Goal: Task Accomplishment & Management: Use online tool/utility

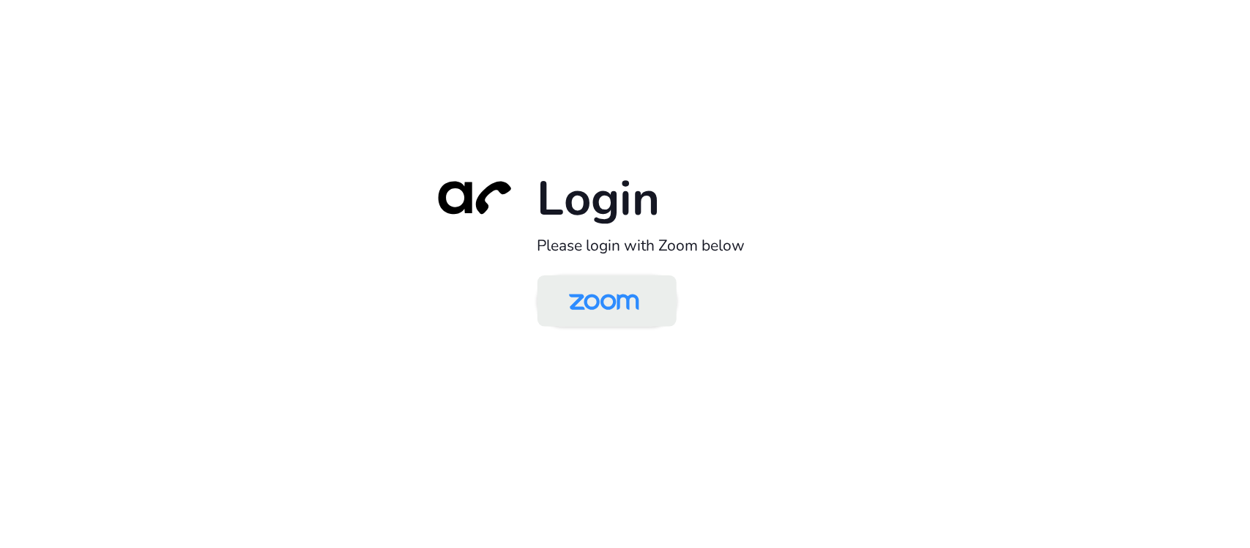
click at [654, 297] on img at bounding box center [604, 302] width 101 height 48
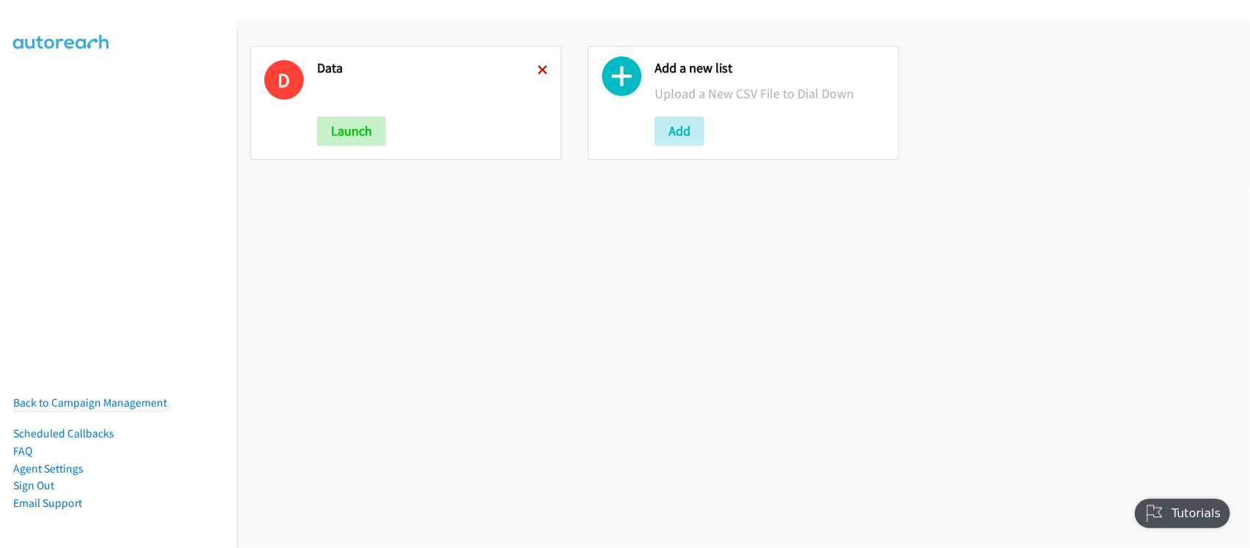
click at [538, 66] on icon at bounding box center [543, 71] width 10 height 10
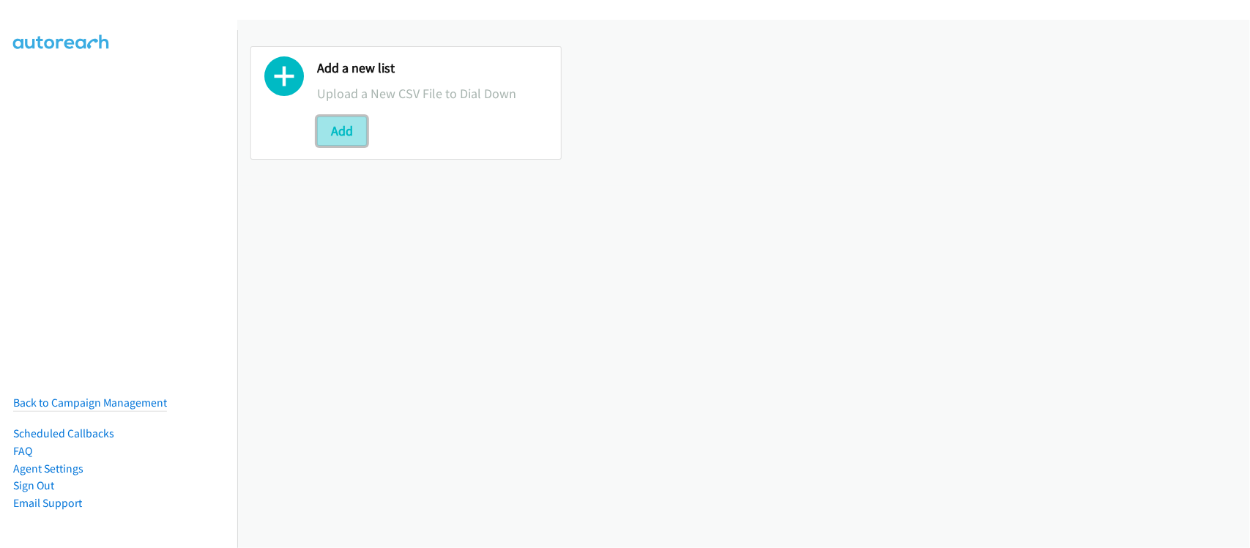
click at [344, 127] on button "Add" at bounding box center [342, 130] width 50 height 29
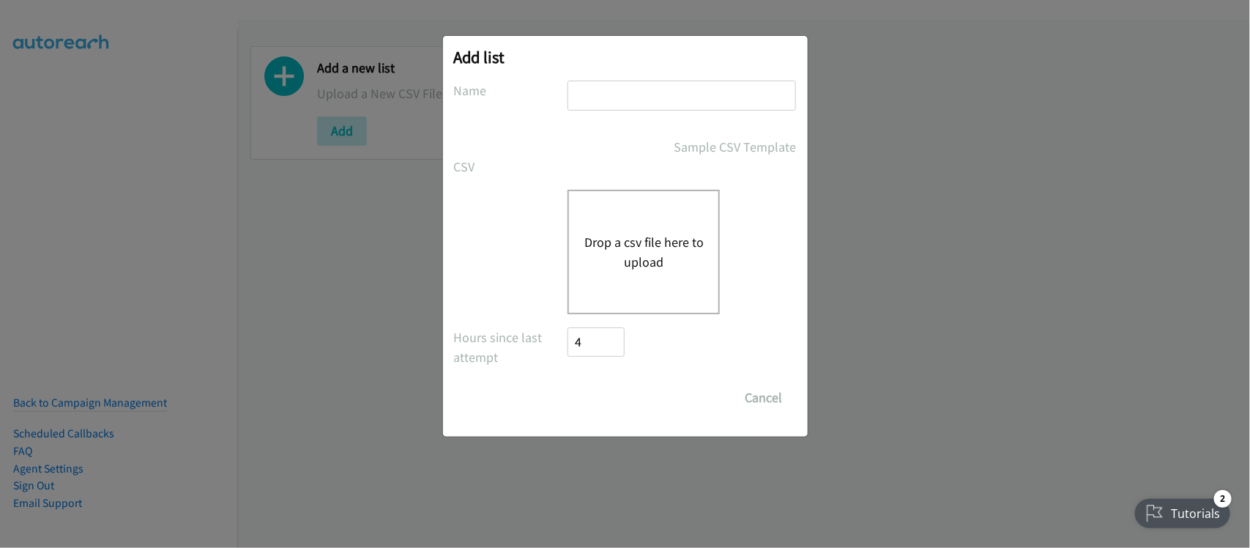
click at [617, 86] on input "text" at bounding box center [682, 96] width 229 height 30
type input "DATA"
click at [604, 249] on button "Drop a csv file here to upload" at bounding box center [644, 252] width 120 height 40
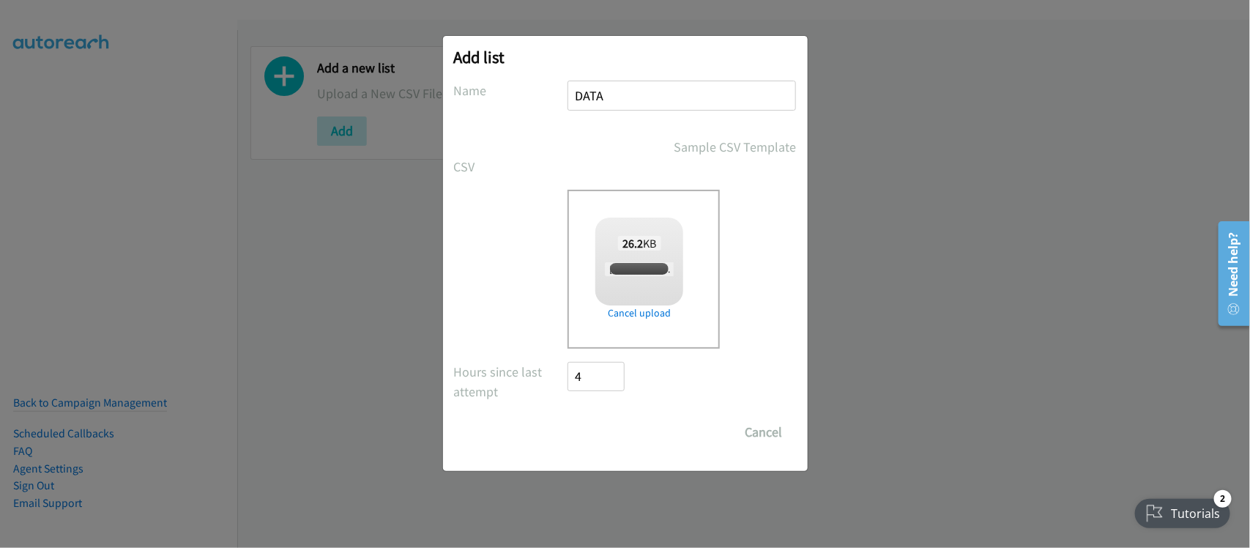
checkbox input "true"
click at [620, 436] on input "Save List" at bounding box center [606, 431] width 77 height 29
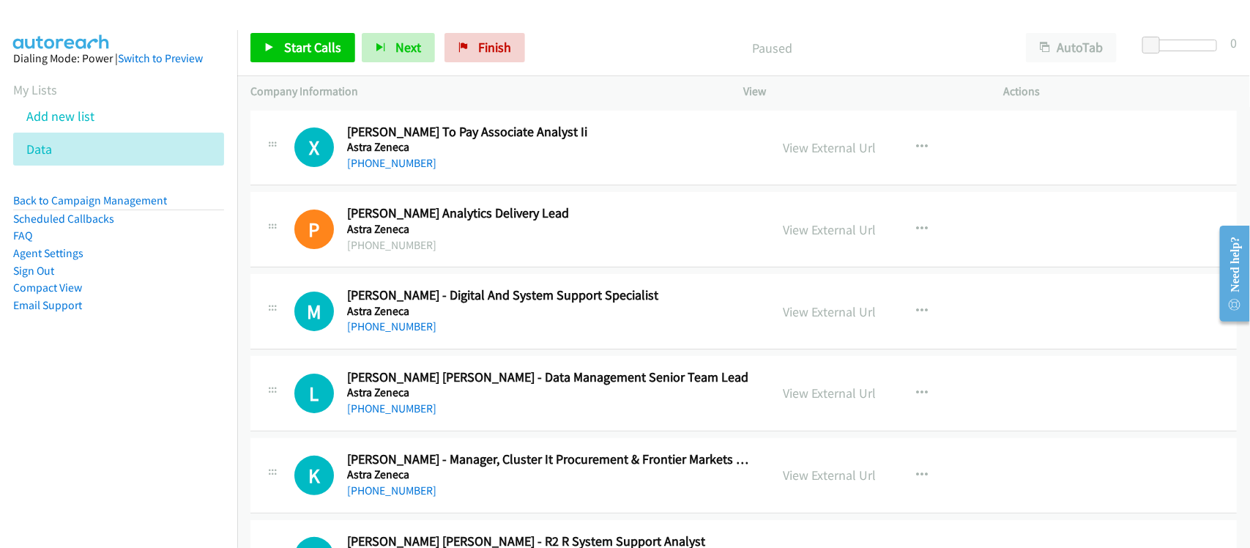
click at [209, 388] on nav "Dialing Mode: Power | Switch to Preview My Lists Add new list Data Back to Camp…" at bounding box center [119, 304] width 238 height 548
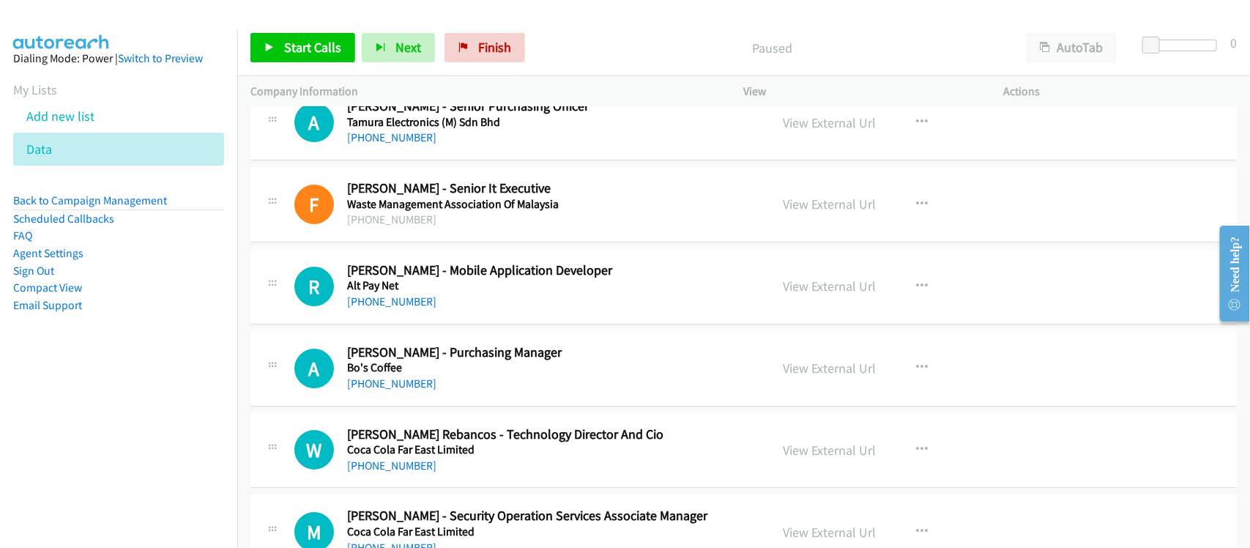
scroll to position [2289, 0]
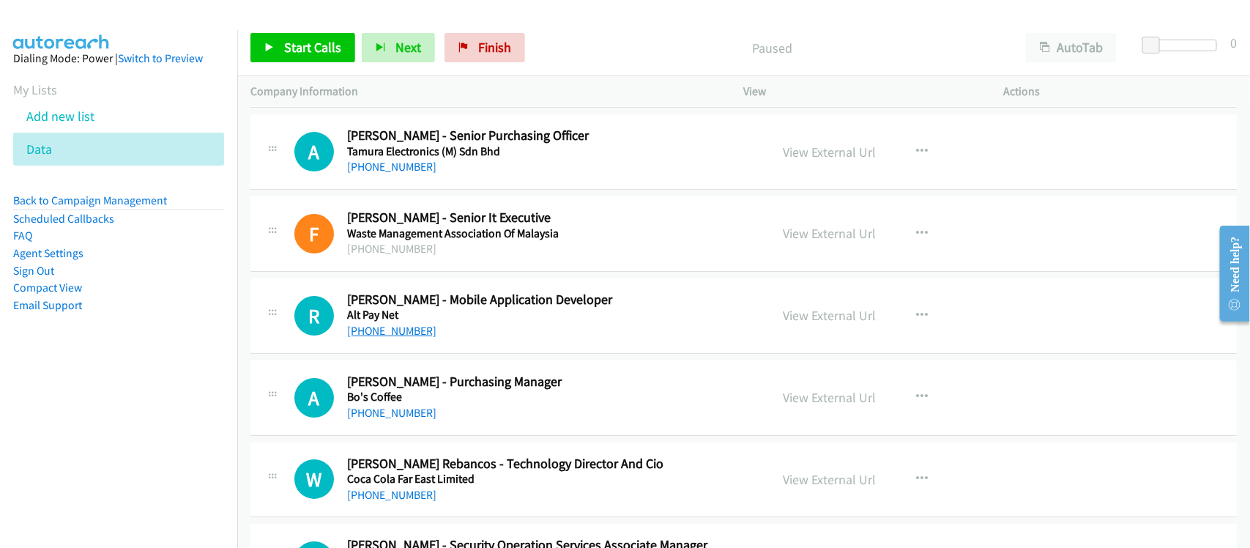
click at [415, 335] on link "+63 915 160 8550" at bounding box center [391, 331] width 89 height 14
click at [449, 426] on div "A Callback Scheduled Ailene Bayona - Purchasing Manager Bo's Coffee Asia/Manila…" at bounding box center [743, 397] width 987 height 75
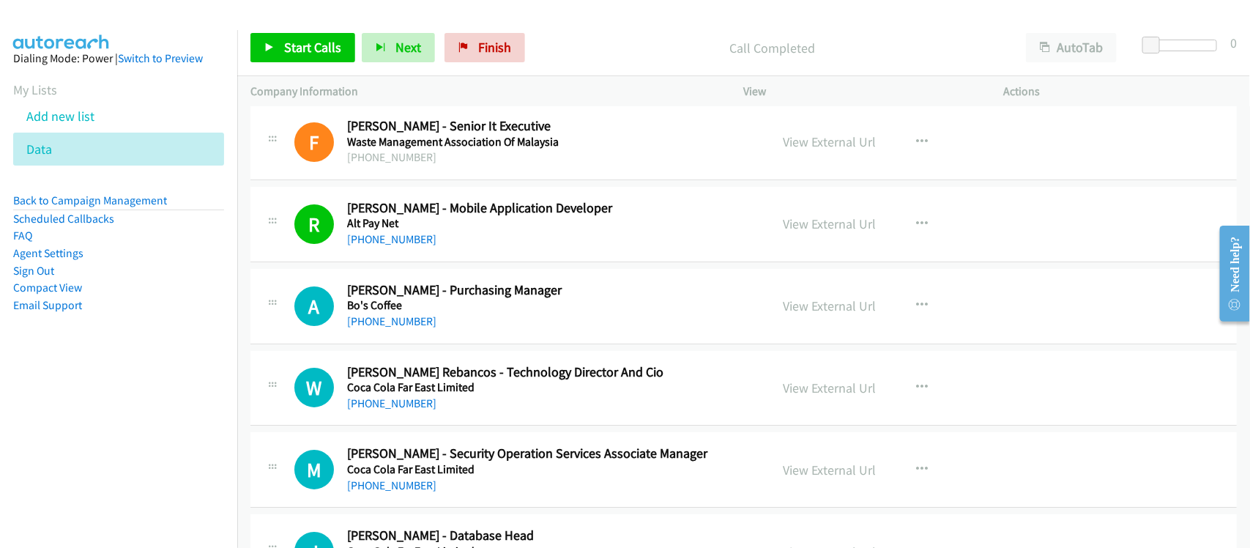
scroll to position [2472, 0]
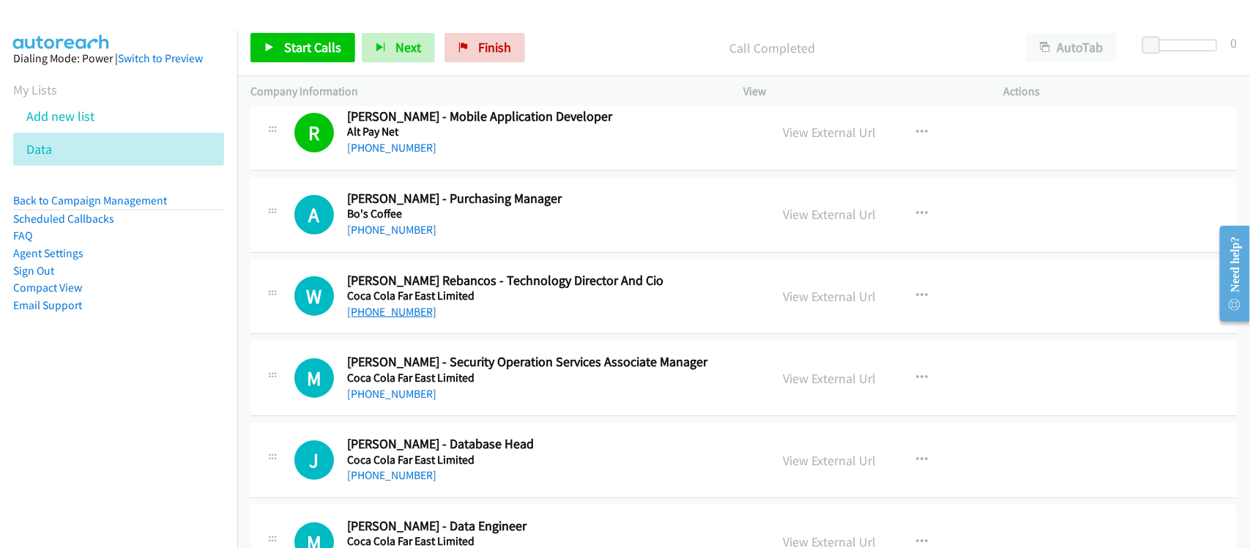
click at [371, 319] on link "+63 917 867 0026" at bounding box center [391, 312] width 89 height 14
click at [393, 394] on link "+63 927 982 2097" at bounding box center [391, 394] width 89 height 14
click at [491, 423] on td "J Callback Scheduled Jayar Pangilinan - Database Head Coca Cola Far East Limite…" at bounding box center [743, 461] width 1013 height 82
drag, startPoint x: 407, startPoint y: 476, endPoint x: 473, endPoint y: 475, distance: 65.9
click at [407, 476] on link "+63 917 843 4854" at bounding box center [391, 475] width 89 height 14
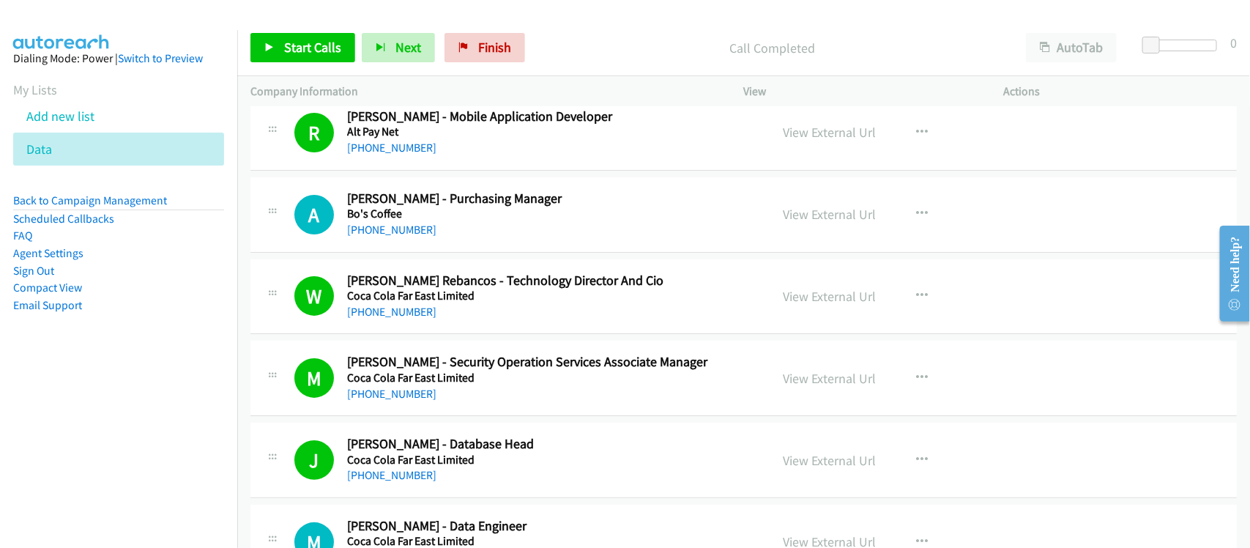
click at [482, 423] on td "J Callback Scheduled Jayar Pangilinan - Database Head Coca Cola Far East Limite…" at bounding box center [743, 461] width 1013 height 82
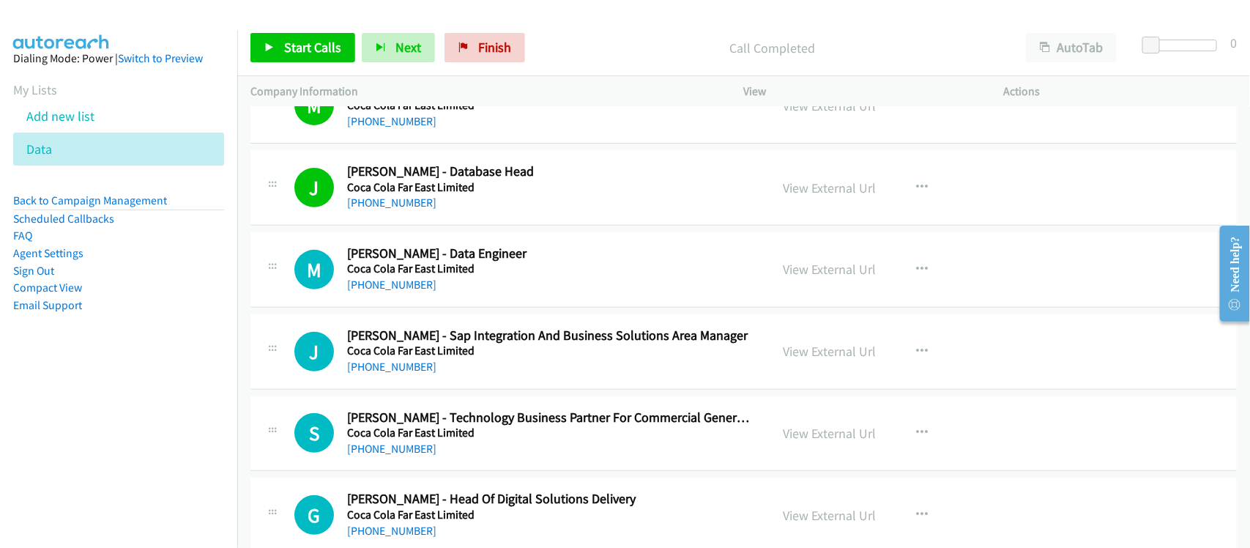
scroll to position [2746, 0]
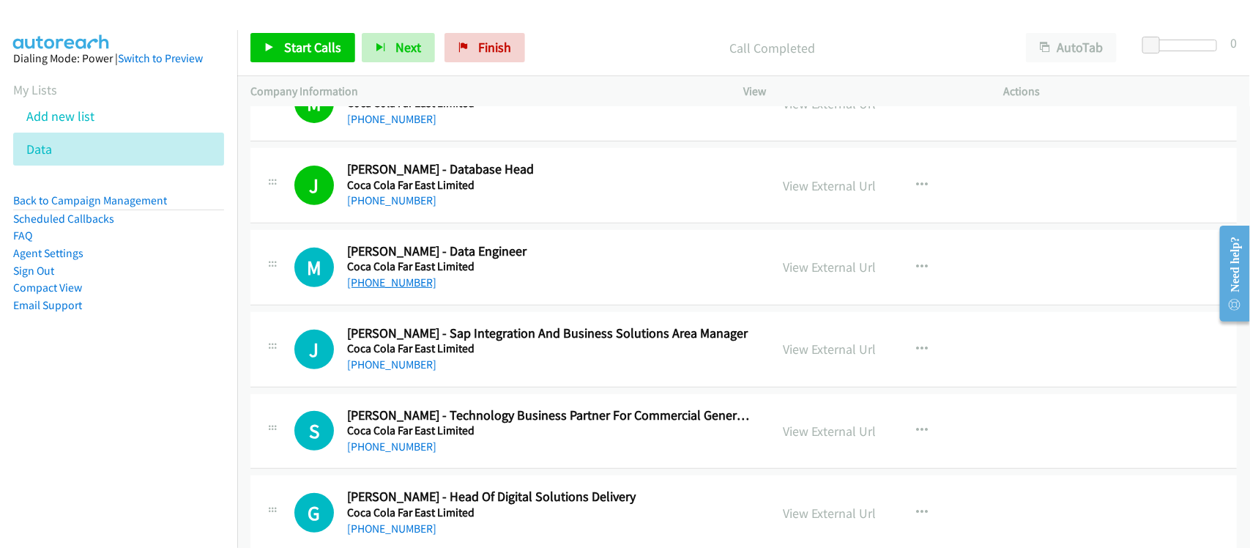
click at [414, 283] on link "+63 917 804 1913" at bounding box center [391, 282] width 89 height 14
click at [363, 364] on link "+63 917 532 7722" at bounding box center [391, 364] width 89 height 14
click at [464, 387] on div "J Callback Scheduled Josefina Bernal - Sap Integration And Business Solutions A…" at bounding box center [743, 349] width 987 height 75
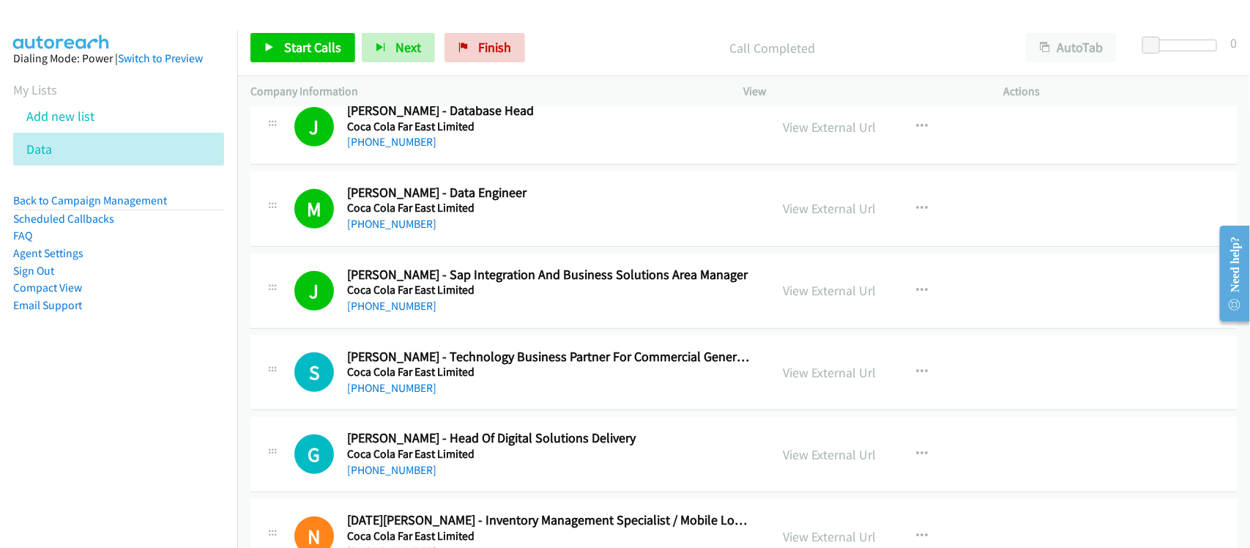
scroll to position [2838, 0]
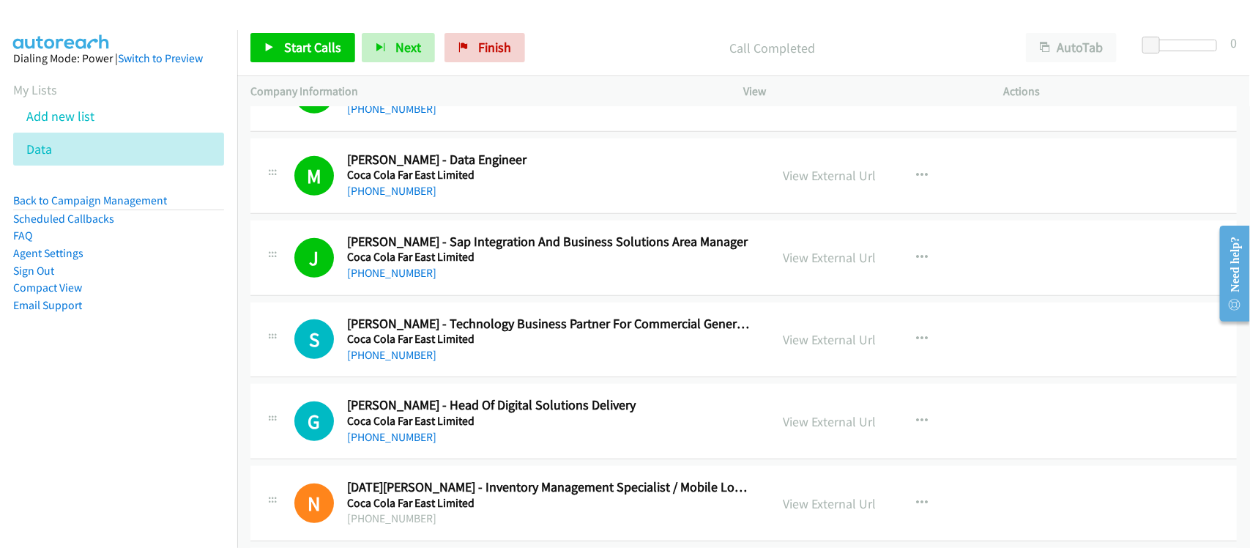
click at [410, 364] on div "+63 908 187 0234" at bounding box center [549, 355] width 404 height 18
click at [410, 362] on link "+63 908 187 0234" at bounding box center [391, 355] width 89 height 14
click at [469, 357] on div "+63 908 187 0234" at bounding box center [549, 355] width 404 height 18
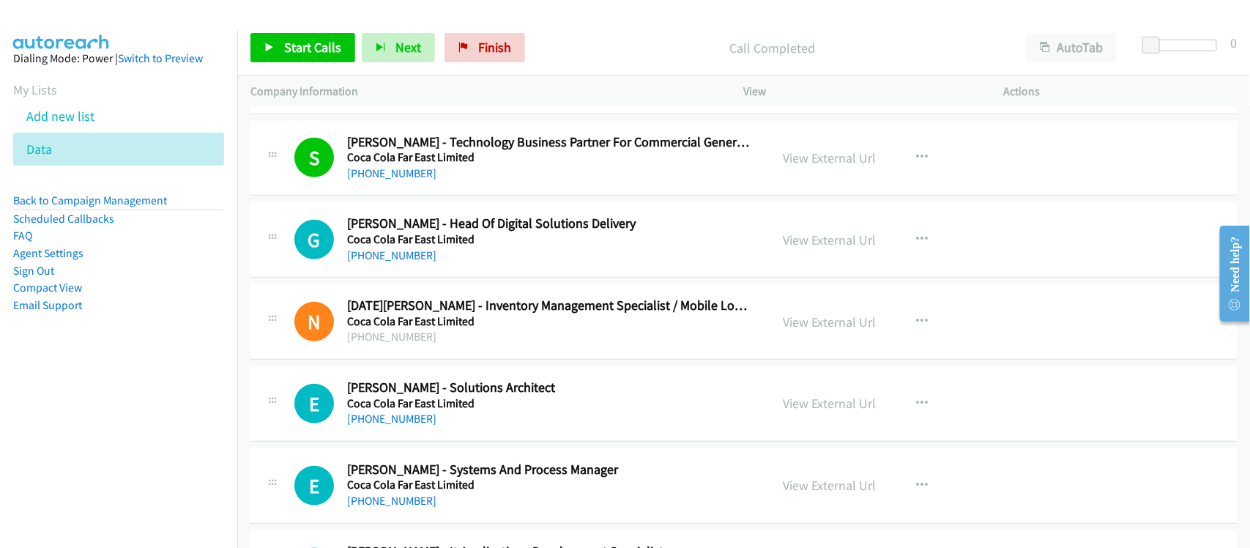
scroll to position [3021, 0]
click at [415, 258] on link "+63 922 812 6995" at bounding box center [391, 254] width 89 height 14
click at [394, 424] on link "+63 917 574 7403" at bounding box center [391, 417] width 89 height 14
click at [483, 440] on div "E Callback Scheduled Efraim Castaneto - Solutions Architect Coca Cola Far East …" at bounding box center [743, 402] width 987 height 75
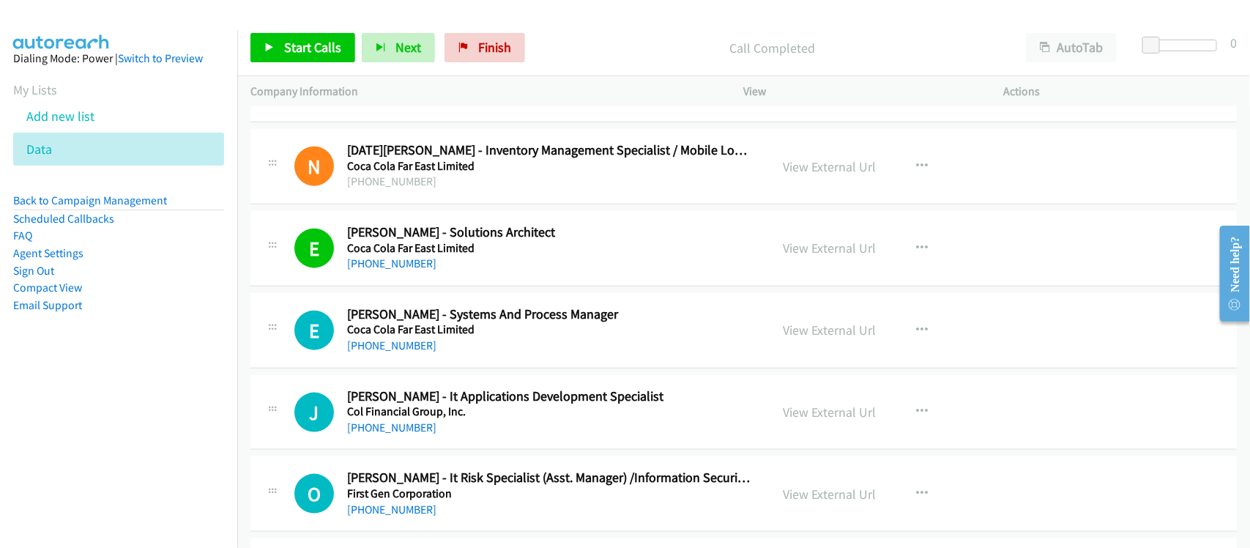
scroll to position [3204, 0]
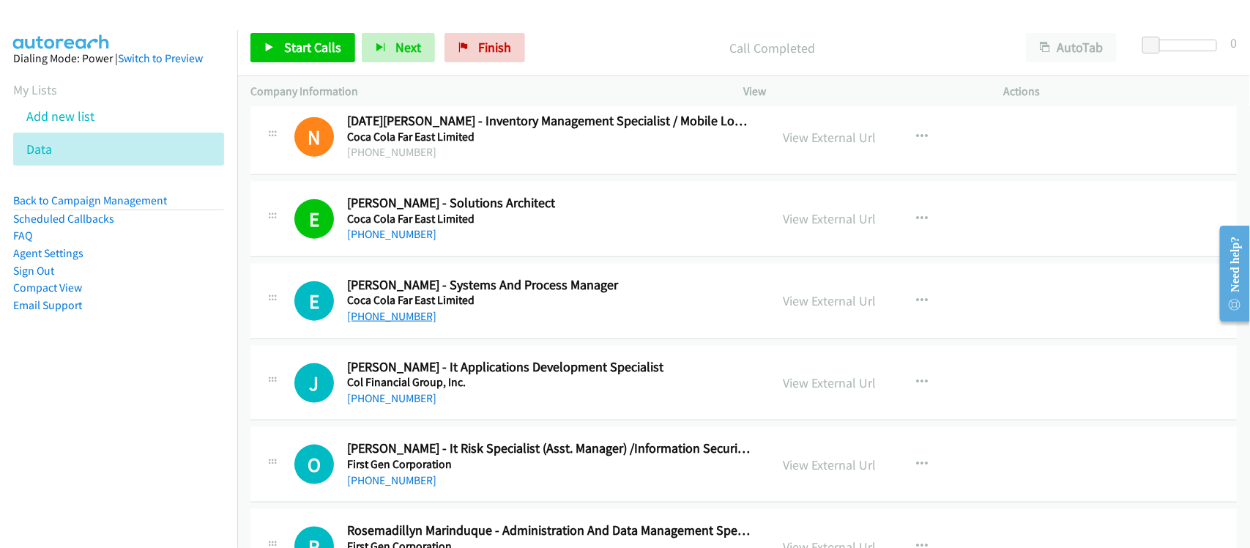
click at [401, 323] on link "+63 917 816 5172" at bounding box center [391, 316] width 89 height 14
click at [396, 401] on link "+63 915 926 5294" at bounding box center [391, 398] width 89 height 14
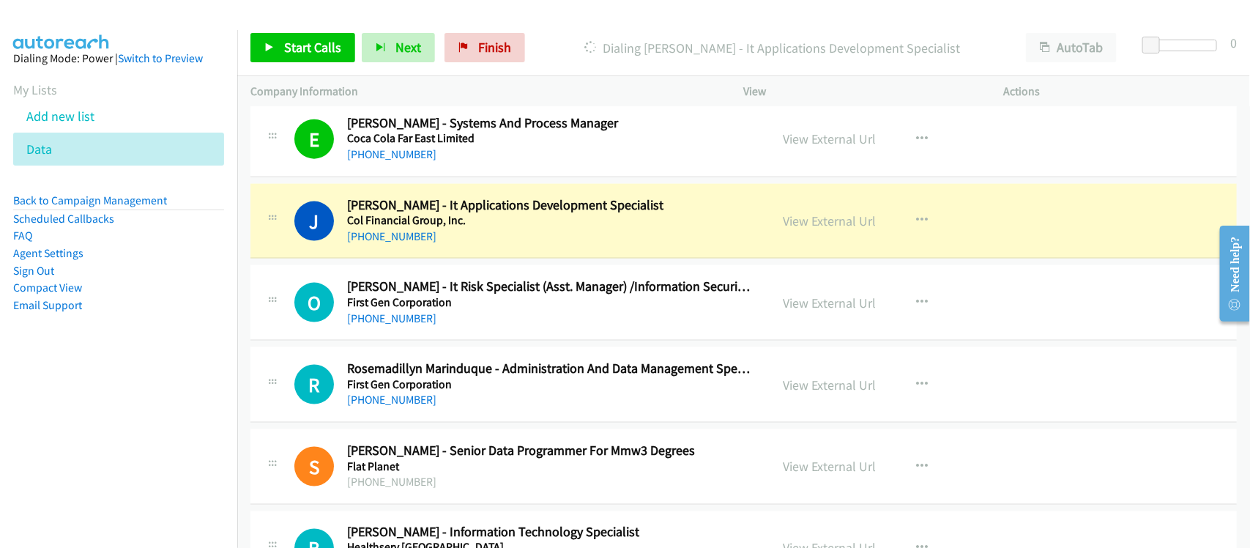
scroll to position [3387, 0]
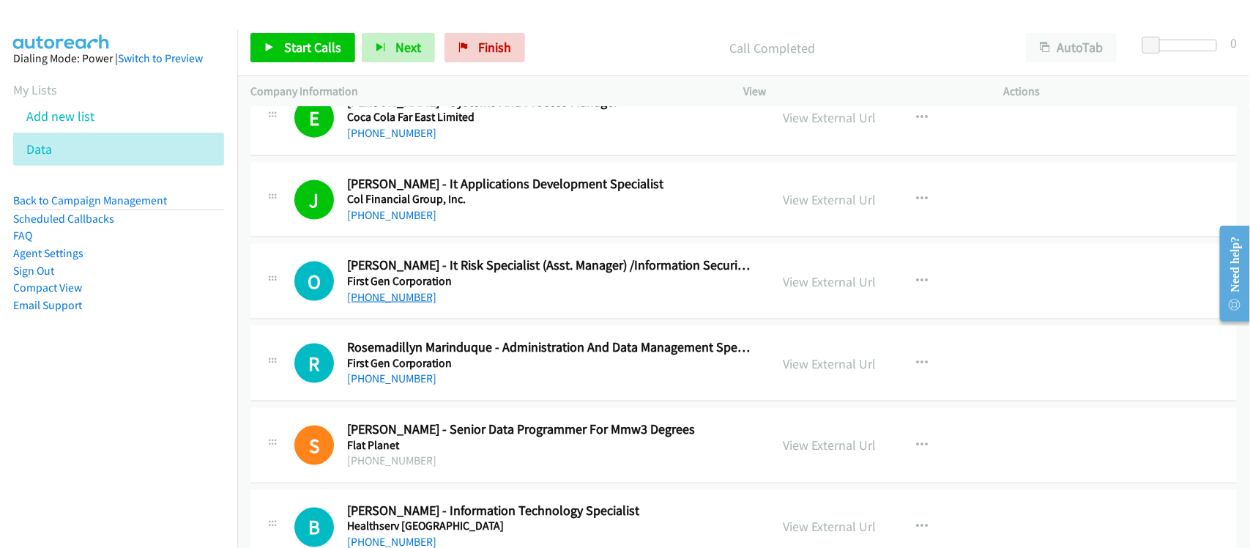
click at [399, 297] on link "+63 2 3449 6400" at bounding box center [391, 297] width 89 height 14
drag, startPoint x: 397, startPoint y: 297, endPoint x: 404, endPoint y: 294, distance: 8.2
click at [412, 297] on link "+63 2 3449 6400" at bounding box center [391, 297] width 89 height 14
click at [403, 379] on link "+63 43 723 9526" at bounding box center [391, 378] width 89 height 14
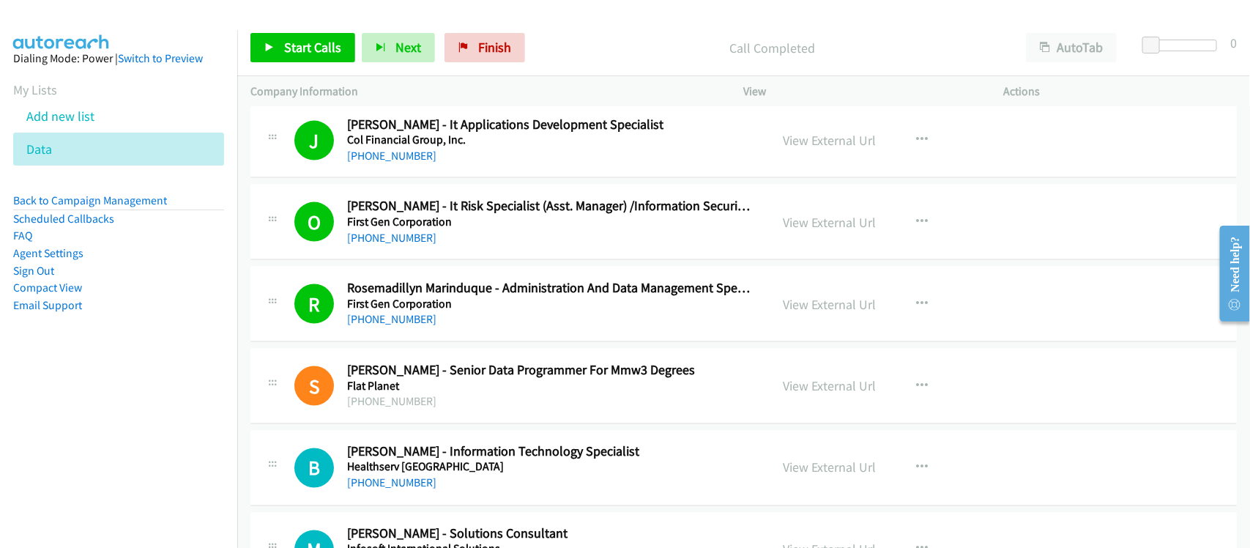
scroll to position [3570, 0]
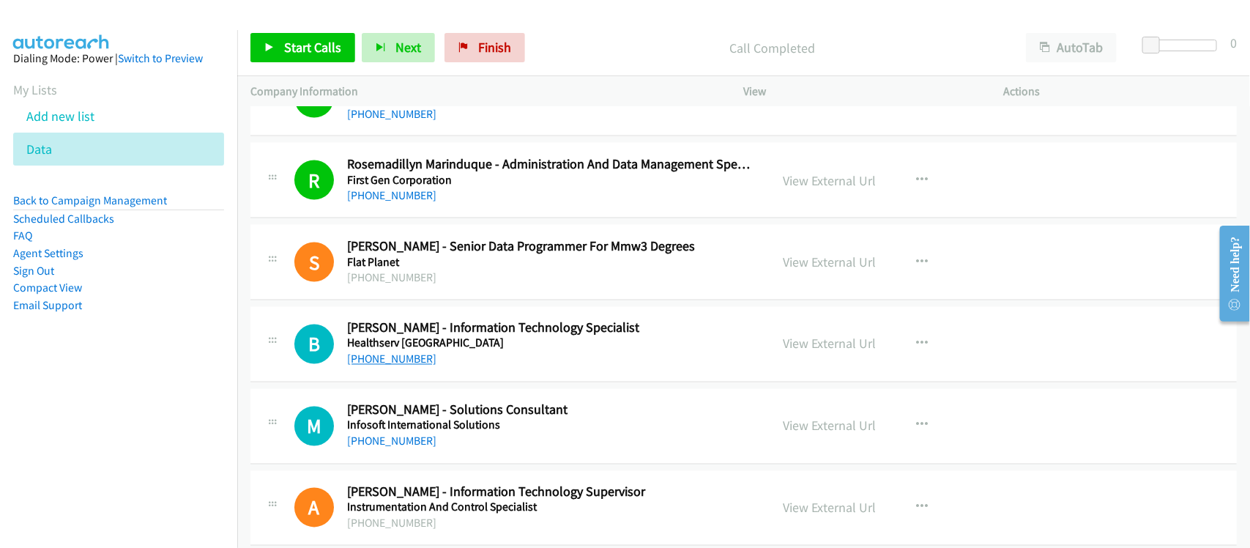
drag, startPoint x: 371, startPoint y: 360, endPoint x: 400, endPoint y: 360, distance: 28.6
click at [371, 360] on link "+63 921 713 1794" at bounding box center [391, 359] width 89 height 14
drag, startPoint x: 408, startPoint y: 447, endPoint x: 444, endPoint y: 445, distance: 35.9
click at [408, 447] on link "+63 912 979 0812" at bounding box center [391, 441] width 89 height 14
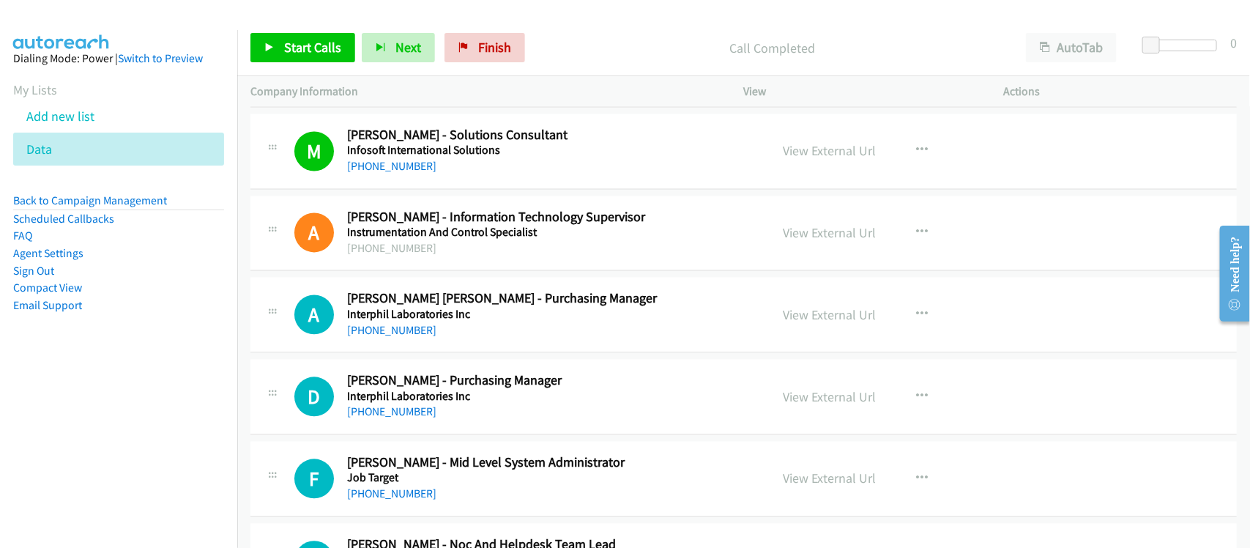
scroll to position [3937, 0]
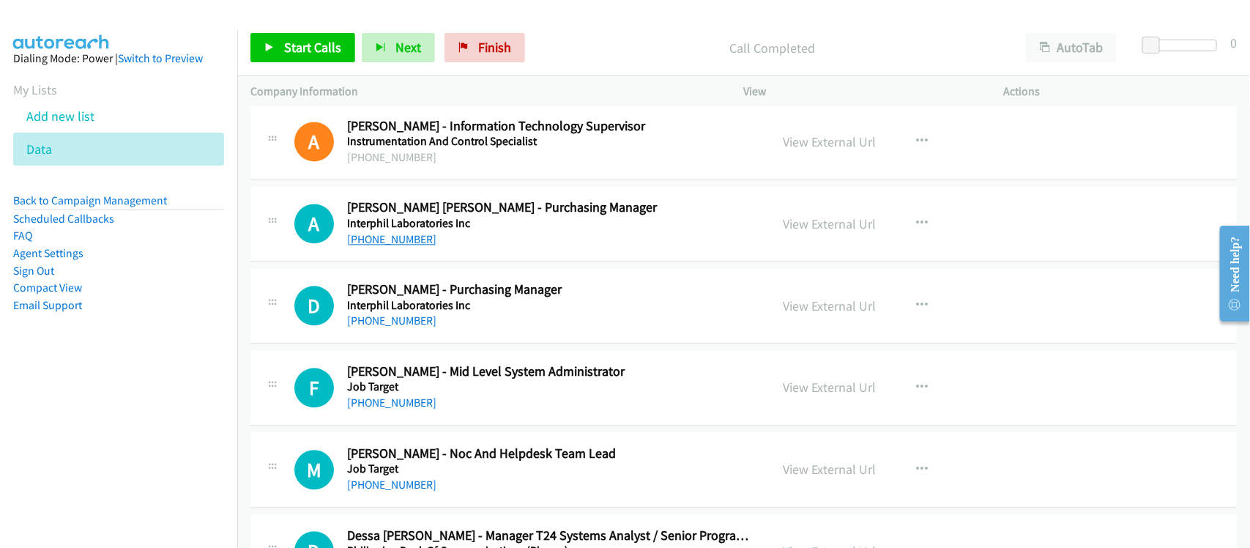
click at [387, 244] on link "+63 917 943 4476" at bounding box center [391, 239] width 89 height 14
click at [390, 330] on div "+63 918 677 9658" at bounding box center [549, 321] width 404 height 18
click at [390, 327] on link "+63 918 677 9658" at bounding box center [391, 320] width 89 height 14
click at [407, 408] on link "+63 917 307 7554" at bounding box center [391, 402] width 89 height 14
click at [412, 491] on link "+63 905 643 9805" at bounding box center [391, 485] width 89 height 14
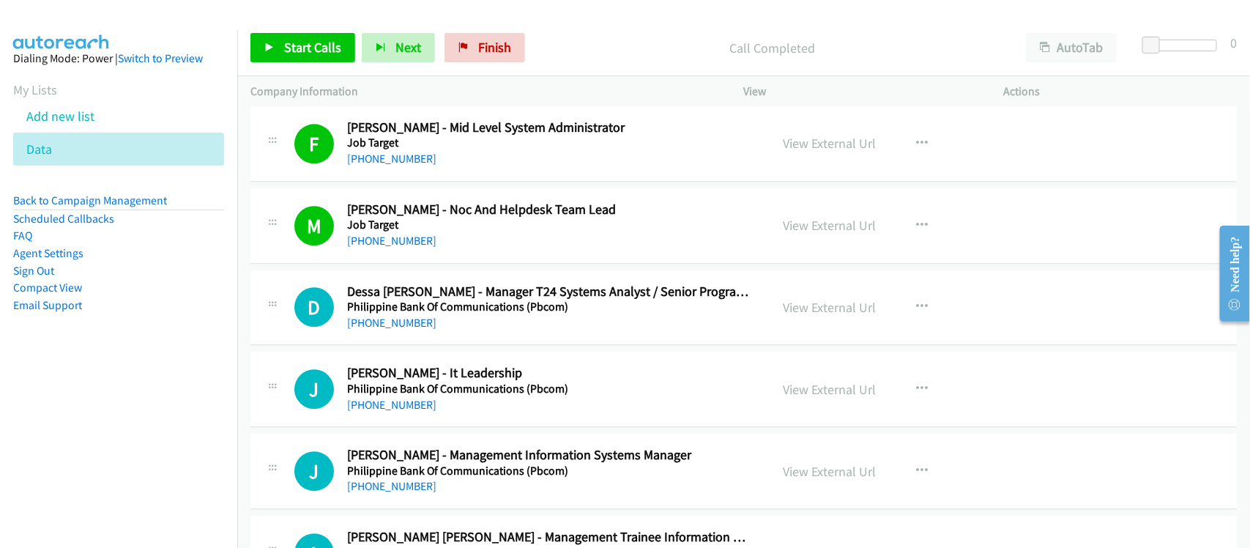
scroll to position [4211, 0]
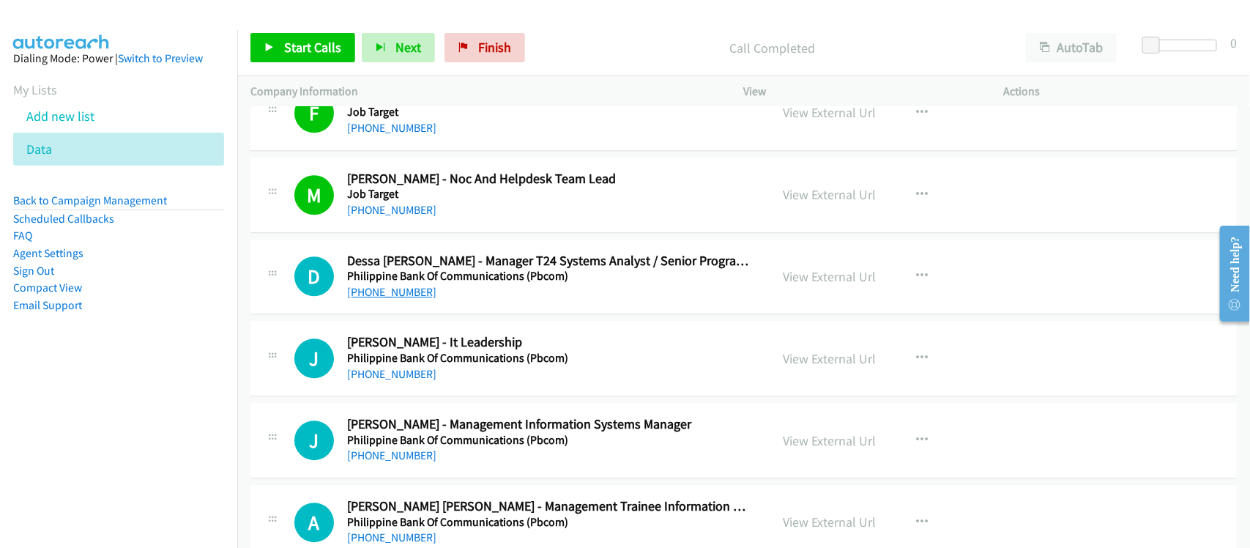
click at [401, 299] on link "[PHONE_NUMBER]" at bounding box center [391, 292] width 89 height 14
click at [489, 379] on div "[PHONE_NUMBER]" at bounding box center [549, 374] width 404 height 18
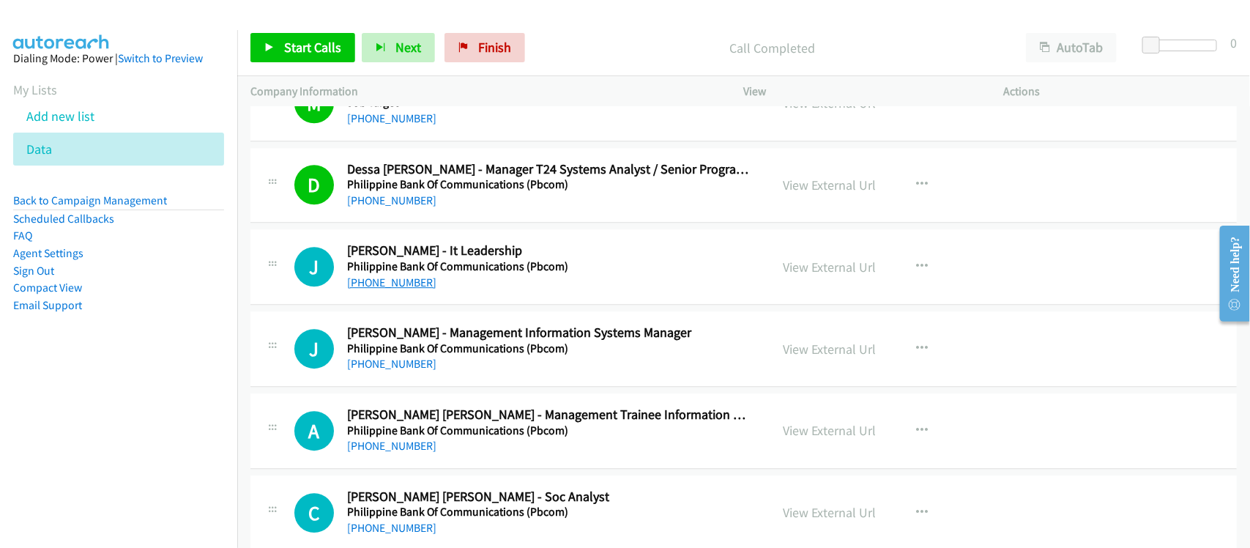
drag, startPoint x: 387, startPoint y: 294, endPoint x: 407, endPoint y: 293, distance: 20.6
click at [387, 289] on link "[PHONE_NUMBER]" at bounding box center [391, 282] width 89 height 14
click at [381, 370] on link "[PHONE_NUMBER]" at bounding box center [391, 364] width 89 height 14
drag, startPoint x: 411, startPoint y: 452, endPoint x: 425, endPoint y: 447, distance: 14.8
click at [411, 452] on link "[PHONE_NUMBER]" at bounding box center [391, 446] width 89 height 14
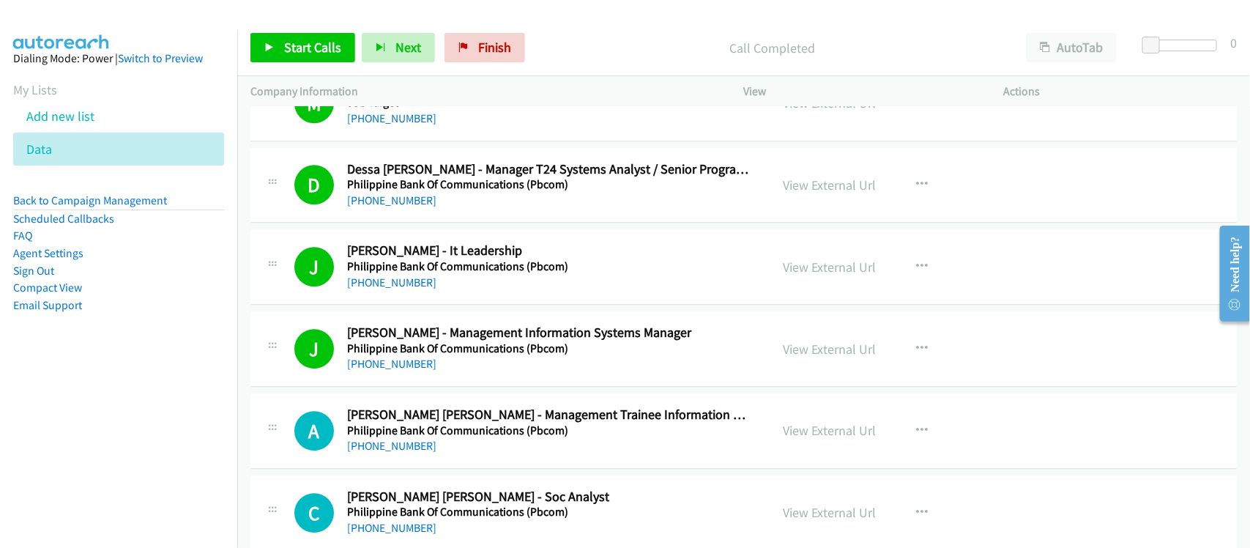
click at [443, 455] on div "[PHONE_NUMBER]" at bounding box center [549, 446] width 404 height 18
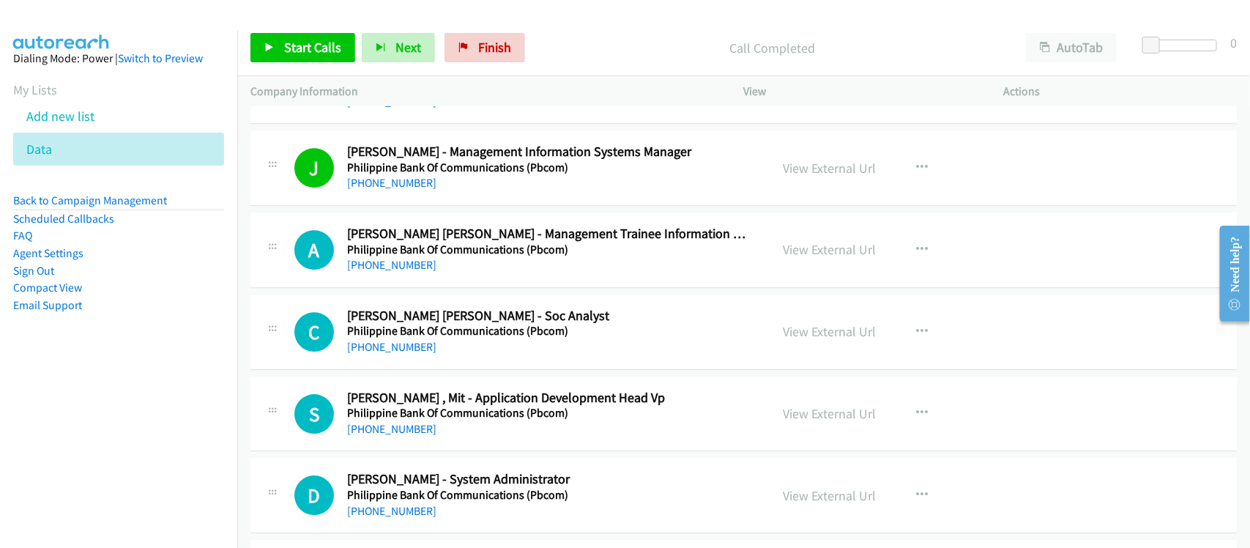
scroll to position [4486, 0]
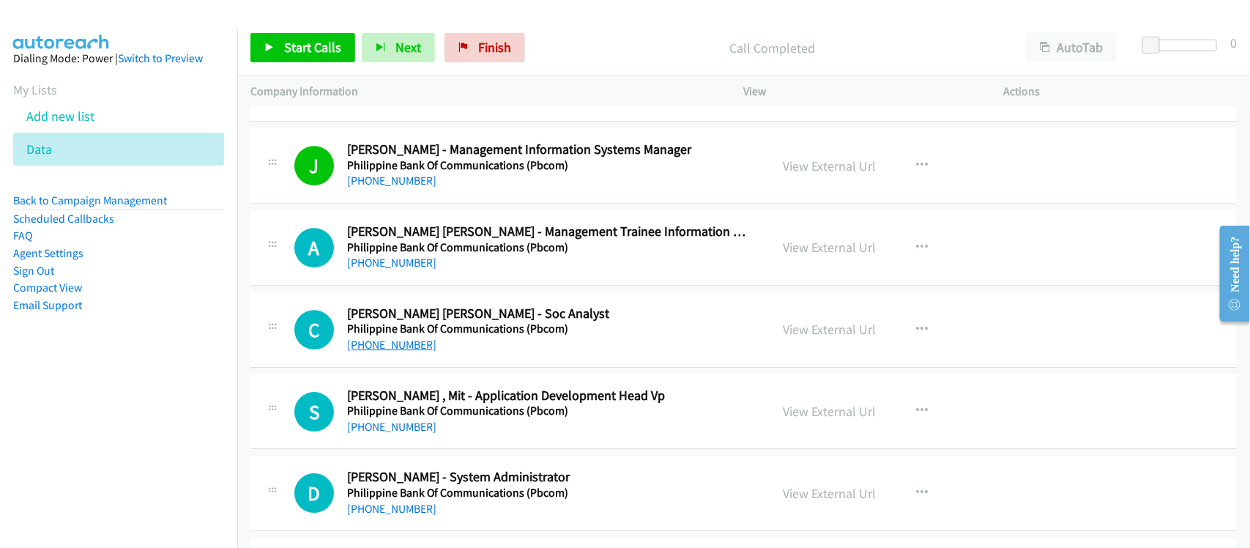
click at [392, 352] on link "[PHONE_NUMBER]" at bounding box center [391, 345] width 89 height 14
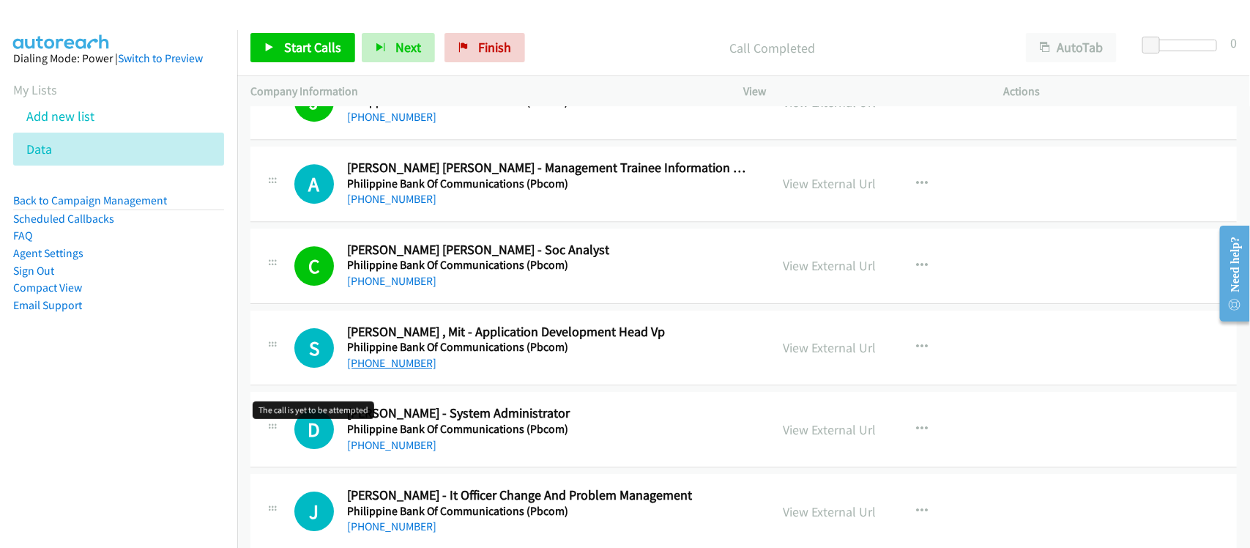
scroll to position [4577, 0]
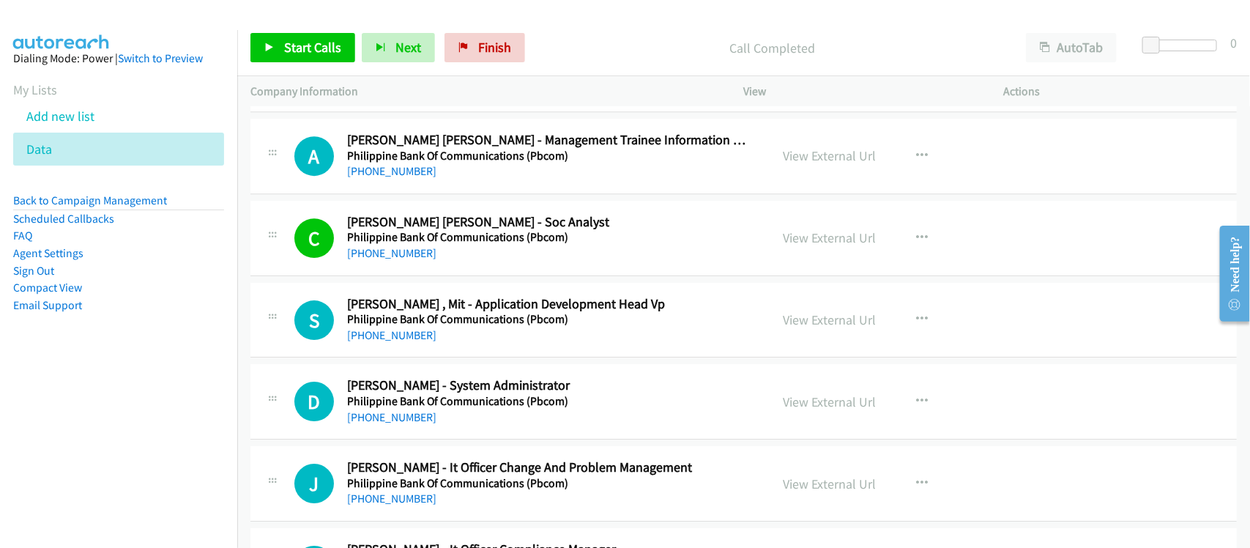
click at [440, 341] on div "[PHONE_NUMBER]" at bounding box center [549, 336] width 404 height 18
click at [375, 334] on link "[PHONE_NUMBER]" at bounding box center [391, 335] width 89 height 14
click at [393, 424] on link "[PHONE_NUMBER]" at bounding box center [391, 417] width 89 height 14
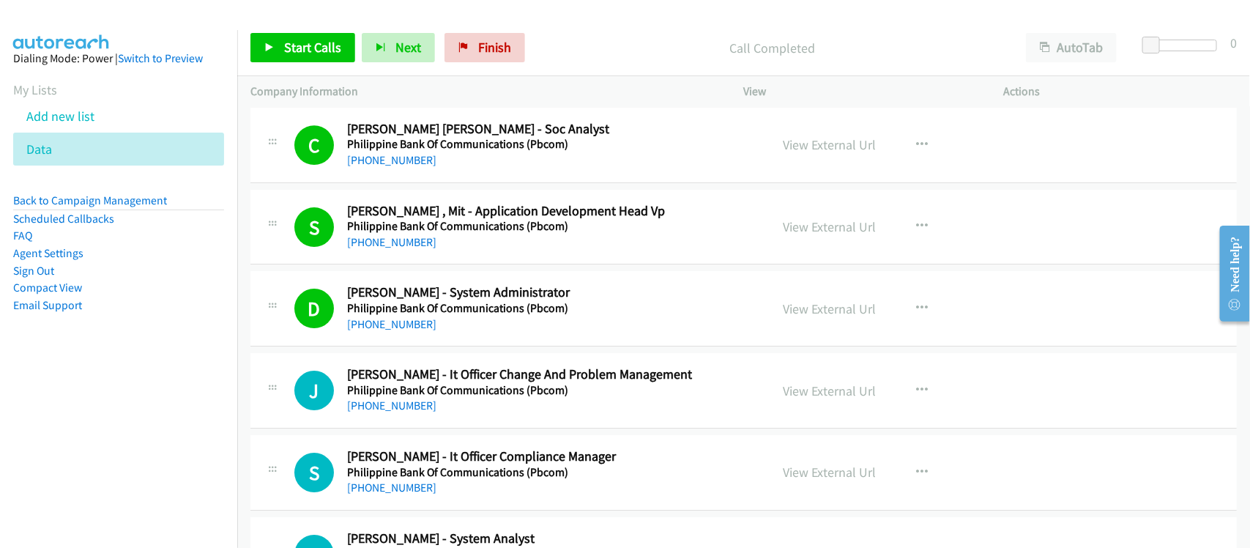
scroll to position [4761, 0]
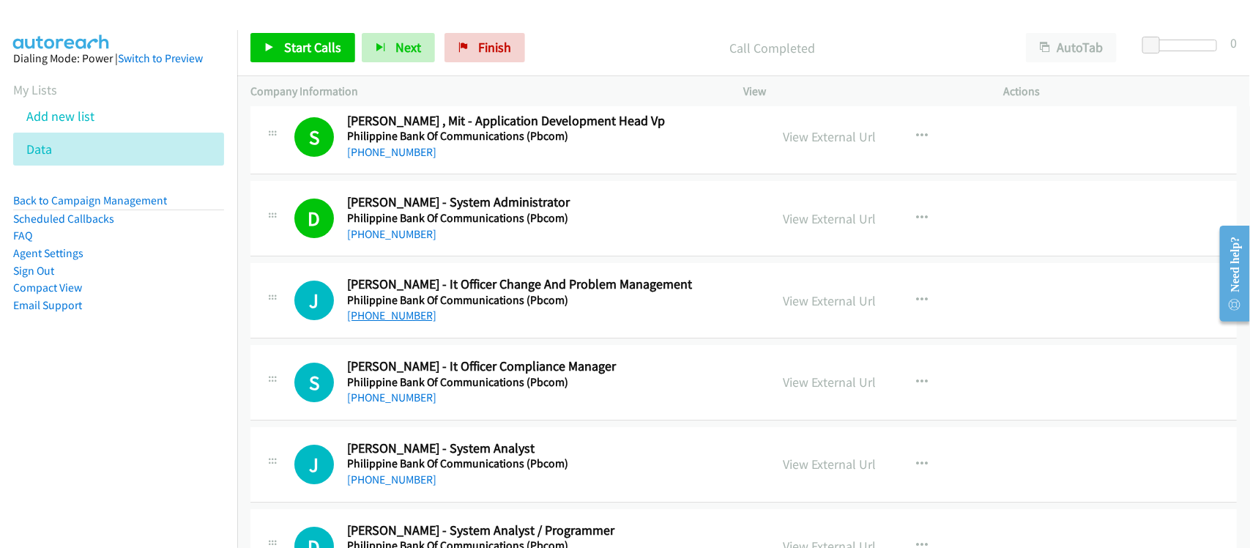
click at [396, 321] on link "[PHONE_NUMBER]" at bounding box center [391, 315] width 89 height 14
click at [400, 321] on link "[PHONE_NUMBER]" at bounding box center [391, 315] width 89 height 14
click at [417, 401] on link "[PHONE_NUMBER]" at bounding box center [391, 397] width 89 height 14
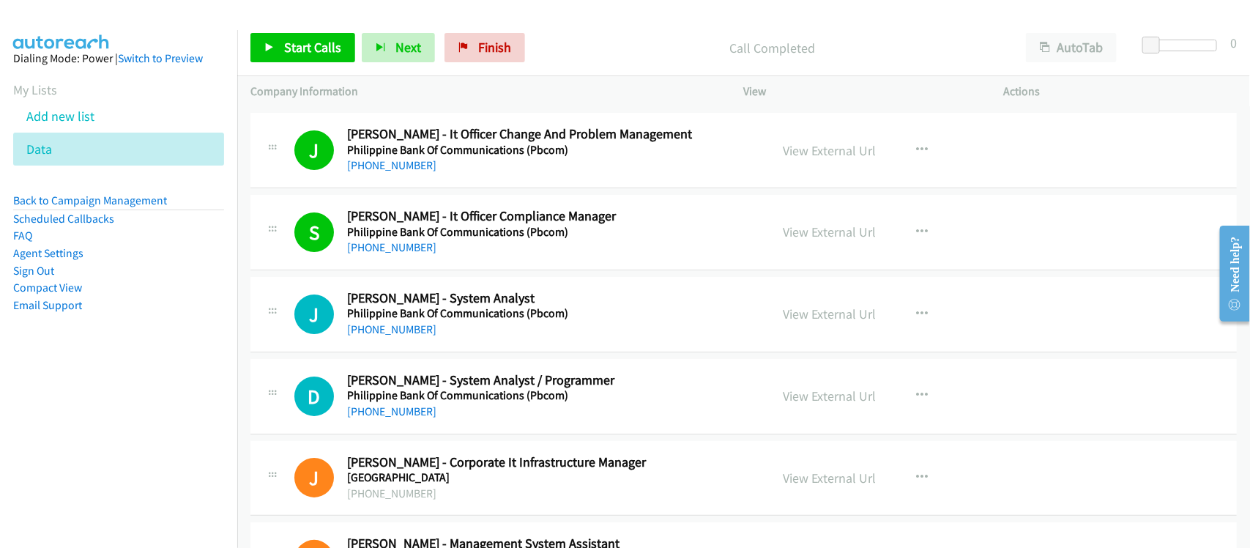
scroll to position [4944, 0]
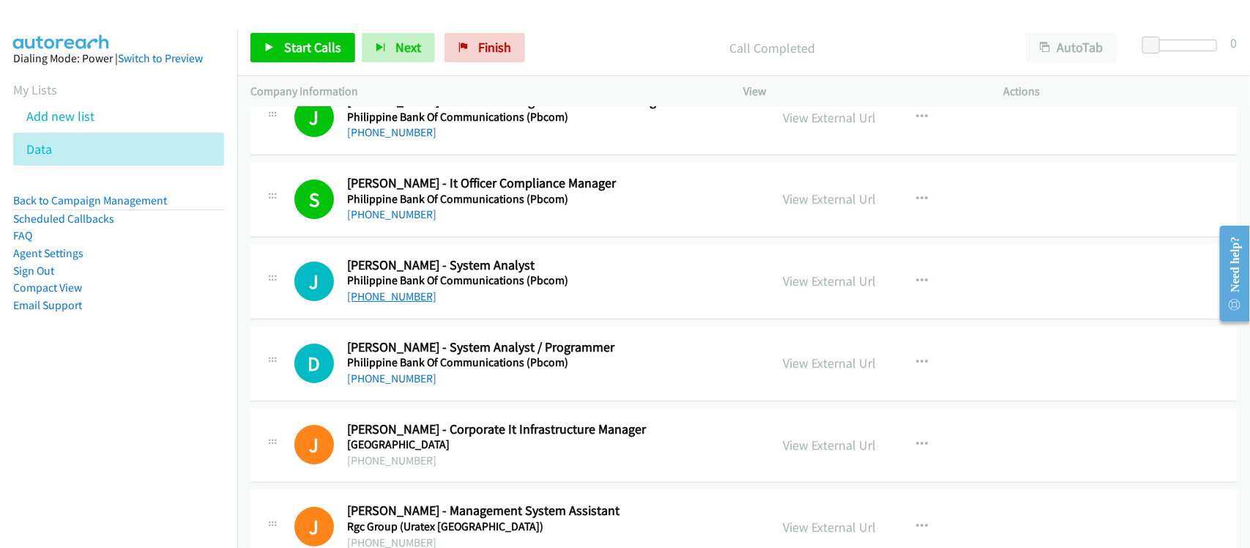
click at [405, 303] on link "+63 917 816 1408" at bounding box center [391, 296] width 89 height 14
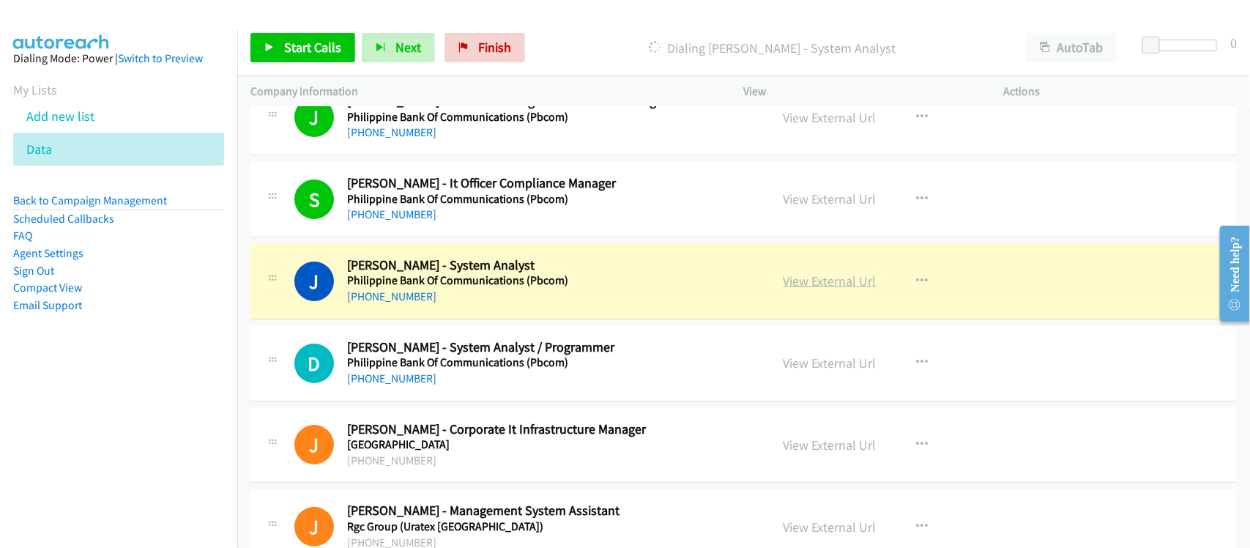
click at [825, 289] on link "View External Url" at bounding box center [830, 280] width 93 height 17
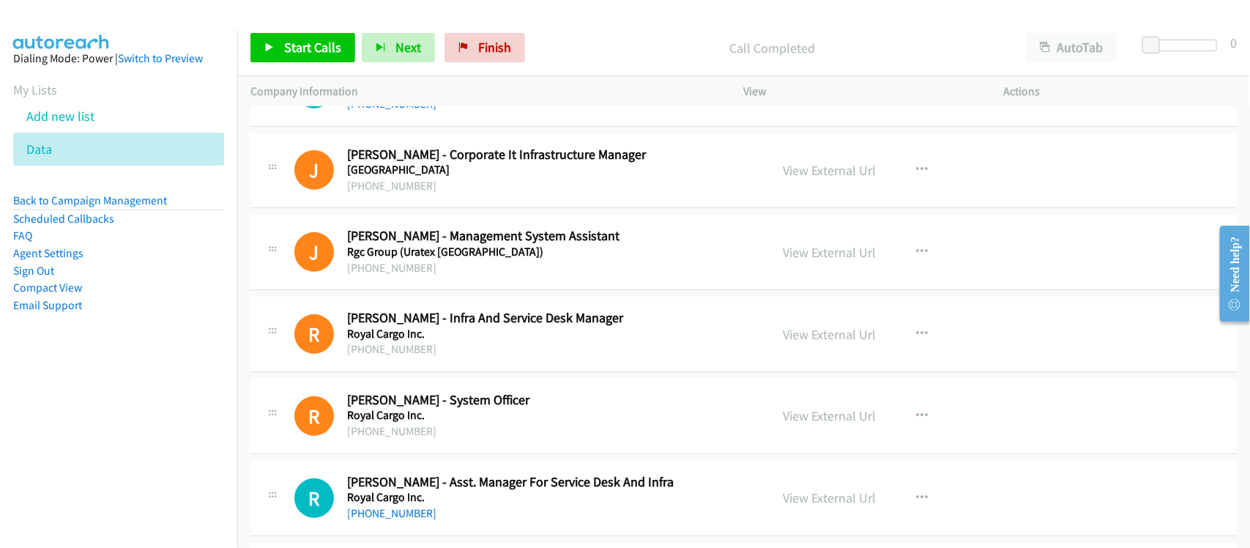
scroll to position [5127, 0]
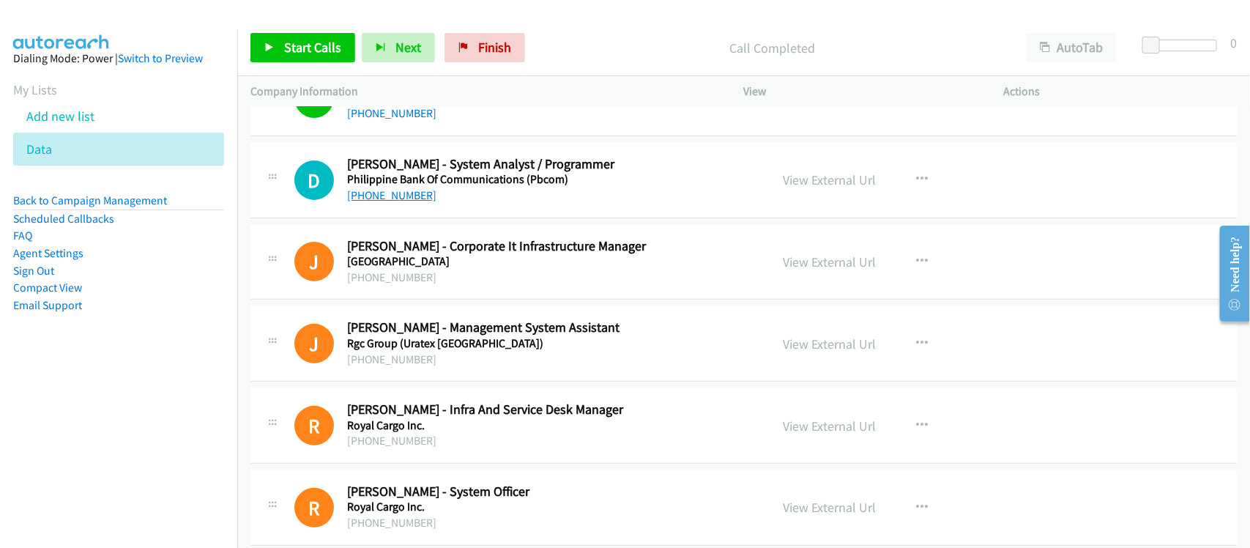
click at [366, 202] on link "[PHONE_NUMBER]" at bounding box center [391, 195] width 89 height 14
click at [454, 300] on div "J Callback Scheduled Jing Catangay - Corporate It Infrastructure Manager Quali …" at bounding box center [743, 262] width 987 height 75
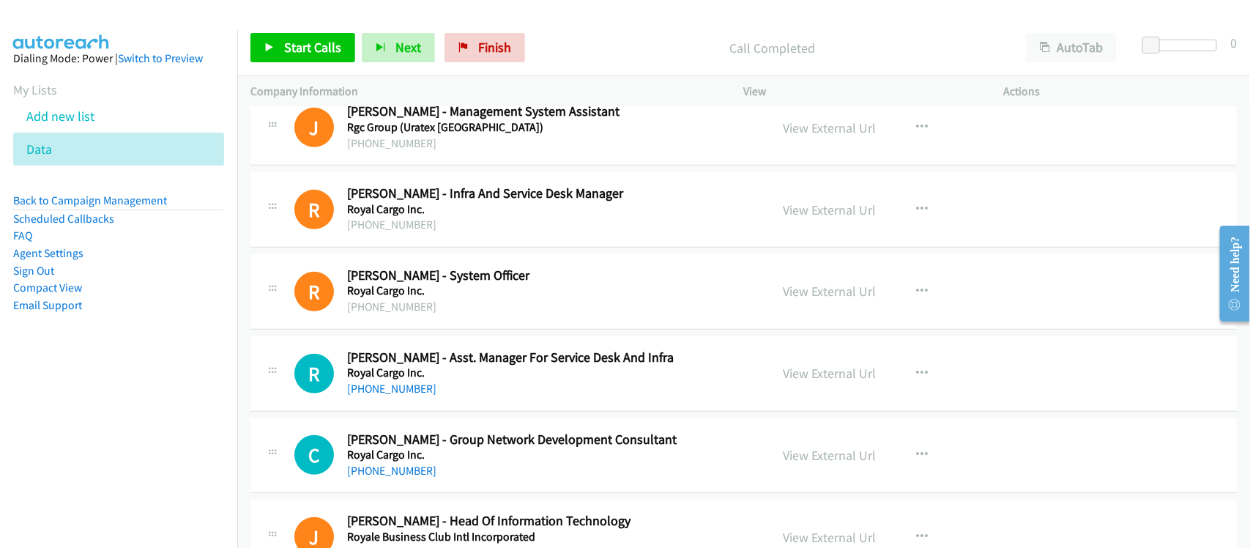
scroll to position [5493, 0]
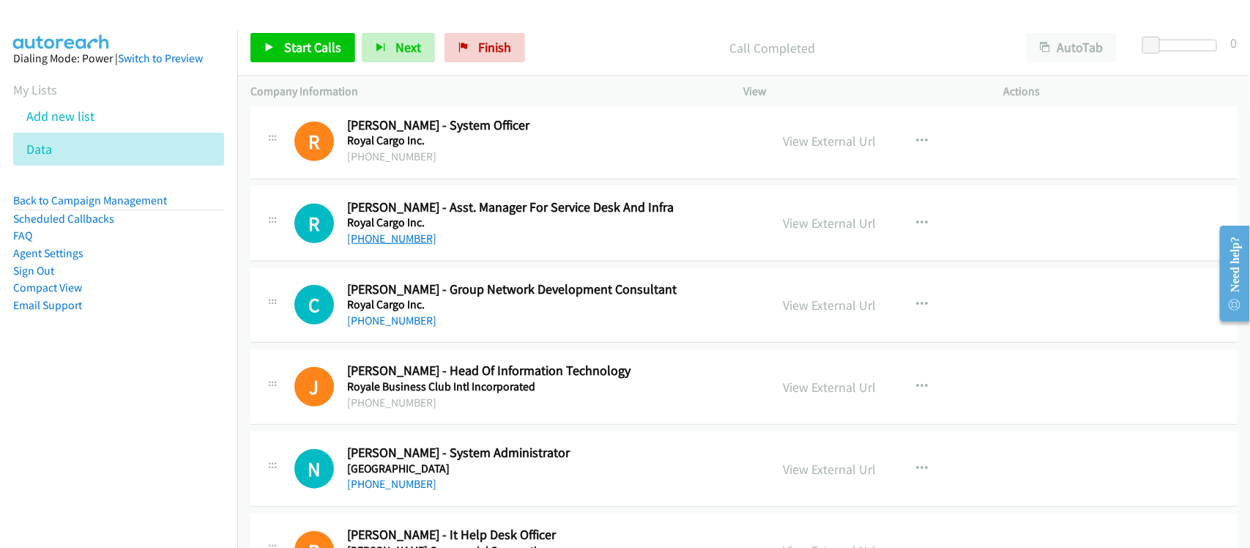
click at [401, 245] on link "+63 2 3333 0000" at bounding box center [391, 238] width 89 height 14
click at [394, 244] on link "+63 2 3333 0000" at bounding box center [391, 238] width 89 height 14
click at [377, 327] on link "+63 2 8333 3000" at bounding box center [391, 320] width 89 height 14
click at [470, 327] on div "+63 2 8333 3000" at bounding box center [549, 321] width 404 height 18
drag, startPoint x: 393, startPoint y: 323, endPoint x: 411, endPoint y: 319, distance: 18.1
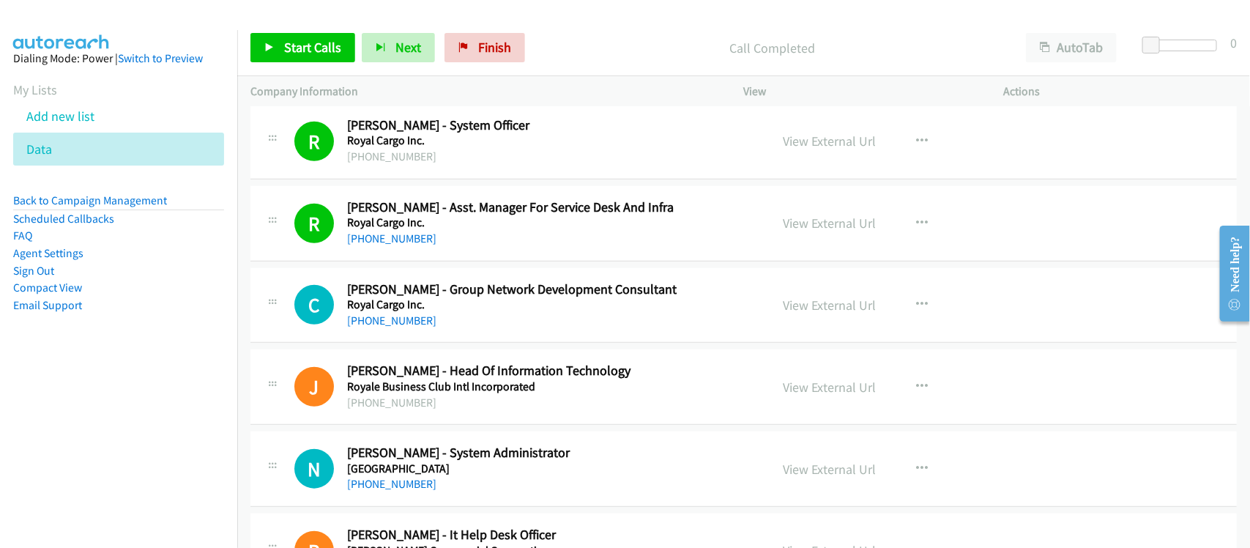
click at [393, 323] on link "+63 2 8333 3000" at bounding box center [391, 320] width 89 height 14
click at [480, 330] on div "+63 2 8333 3000" at bounding box center [549, 321] width 404 height 18
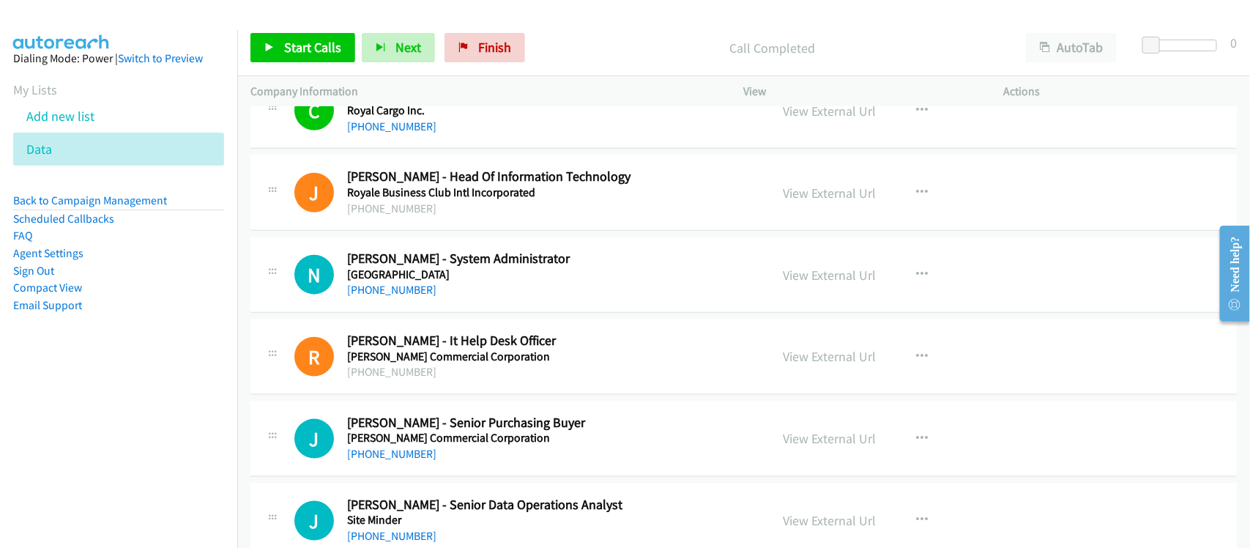
scroll to position [5768, 0]
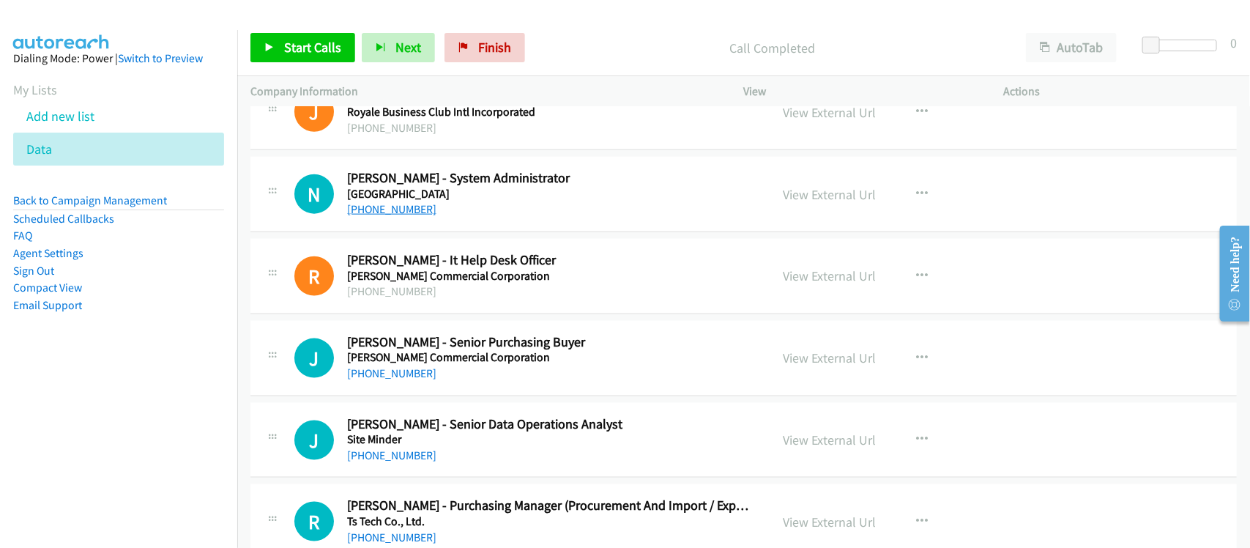
click at [407, 213] on link "[PHONE_NUMBER]" at bounding box center [391, 209] width 89 height 14
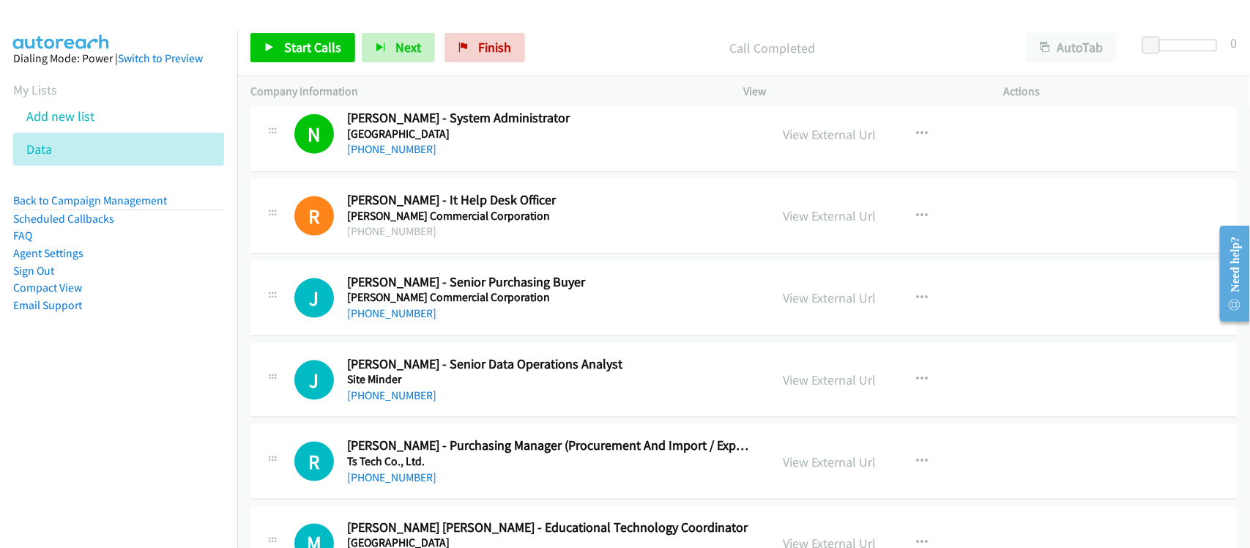
scroll to position [5859, 0]
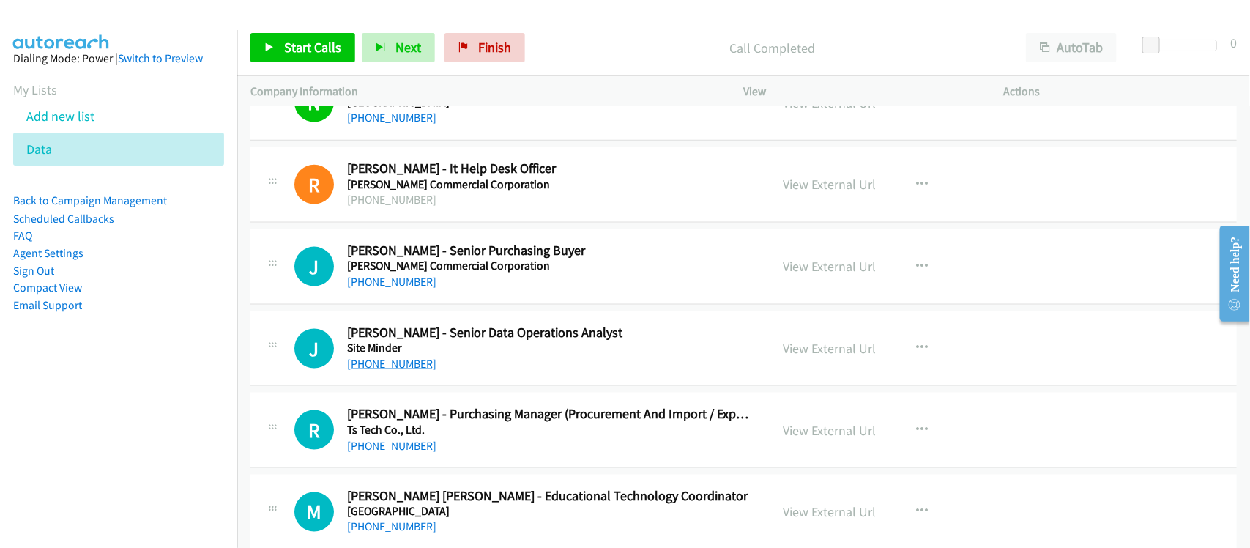
click at [393, 371] on link "[PHONE_NUMBER]" at bounding box center [391, 364] width 89 height 14
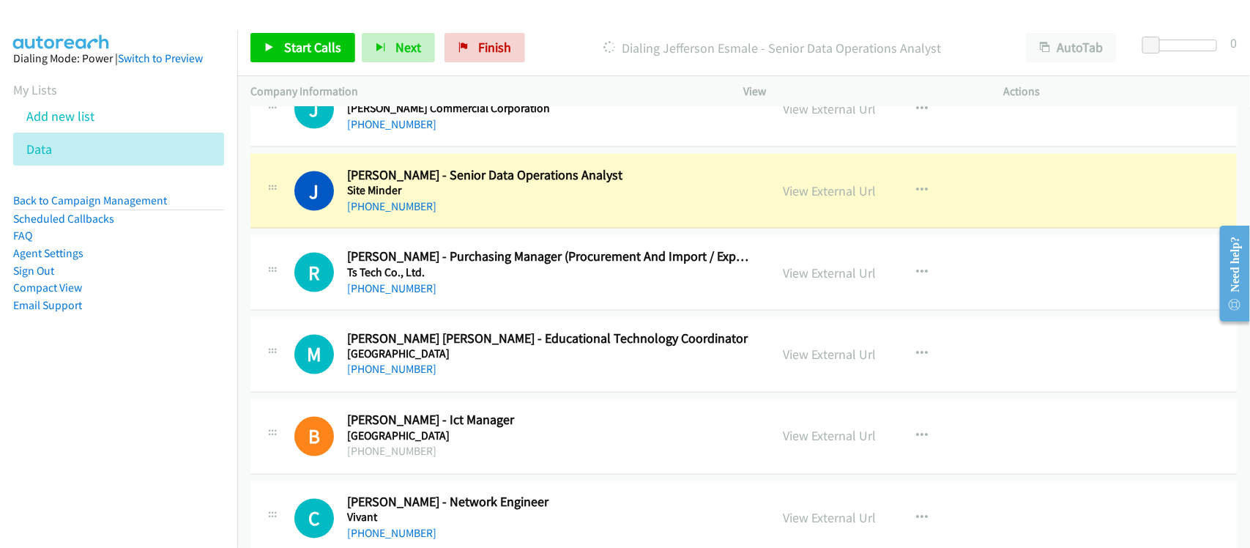
scroll to position [6042, 0]
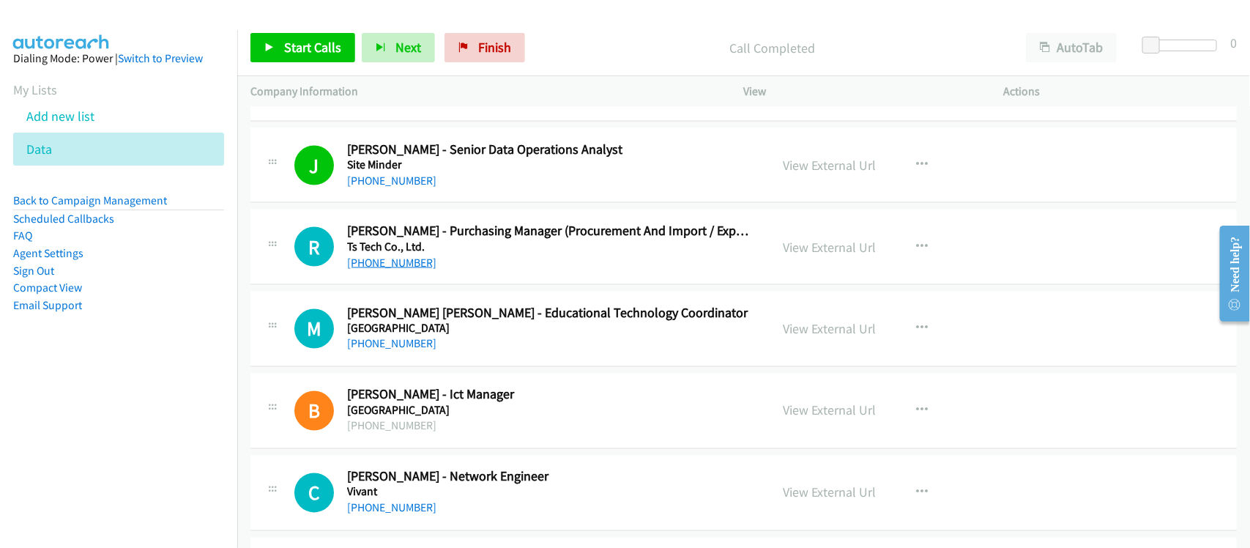
drag, startPoint x: 378, startPoint y: 264, endPoint x: 386, endPoint y: 266, distance: 8.2
click at [378, 264] on link "[PHONE_NUMBER]" at bounding box center [391, 263] width 89 height 14
click at [406, 351] on link "[PHONE_NUMBER]" at bounding box center [391, 344] width 89 height 14
click at [400, 351] on link "[PHONE_NUMBER]" at bounding box center [391, 344] width 89 height 14
click at [463, 353] on div "[PHONE_NUMBER]" at bounding box center [549, 344] width 404 height 18
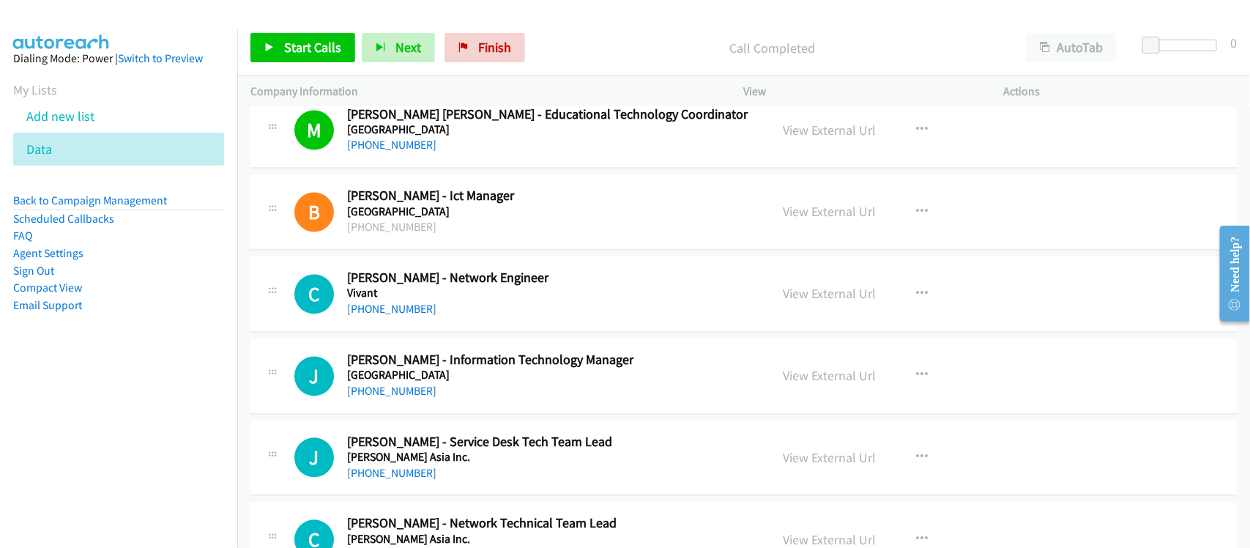
scroll to position [6317, 0]
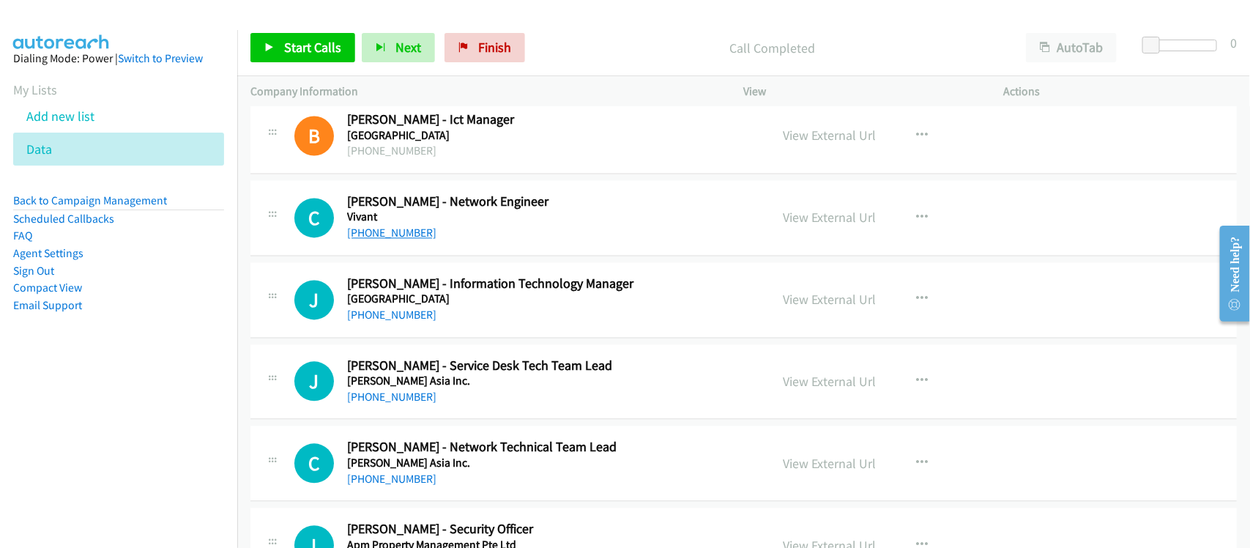
click at [388, 240] on link "+63 32 234 2256" at bounding box center [391, 233] width 89 height 14
click at [395, 322] on link "[PHONE_NUMBER]" at bounding box center [391, 315] width 89 height 14
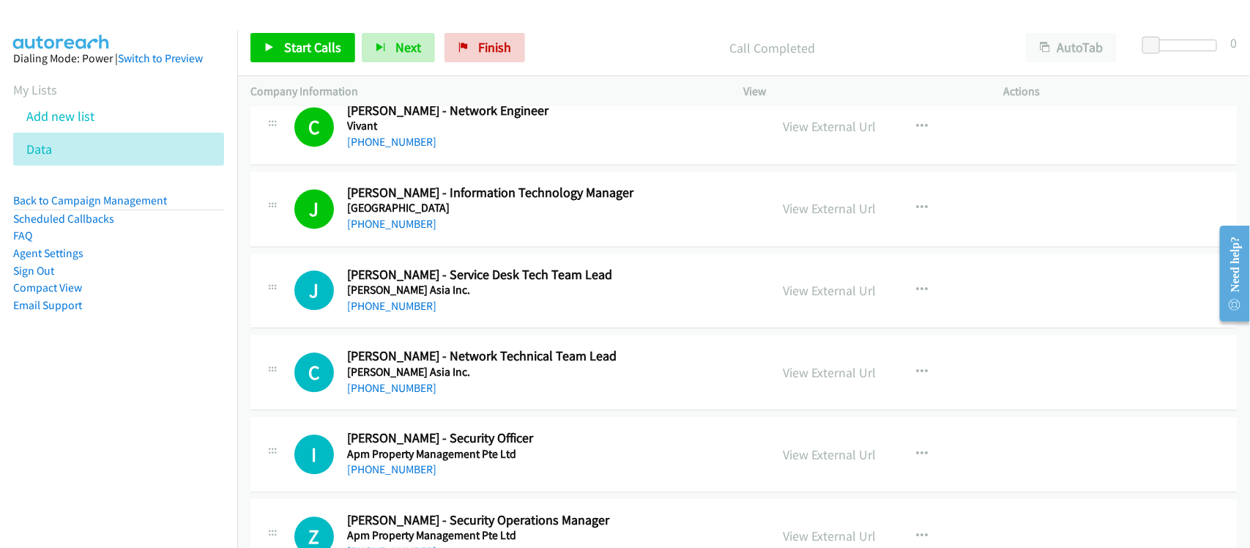
click at [474, 329] on div "J Callback Scheduled Joanna Marry Tubale - Service Desk Tech Team Lead Webb Fon…" at bounding box center [743, 290] width 987 height 75
click at [407, 313] on link "[PHONE_NUMBER]" at bounding box center [391, 306] width 89 height 14
click at [412, 395] on link "[PHONE_NUMBER]" at bounding box center [391, 388] width 89 height 14
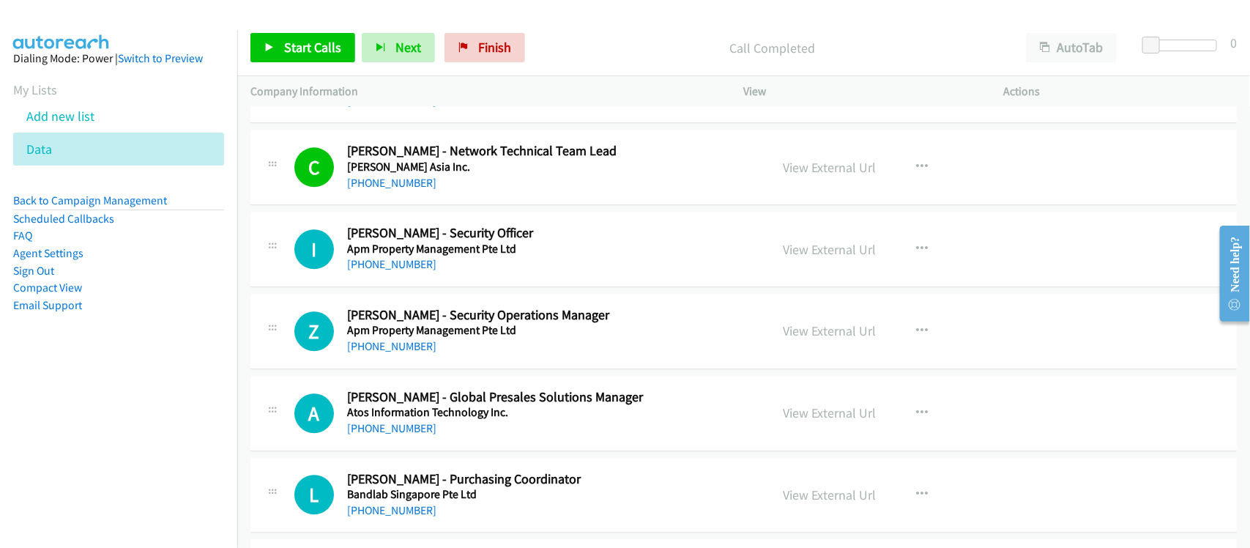
scroll to position [6591, 0]
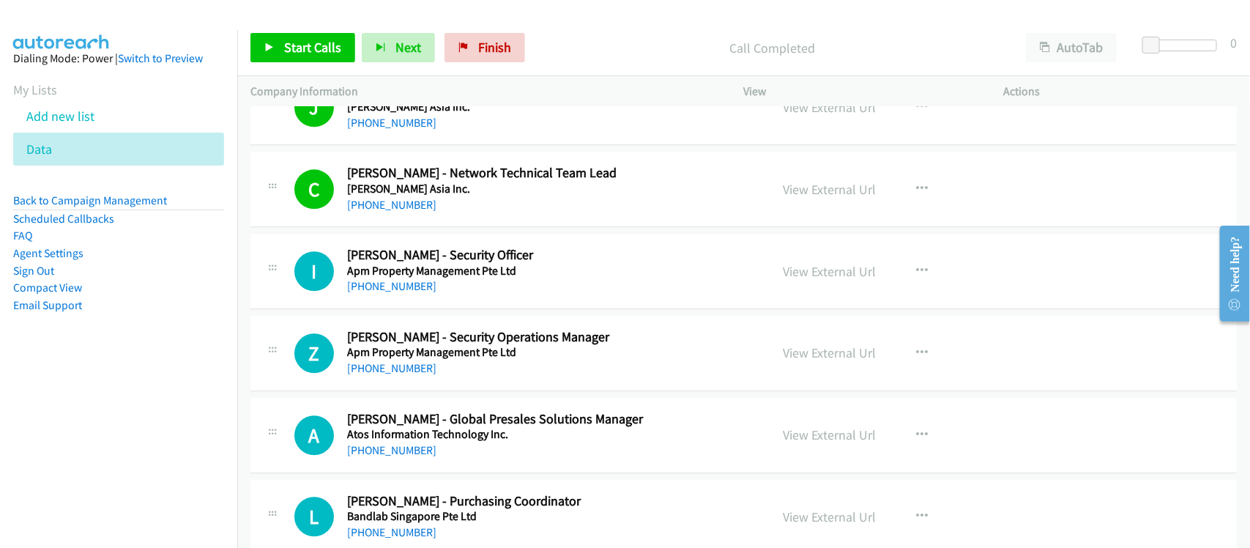
click at [448, 294] on div "+65 9851 7485" at bounding box center [549, 287] width 404 height 18
click at [385, 375] on link "+65 9145 2635" at bounding box center [391, 368] width 89 height 14
click at [441, 389] on div "Z Callback Scheduled Zheng Jie Sim - Security Operations Manager Apm Property M…" at bounding box center [743, 353] width 987 height 75
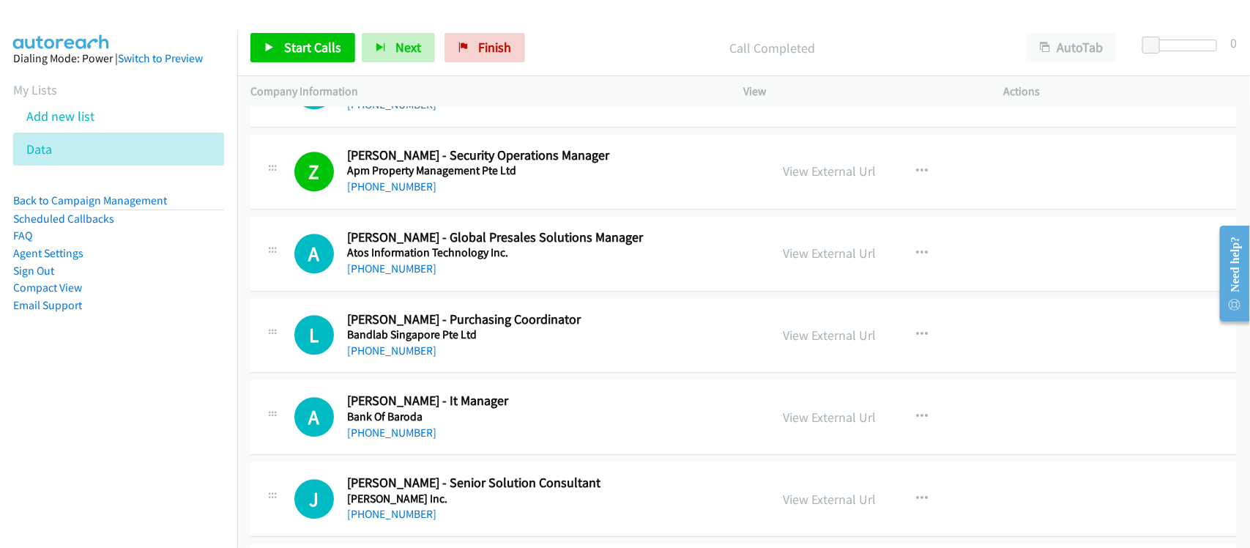
scroll to position [6775, 0]
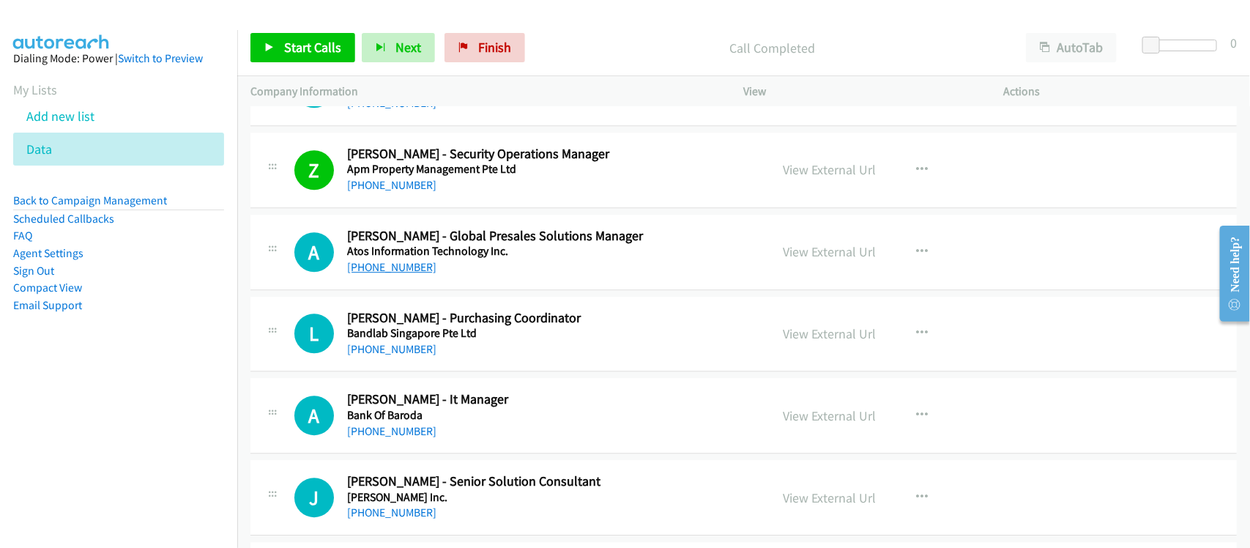
click at [376, 274] on link "+65 8168 8472" at bounding box center [391, 267] width 89 height 14
click at [379, 356] on link "+65 9114 2156" at bounding box center [391, 349] width 89 height 14
click at [366, 438] on link "+65 6511 4229" at bounding box center [391, 431] width 89 height 14
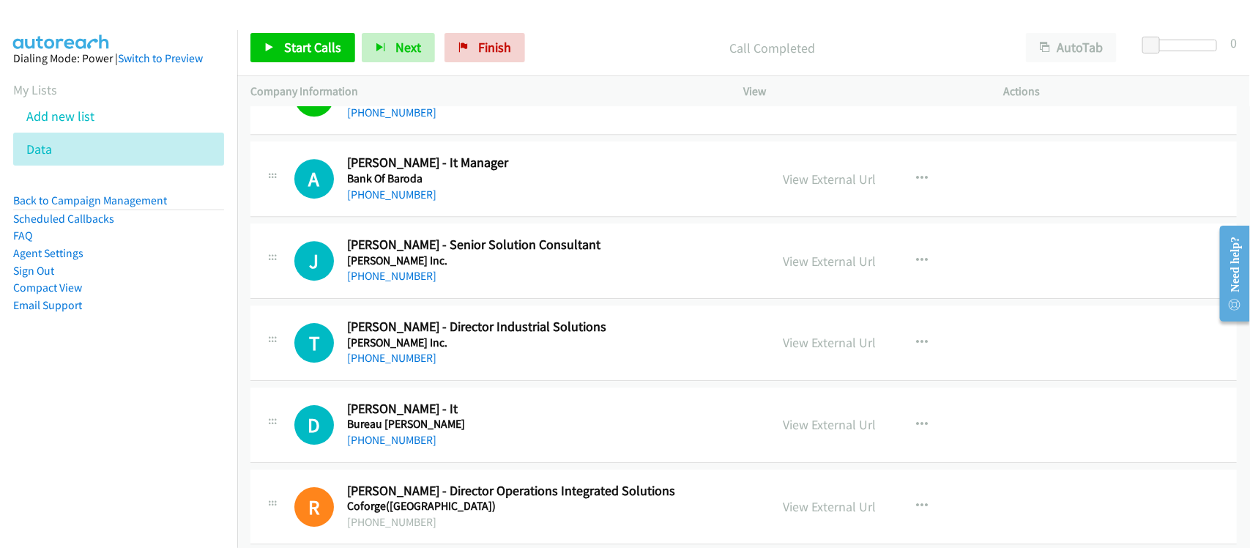
scroll to position [7049, 0]
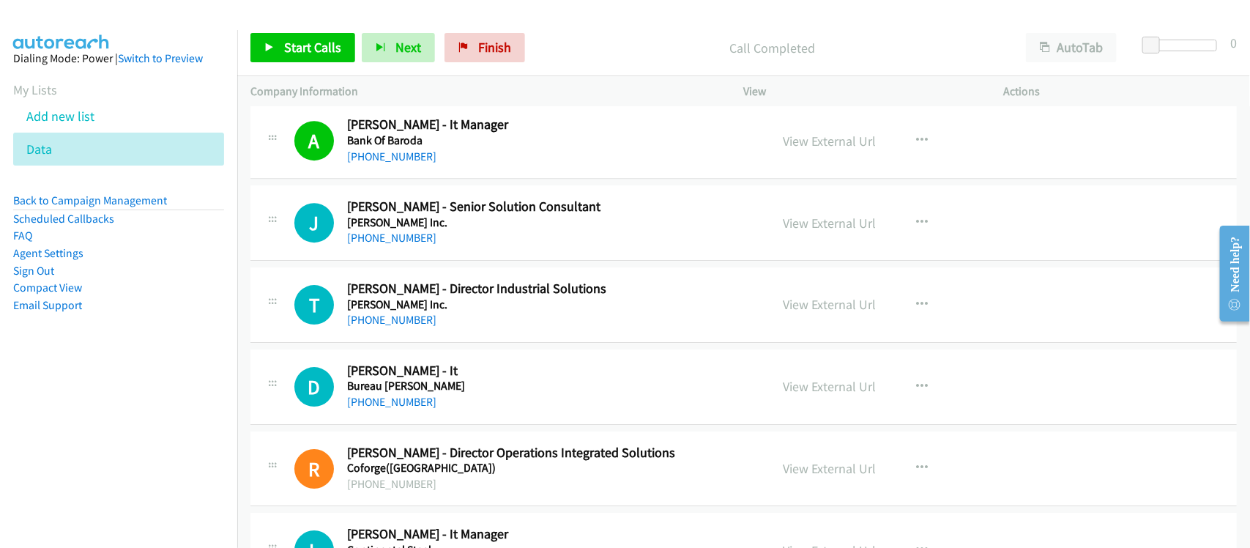
click at [371, 230] on h5 "Belden Inc." at bounding box center [549, 222] width 404 height 15
click at [372, 245] on link "+65 9133 9670" at bounding box center [391, 238] width 89 height 14
click at [367, 327] on link "+65 9693 7426" at bounding box center [391, 320] width 89 height 14
click at [374, 409] on link "+65 9774 0268" at bounding box center [391, 402] width 89 height 14
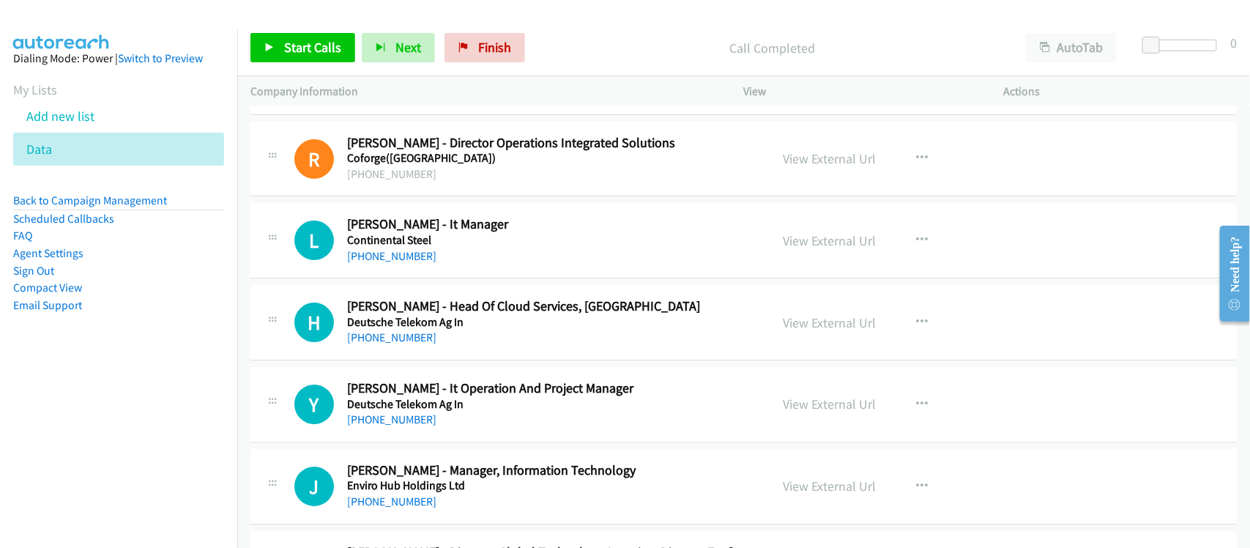
scroll to position [7415, 0]
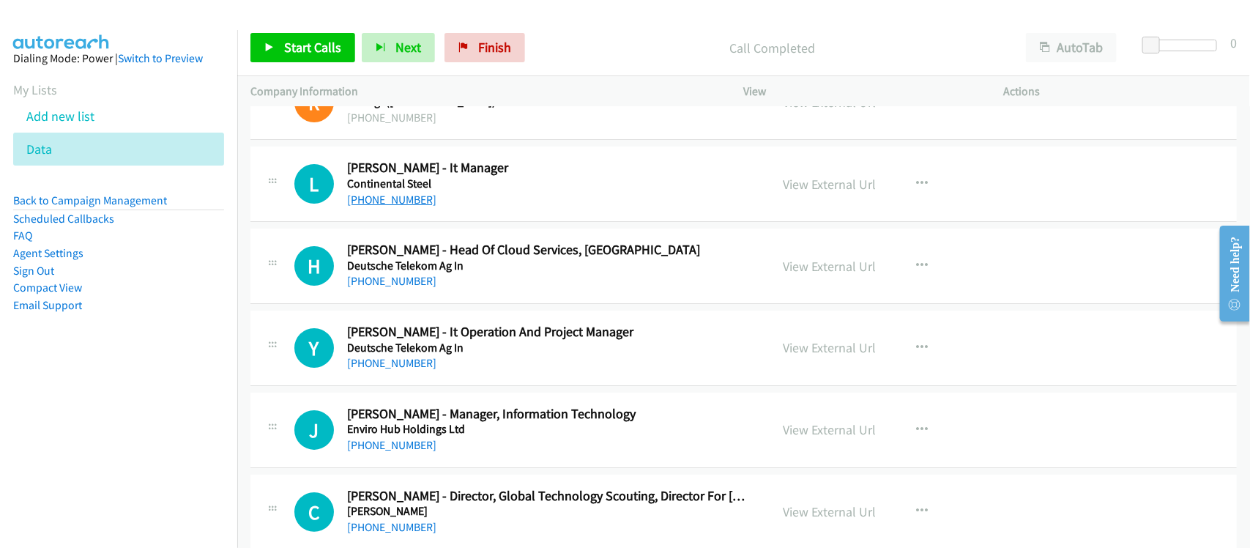
click at [393, 205] on link "+65 9880 8479" at bounding box center [391, 200] width 89 height 14
click at [456, 290] on div "+65 9871 1142" at bounding box center [549, 281] width 404 height 18
click at [407, 288] on link "+65 9871 1142" at bounding box center [391, 281] width 89 height 14
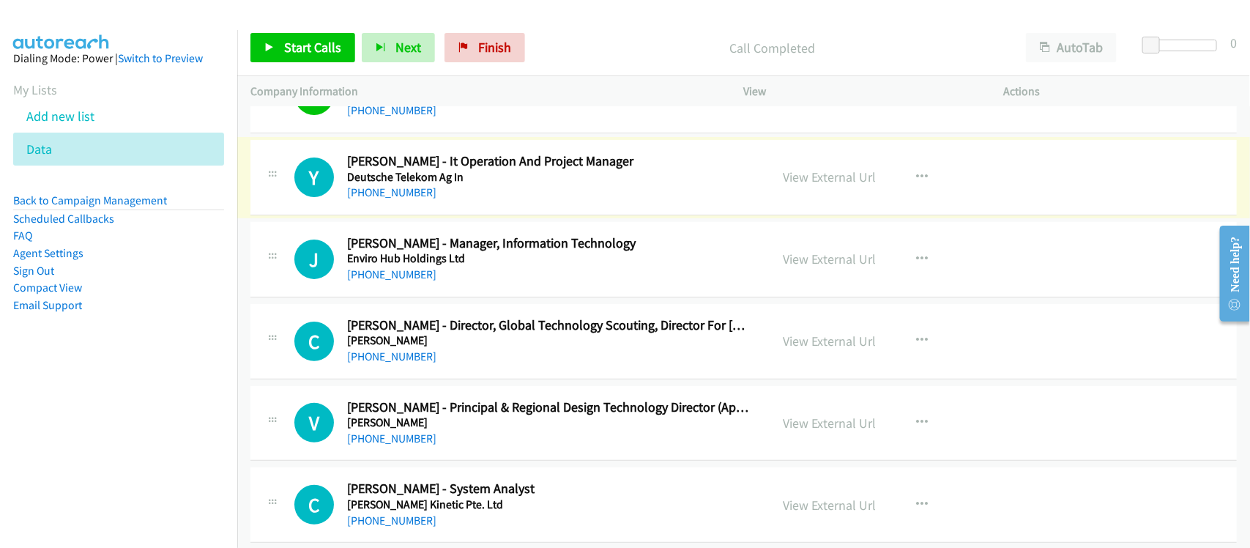
scroll to position [7599, 0]
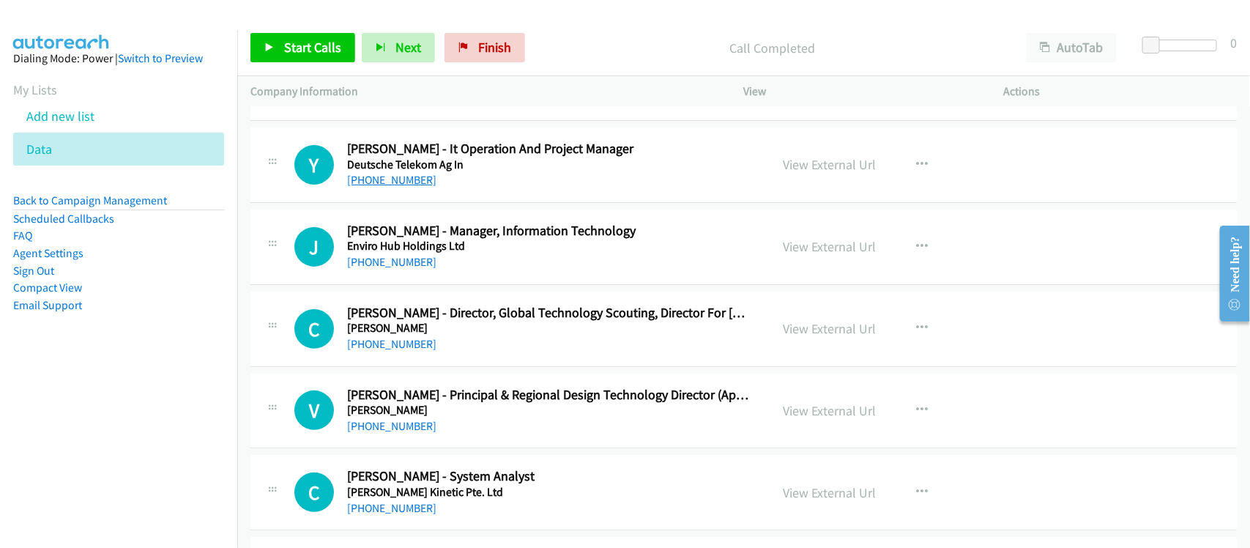
click at [394, 187] on link "+65 9061 1658" at bounding box center [391, 180] width 89 height 14
click at [393, 271] on div "+65 9794 8986" at bounding box center [549, 262] width 404 height 18
click at [385, 269] on link "+65 9794 8986" at bounding box center [391, 262] width 89 height 14
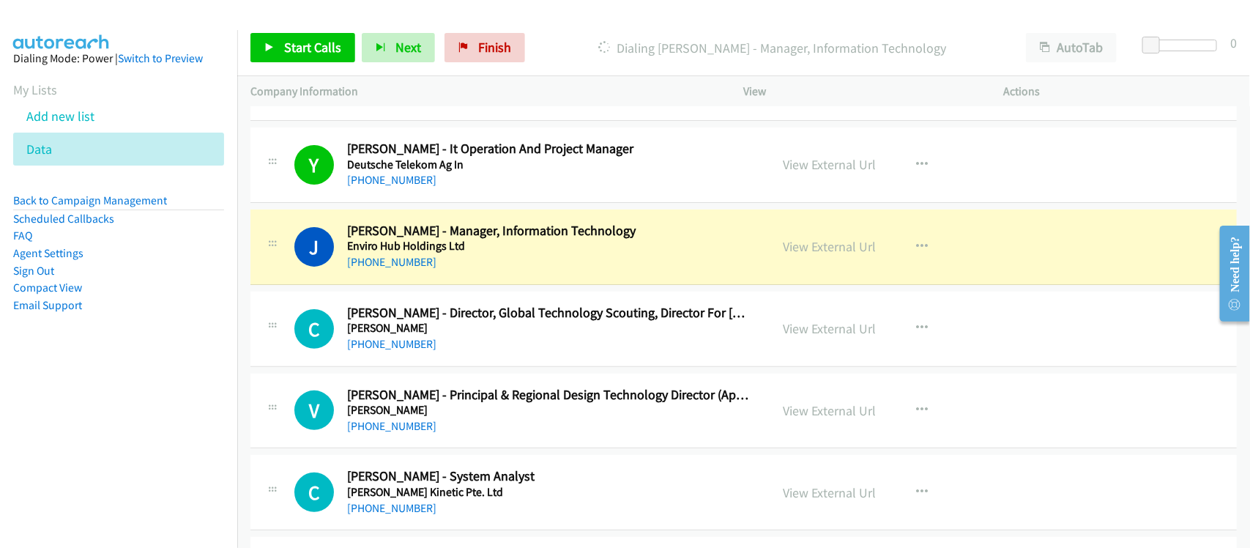
click at [480, 271] on div "+65 9794 8986" at bounding box center [549, 262] width 404 height 18
click at [822, 255] on link "View External Url" at bounding box center [830, 246] width 93 height 17
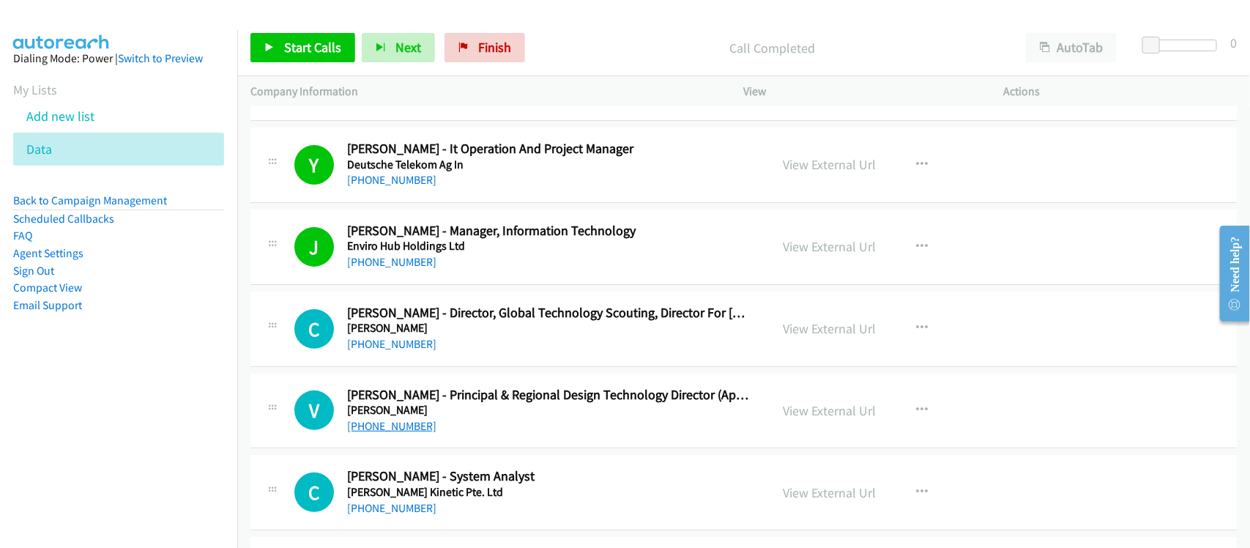
click at [393, 433] on link "+65 8328 2516" at bounding box center [391, 426] width 89 height 14
click at [195, 417] on nav "Dialing Mode: Power | Switch to Preview My Lists Add new list Data Back to Camp…" at bounding box center [119, 304] width 238 height 548
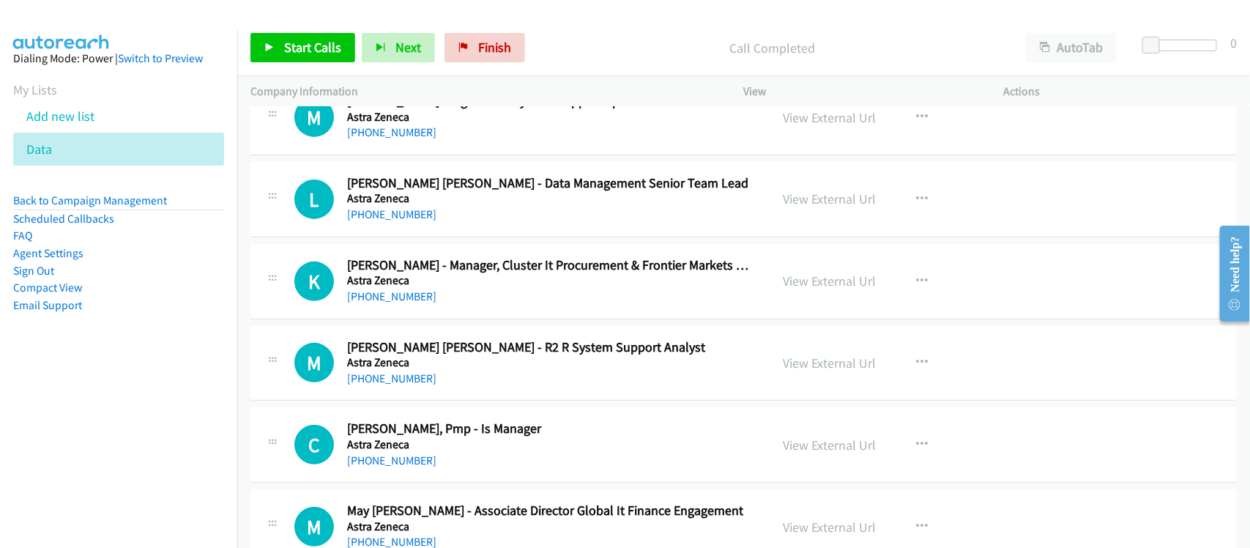
scroll to position [0, 0]
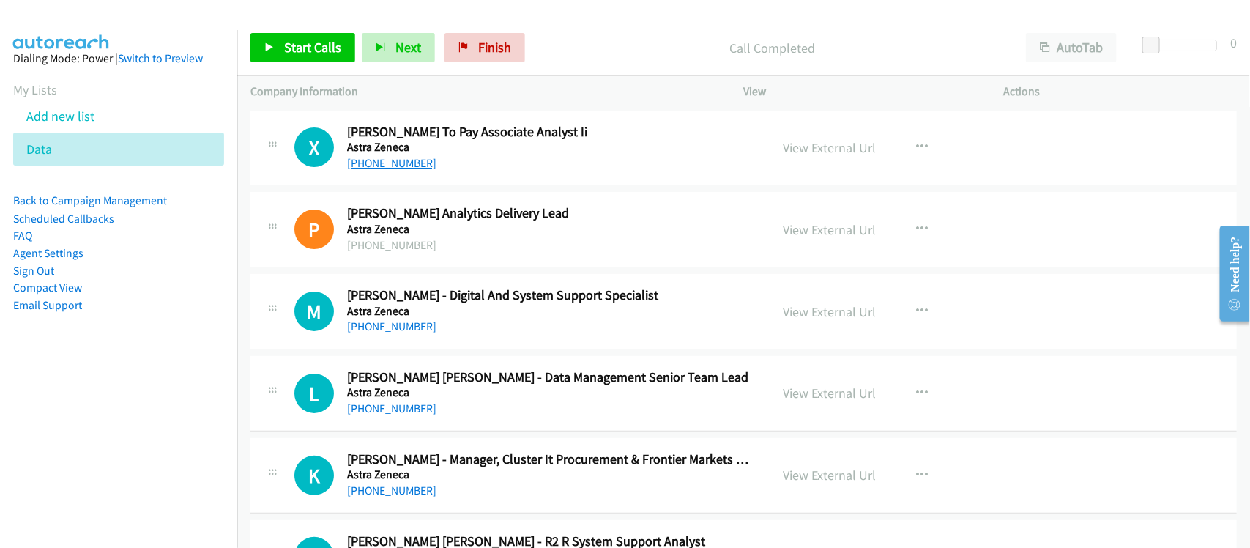
click at [406, 161] on link "+60 10-511 5856" at bounding box center [391, 163] width 89 height 14
click at [485, 332] on div "+60 18-912 3465" at bounding box center [549, 327] width 404 height 18
click at [442, 320] on div "+60 18-912 3465" at bounding box center [549, 327] width 404 height 18
click at [383, 327] on link "+60 18-912 3465" at bounding box center [391, 326] width 89 height 14
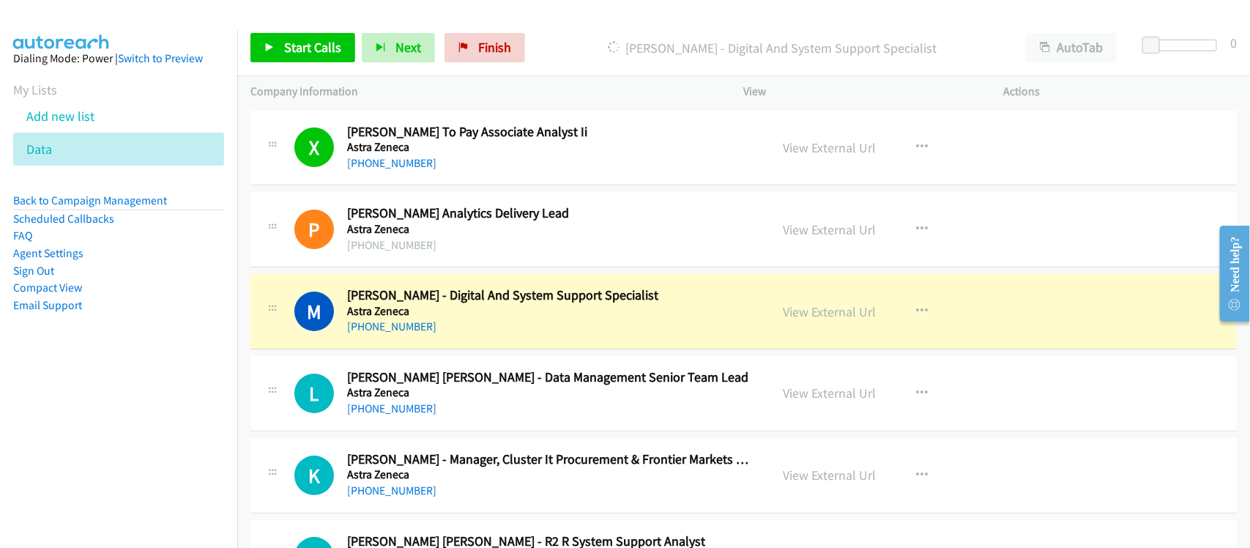
click at [496, 335] on div "M Callback Scheduled Mohd Faeez Yahya - Digital And System Support Specialist A…" at bounding box center [743, 311] width 987 height 75
click at [851, 308] on link "View External Url" at bounding box center [830, 311] width 93 height 17
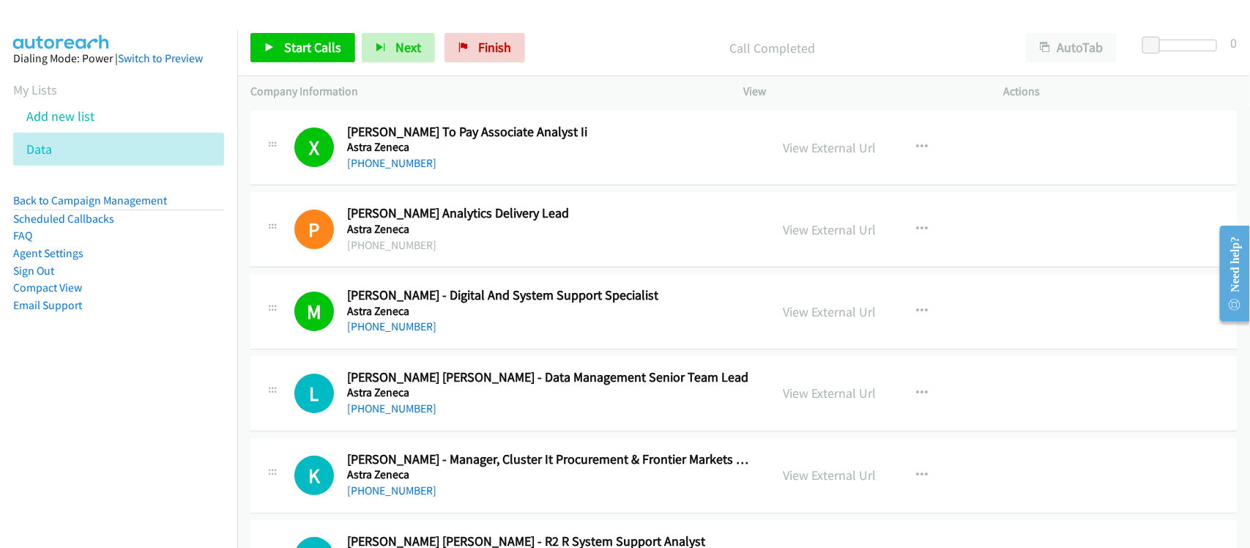
click at [463, 350] on td "M Callback Scheduled Mohd Faeez Yahya - Digital And System Support Specialist A…" at bounding box center [743, 312] width 1013 height 82
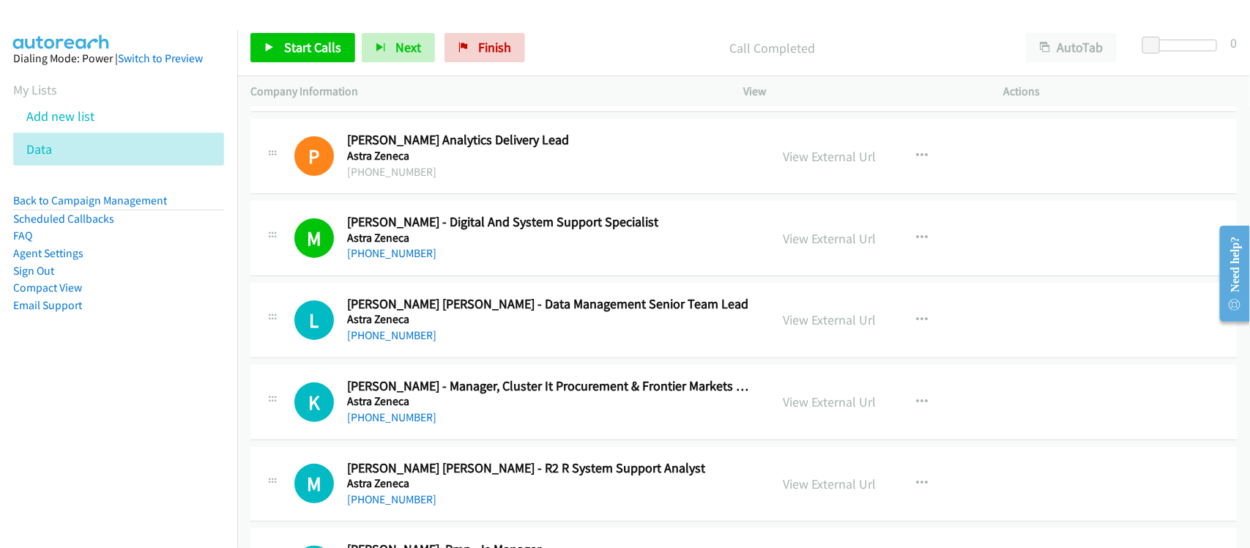
scroll to position [183, 0]
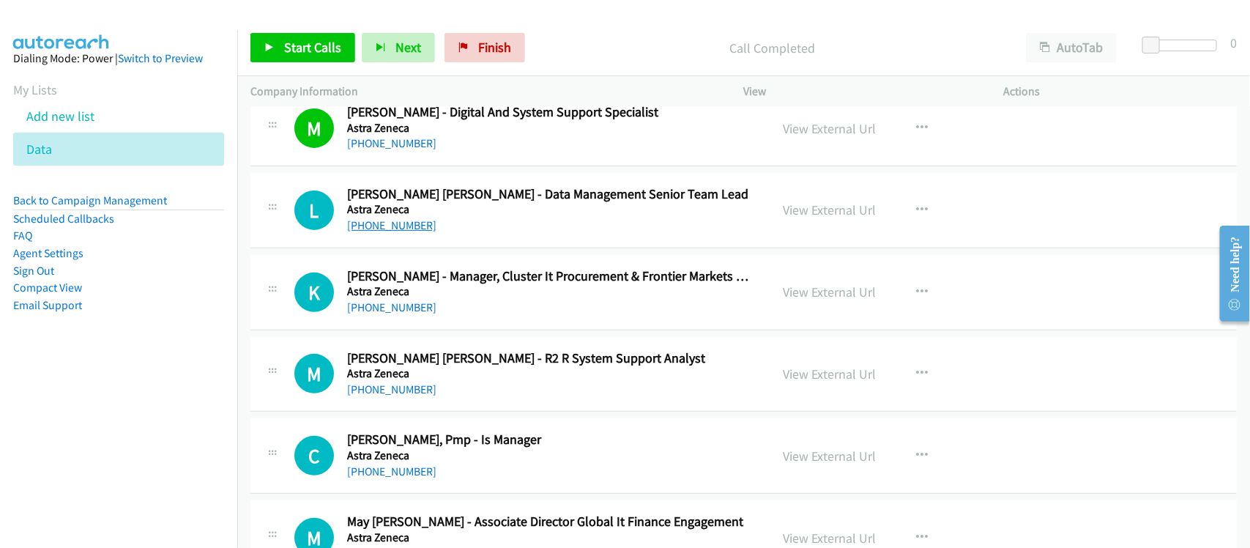
click at [379, 218] on link "+60 10-467 3607" at bounding box center [391, 225] width 89 height 14
click at [385, 234] on div "+60 10-467 3607" at bounding box center [549, 226] width 404 height 18
click at [385, 231] on link "+60 10-467 3607" at bounding box center [391, 225] width 89 height 14
click at [374, 308] on link "+60 12-682 3407" at bounding box center [391, 307] width 89 height 14
click at [463, 330] on div "K Callback Scheduled Kar Chin - Manager, Cluster It Procurement & Frontier Mark…" at bounding box center [743, 292] width 987 height 75
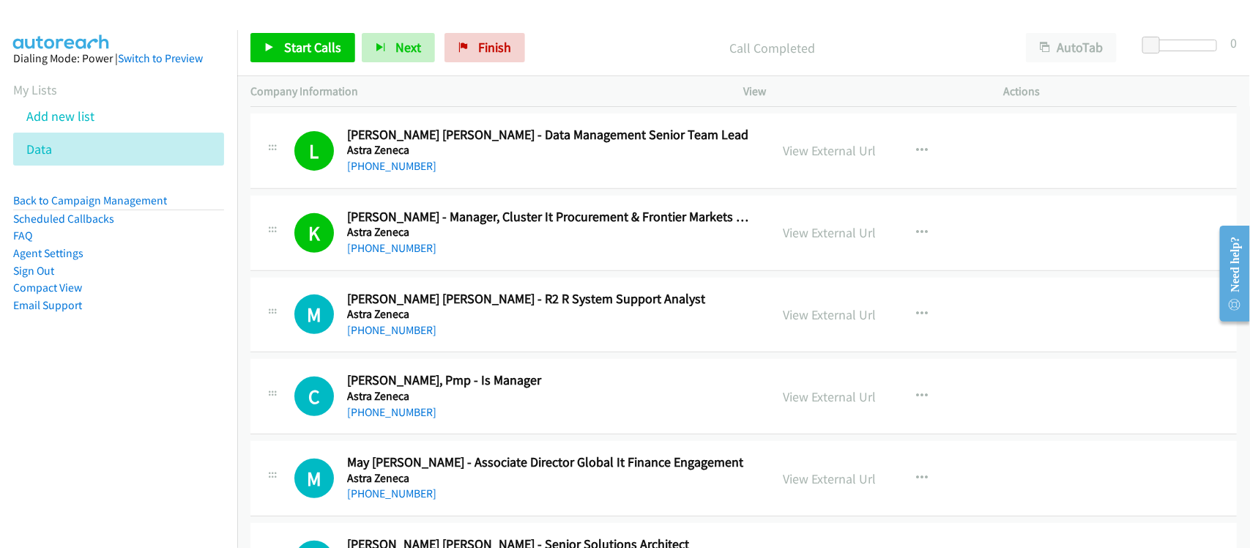
scroll to position [275, 0]
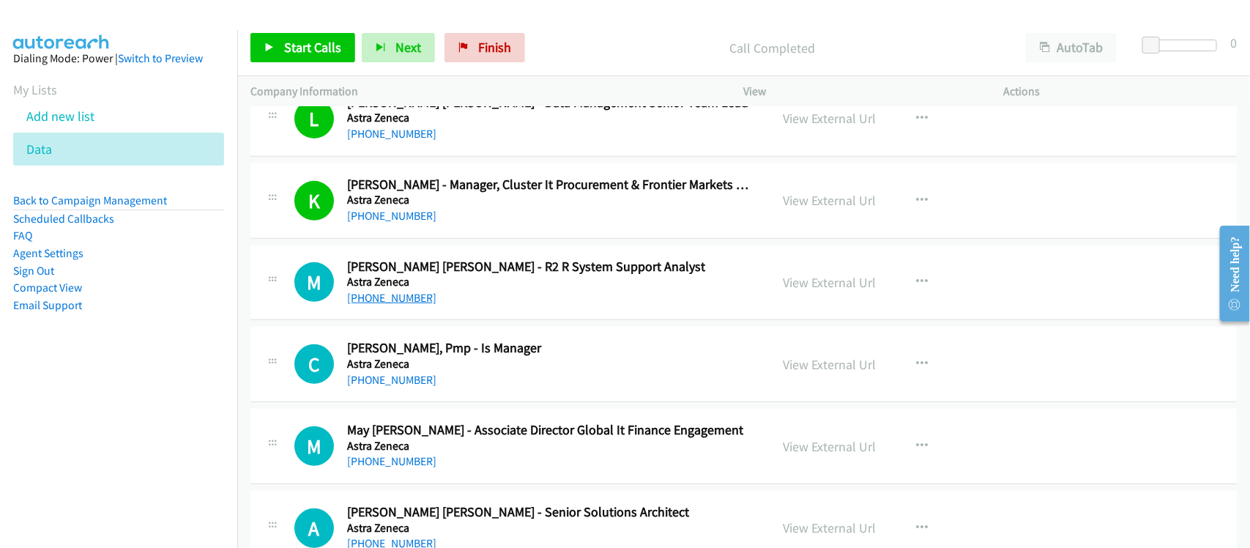
click at [403, 291] on link "+60 17-542 5846" at bounding box center [391, 298] width 89 height 14
click at [451, 385] on div "+60 13-208 8842" at bounding box center [549, 380] width 404 height 18
click at [394, 378] on link "+60 13-208 8842" at bounding box center [391, 380] width 89 height 14
click at [453, 374] on div "+60 13-208 8842" at bounding box center [549, 380] width 404 height 18
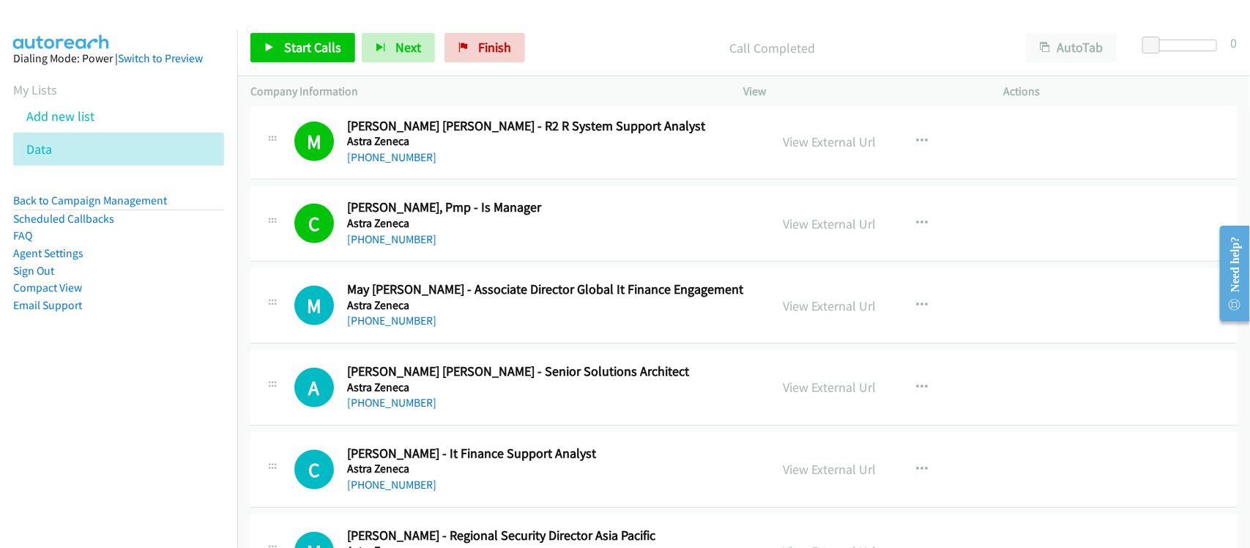
scroll to position [458, 0]
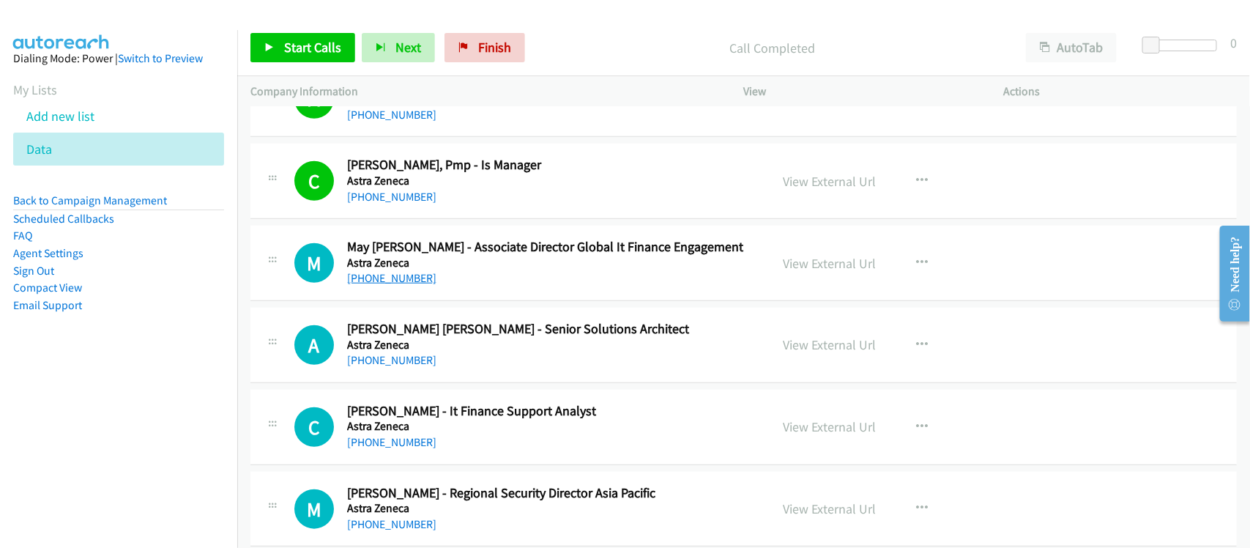
click at [393, 283] on link "+60 16-348 8693" at bounding box center [391, 278] width 89 height 14
click at [416, 363] on link "+60 19-670 2892" at bounding box center [391, 360] width 89 height 14
click at [401, 437] on link "+60 12-351 3511" at bounding box center [391, 442] width 89 height 14
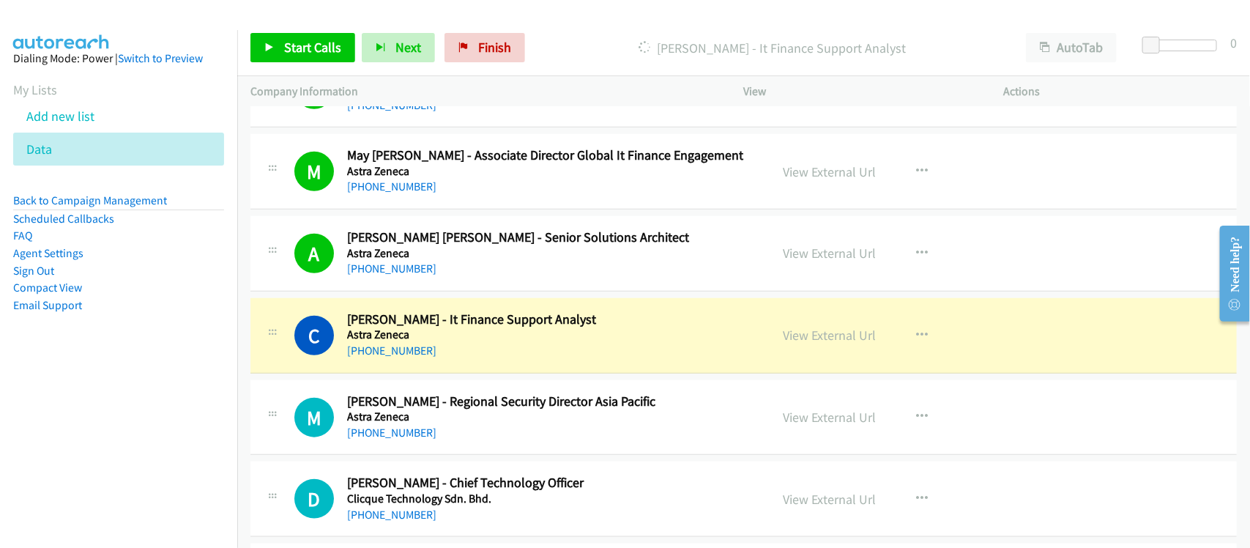
scroll to position [641, 0]
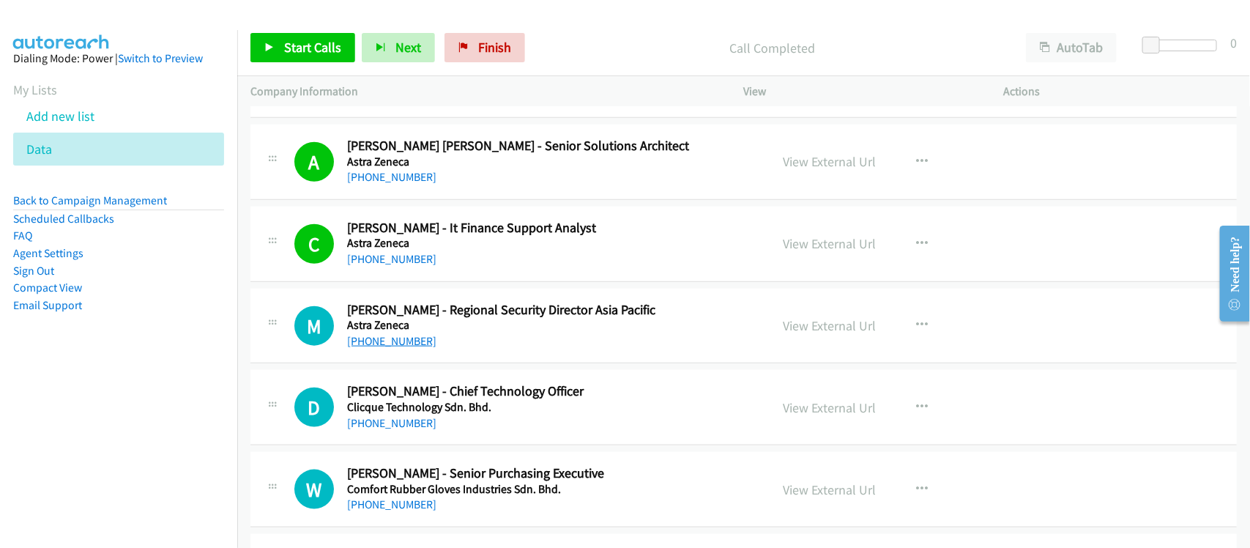
click at [399, 337] on link "+60 12-297 1815" at bounding box center [391, 341] width 89 height 14
click at [409, 423] on link "+60 13-839 9193" at bounding box center [391, 423] width 89 height 14
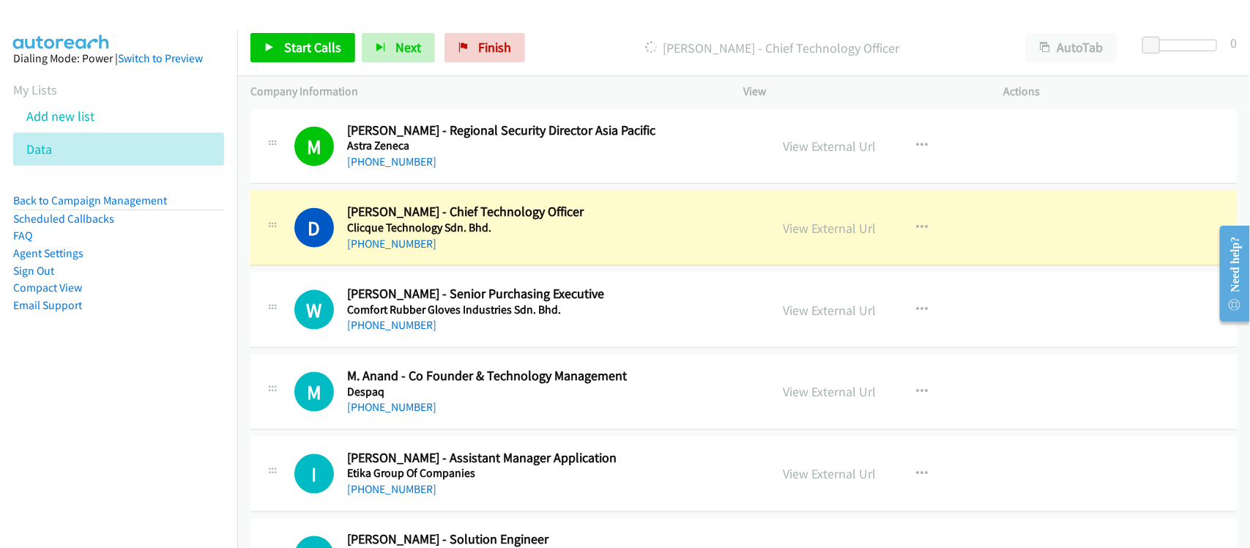
scroll to position [824, 0]
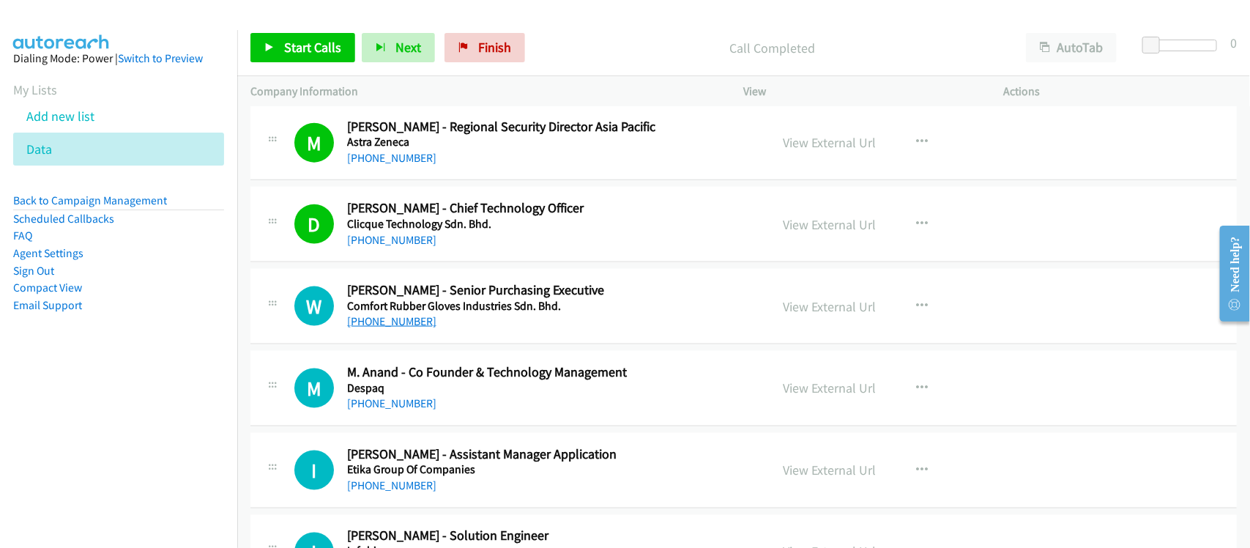
click at [383, 323] on link "+60 12-567 0381" at bounding box center [391, 321] width 89 height 14
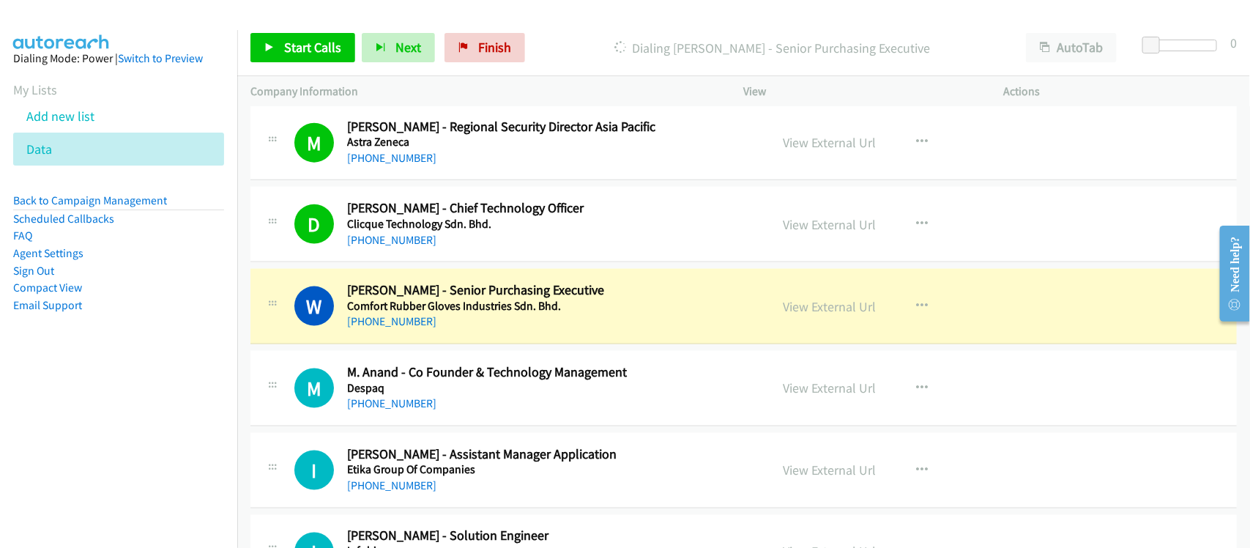
click at [467, 326] on div "+60 12-567 0381" at bounding box center [549, 322] width 404 height 18
click at [804, 309] on link "View External Url" at bounding box center [830, 306] width 93 height 17
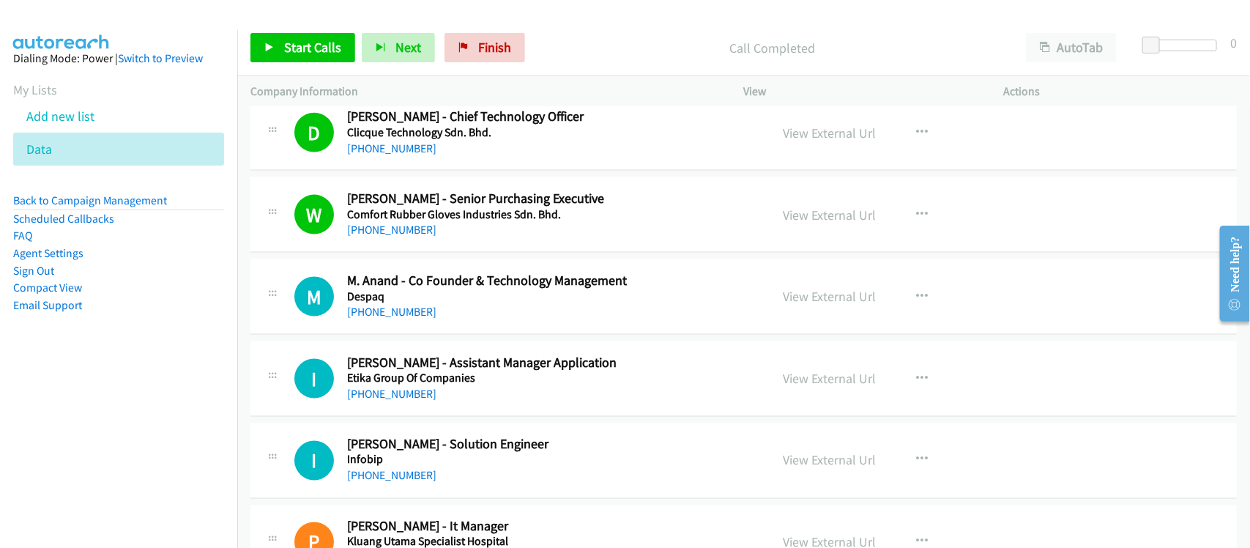
scroll to position [1007, 0]
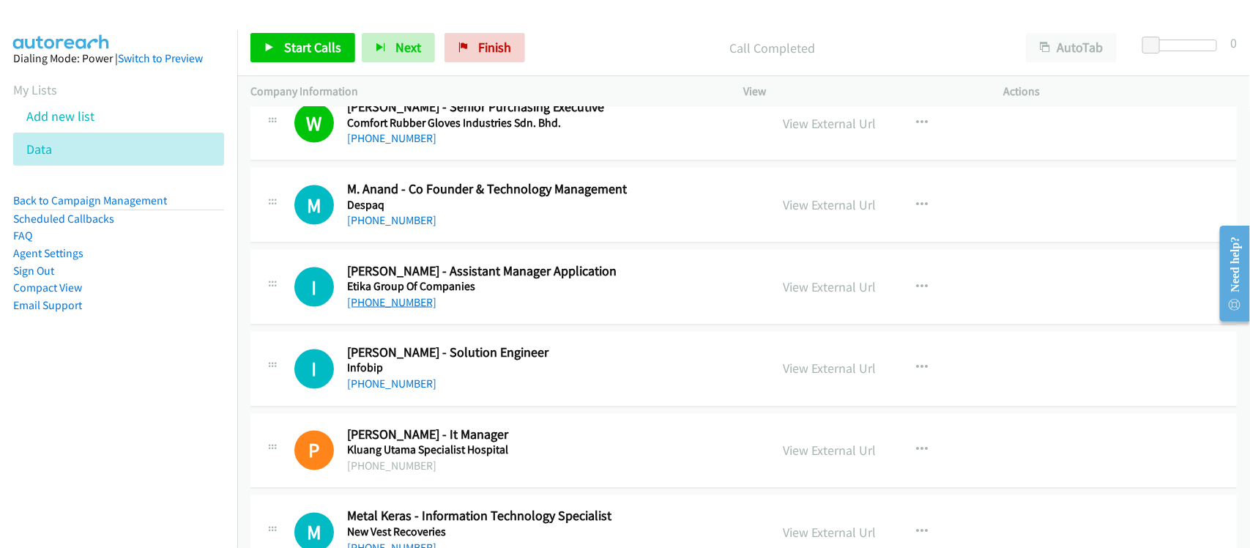
click at [415, 298] on link "+60 13-315 4440" at bounding box center [391, 302] width 89 height 14
click at [448, 311] on div "+60 13-315 4440" at bounding box center [549, 303] width 404 height 18
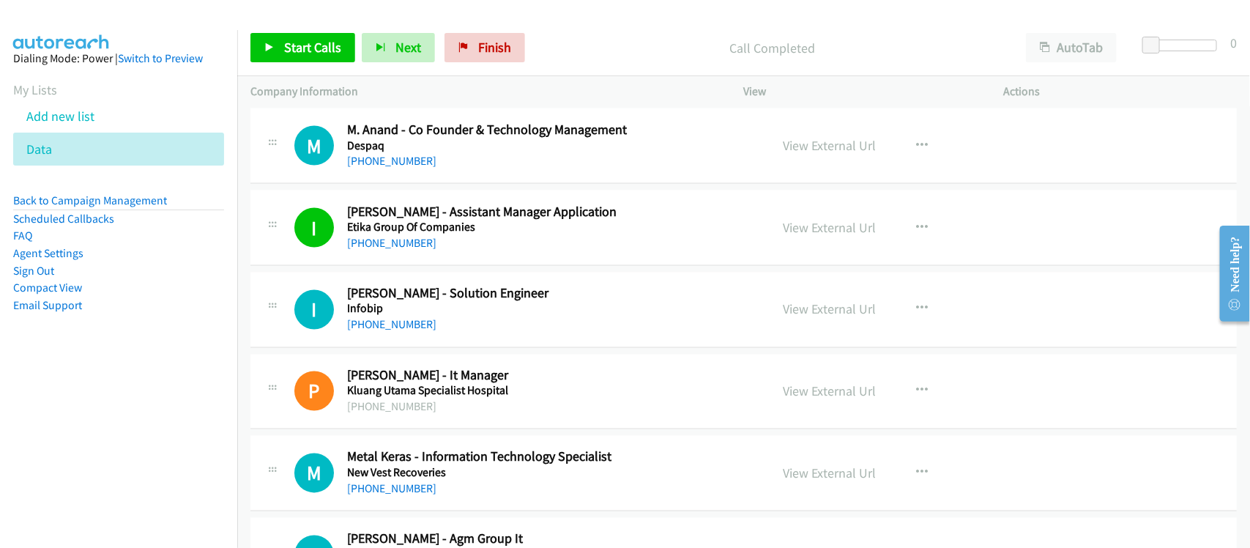
scroll to position [1099, 0]
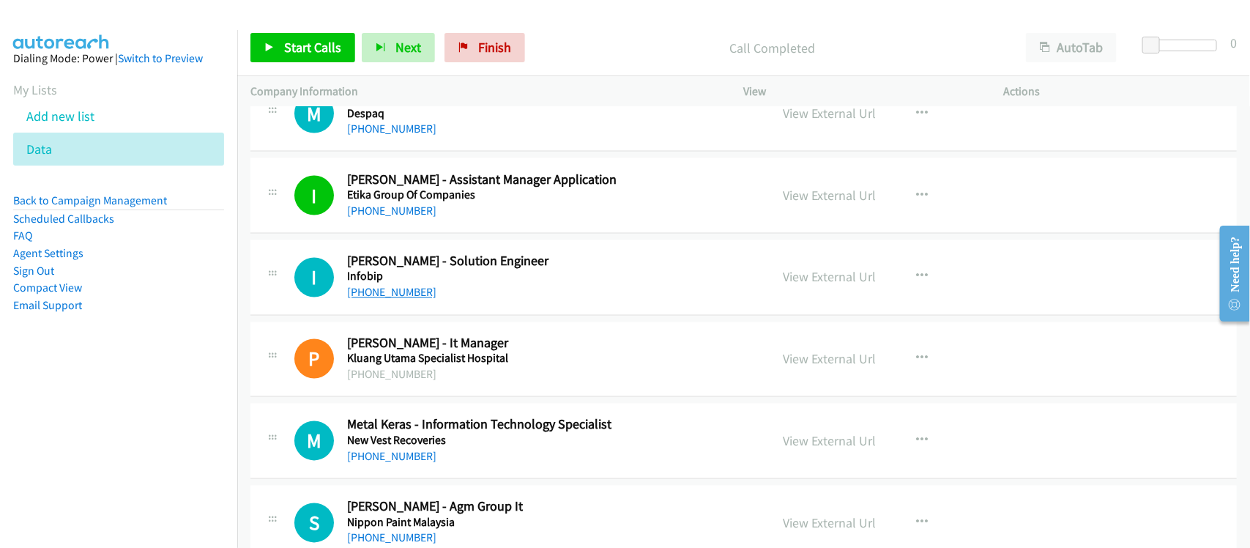
click at [408, 298] on link "+60 17-602 5740" at bounding box center [391, 293] width 89 height 14
click at [426, 374] on div "+6077718999433" at bounding box center [549, 375] width 404 height 18
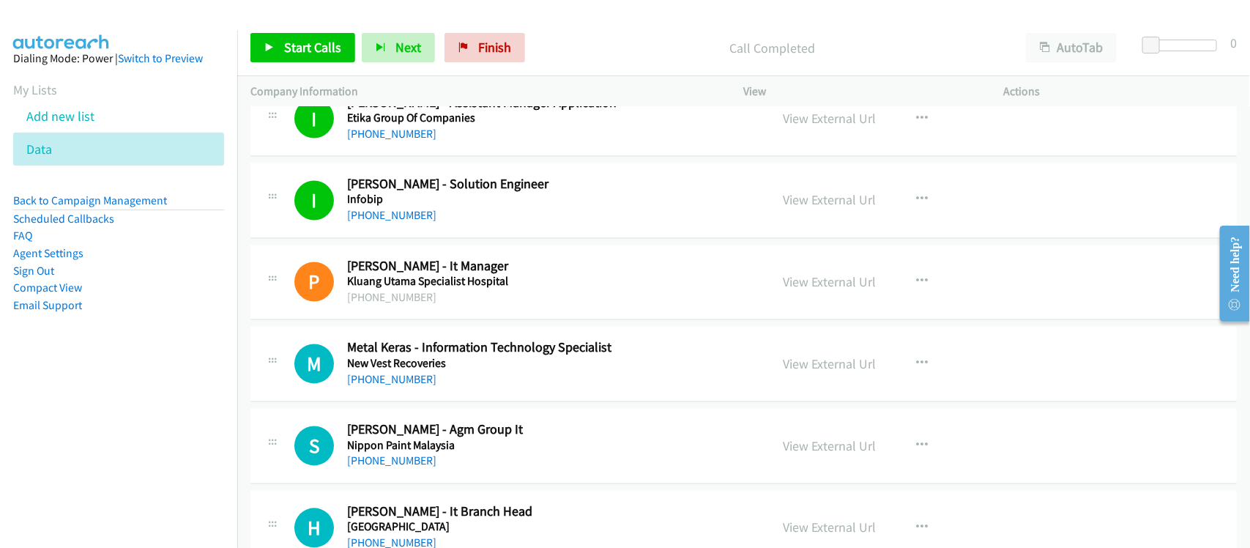
scroll to position [1282, 0]
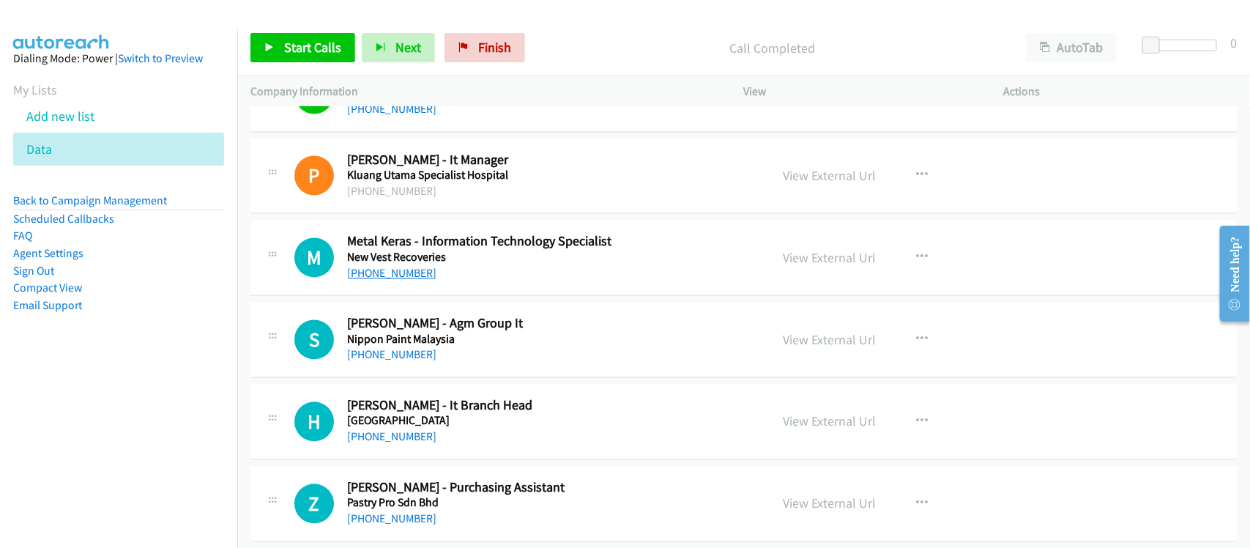
click at [385, 271] on link "+60 3-7877 0524" at bounding box center [391, 274] width 89 height 14
click at [404, 350] on link "+60 18-799 7559" at bounding box center [391, 355] width 89 height 14
click at [412, 434] on link "+60 5-548 4333" at bounding box center [391, 437] width 89 height 14
click at [480, 378] on div "S Callback Scheduled Steven Lau - Agm Group It Nippon Paint Malaysia Asia/Kuchi…" at bounding box center [743, 339] width 987 height 75
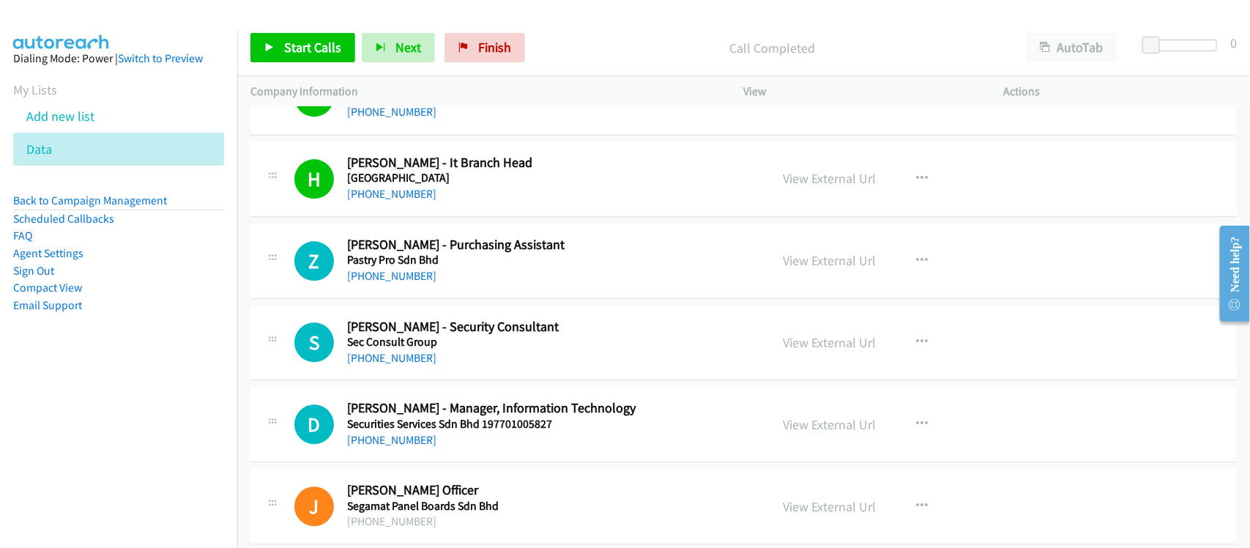
scroll to position [1556, 0]
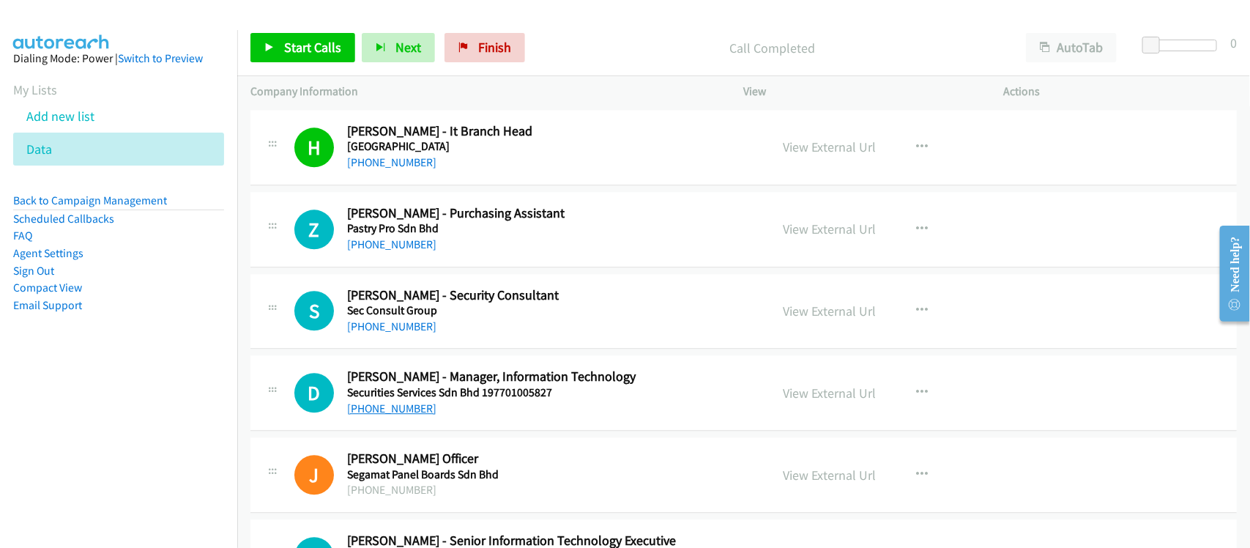
click at [397, 412] on link "+60 3-2084 9000" at bounding box center [391, 408] width 89 height 14
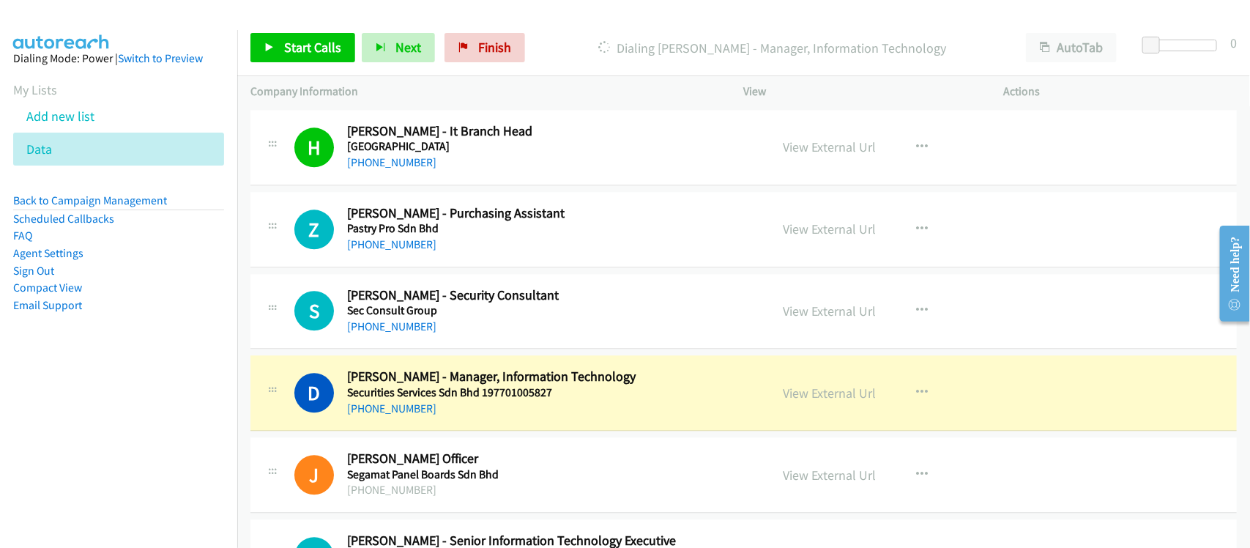
click at [439, 409] on div "+60 3-2084 9000" at bounding box center [549, 409] width 404 height 18
click at [802, 393] on link "View External Url" at bounding box center [830, 393] width 93 height 17
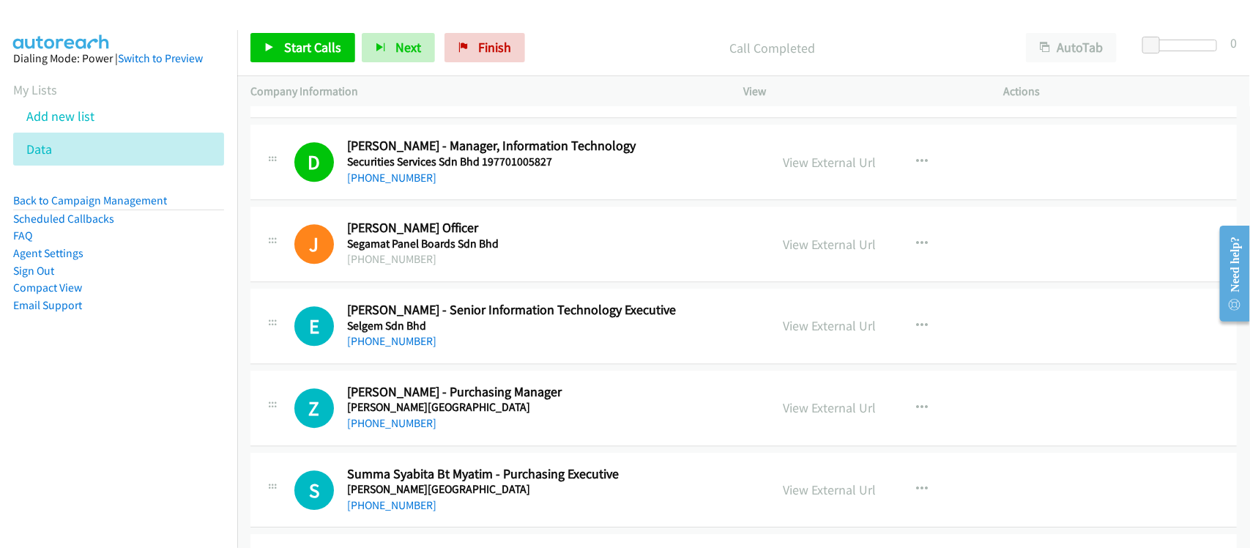
scroll to position [1831, 0]
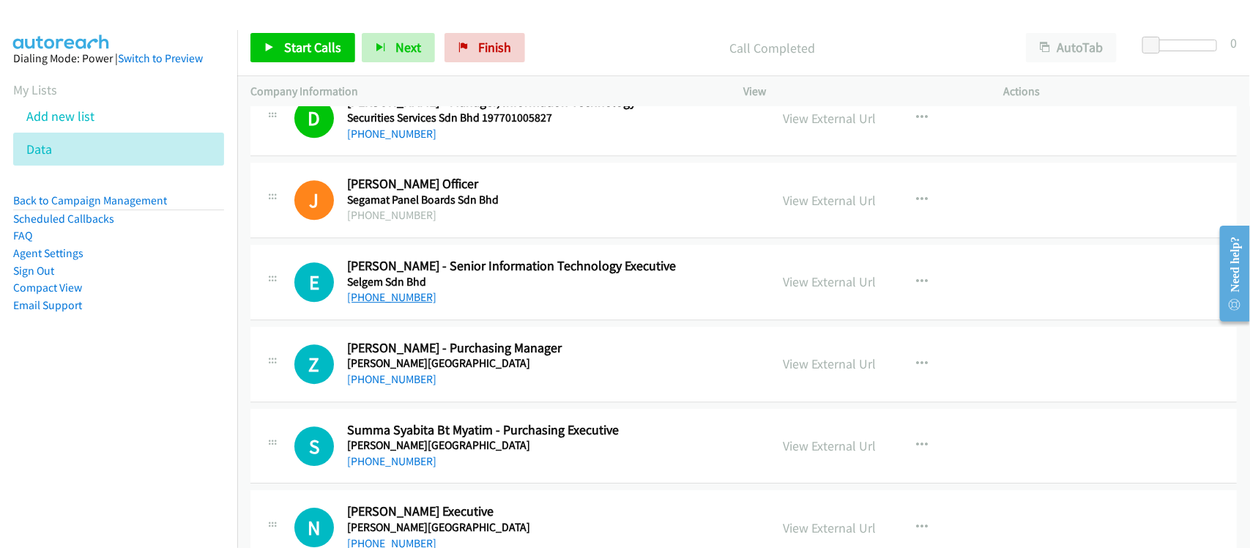
click at [387, 298] on link "+60 17-249 6723" at bounding box center [391, 297] width 89 height 14
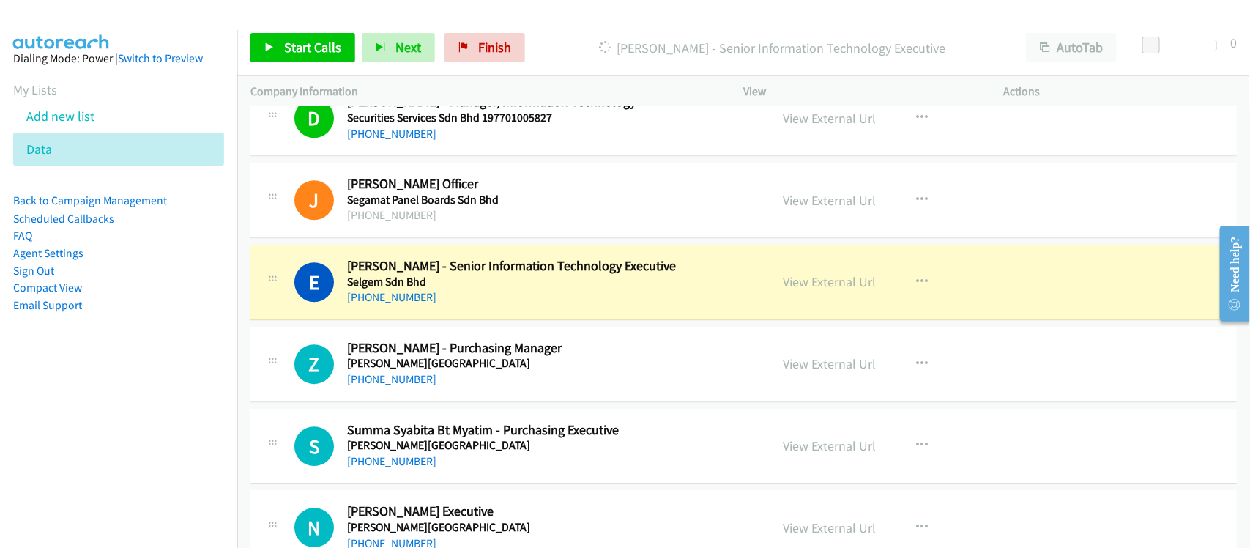
click at [406, 408] on td "S Callback Scheduled Summa Syabita Bt Myatim - Purchasing Executive Sydney Cake…" at bounding box center [743, 446] width 1013 height 82
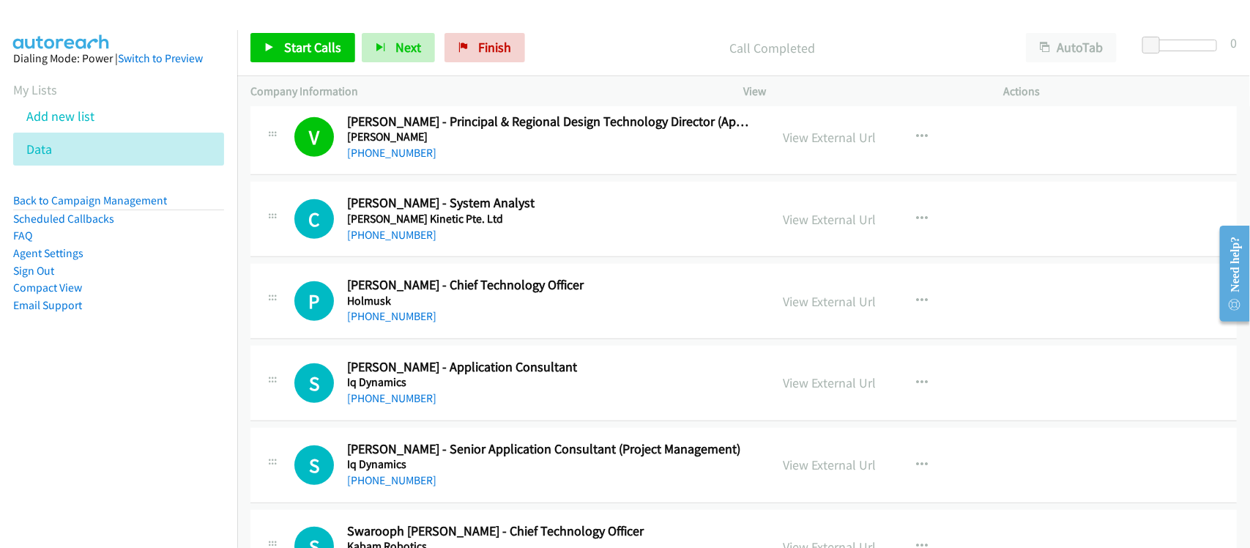
scroll to position [7873, 0]
click at [412, 256] on div "C Callback Scheduled Chinna Chinna - System Analyst Griffin Kinetic Pte. Ltd As…" at bounding box center [743, 217] width 987 height 75
click at [396, 240] on link "+65 9759 4394" at bounding box center [391, 233] width 89 height 14
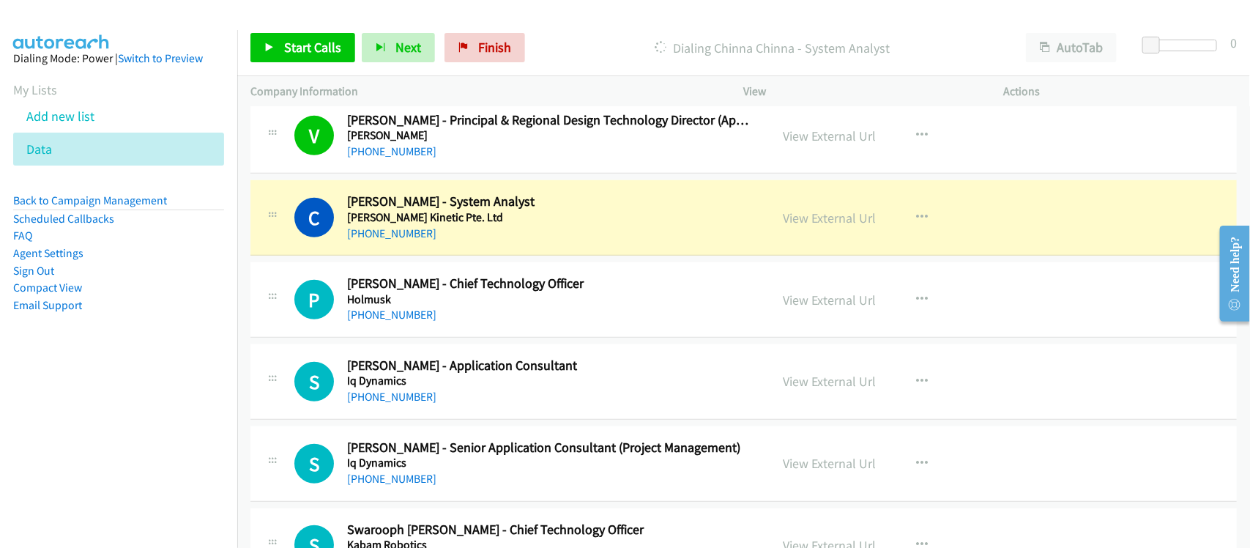
click at [458, 338] on div "P Callback Scheduled Padmagirisan Subramanian - Chief Technology Officer Holmus…" at bounding box center [743, 299] width 987 height 75
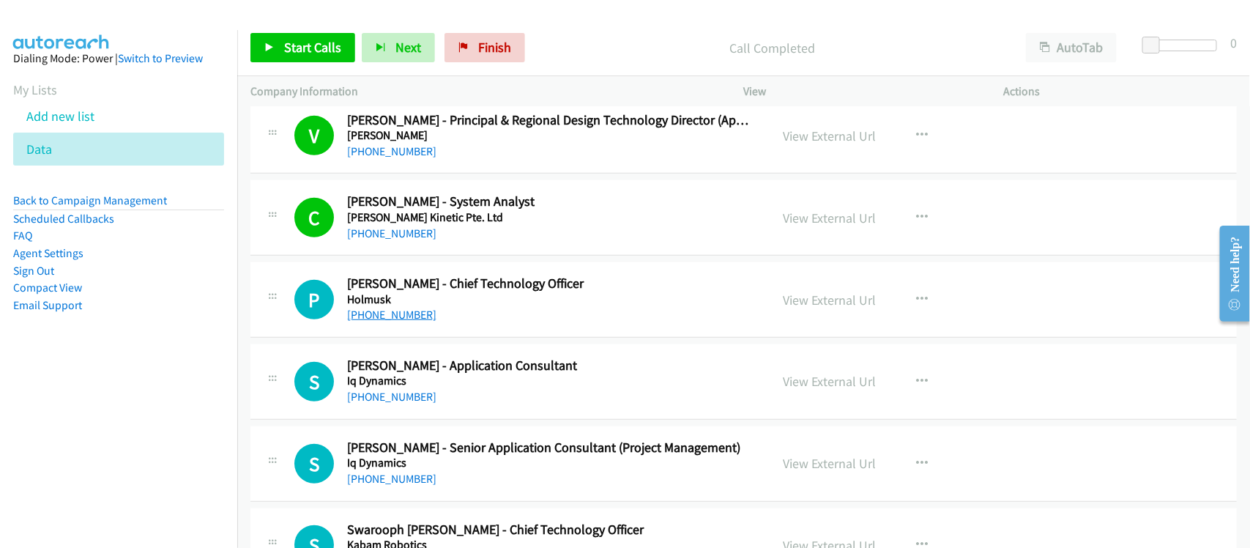
click at [389, 322] on link "+65 6250 4233" at bounding box center [391, 315] width 89 height 14
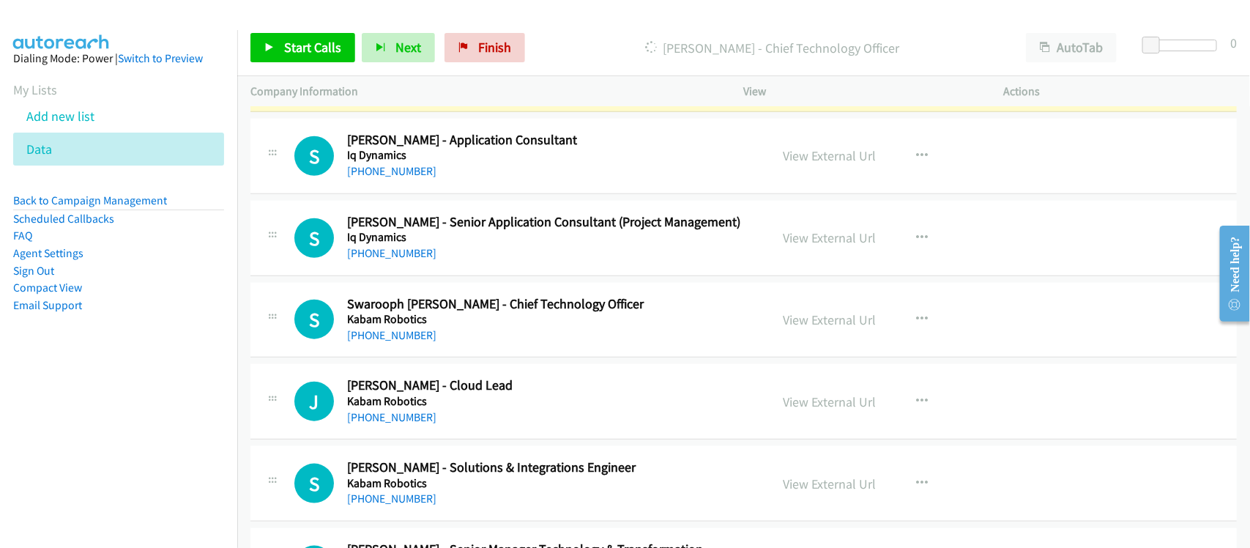
scroll to position [8056, 0]
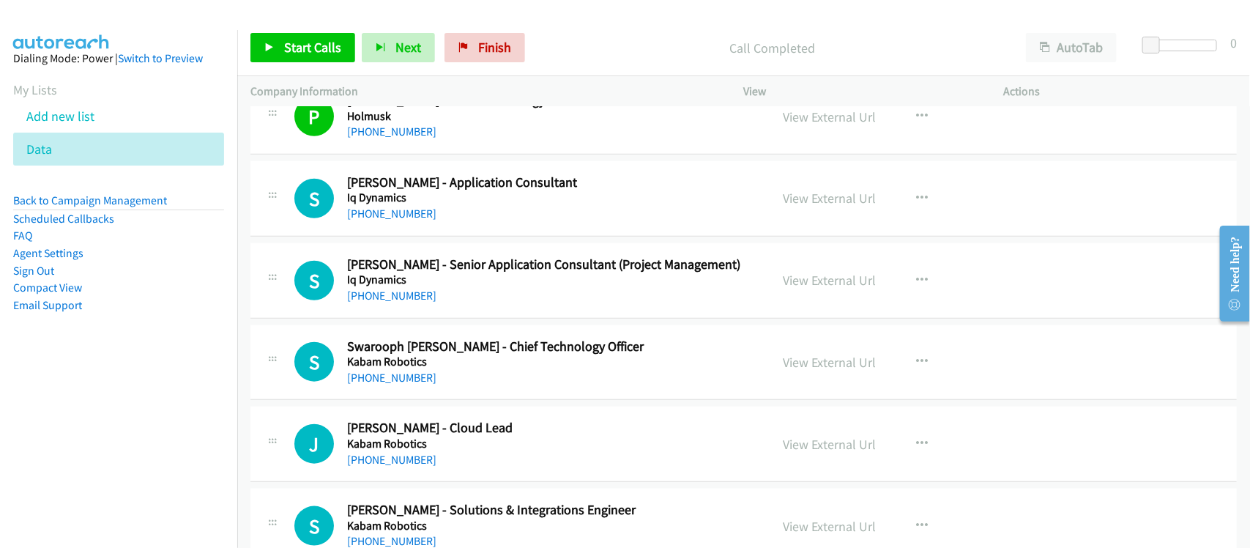
click at [494, 236] on div "S Callback Scheduled Srilakshmi Srinivasan - Application Consultant Iq Dynamics…" at bounding box center [743, 198] width 987 height 75
click at [396, 220] on link "+65 6871 4374" at bounding box center [391, 214] width 89 height 14
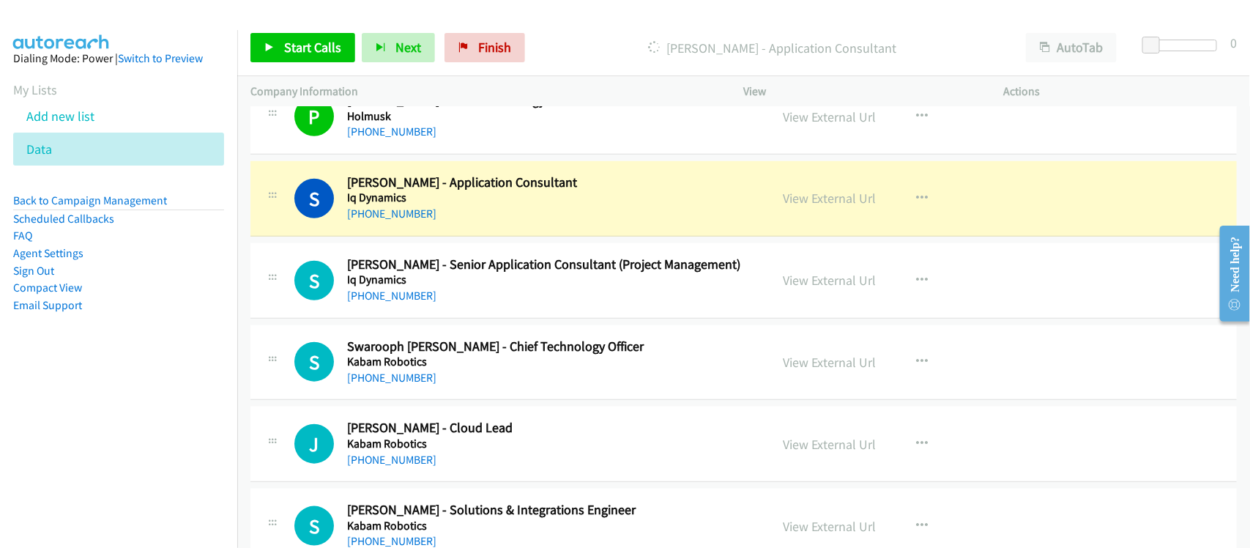
click at [453, 223] on div "+65 6871 4374" at bounding box center [549, 214] width 404 height 18
click at [808, 207] on link "View External Url" at bounding box center [830, 198] width 93 height 17
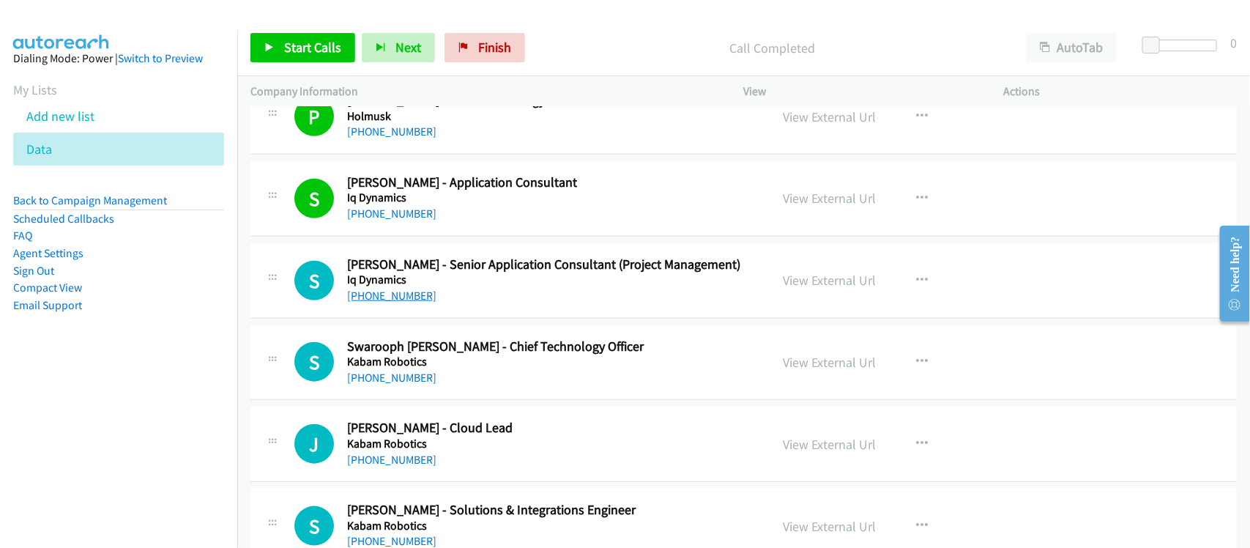
click at [383, 302] on link "+65 9383 5437" at bounding box center [391, 296] width 89 height 14
click at [392, 385] on link "+65 8253 5002" at bounding box center [391, 378] width 89 height 14
click at [378, 466] on link "+65 8280 7449" at bounding box center [391, 460] width 89 height 14
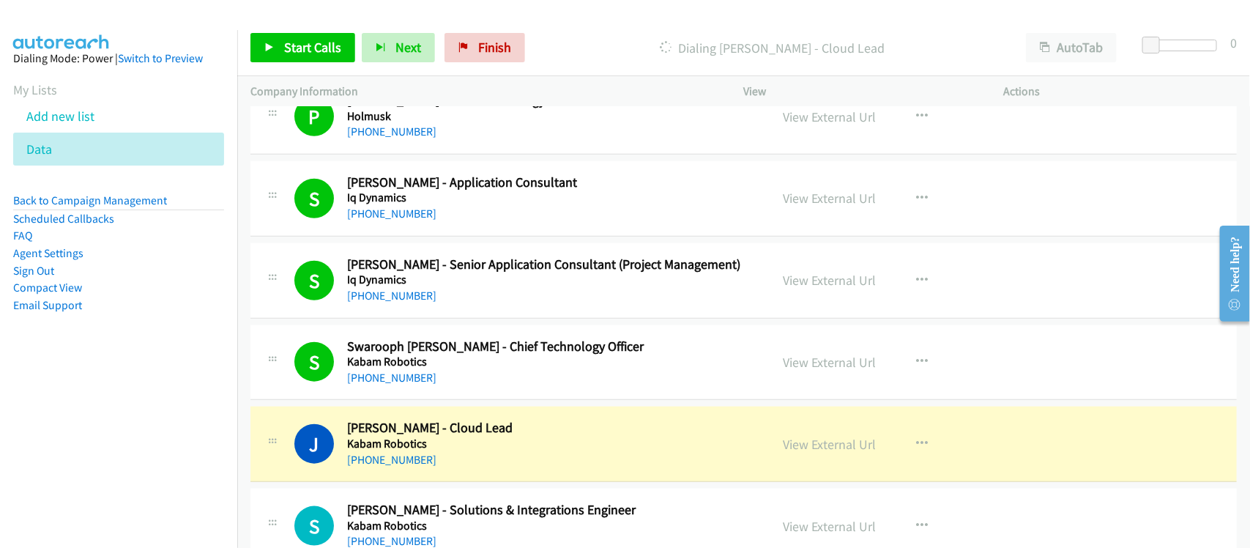
scroll to position [8148, 0]
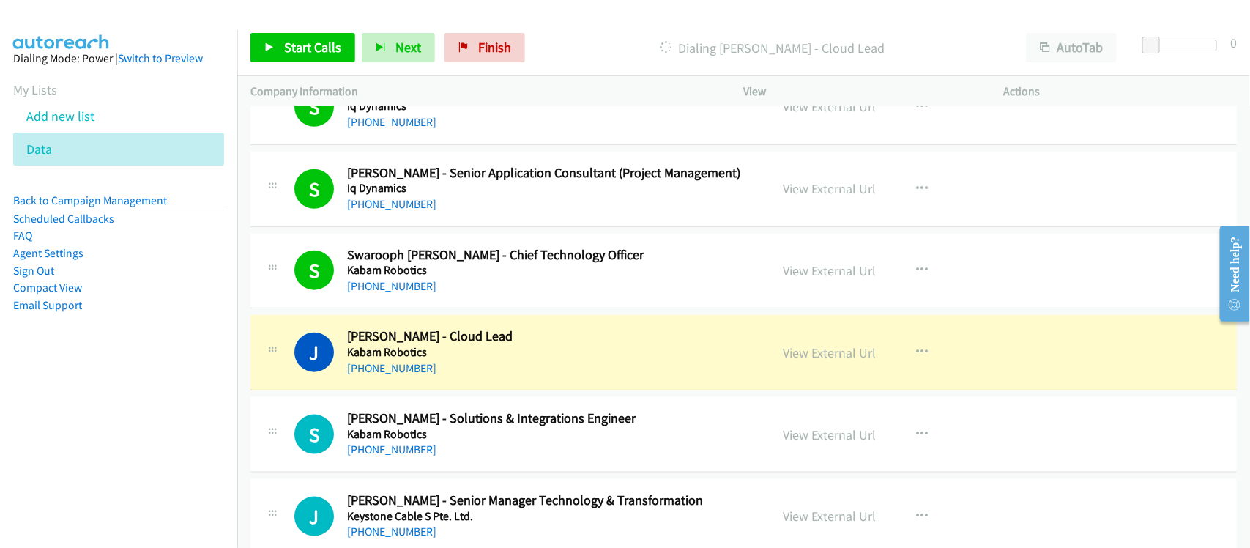
click at [458, 377] on div "+65 8280 7449" at bounding box center [549, 369] width 404 height 18
click at [836, 361] on link "View External Url" at bounding box center [830, 352] width 93 height 17
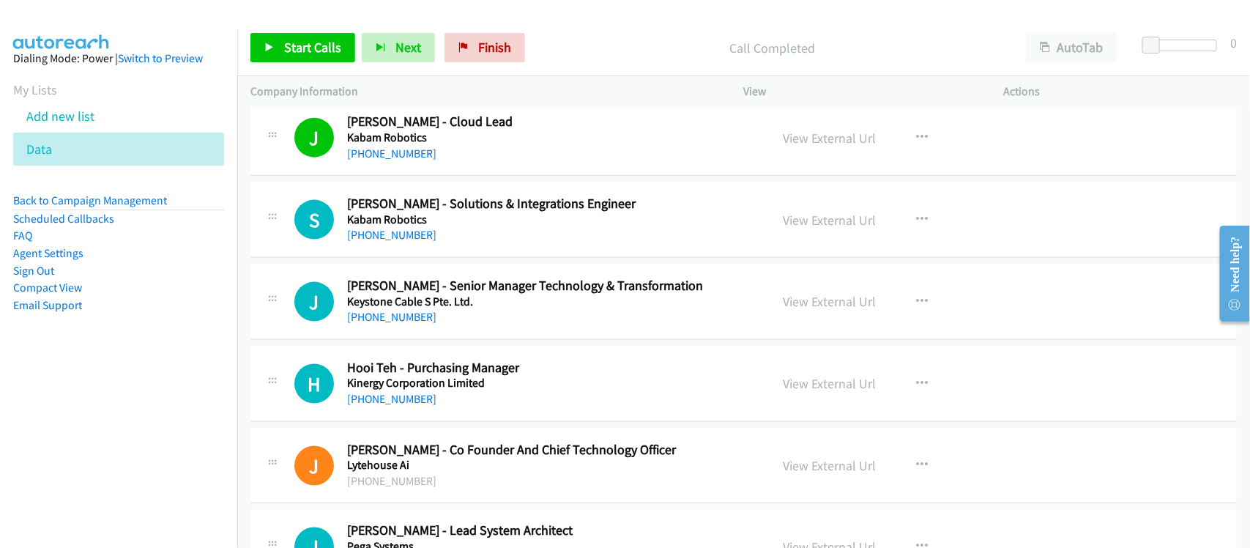
scroll to position [8331, 0]
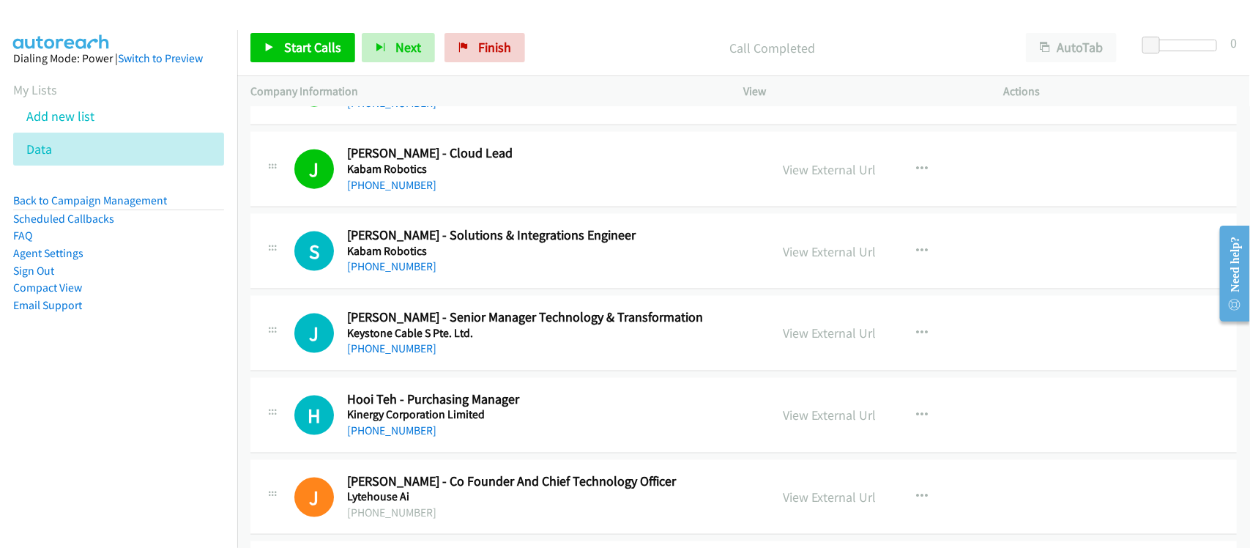
drag, startPoint x: 412, startPoint y: 284, endPoint x: 420, endPoint y: 276, distance: 11.4
click at [412, 273] on link "+65 8776 5232" at bounding box center [391, 266] width 89 height 14
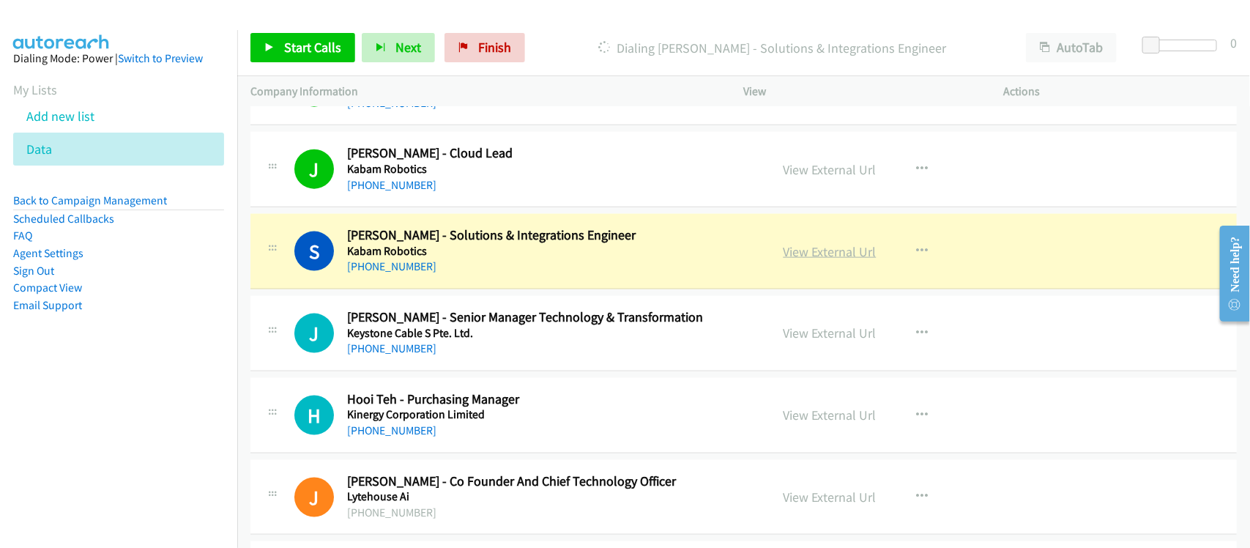
click at [824, 260] on link "View External Url" at bounding box center [830, 251] width 93 height 17
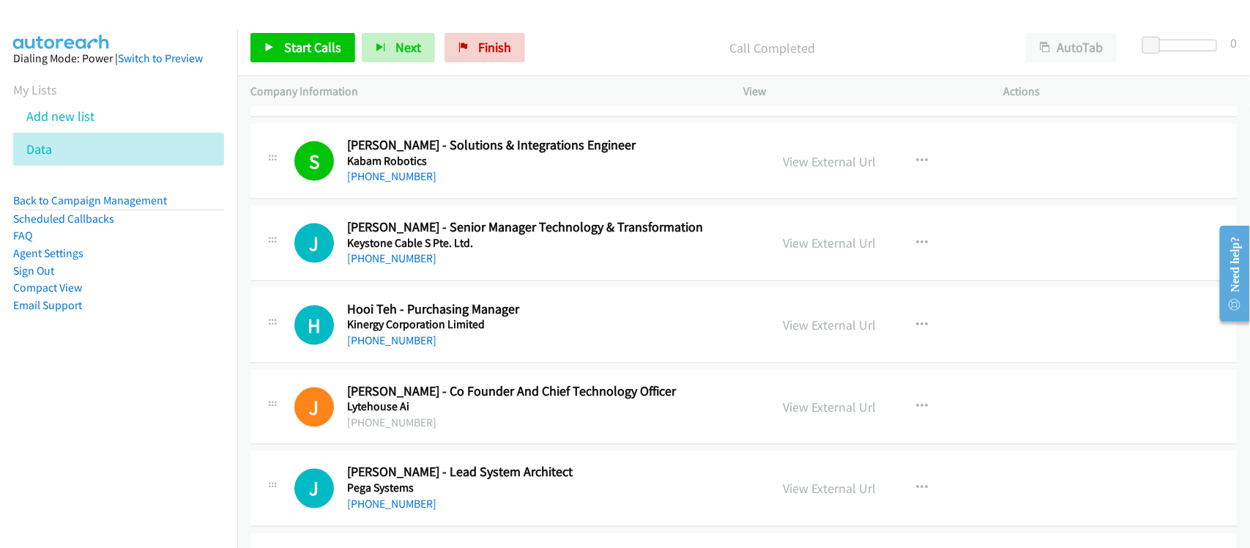
scroll to position [8422, 0]
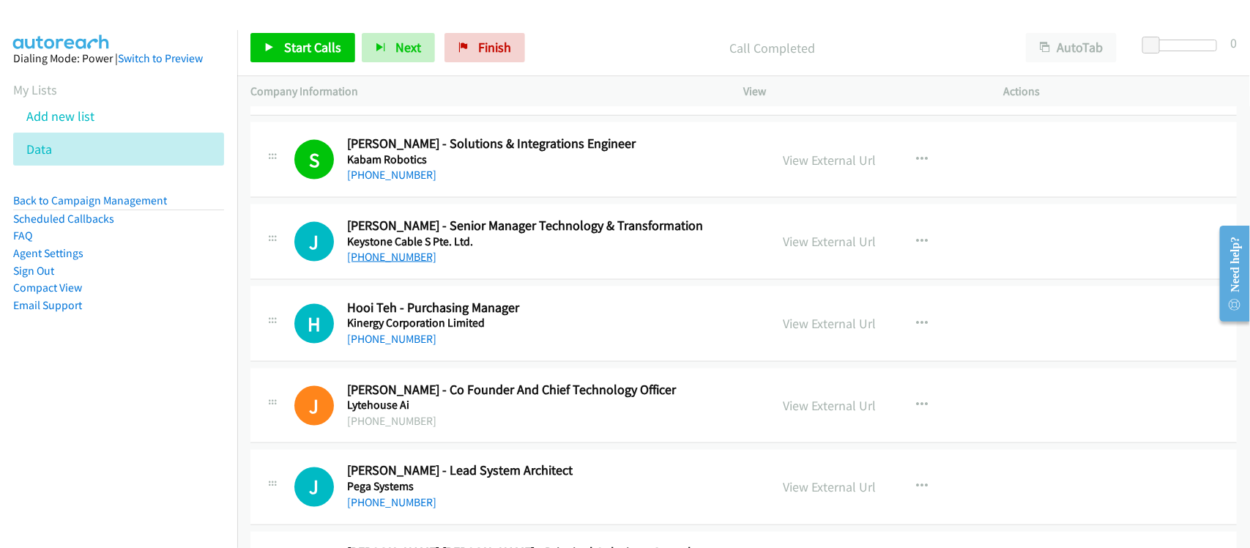
click at [396, 264] on link "+65 9686 7517" at bounding box center [391, 257] width 89 height 14
click at [442, 362] on div "H Callback Scheduled Hooi Teh - Purchasing Manager Kinergy Corporation Limited …" at bounding box center [743, 323] width 987 height 75
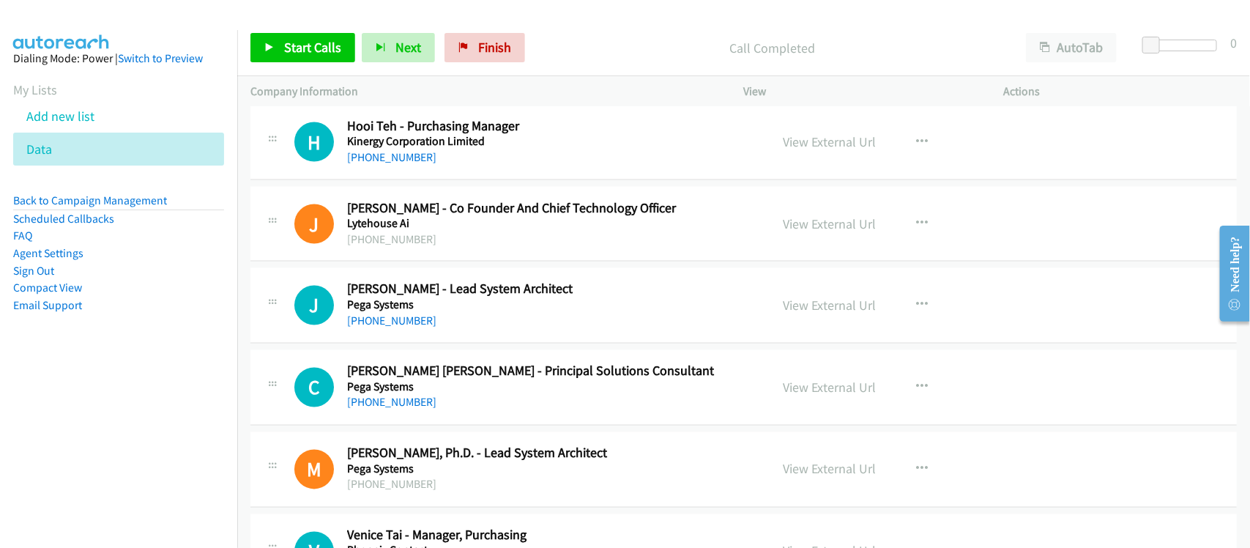
scroll to position [8606, 0]
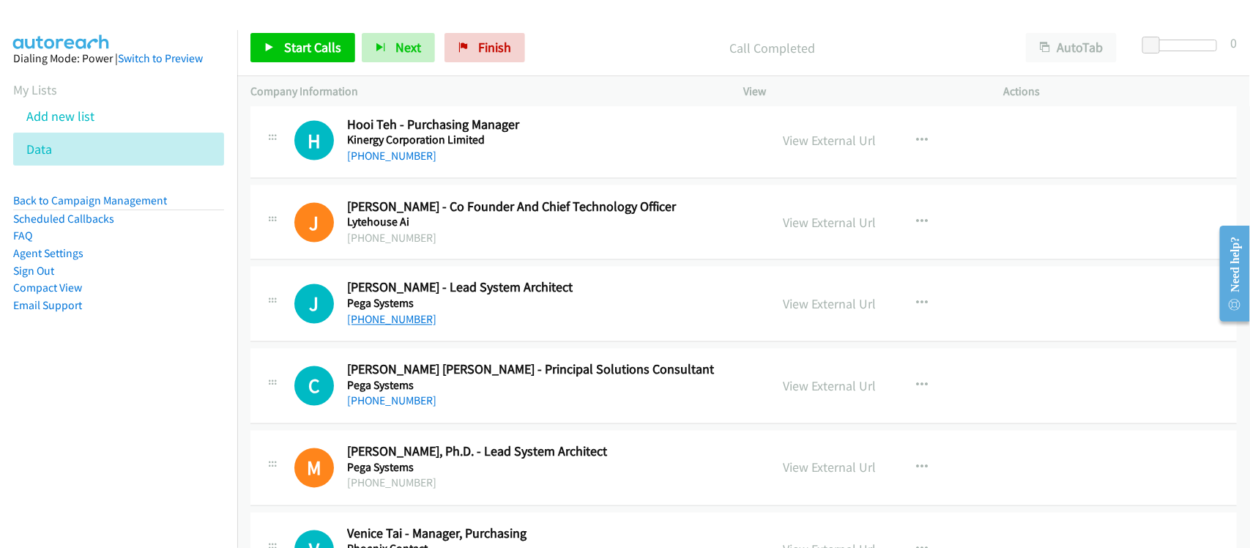
click at [388, 327] on link "+65 6336 9979" at bounding box center [391, 320] width 89 height 14
click at [481, 410] on div "+65 9742 7738" at bounding box center [549, 402] width 404 height 18
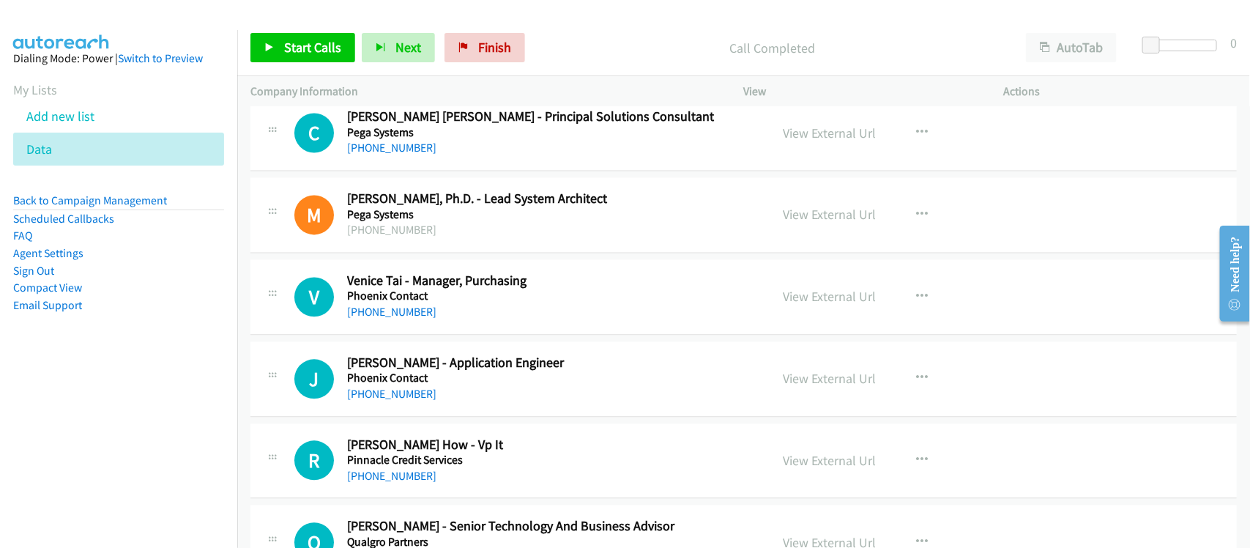
scroll to position [8880, 0]
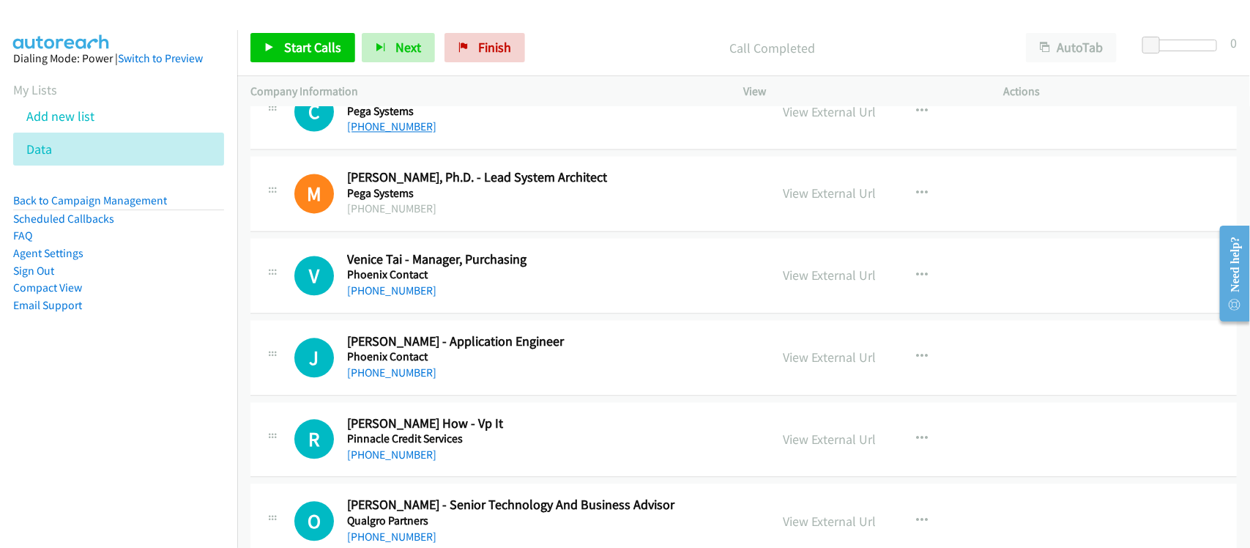
click at [382, 133] on link "+65 9742 7738" at bounding box center [391, 126] width 89 height 14
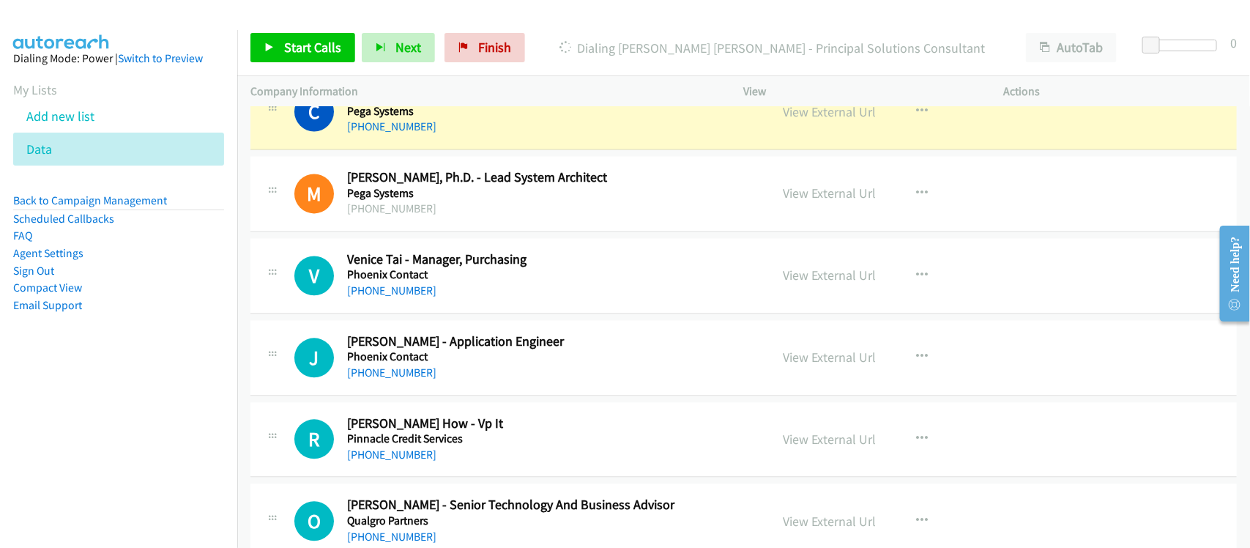
scroll to position [8789, 0]
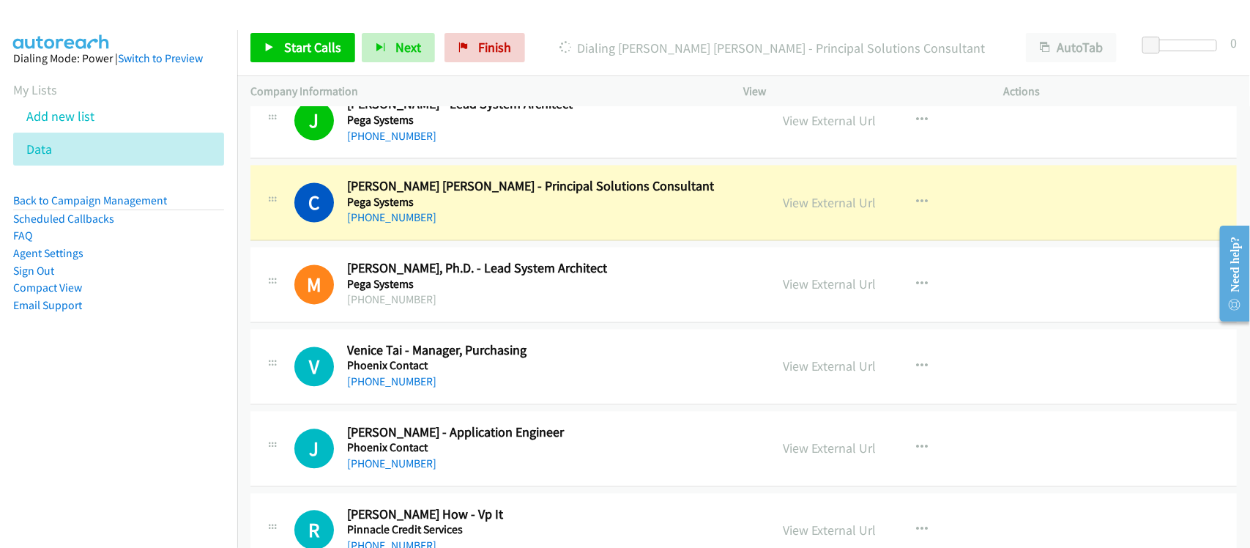
click at [455, 241] on div "C Callback Scheduled Chee Loong Chang - Principal Solutions Consultant Pega Sys…" at bounding box center [743, 203] width 987 height 75
click at [815, 212] on link "View External Url" at bounding box center [830, 203] width 93 height 17
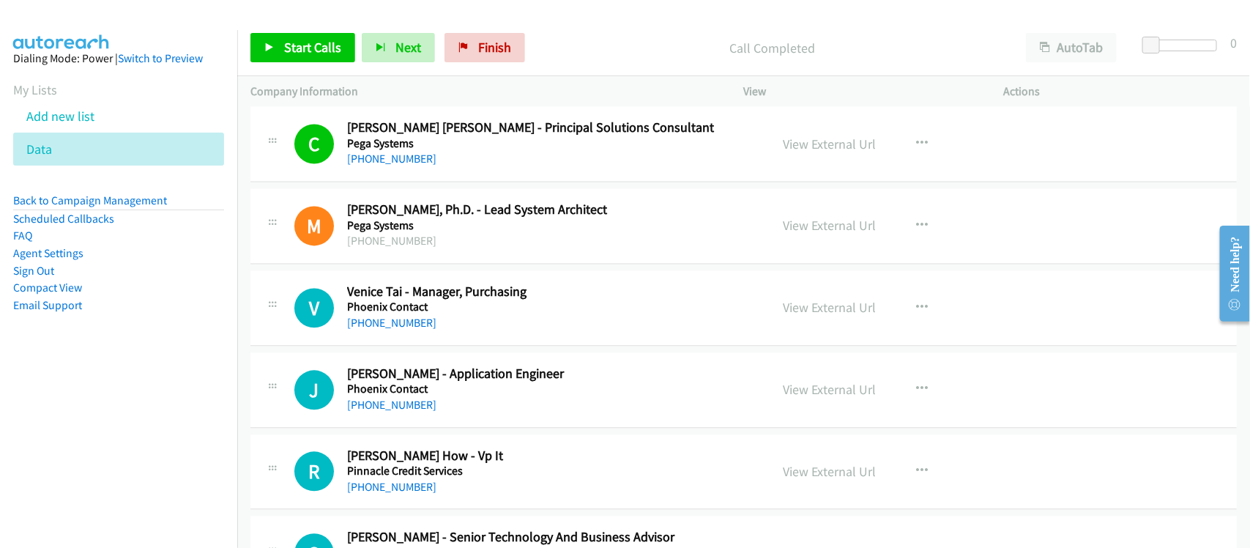
scroll to position [8880, 0]
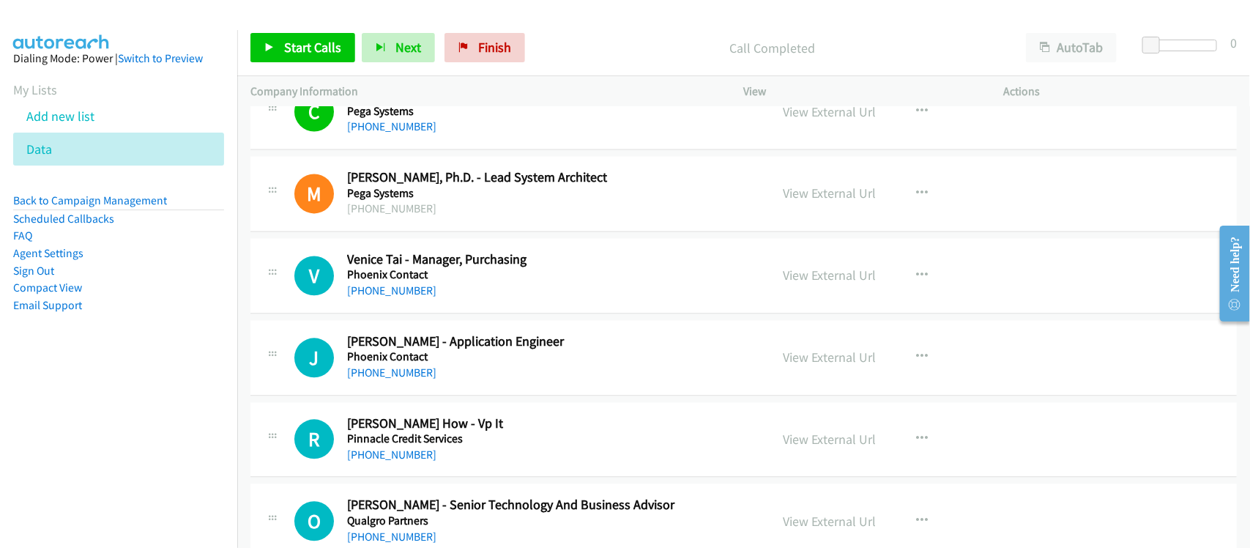
drag, startPoint x: 403, startPoint y: 385, endPoint x: 394, endPoint y: 374, distance: 14.6
click at [403, 379] on link "+65 9192 5524" at bounding box center [391, 372] width 89 height 14
click at [438, 313] on div "V Callback Scheduled Venice Tai - Manager, Purchasing Phoenix Contact Asia/Sing…" at bounding box center [743, 275] width 987 height 75
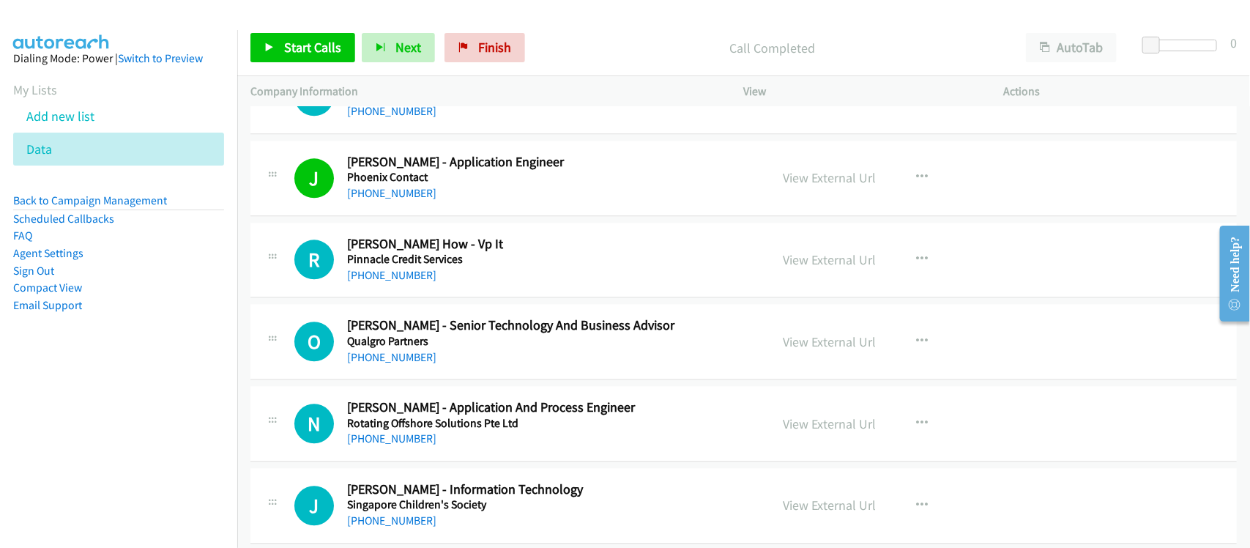
scroll to position [9063, 0]
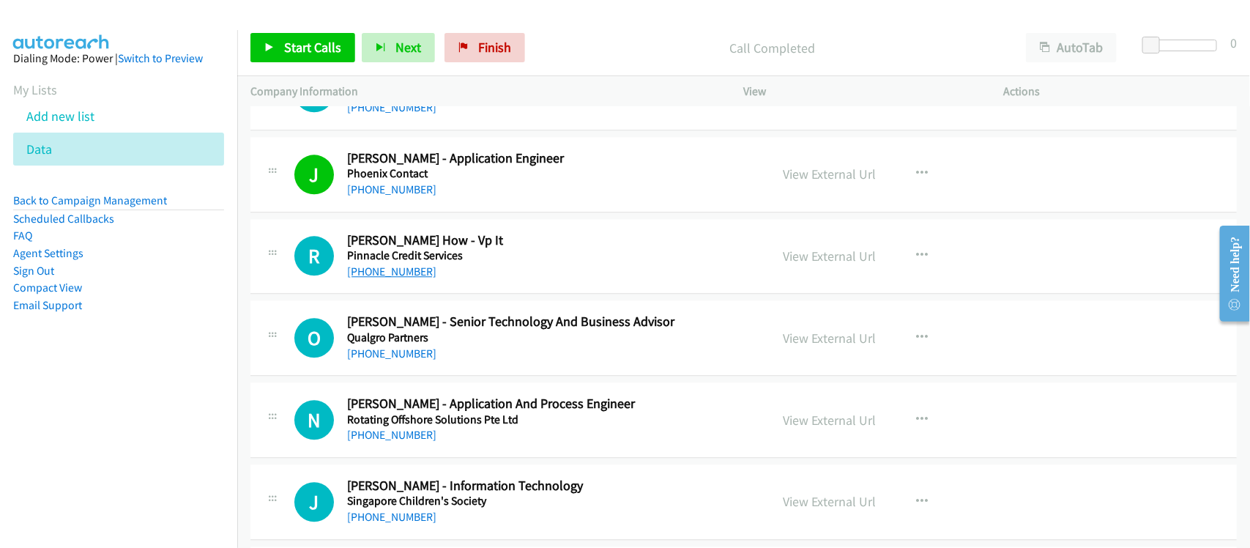
click at [372, 278] on link "+65 6597 6380" at bounding box center [391, 271] width 89 height 14
click at [484, 360] on div "+65 9710 8698" at bounding box center [549, 354] width 404 height 18
click at [401, 360] on link "+65 9710 8698" at bounding box center [391, 353] width 89 height 14
click at [430, 363] on div "+65 9710 8698" at bounding box center [549, 354] width 404 height 18
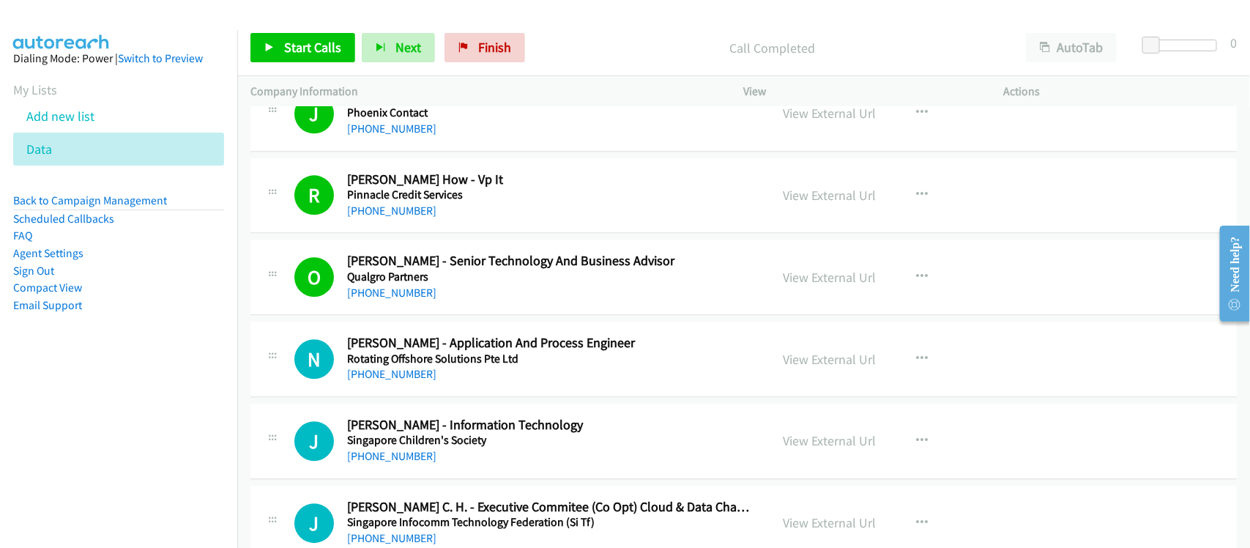
scroll to position [9155, 0]
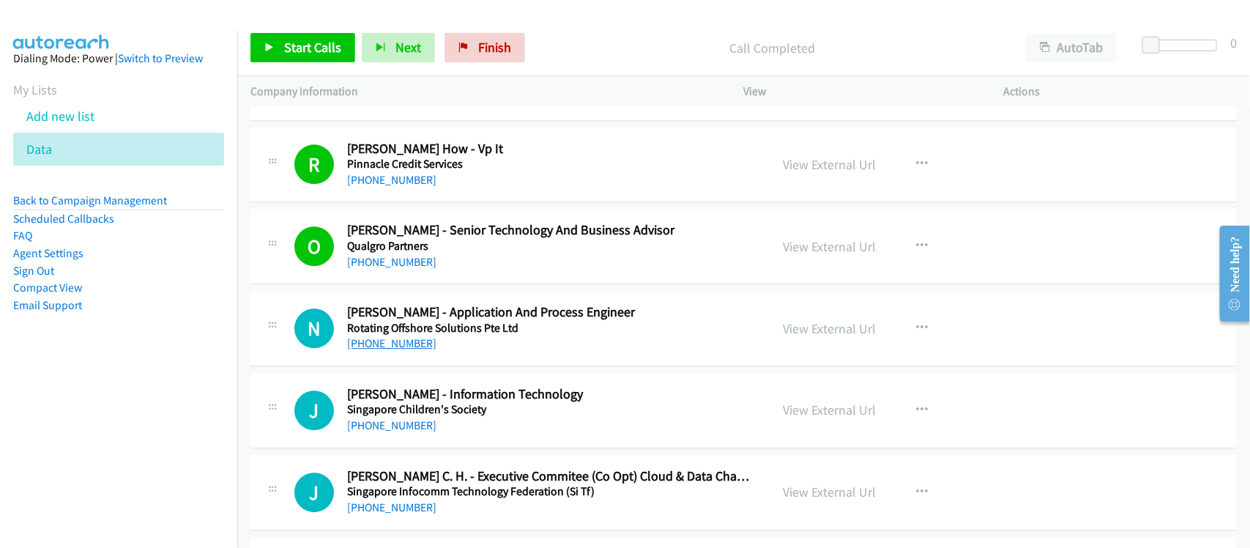
click at [398, 350] on link "+65 8894 1683" at bounding box center [391, 343] width 89 height 14
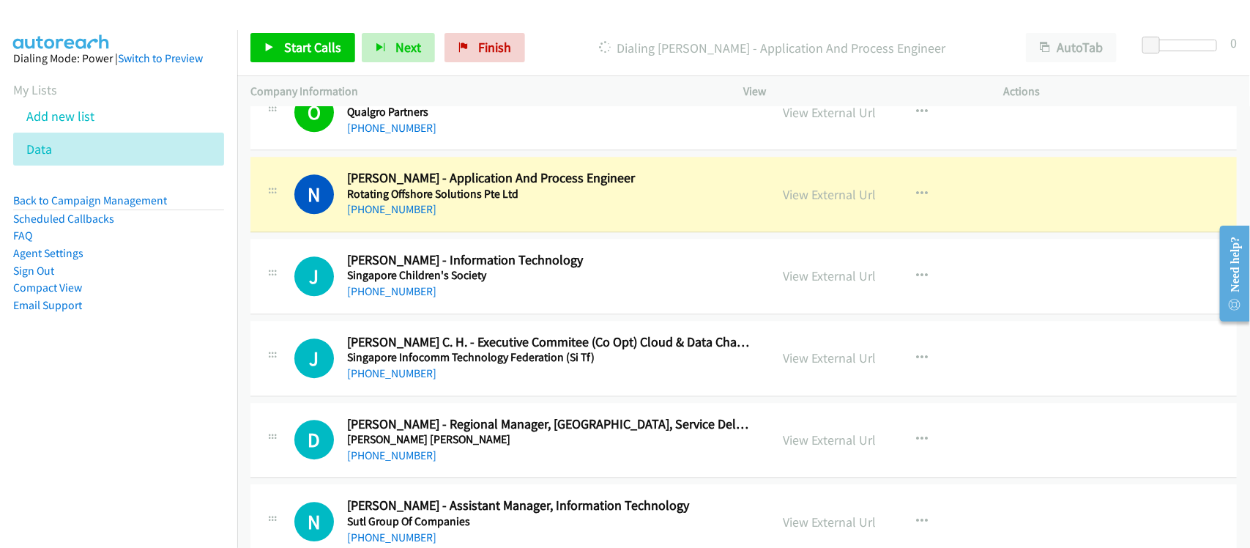
scroll to position [9283, 0]
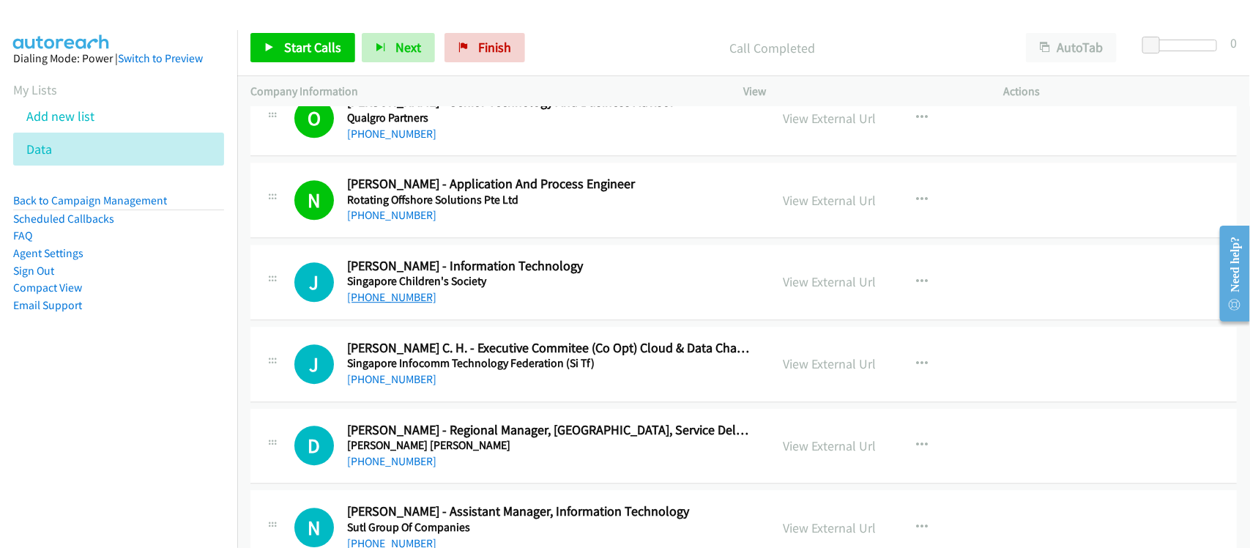
click at [401, 304] on link "+65 6978 7284" at bounding box center [391, 297] width 89 height 14
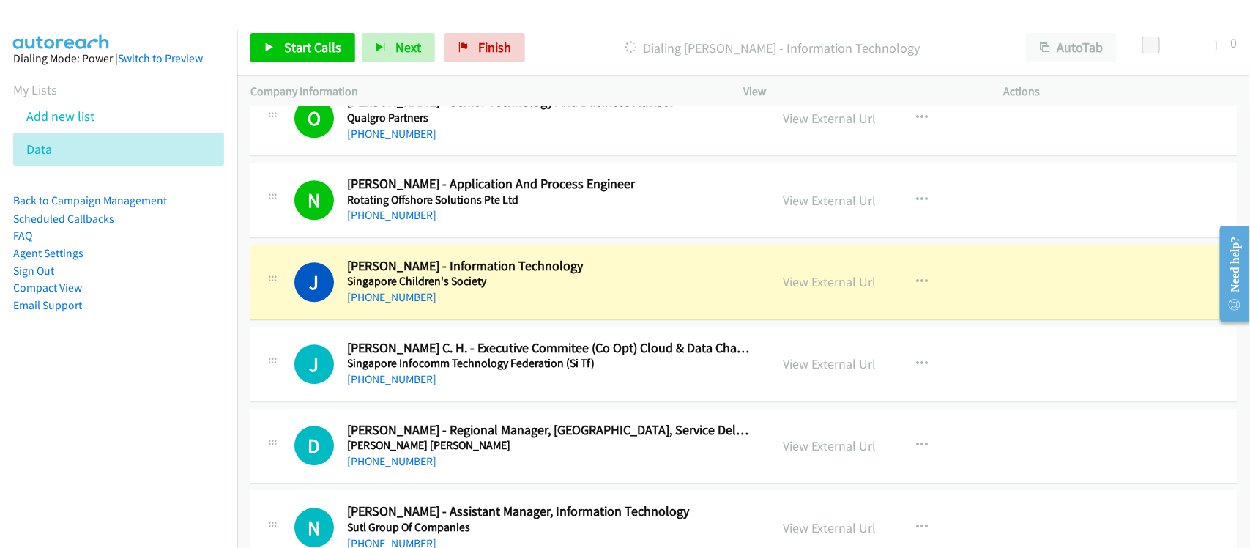
click at [437, 306] on div "+65 6978 7284" at bounding box center [549, 298] width 404 height 18
click at [473, 306] on div "+65 6978 7284" at bounding box center [549, 298] width 404 height 18
click at [803, 289] on link "View External Url" at bounding box center [830, 281] width 93 height 17
click at [842, 290] on link "View External Url" at bounding box center [830, 281] width 93 height 17
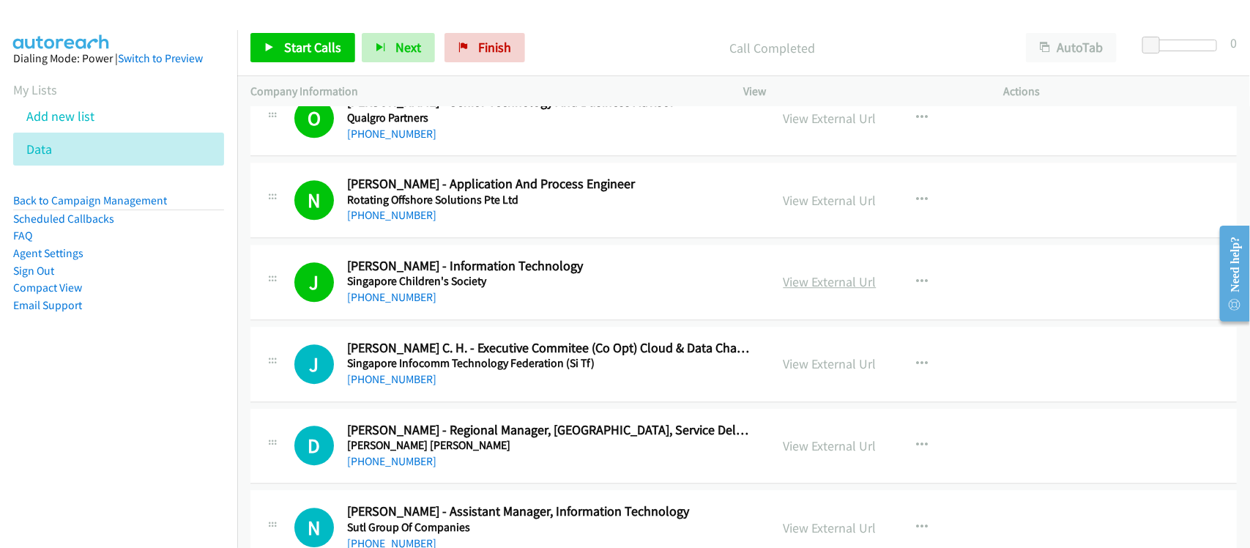
click at [786, 290] on link "View External Url" at bounding box center [830, 281] width 93 height 17
click at [917, 288] on icon "button" at bounding box center [923, 282] width 12 height 12
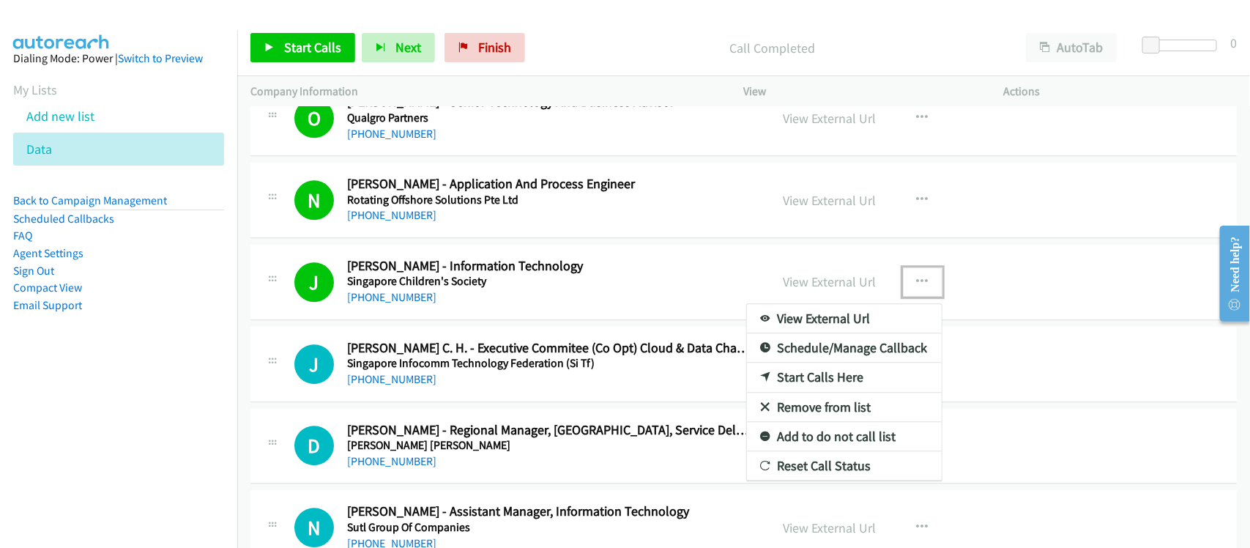
click at [844, 422] on link "Remove from list" at bounding box center [844, 407] width 195 height 29
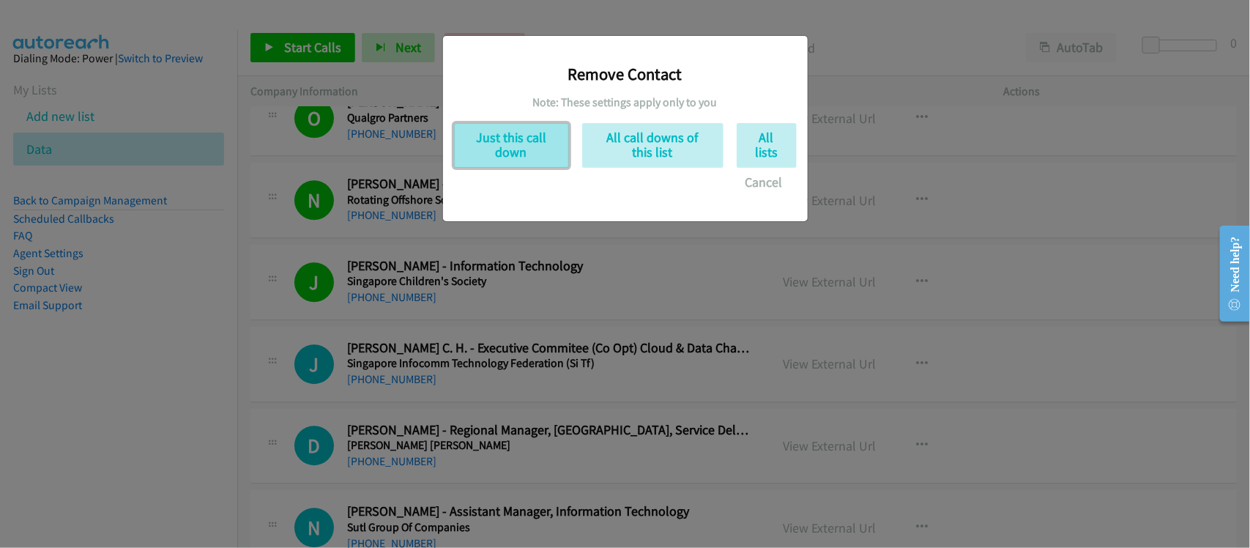
click at [558, 156] on button "Just this call down" at bounding box center [511, 145] width 115 height 45
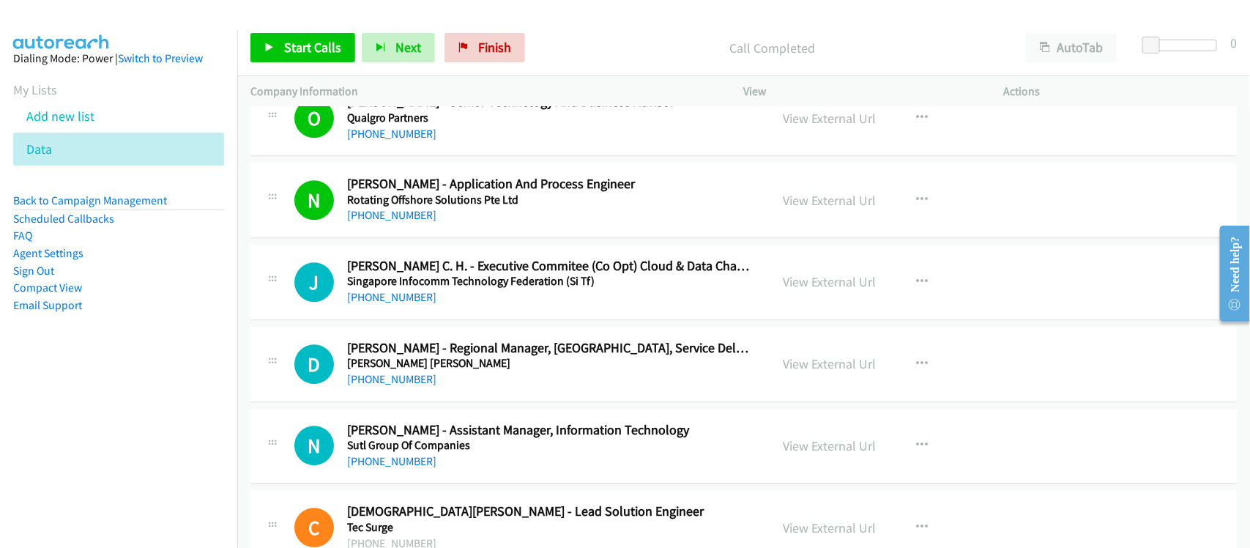
click at [472, 320] on div "J Callback Scheduled Jeremy Ang C. H. - Executive Commitee (Co Opt) Cloud & Dat…" at bounding box center [743, 282] width 987 height 75
click at [387, 304] on link "+65 9117 5223" at bounding box center [391, 297] width 89 height 14
click at [447, 388] on div "+65 9617 7990" at bounding box center [549, 380] width 404 height 18
click at [840, 371] on link "View External Url" at bounding box center [830, 363] width 93 height 17
click at [467, 402] on div "D Callback Scheduled Daniel Toh - Regional Manager, Asia Pacific, Service Deliv…" at bounding box center [743, 364] width 987 height 75
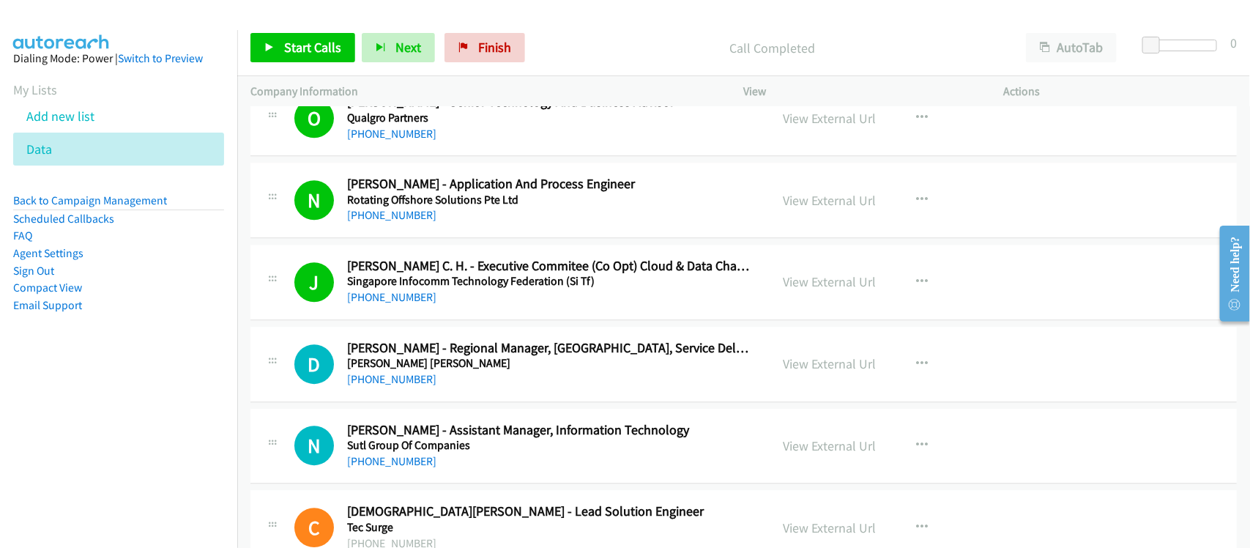
scroll to position [9375, 0]
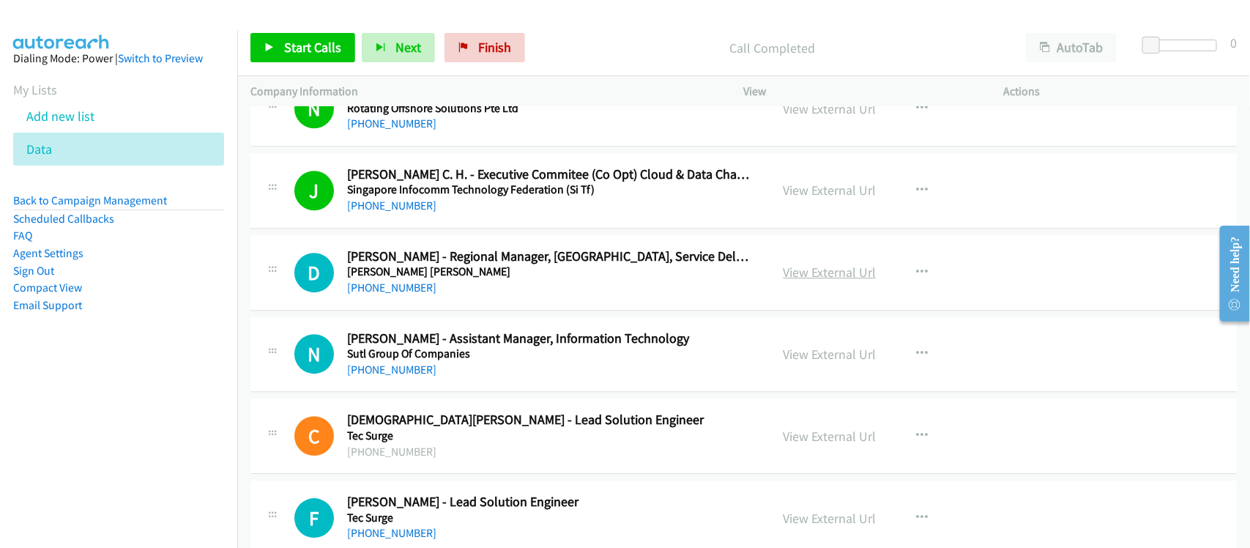
click at [807, 281] on link "View External Url" at bounding box center [830, 272] width 93 height 17
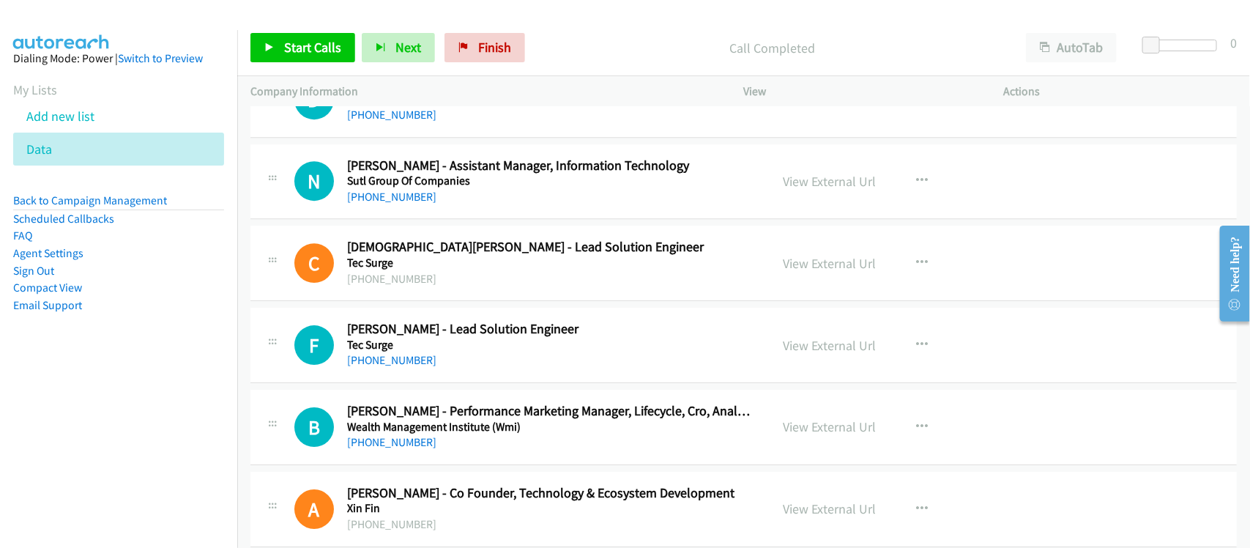
scroll to position [9558, 0]
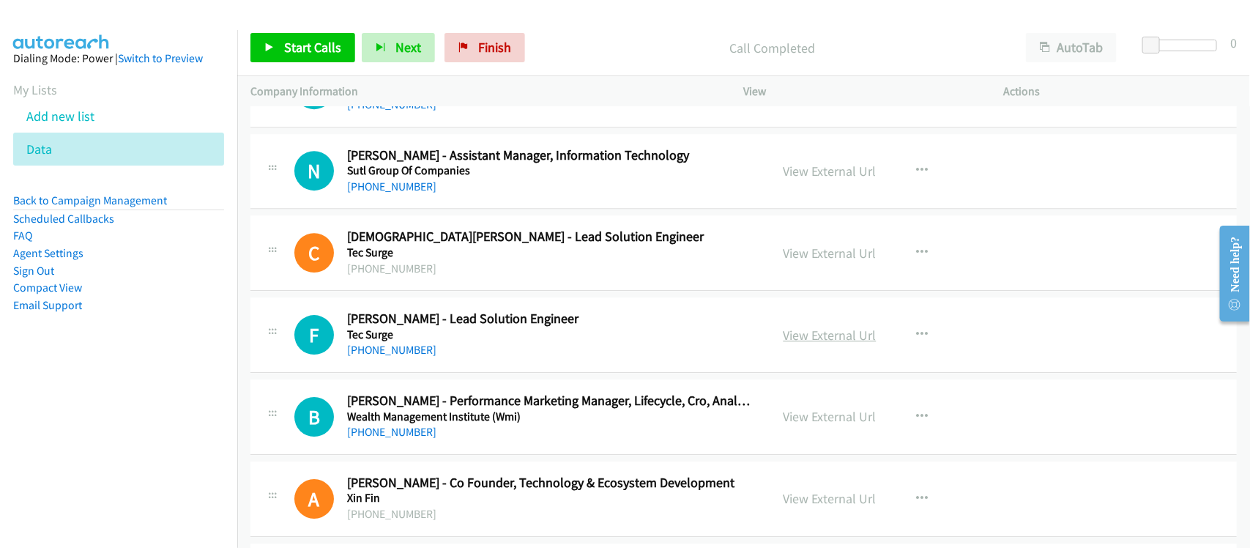
click at [814, 343] on link "View External Url" at bounding box center [830, 335] width 93 height 17
click at [194, 423] on nav "Dialing Mode: Power | Switch to Preview My Lists Add new list Data Back to Camp…" at bounding box center [119, 304] width 238 height 548
click at [195, 350] on aside "Dialing Mode: Power | Switch to Preview My Lists Add new list Data Back to Camp…" at bounding box center [118, 205] width 237 height 350
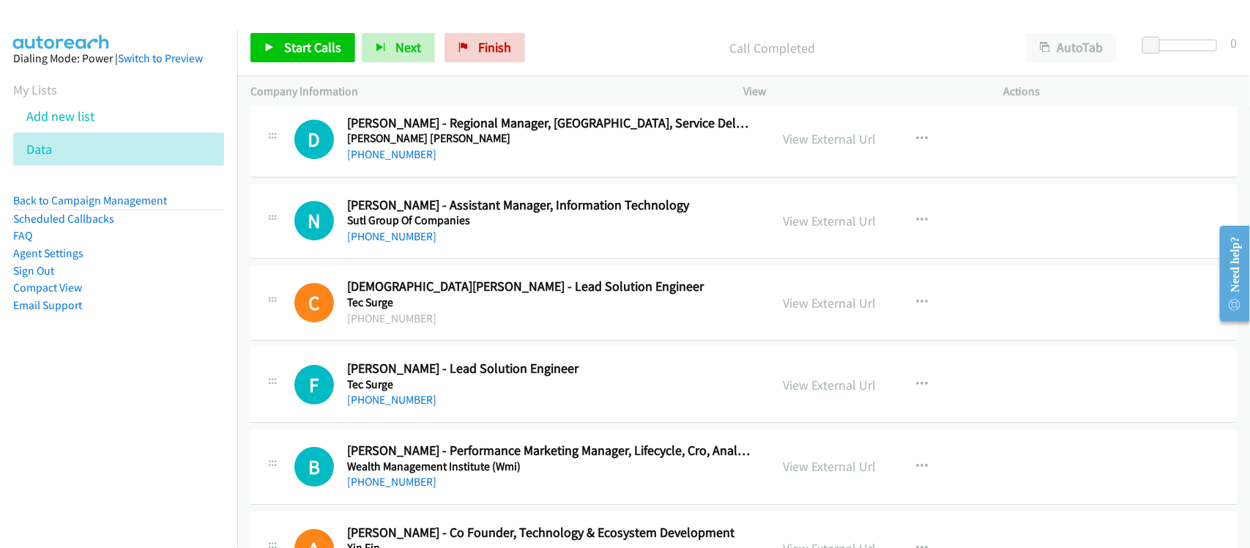
scroll to position [9466, 0]
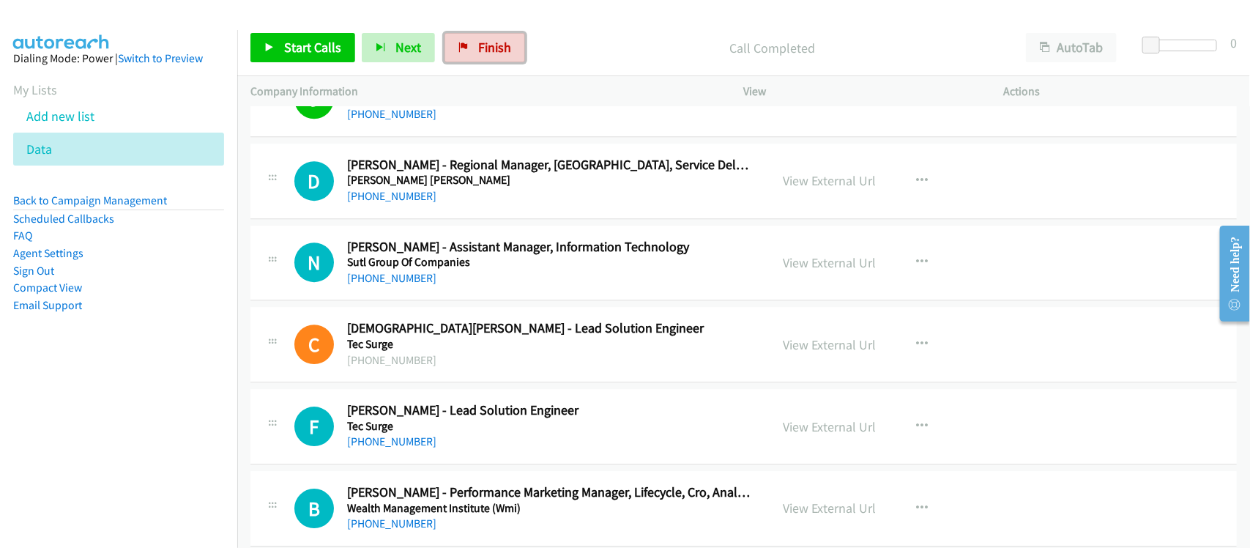
drag, startPoint x: 487, startPoint y: 56, endPoint x: 680, endPoint y: 59, distance: 192.6
click at [487, 56] on link "Finish" at bounding box center [485, 47] width 81 height 29
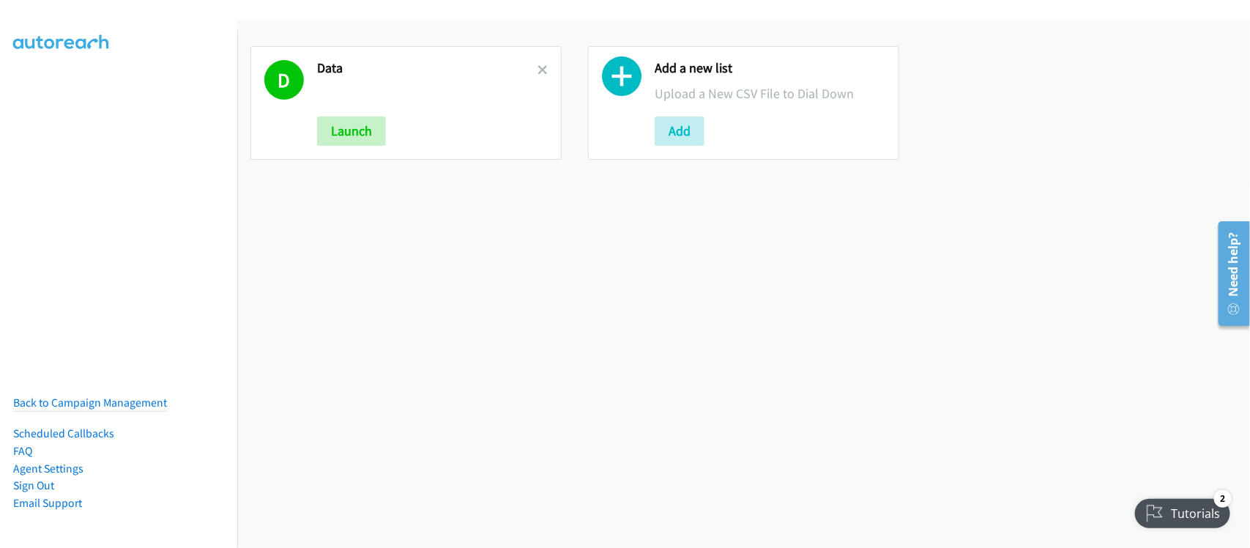
click at [538, 60] on div at bounding box center [543, 103] width 10 height 86
click at [538, 66] on icon at bounding box center [543, 71] width 10 height 10
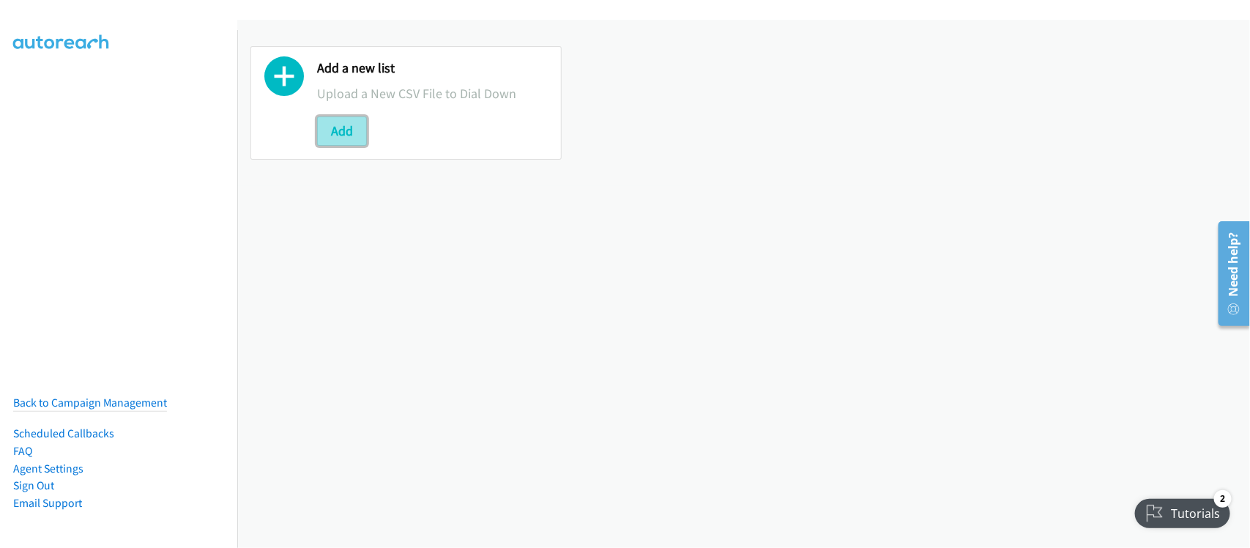
click at [349, 125] on button "Add" at bounding box center [342, 130] width 50 height 29
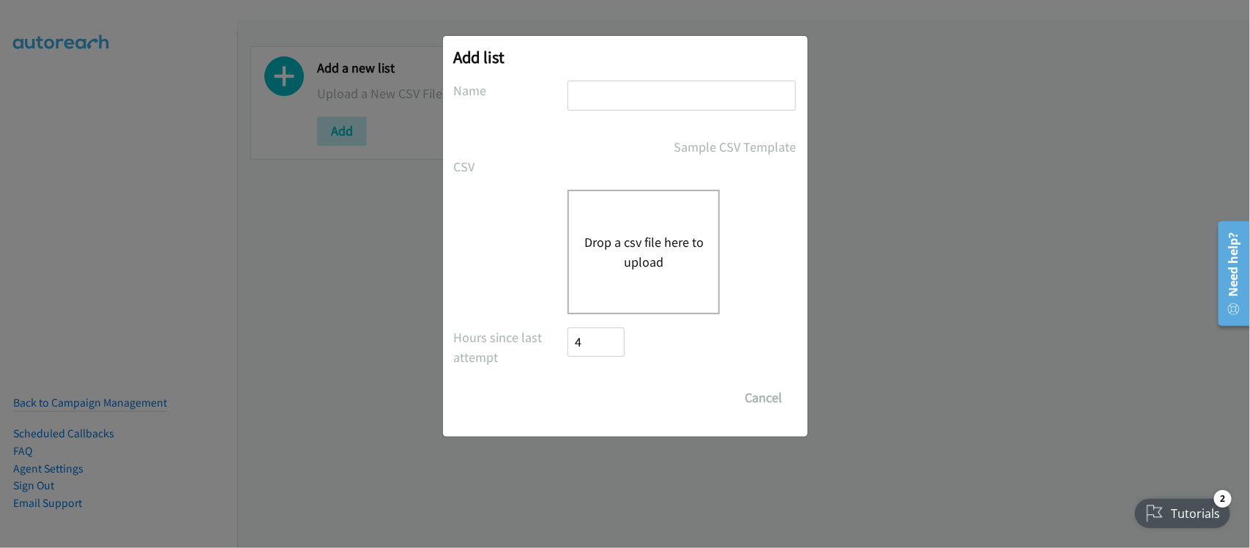
click at [628, 95] on input "text" at bounding box center [682, 96] width 229 height 30
type input "DATA"
click at [623, 246] on button "Drop a csv file here to upload" at bounding box center [644, 252] width 120 height 40
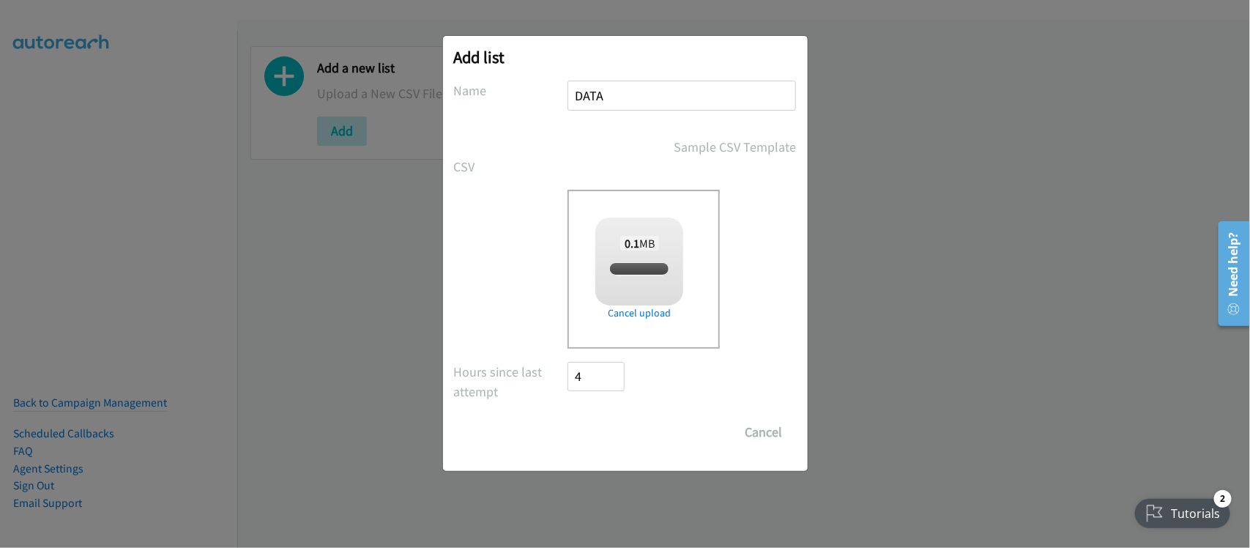
checkbox input "true"
click at [623, 426] on input "Save List" at bounding box center [606, 431] width 77 height 29
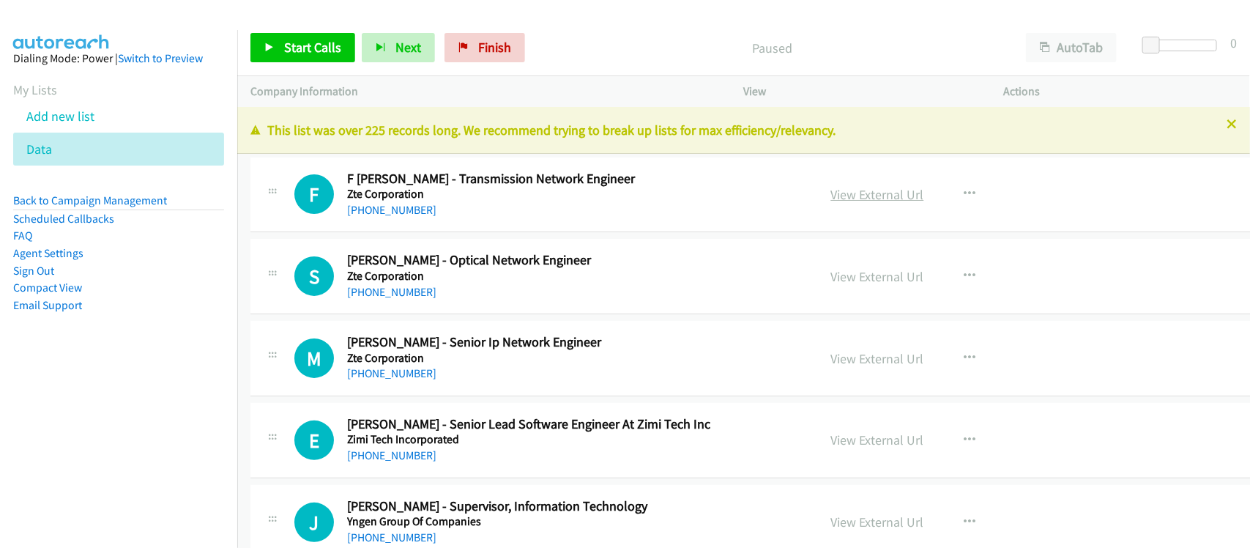
click at [831, 195] on link "View External Url" at bounding box center [877, 194] width 93 height 17
click at [396, 212] on link "[PHONE_NUMBER]" at bounding box center [391, 210] width 89 height 14
click at [379, 289] on link "[PHONE_NUMBER]" at bounding box center [391, 292] width 89 height 14
click at [461, 377] on div "[PHONE_NUMBER]" at bounding box center [549, 374] width 404 height 18
click at [407, 377] on link "[PHONE_NUMBER]" at bounding box center [391, 373] width 89 height 14
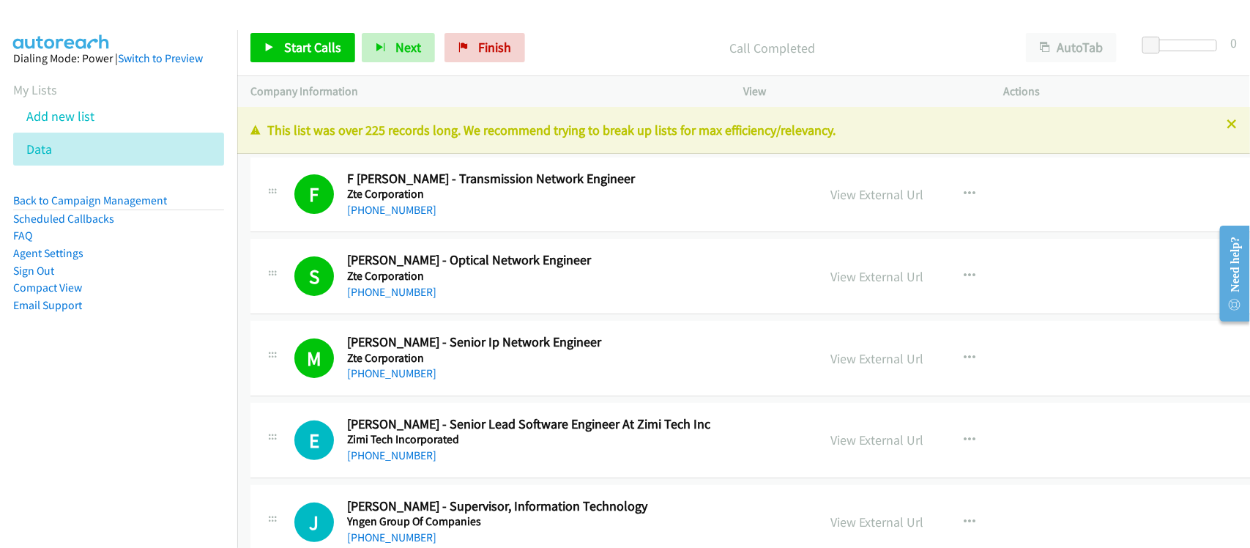
click at [454, 359] on h5 "Zte Corporation" at bounding box center [549, 358] width 404 height 15
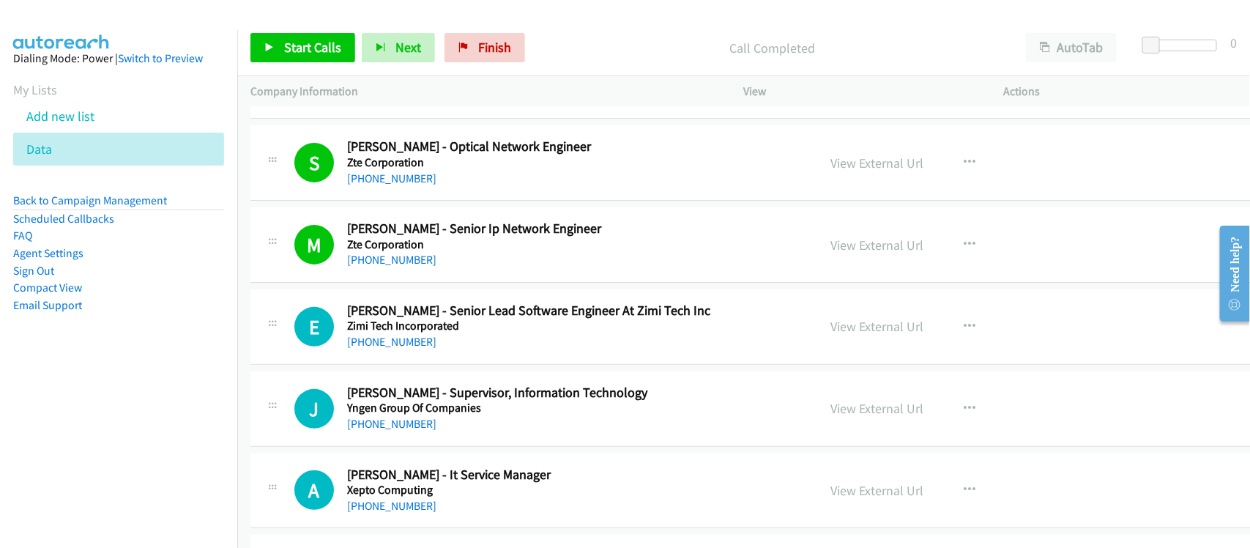
scroll to position [183, 0]
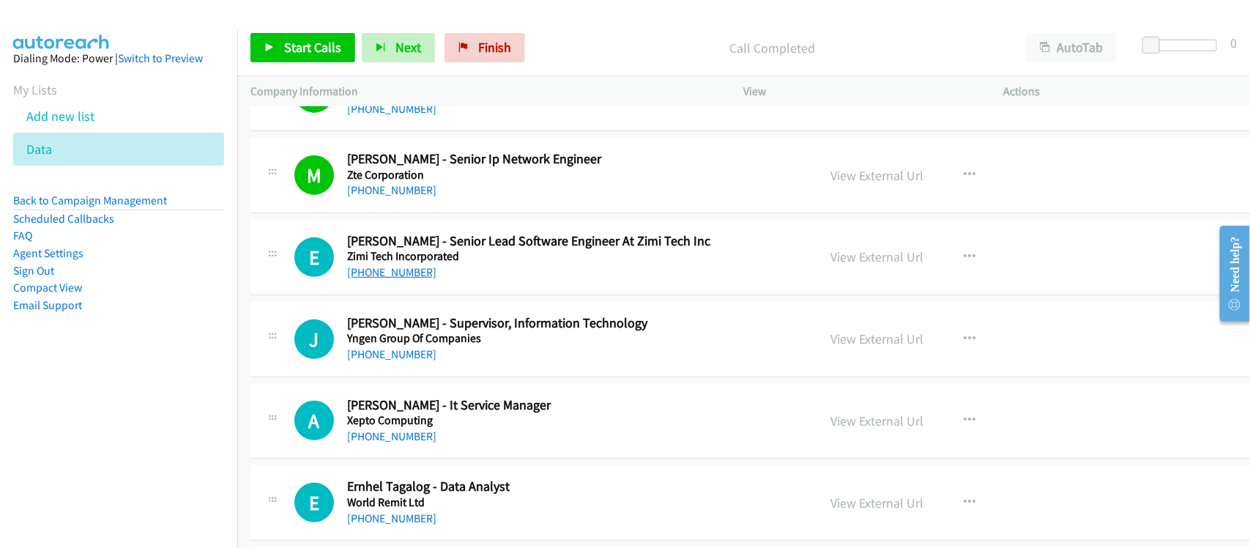
click at [404, 276] on link "[PHONE_NUMBER]" at bounding box center [391, 272] width 89 height 14
click at [383, 275] on link "[PHONE_NUMBER]" at bounding box center [391, 272] width 89 height 14
click at [410, 357] on link "[PHONE_NUMBER]" at bounding box center [391, 354] width 89 height 14
click at [415, 437] on link "[PHONE_NUMBER]" at bounding box center [391, 436] width 89 height 14
click at [492, 433] on div "[PHONE_NUMBER]" at bounding box center [549, 437] width 404 height 18
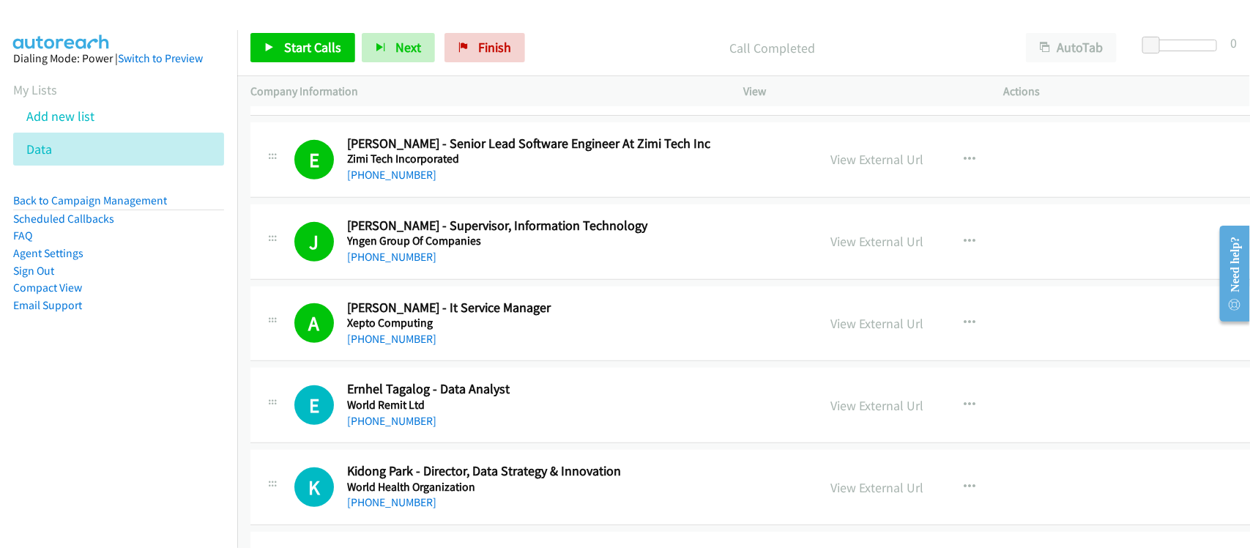
scroll to position [458, 0]
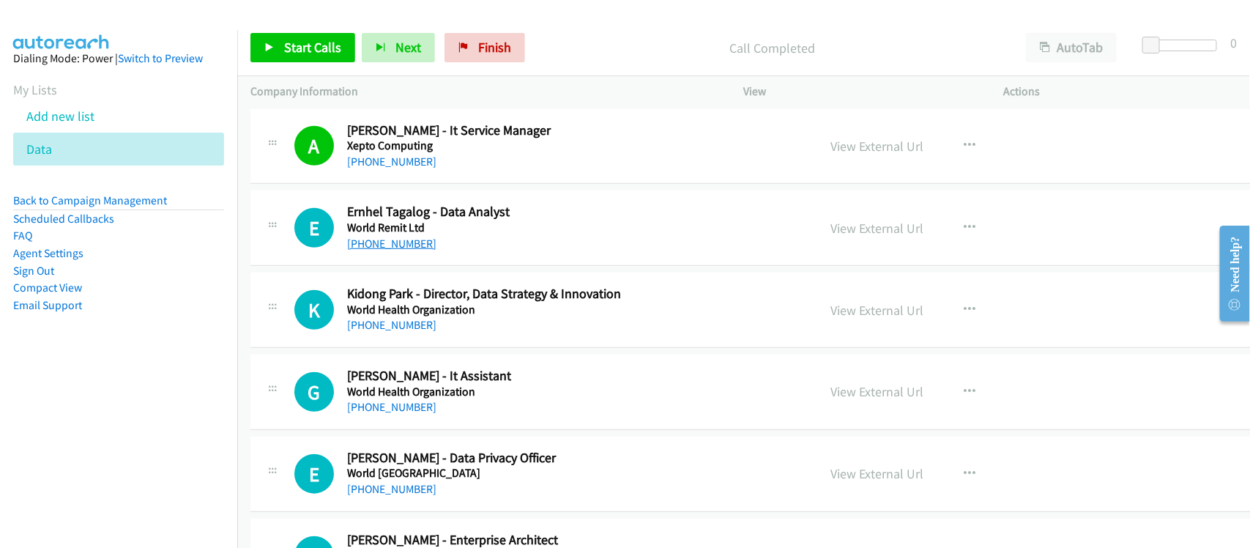
click at [418, 249] on link "[PHONE_NUMBER]" at bounding box center [391, 244] width 89 height 14
click at [387, 326] on link "[PHONE_NUMBER]" at bounding box center [391, 325] width 89 height 14
click at [398, 405] on link "[PHONE_NUMBER]" at bounding box center [391, 407] width 89 height 14
click at [456, 418] on div "G Callback Scheduled [PERSON_NAME] - It Assistant World Health Organization [GE…" at bounding box center [791, 391] width 1082 height 75
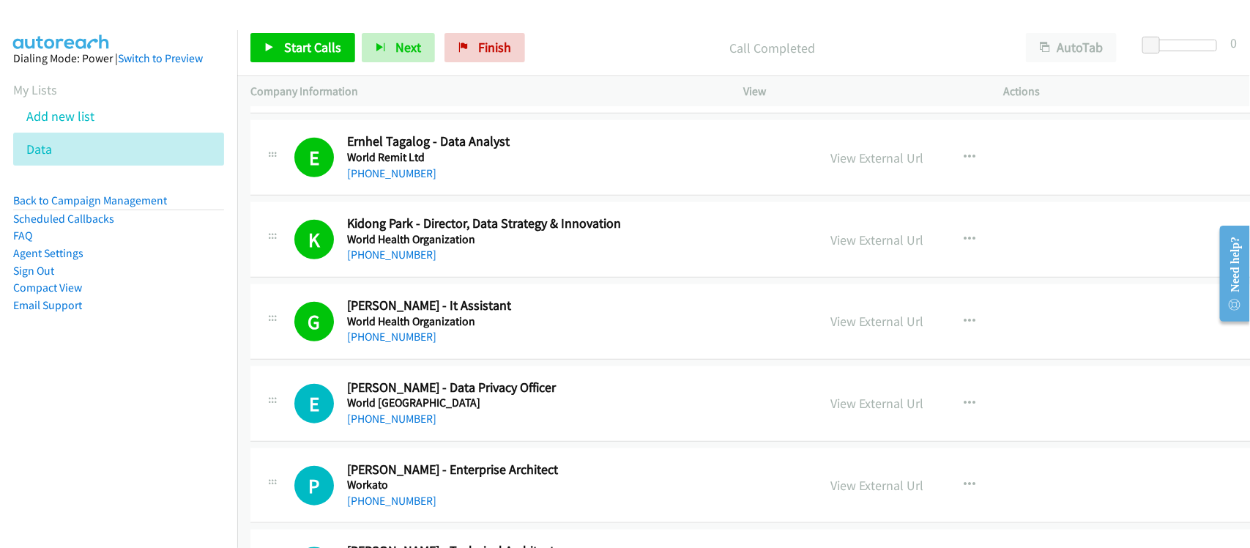
scroll to position [549, 0]
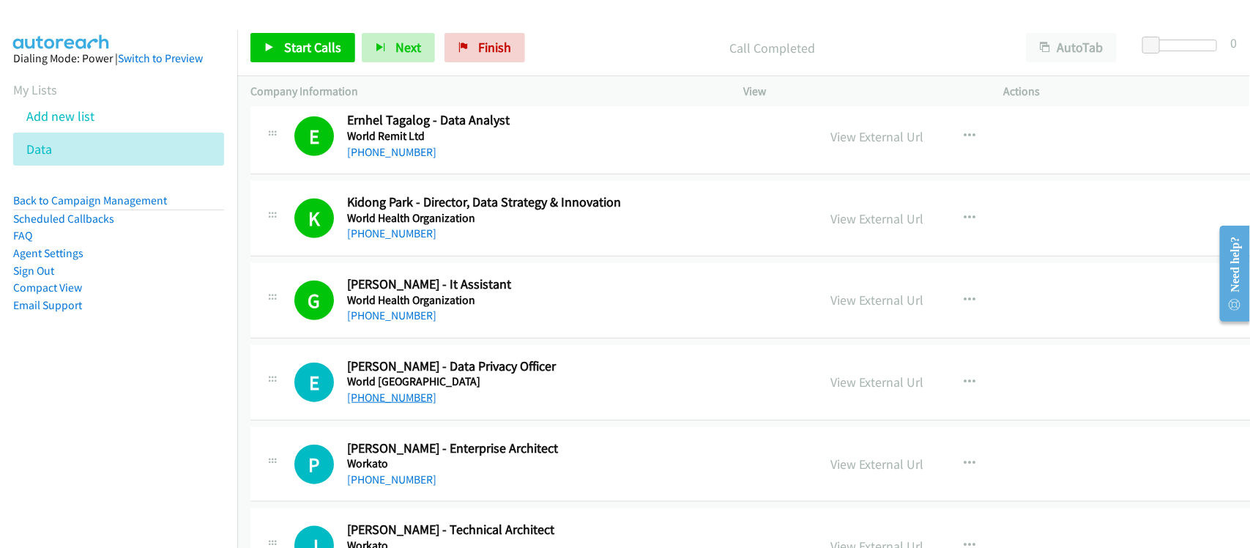
click at [404, 398] on link "[PHONE_NUMBER]" at bounding box center [391, 397] width 89 height 14
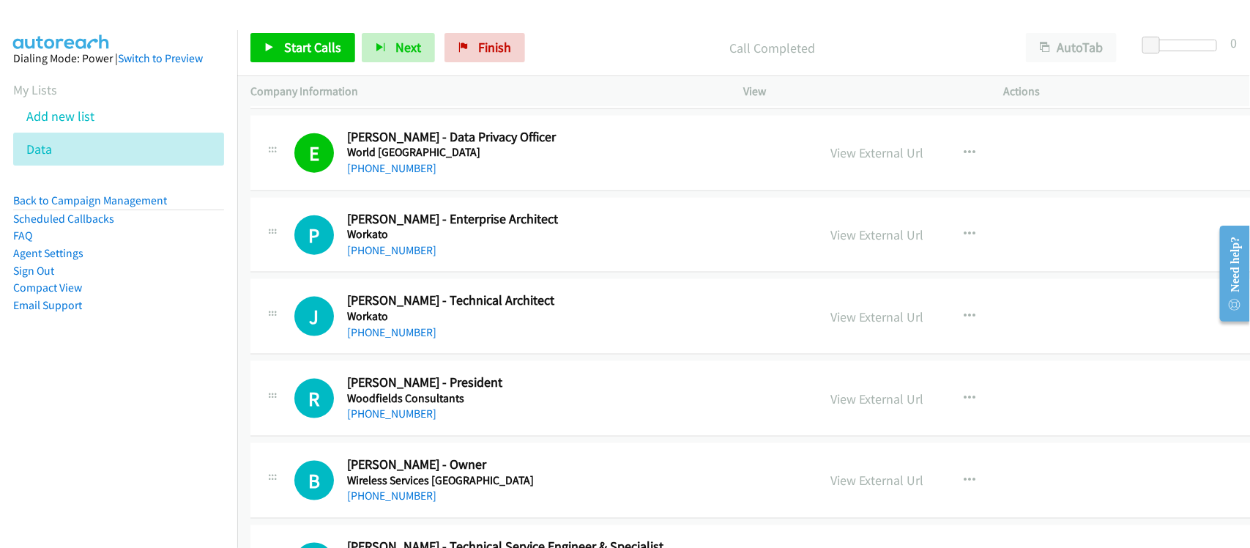
scroll to position [824, 0]
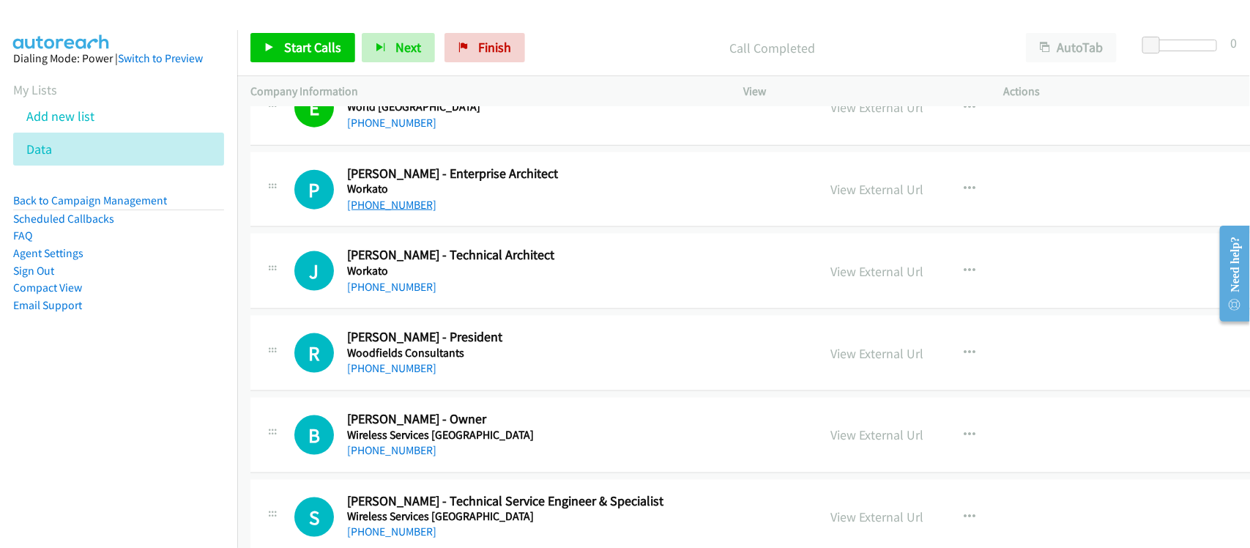
click at [411, 210] on link "[PHONE_NUMBER]" at bounding box center [391, 205] width 89 height 14
click at [374, 289] on link "[PHONE_NUMBER]" at bounding box center [391, 287] width 89 height 14
click at [445, 375] on div "[PHONE_NUMBER]" at bounding box center [549, 369] width 404 height 18
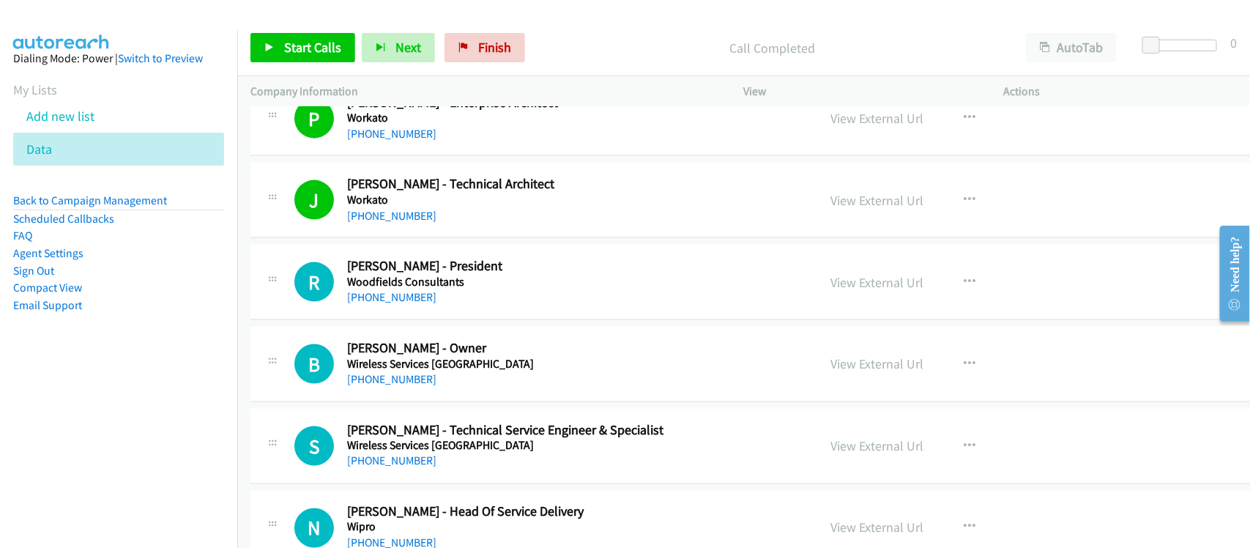
scroll to position [915, 0]
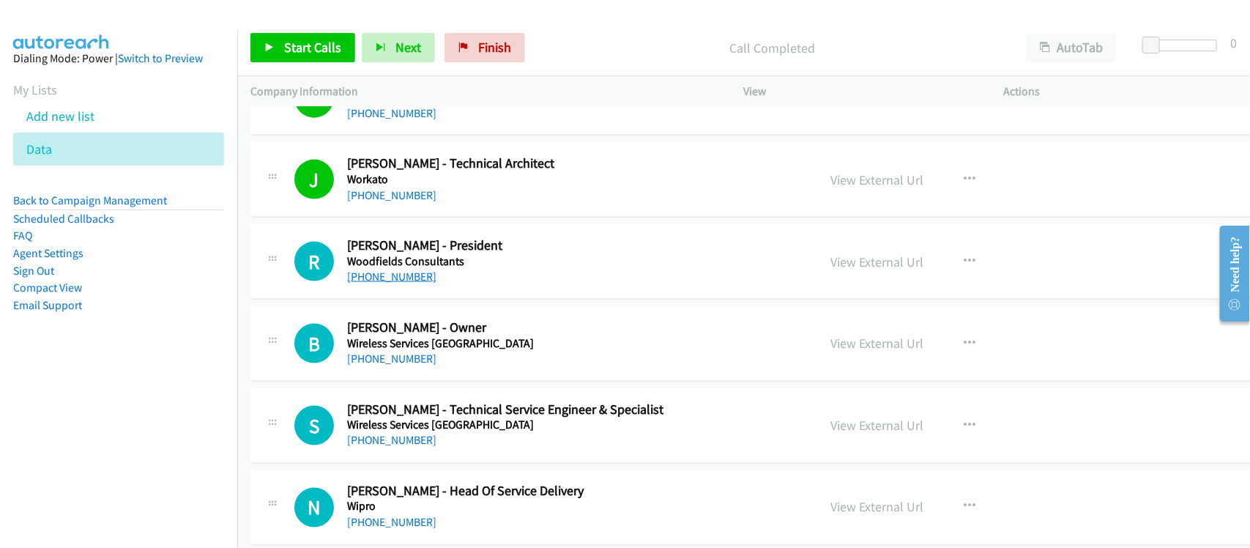
click at [405, 283] on link "[PHONE_NUMBER]" at bounding box center [391, 277] width 89 height 14
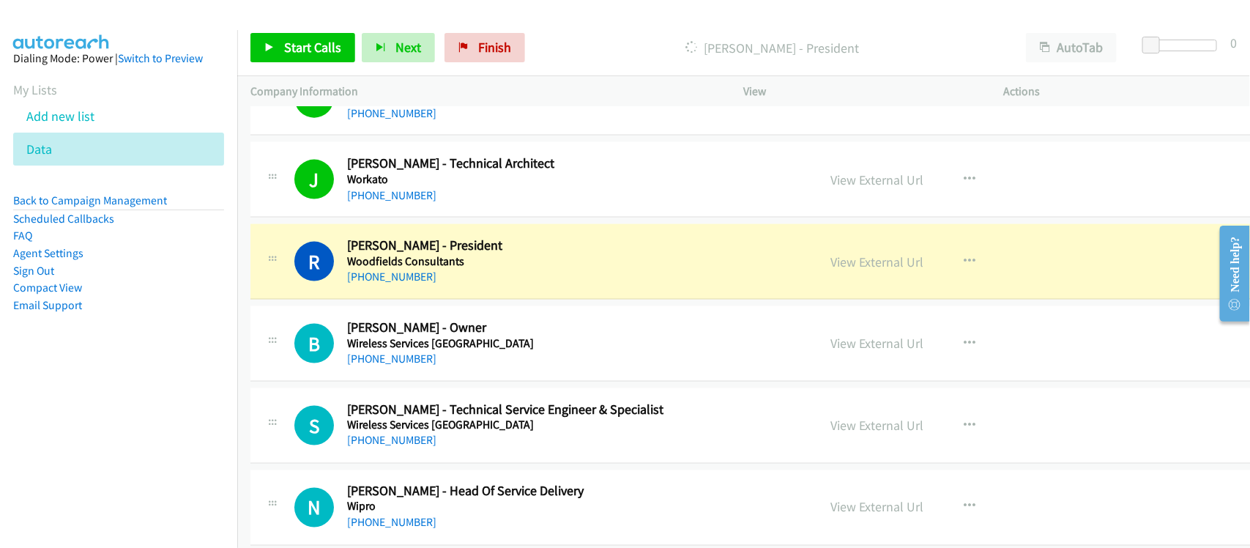
click at [489, 287] on div "R Callback Scheduled [PERSON_NAME] - President Woodfields Consultants [GEOGRAPH…" at bounding box center [791, 261] width 1082 height 75
click at [831, 261] on link "View External Url" at bounding box center [877, 261] width 93 height 17
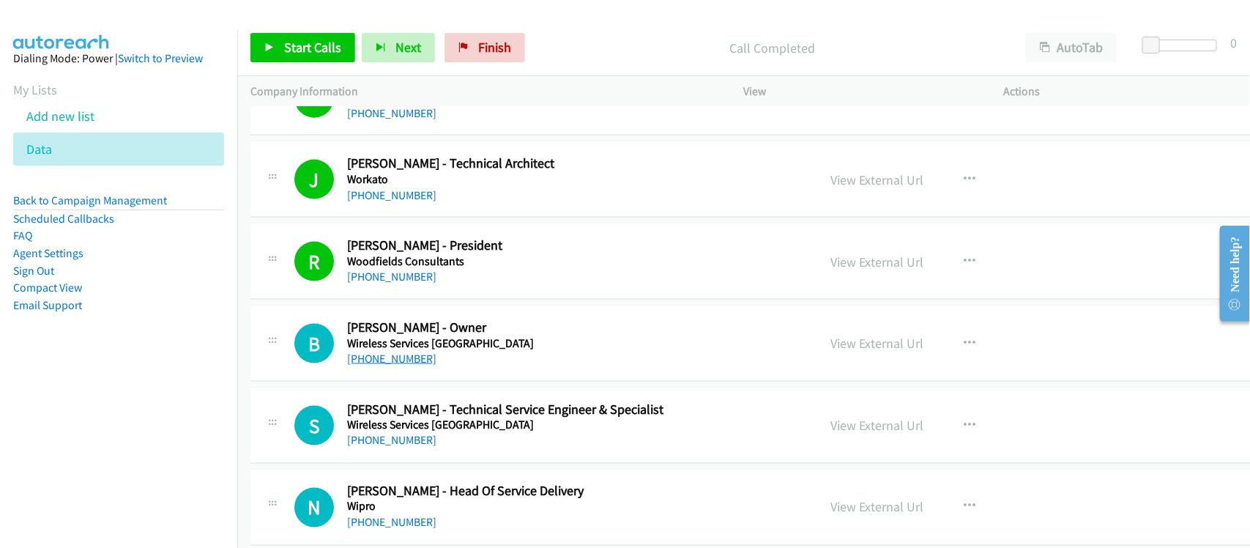
click at [404, 359] on link "[PHONE_NUMBER]" at bounding box center [391, 359] width 89 height 14
click at [385, 442] on link "[PHONE_NUMBER]" at bounding box center [391, 441] width 89 height 14
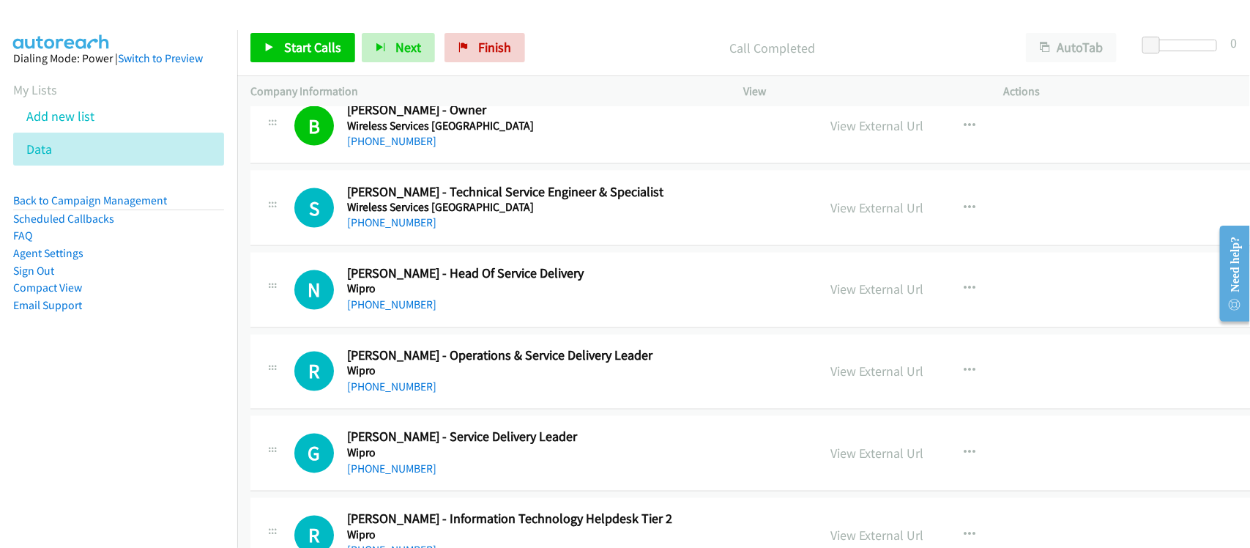
scroll to position [1190, 0]
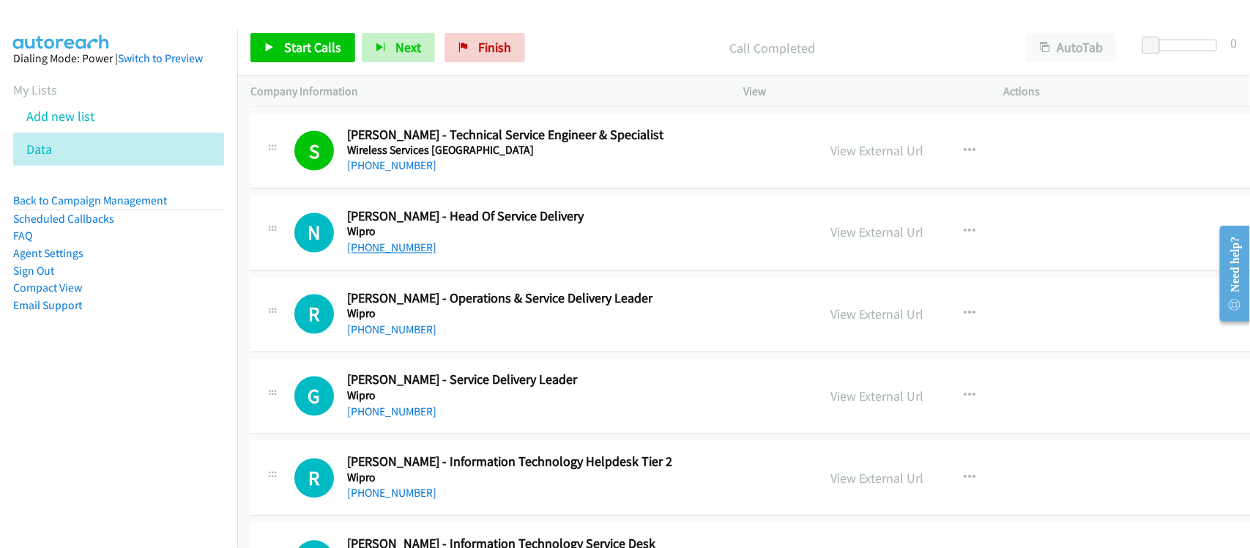
click at [403, 245] on link "[PHONE_NUMBER]" at bounding box center [391, 248] width 89 height 14
click at [387, 324] on link "[PHONE_NUMBER]" at bounding box center [391, 330] width 89 height 14
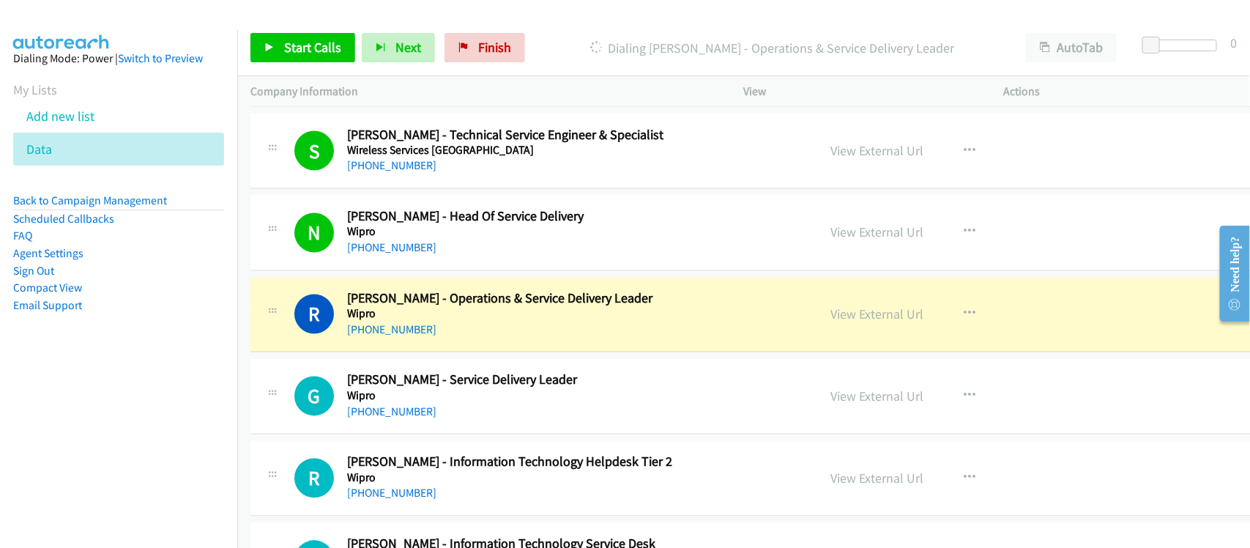
click at [474, 343] on div "R Callback Scheduled [PERSON_NAME] - Operations & Service Delivery Leader Wipro…" at bounding box center [791, 315] width 1082 height 75
click at [853, 316] on link "View External Url" at bounding box center [877, 314] width 93 height 17
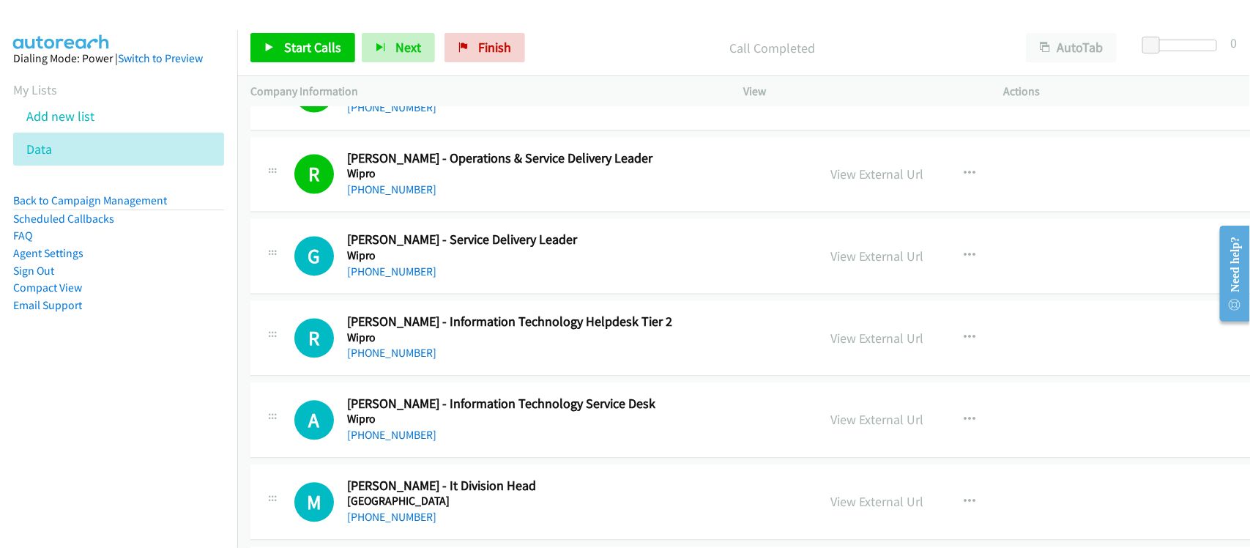
scroll to position [1373, 0]
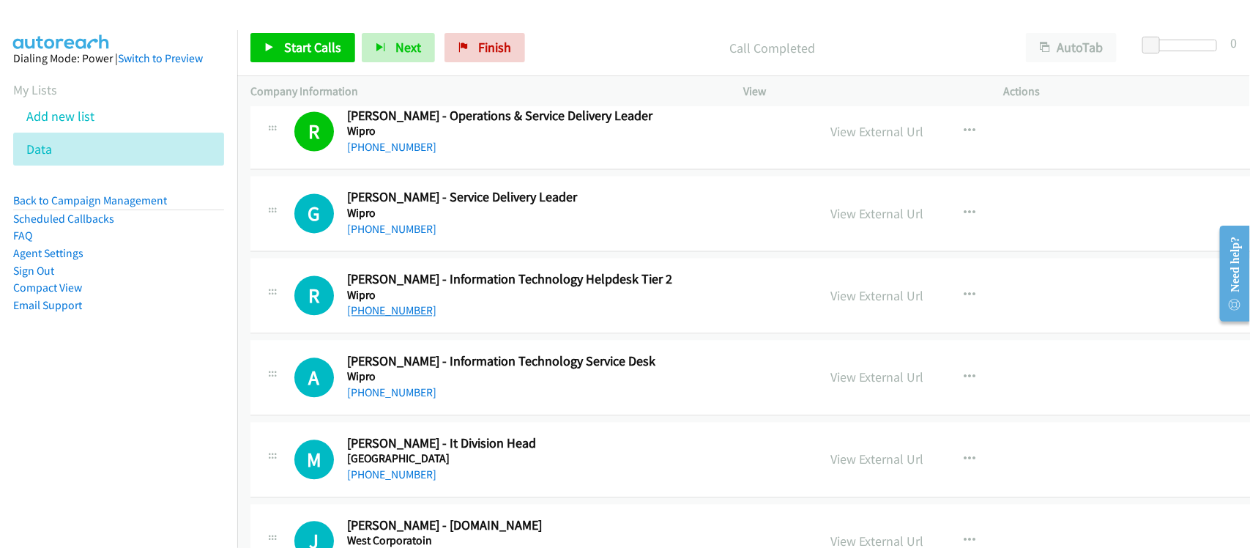
drag, startPoint x: 408, startPoint y: 310, endPoint x: 421, endPoint y: 306, distance: 13.7
click at [408, 310] on link "[PHONE_NUMBER]" at bounding box center [391, 310] width 89 height 14
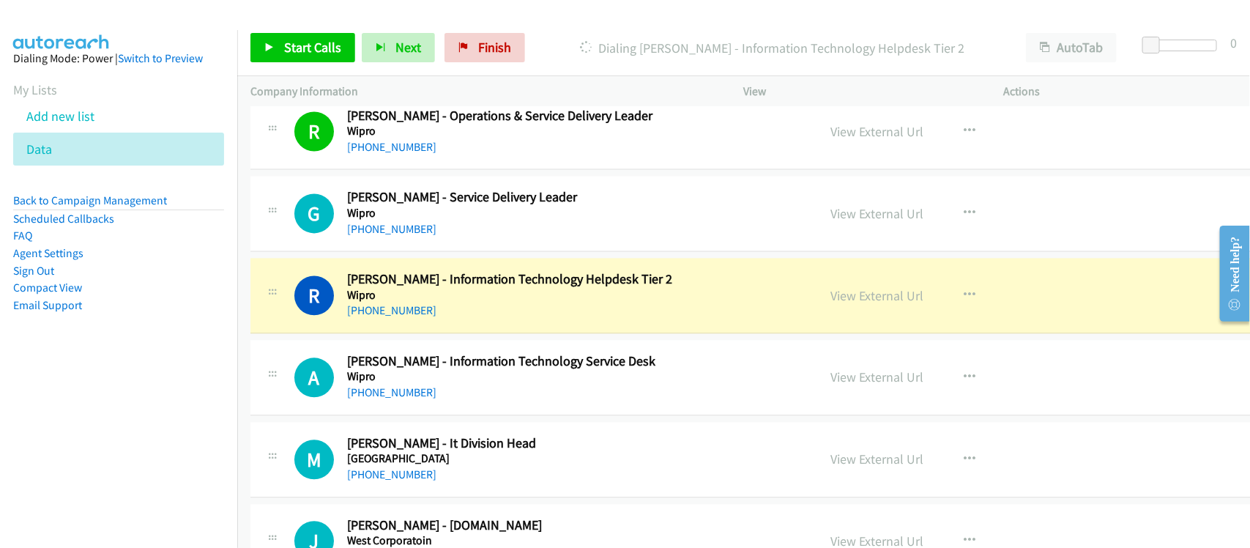
click at [480, 326] on div "R Callback Scheduled [PERSON_NAME] - Information Technology Helpdesk Tier 2 Wip…" at bounding box center [791, 295] width 1082 height 75
click at [831, 297] on link "View External Url" at bounding box center [877, 295] width 93 height 17
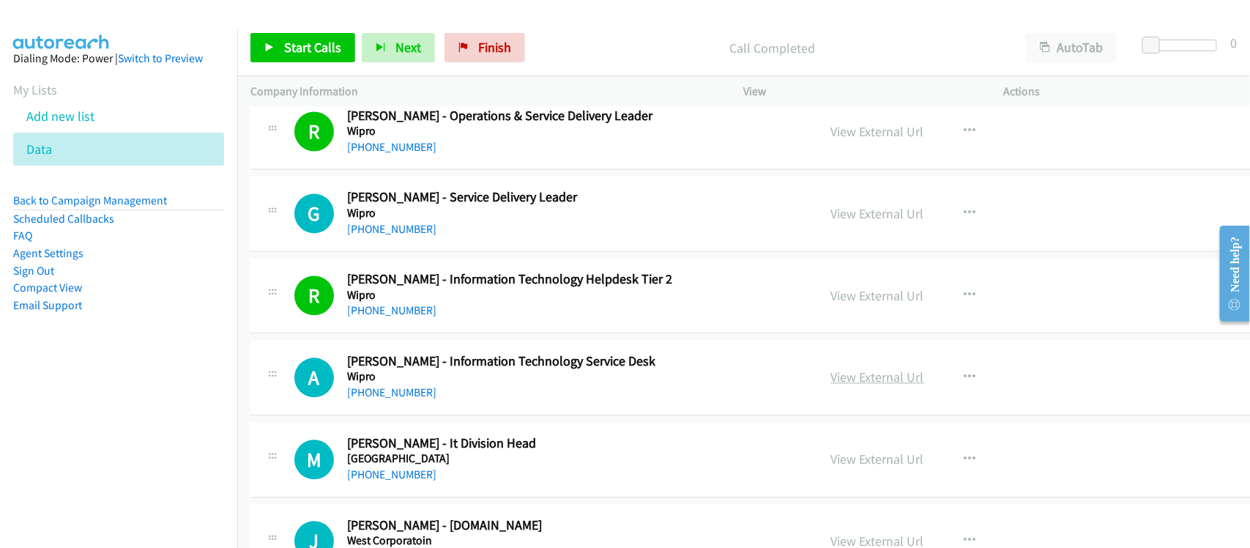
click at [831, 374] on link "View External Url" at bounding box center [877, 376] width 93 height 17
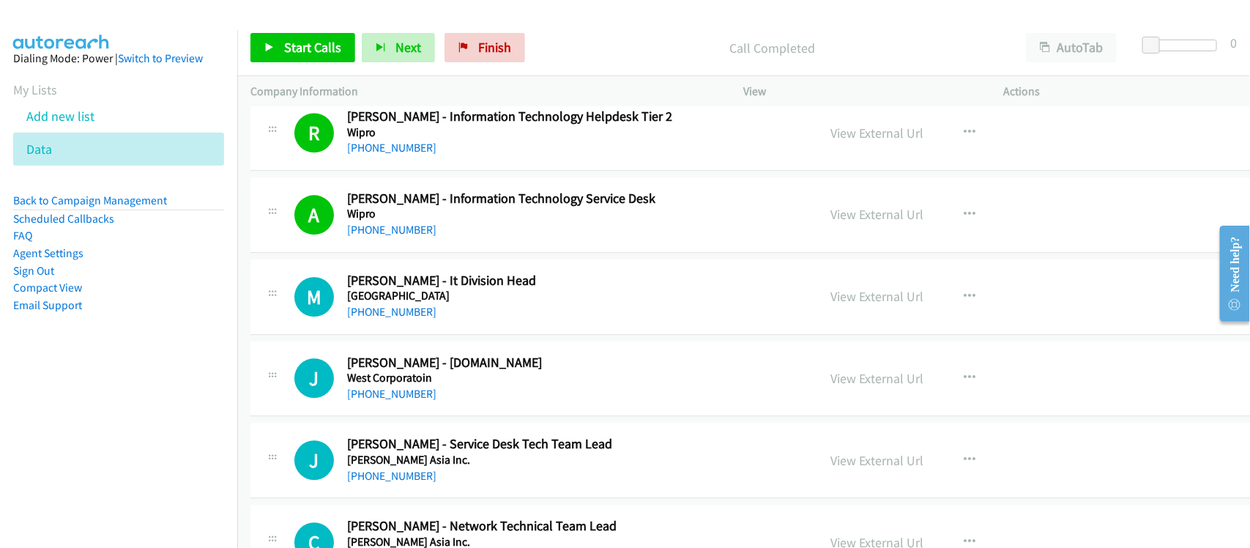
scroll to position [1556, 0]
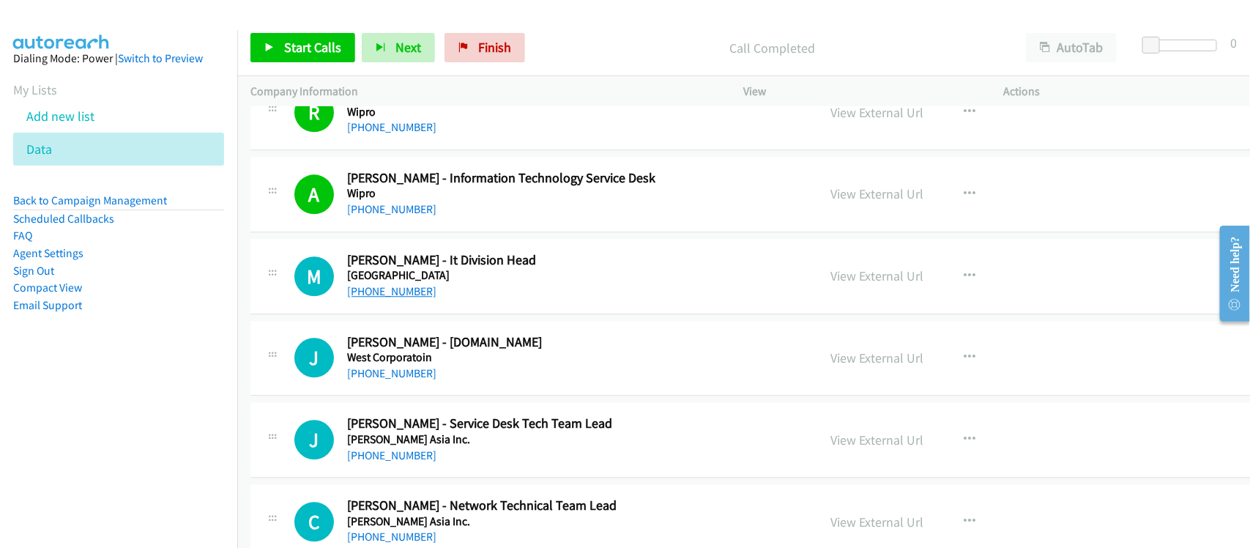
click at [378, 293] on link "[PHONE_NUMBER]" at bounding box center [391, 291] width 89 height 14
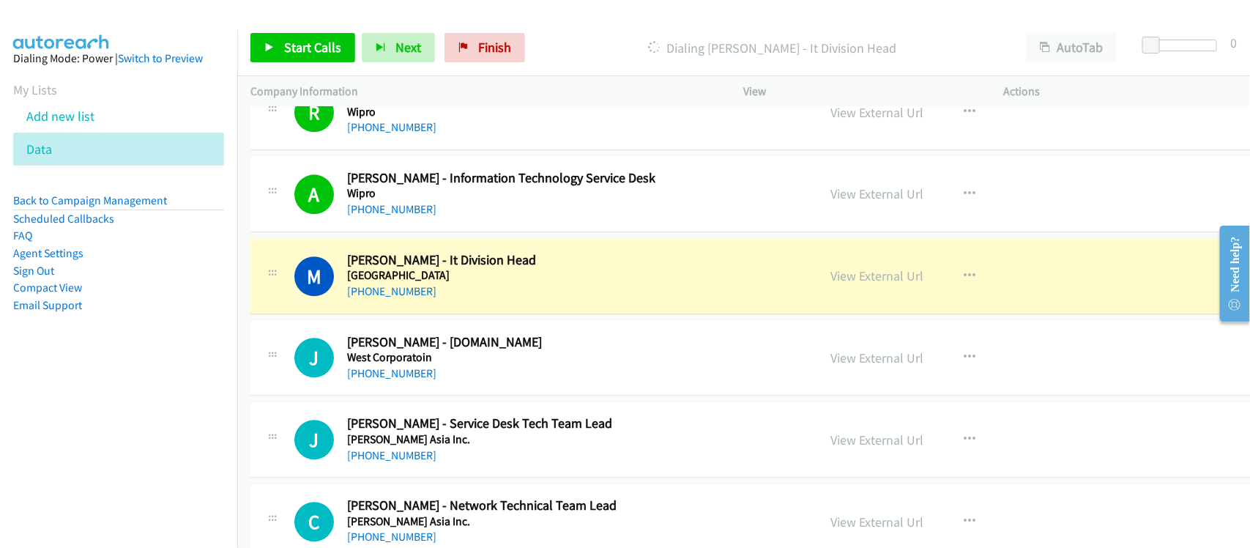
click at [467, 300] on div "[PHONE_NUMBER]" at bounding box center [549, 292] width 404 height 18
click at [844, 282] on link "View External Url" at bounding box center [877, 275] width 93 height 17
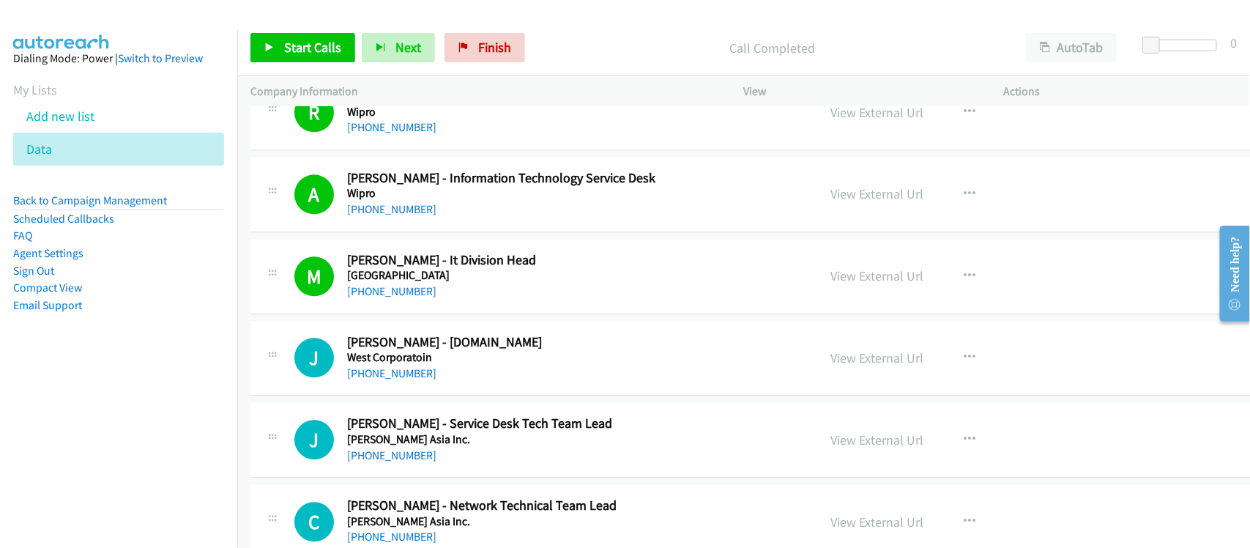
scroll to position [1648, 0]
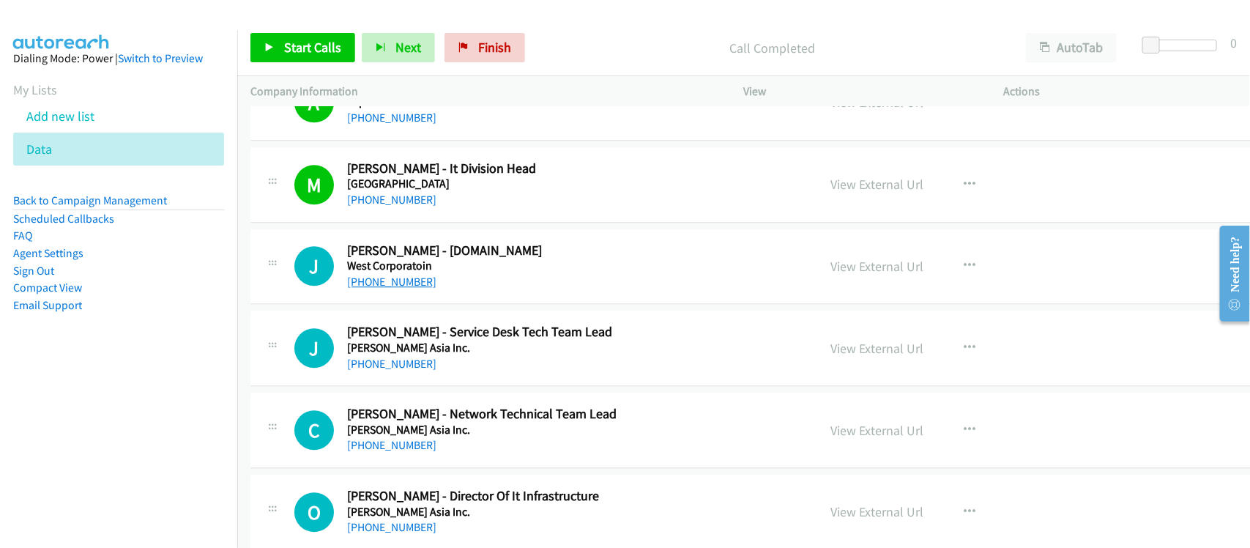
click at [414, 283] on link "[PHONE_NUMBER]" at bounding box center [391, 282] width 89 height 14
click at [405, 365] on link "[PHONE_NUMBER]" at bounding box center [391, 364] width 89 height 14
drag, startPoint x: 408, startPoint y: 440, endPoint x: 390, endPoint y: 415, distance: 30.5
click at [408, 440] on link "[PHONE_NUMBER]" at bounding box center [391, 445] width 89 height 14
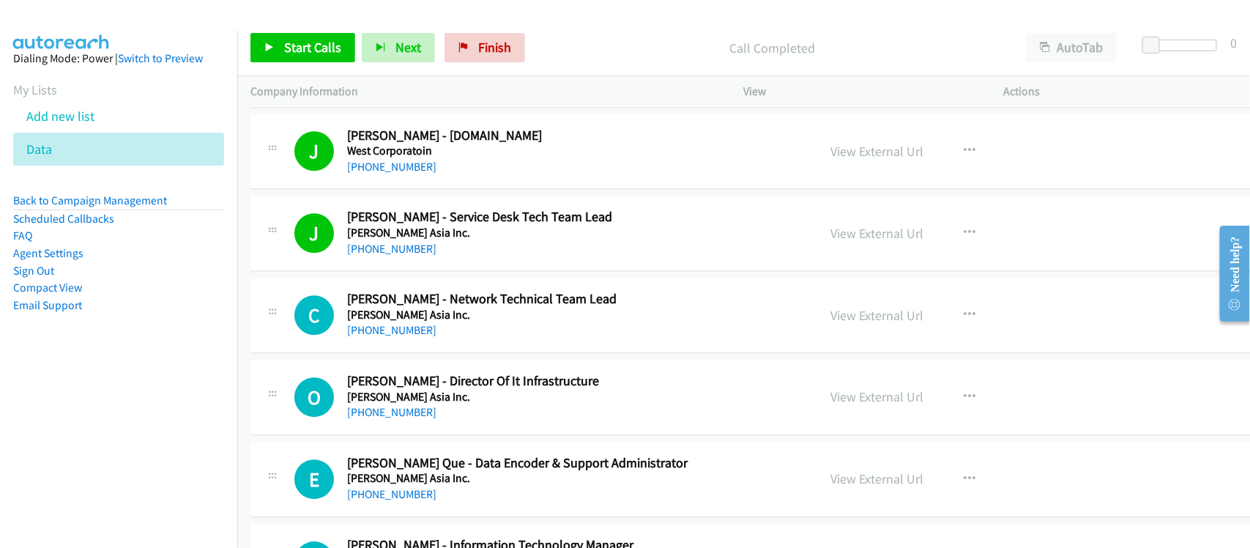
scroll to position [1831, 0]
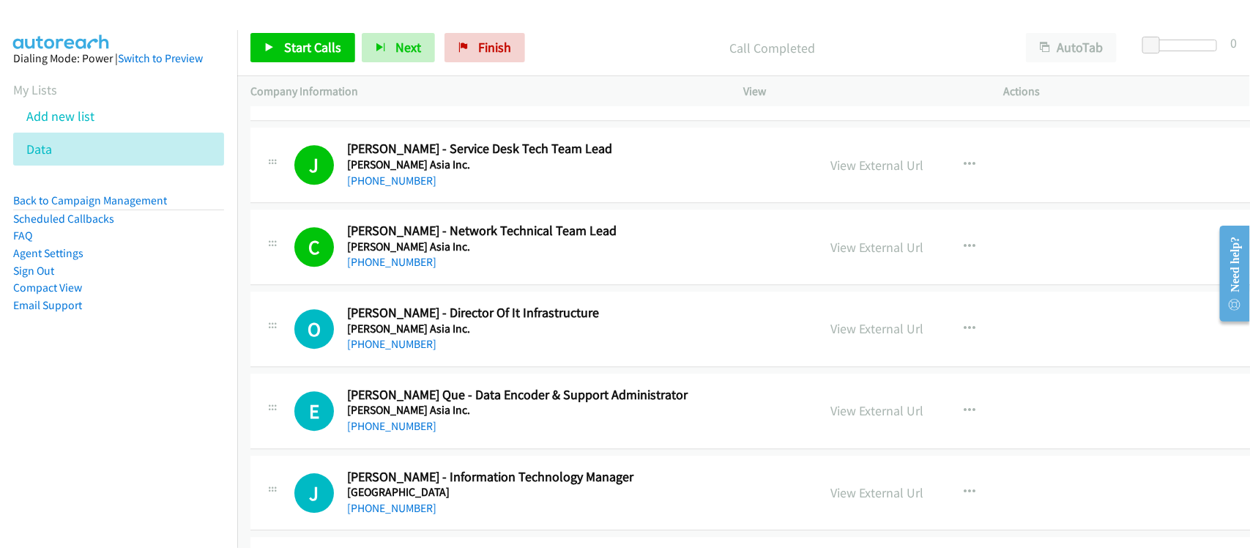
drag, startPoint x: 393, startPoint y: 349, endPoint x: 385, endPoint y: 328, distance: 22.7
click at [393, 349] on link "[PHONE_NUMBER]" at bounding box center [391, 344] width 89 height 14
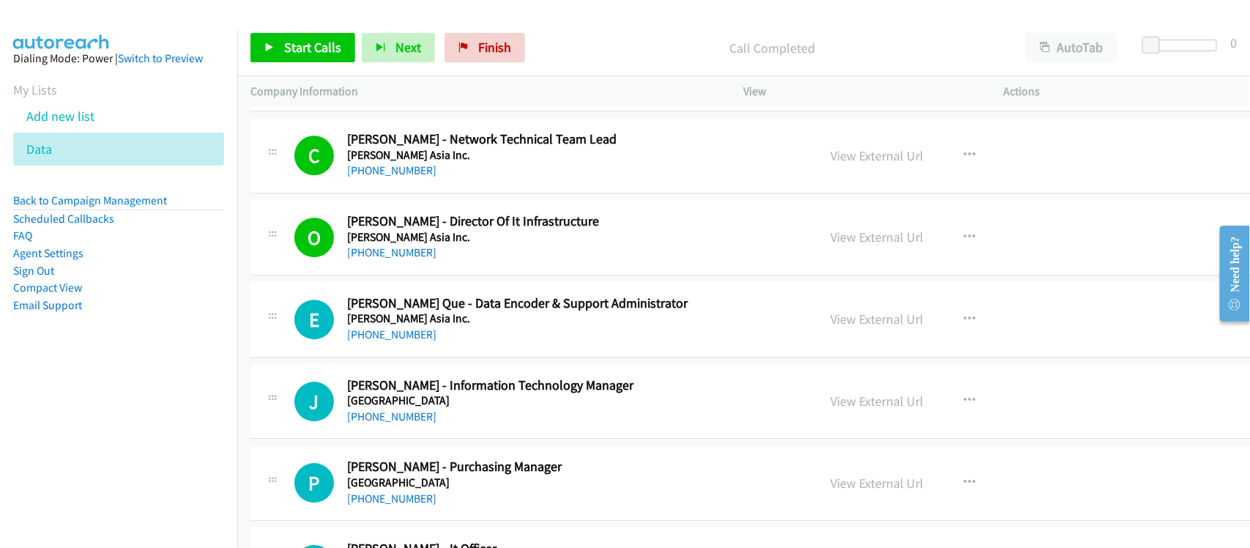
drag, startPoint x: 396, startPoint y: 337, endPoint x: 389, endPoint y: 313, distance: 24.6
click at [407, 341] on link "[PHONE_NUMBER]" at bounding box center [391, 334] width 89 height 14
click at [470, 348] on div "E Callback Scheduled [PERSON_NAME] Que - Data Encoder & Support Administrator […" at bounding box center [791, 319] width 1082 height 75
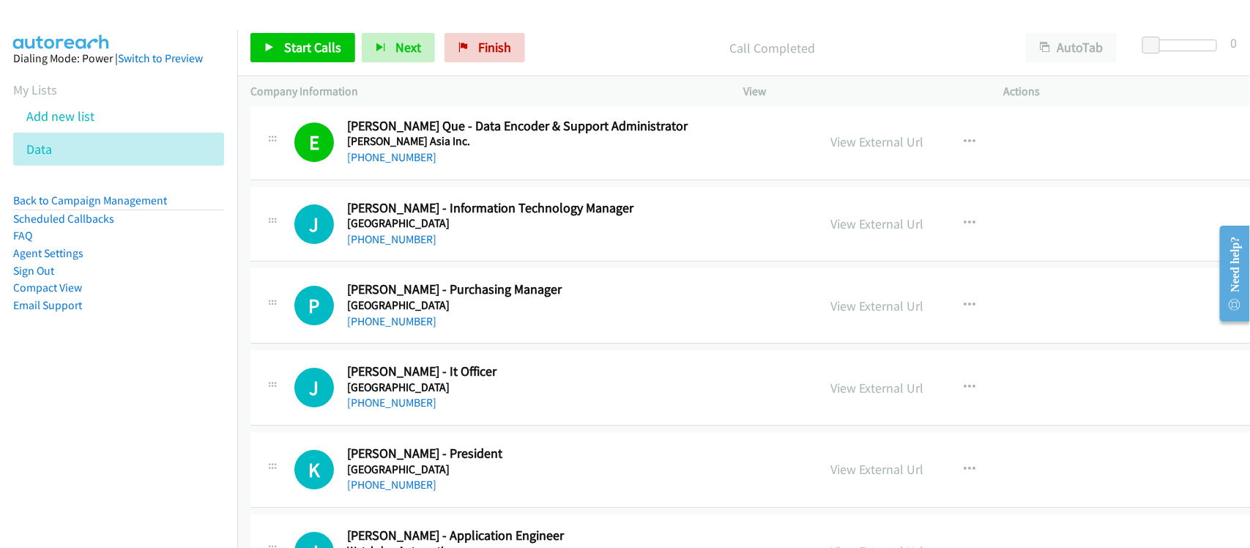
scroll to position [2106, 0]
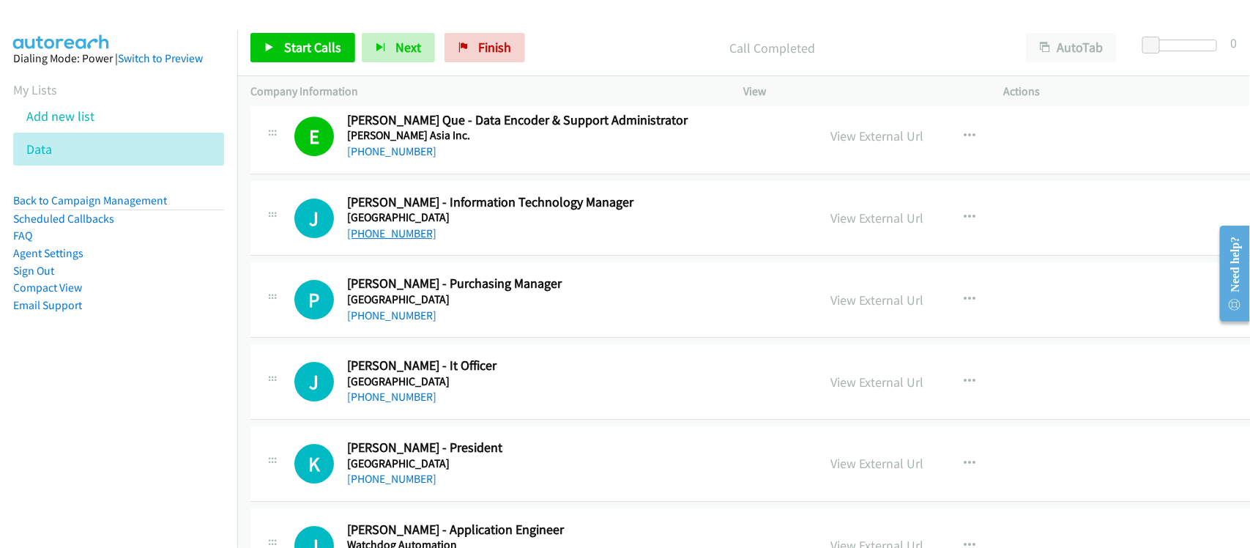
click at [406, 236] on link "[PHONE_NUMBER]" at bounding box center [391, 233] width 89 height 14
click at [423, 338] on div "P Callback Scheduled [PERSON_NAME] - Purchasing Manager Waterfront [GEOGRAPHIC_…" at bounding box center [791, 299] width 1082 height 75
click at [389, 403] on link "[PHONE_NUMBER]" at bounding box center [391, 397] width 89 height 14
click at [458, 406] on div "[PHONE_NUMBER]" at bounding box center [549, 397] width 404 height 18
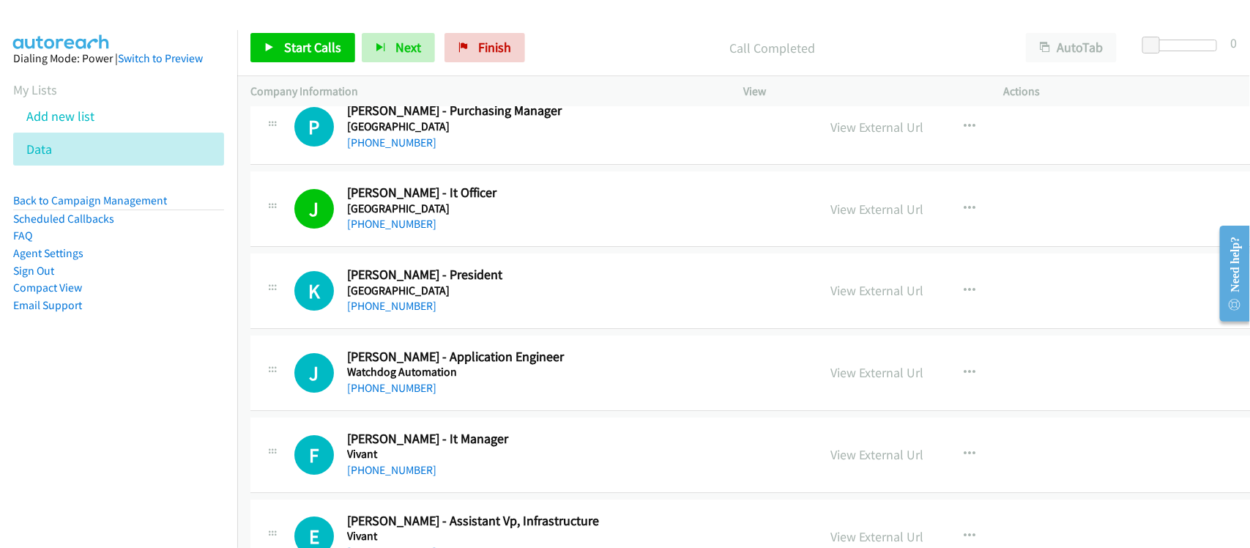
scroll to position [2289, 0]
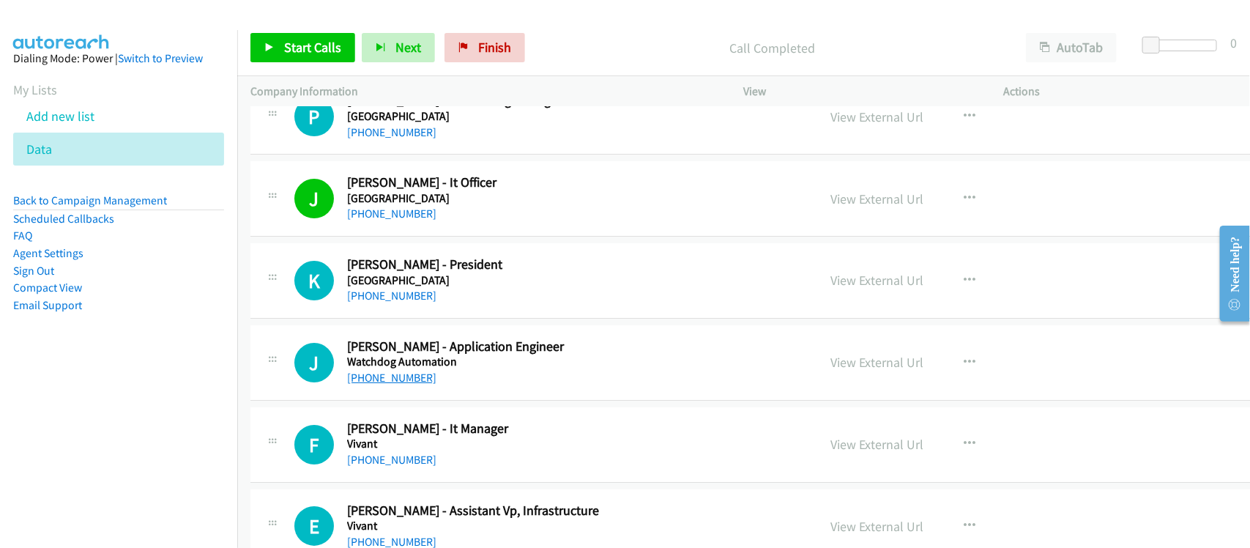
click at [393, 385] on link "[PHONE_NUMBER]" at bounding box center [391, 378] width 89 height 14
drag, startPoint x: 419, startPoint y: 465, endPoint x: 407, endPoint y: 462, distance: 12.1
click at [419, 465] on link "[PHONE_NUMBER]" at bounding box center [391, 460] width 89 height 14
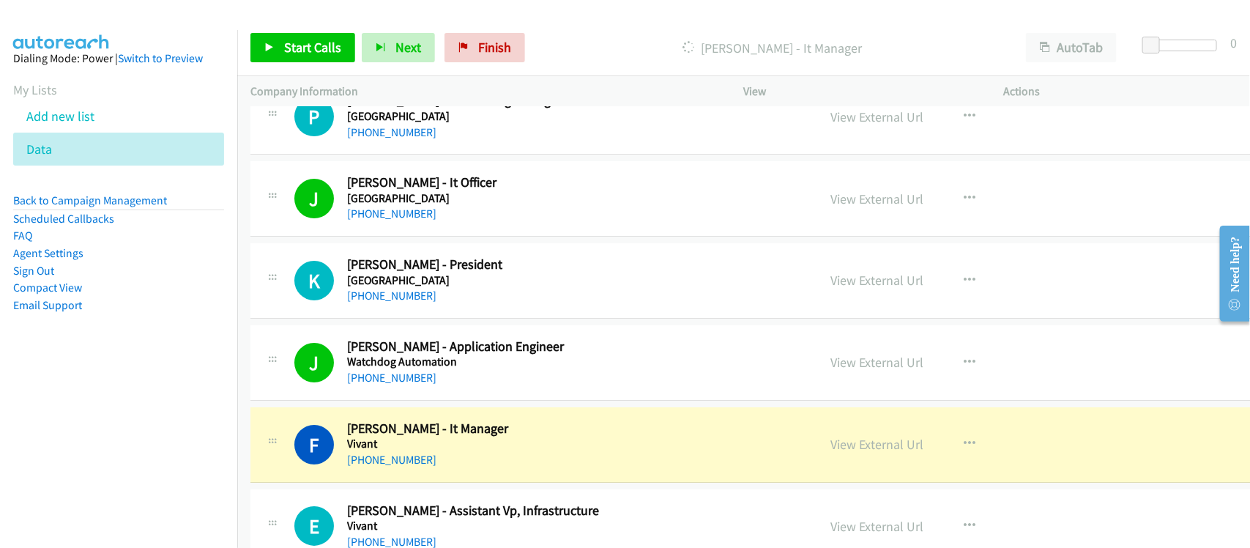
click at [152, 450] on nav "Dialing Mode: Power | Switch to Preview My Lists Add new list Data Back to Camp…" at bounding box center [119, 304] width 238 height 548
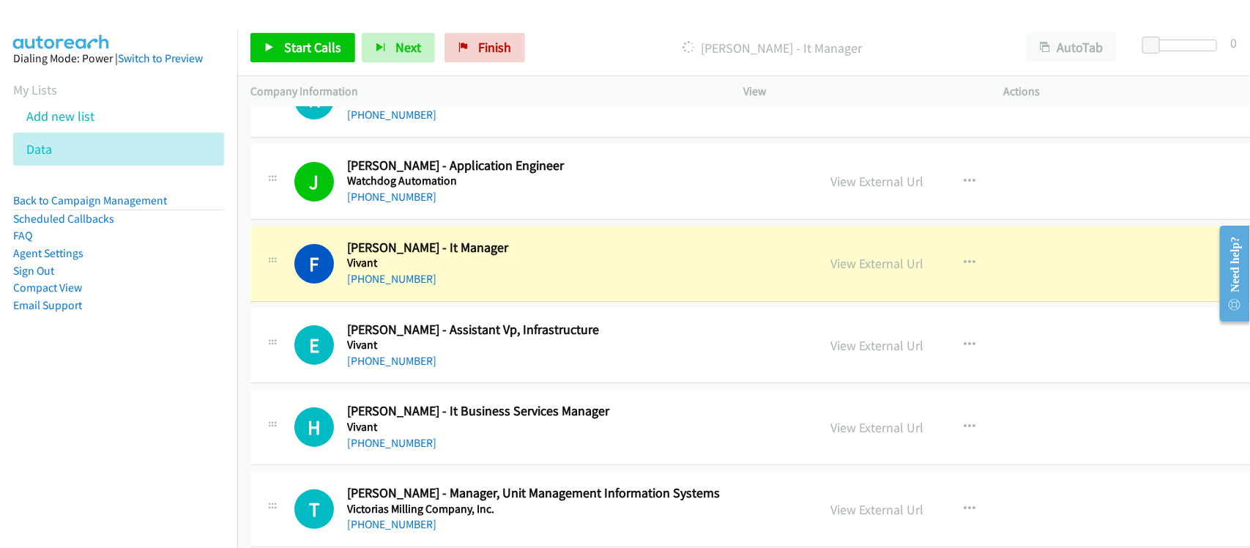
scroll to position [2472, 0]
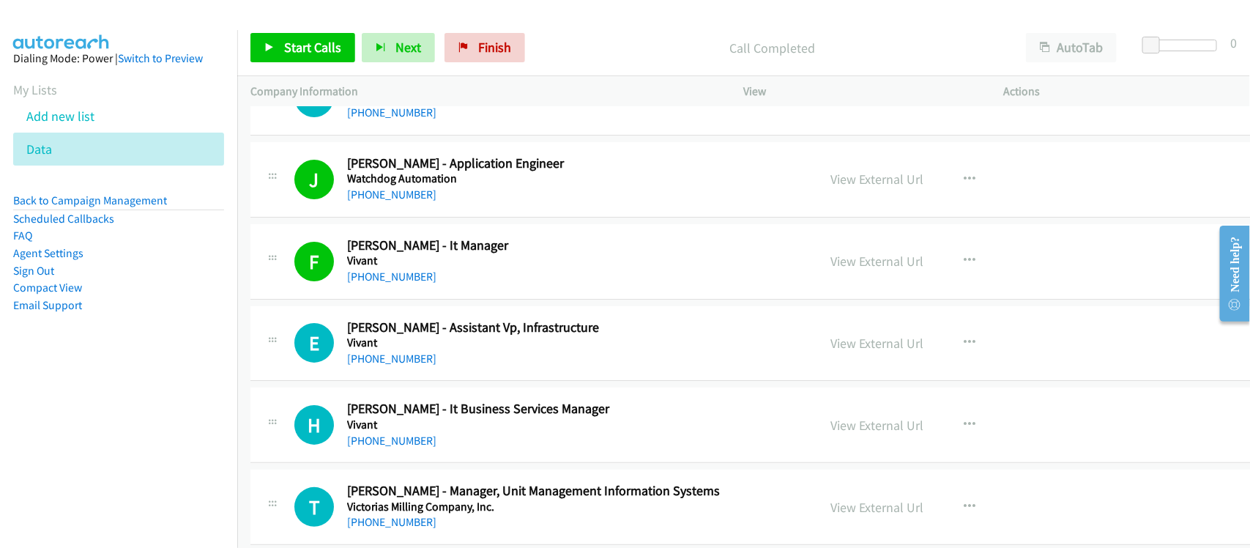
click at [439, 375] on div "E Callback Scheduled [PERSON_NAME] - Assistant Vp, Infrastructure Vivant [GEOGR…" at bounding box center [791, 343] width 1082 height 75
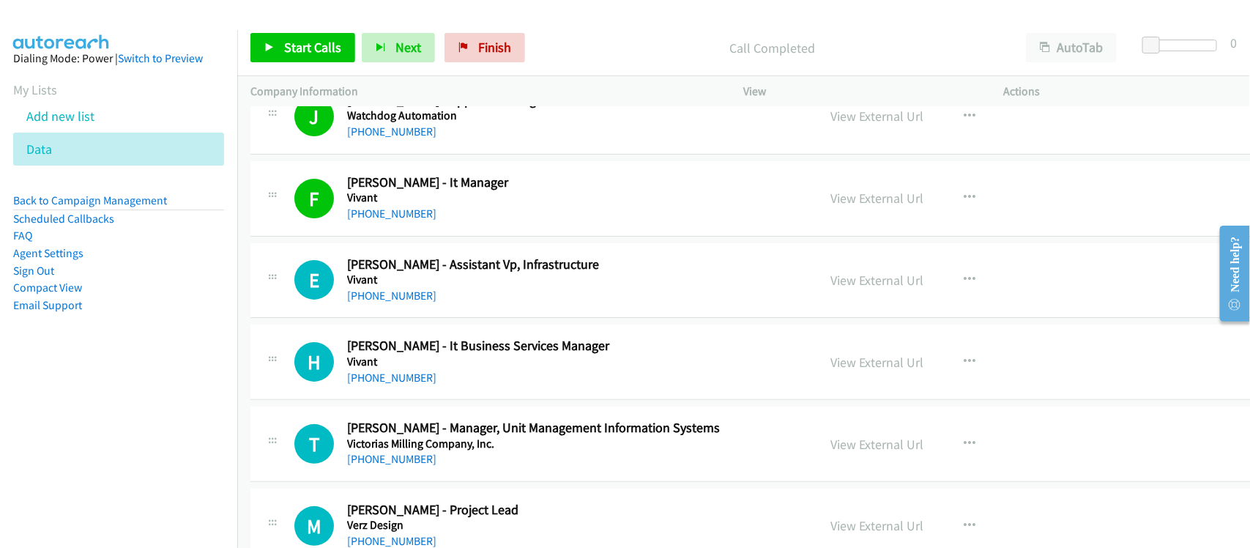
scroll to position [2563, 0]
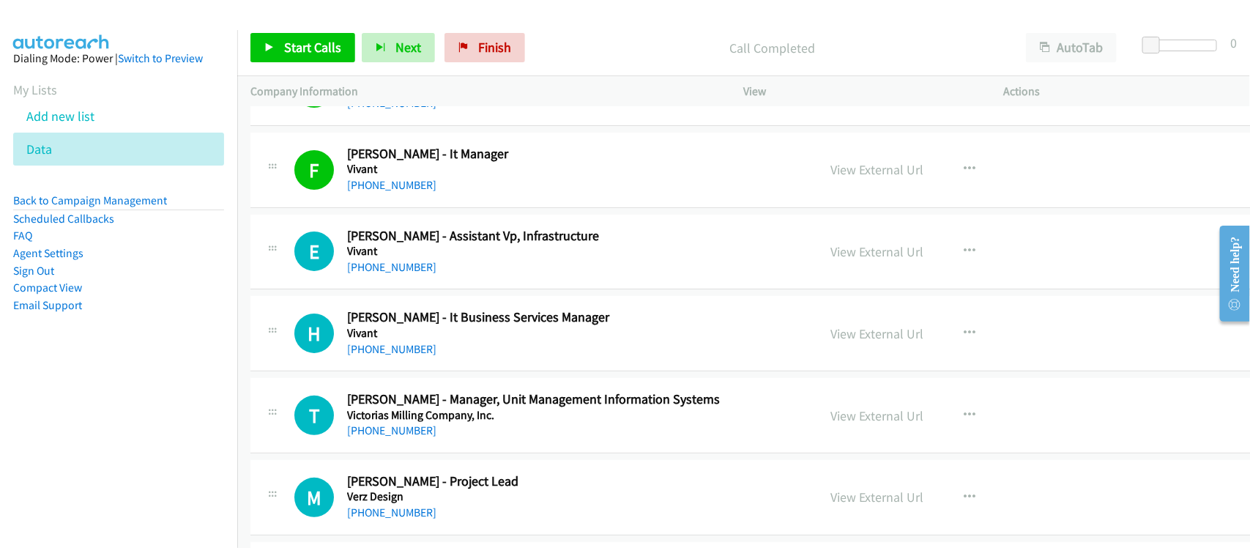
drag, startPoint x: 398, startPoint y: 357, endPoint x: 390, endPoint y: 324, distance: 33.2
click at [398, 356] on link "[PHONE_NUMBER]" at bounding box center [391, 349] width 89 height 14
click at [450, 394] on div "T Callback Scheduled [PERSON_NAME] - Manager, Unit Management Information Syste…" at bounding box center [791, 415] width 1082 height 75
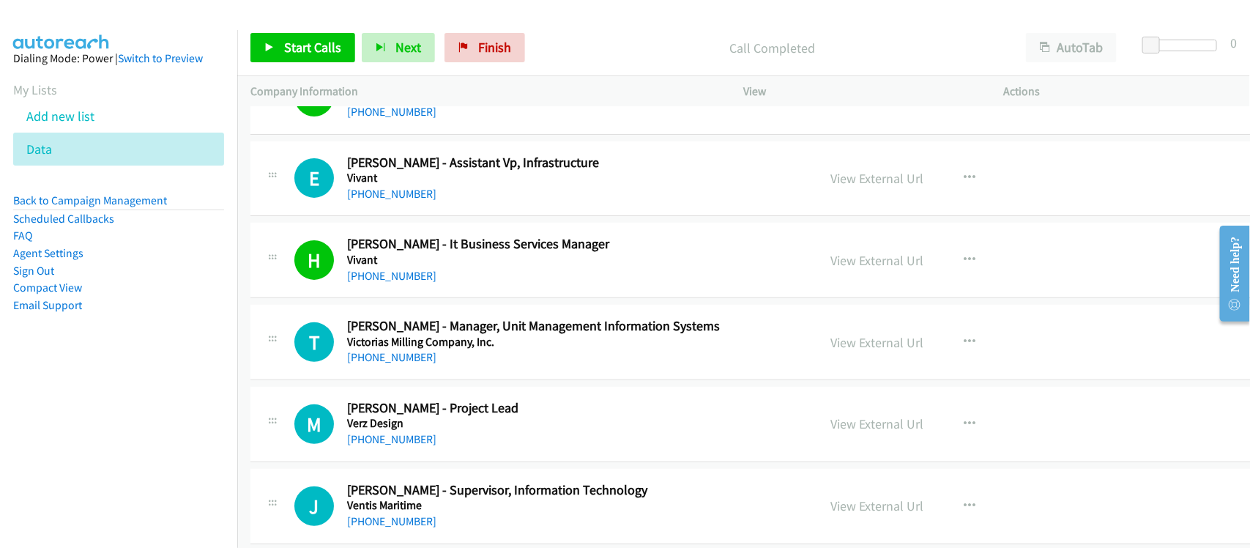
scroll to position [2655, 0]
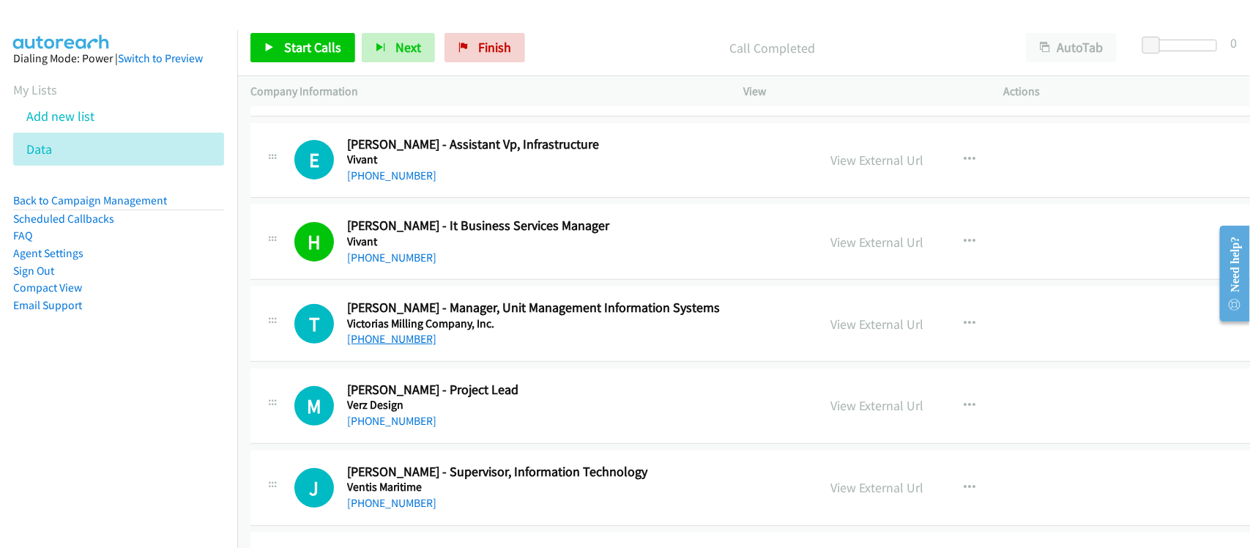
click at [383, 343] on link "[PHONE_NUMBER]" at bounding box center [391, 339] width 89 height 14
click at [401, 418] on link "[PHONE_NUMBER]" at bounding box center [391, 421] width 89 height 14
click at [389, 502] on link "[PHONE_NUMBER]" at bounding box center [391, 503] width 89 height 14
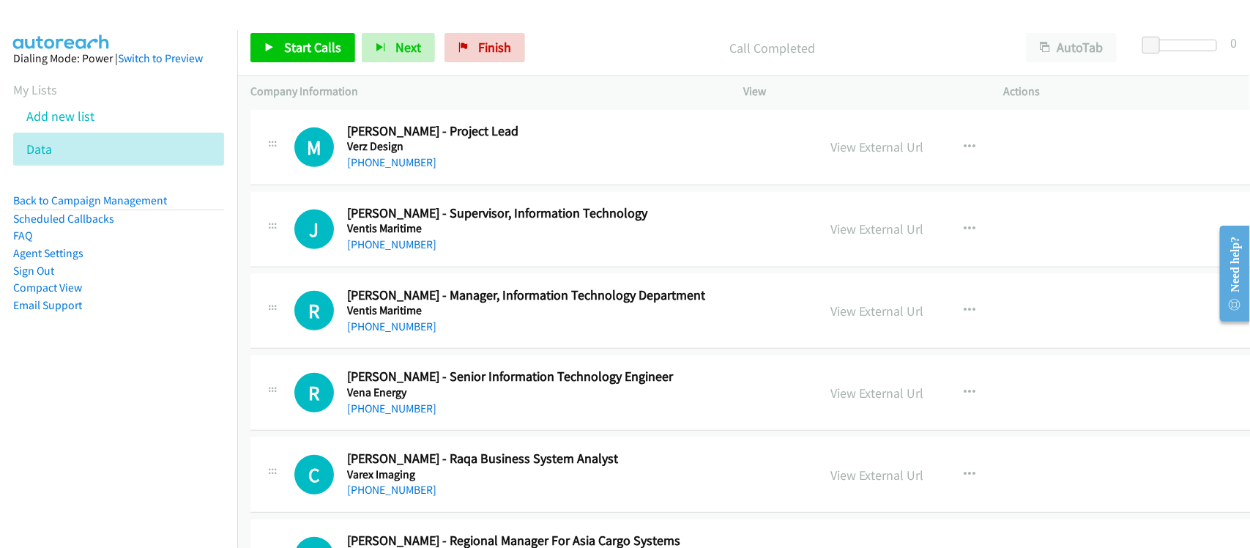
scroll to position [2930, 0]
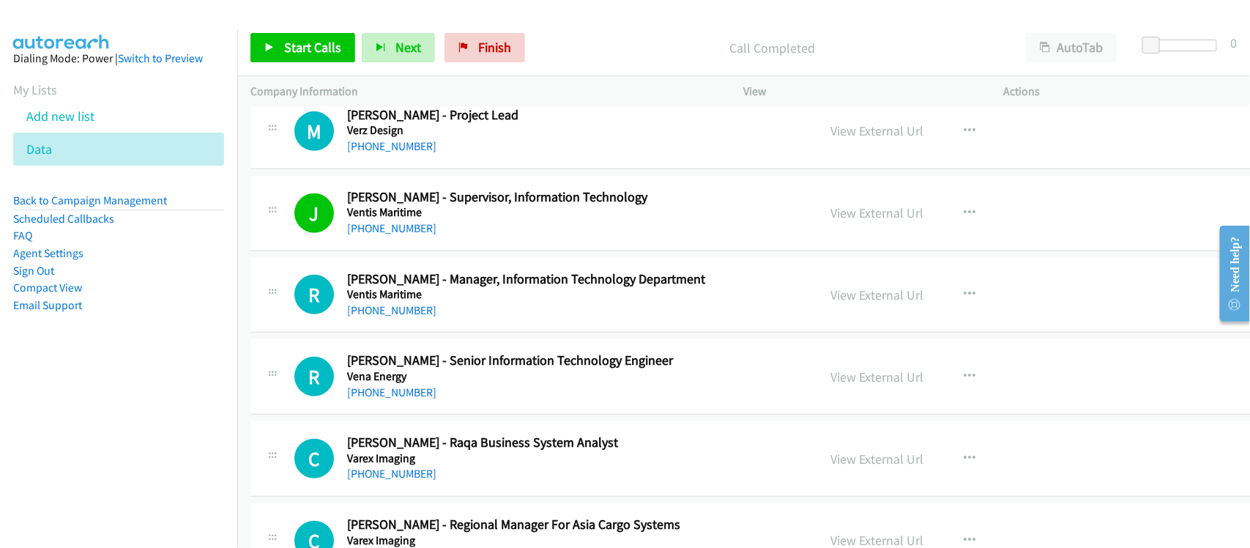
drag, startPoint x: 397, startPoint y: 316, endPoint x: 549, endPoint y: 346, distance: 155.3
click at [397, 316] on link "[PHONE_NUMBER]" at bounding box center [391, 310] width 89 height 14
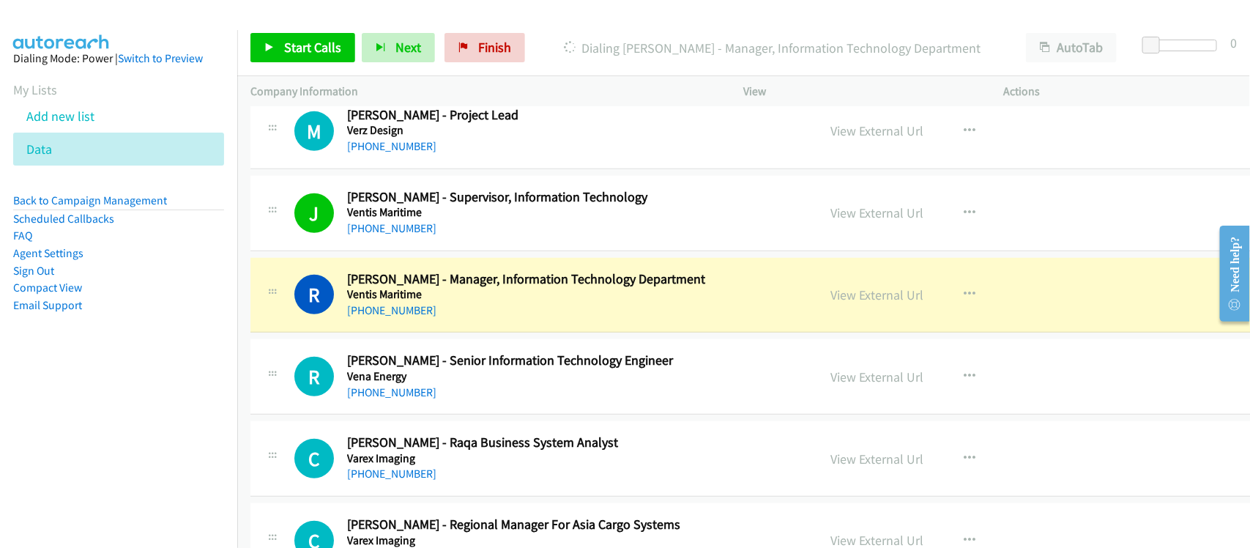
click at [477, 392] on div "[PHONE_NUMBER]" at bounding box center [549, 393] width 404 height 18
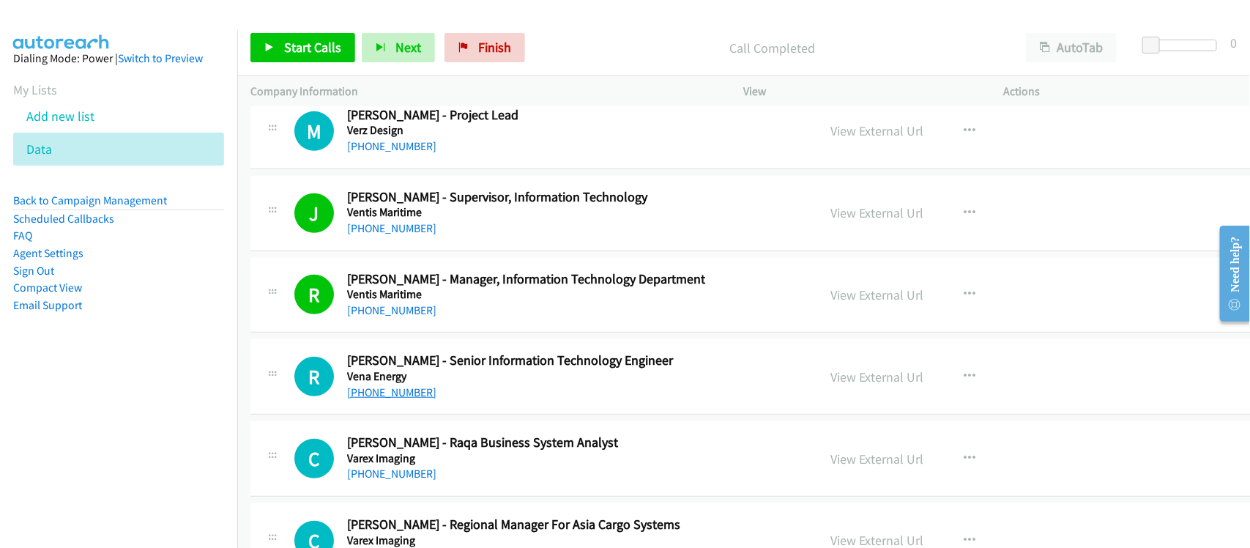
click at [382, 399] on link "[PHONE_NUMBER]" at bounding box center [391, 392] width 89 height 14
click at [439, 382] on h5 "Vena Energy" at bounding box center [549, 376] width 404 height 15
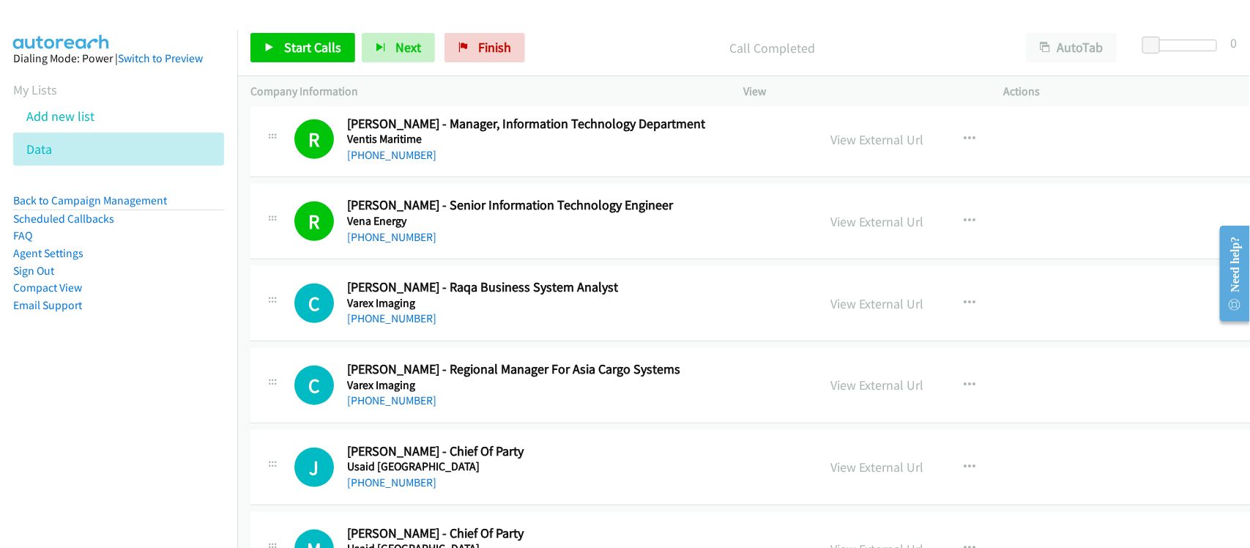
scroll to position [3113, 0]
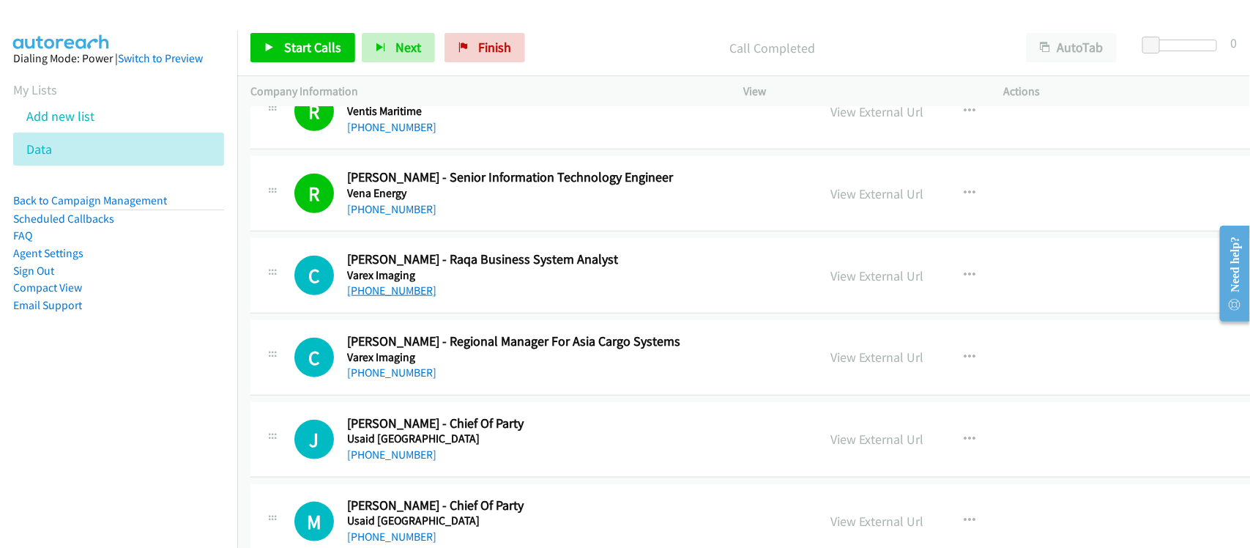
click at [393, 297] on link "[PHONE_NUMBER]" at bounding box center [391, 290] width 89 height 14
click at [476, 387] on div "C Callback Scheduled [PERSON_NAME] - Regional Manager For Asia Cargo Systems Va…" at bounding box center [791, 357] width 1082 height 75
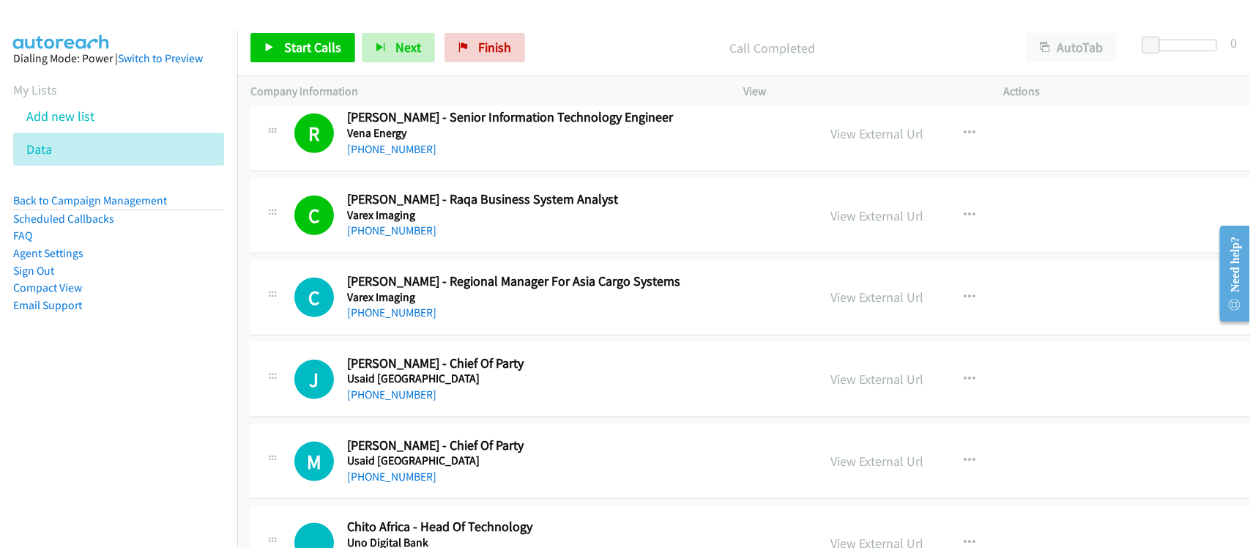
scroll to position [3204, 0]
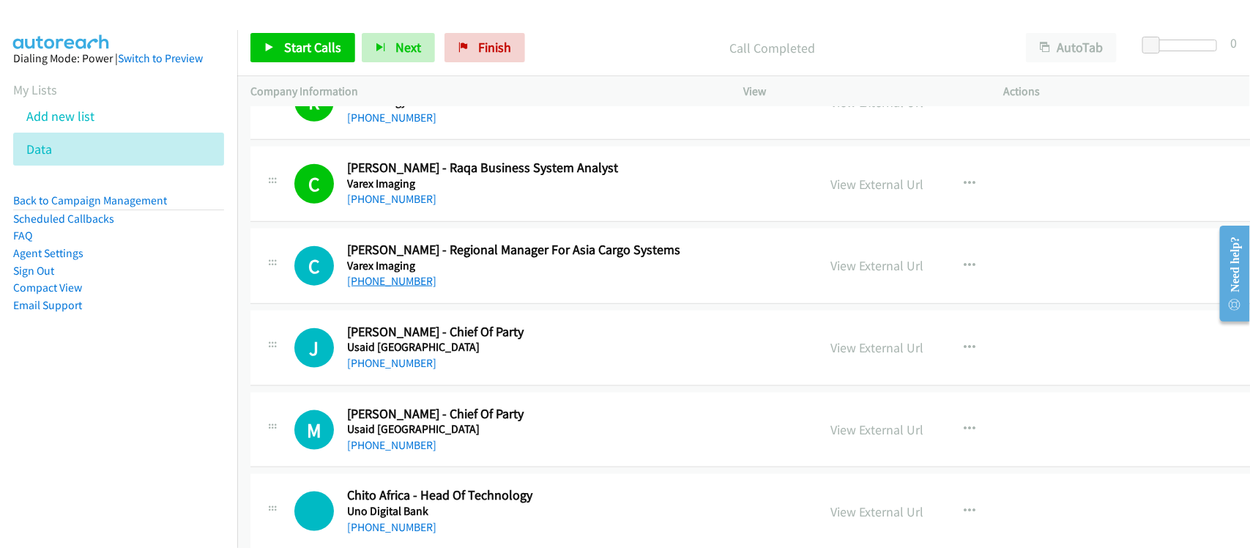
click at [388, 288] on link "[PHONE_NUMBER]" at bounding box center [391, 281] width 89 height 14
click at [450, 367] on div "[PHONE_NUMBER]" at bounding box center [549, 363] width 404 height 18
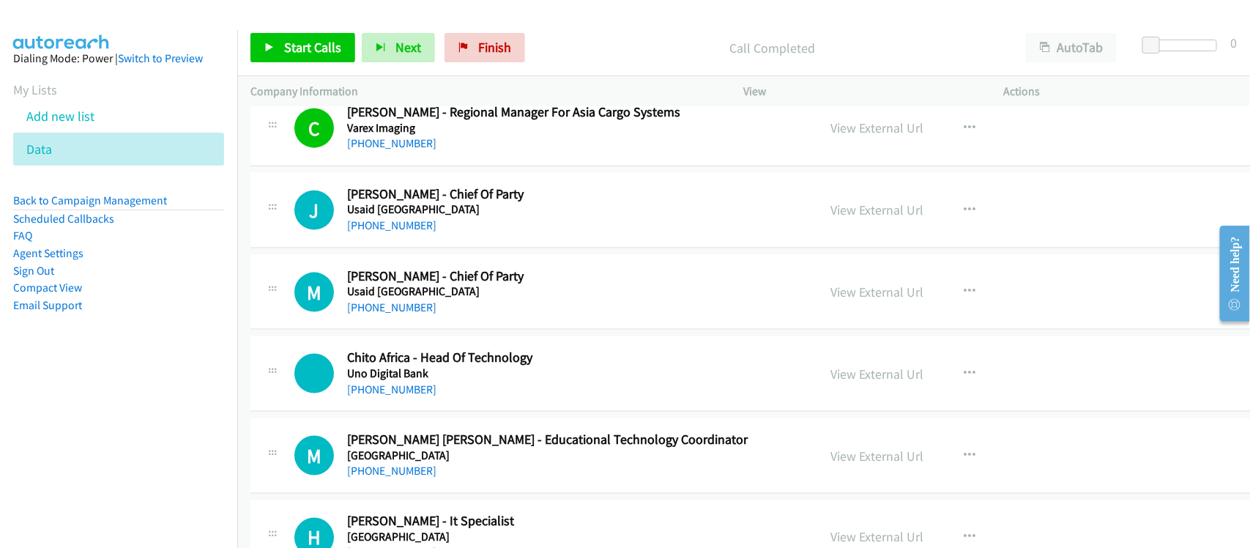
scroll to position [3387, 0]
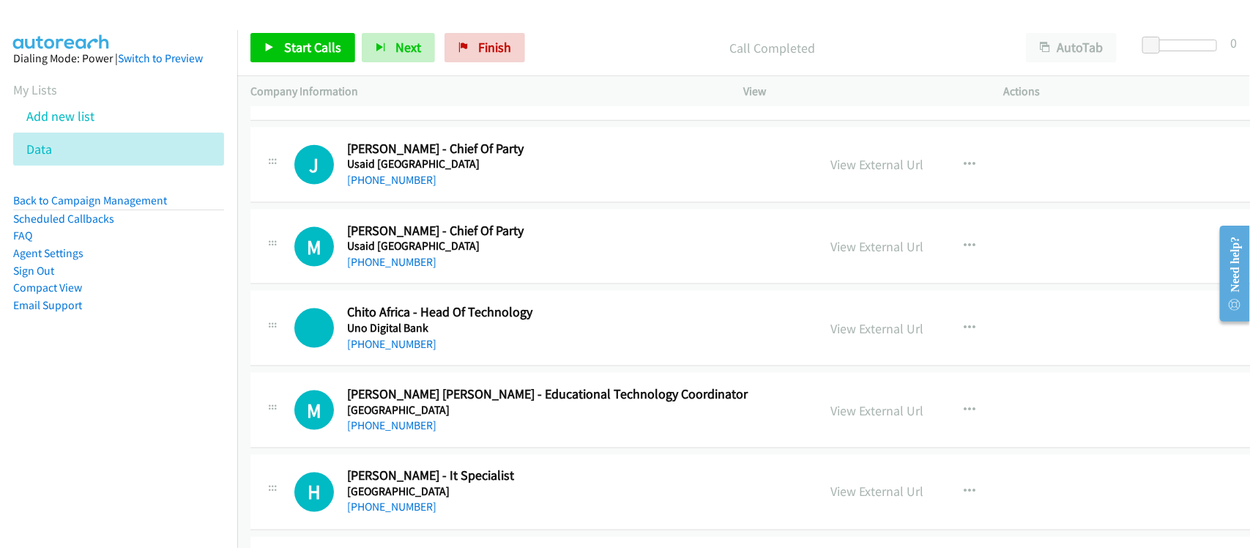
drag, startPoint x: 386, startPoint y: 348, endPoint x: 572, endPoint y: 360, distance: 186.4
click at [386, 348] on link "[PHONE_NUMBER]" at bounding box center [391, 344] width 89 height 14
click at [411, 342] on link "[PHONE_NUMBER]" at bounding box center [391, 344] width 89 height 14
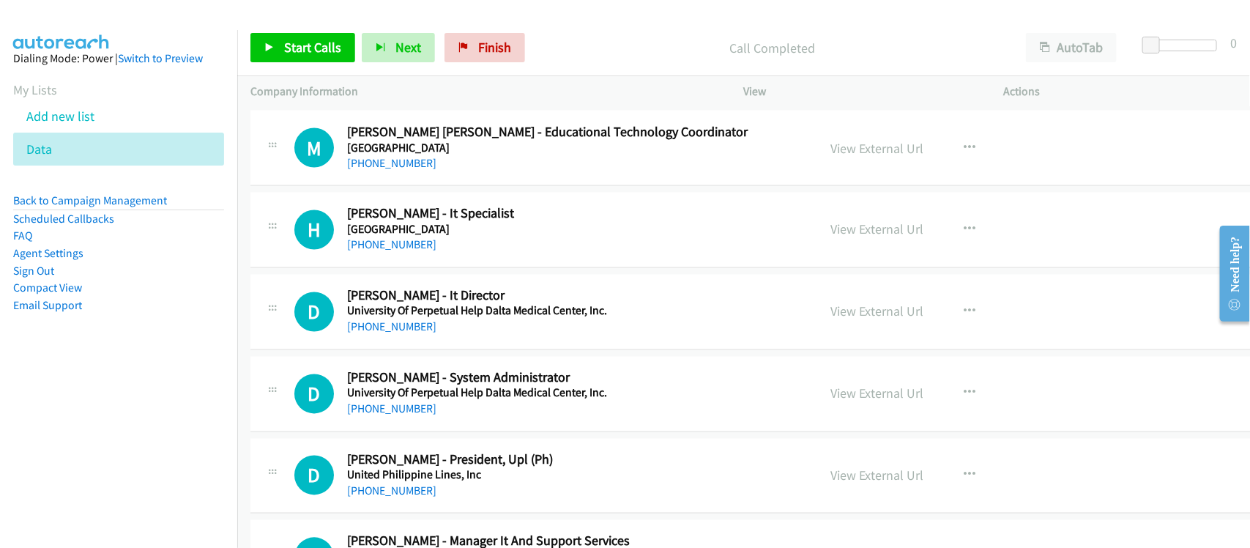
scroll to position [3662, 0]
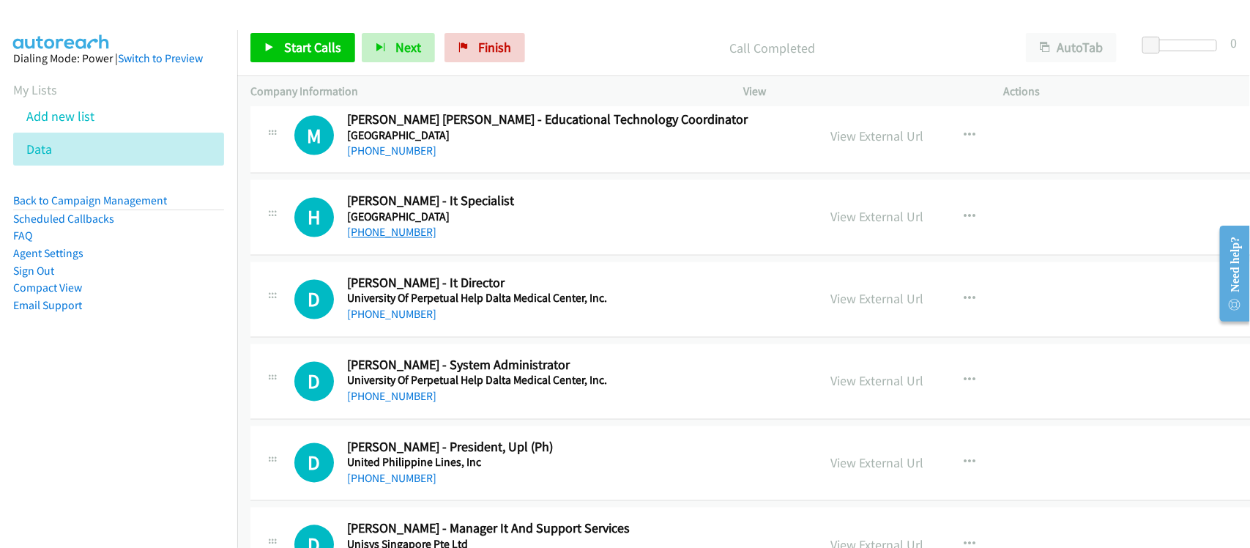
click at [398, 239] on link "[PHONE_NUMBER]" at bounding box center [391, 233] width 89 height 14
drag, startPoint x: 404, startPoint y: 326, endPoint x: 493, endPoint y: 326, distance: 88.6
click at [404, 322] on link "[PHONE_NUMBER]" at bounding box center [391, 315] width 89 height 14
click at [445, 330] on div "D Callback Scheduled [PERSON_NAME] - It Director University Of Perpetual Help D…" at bounding box center [791, 299] width 1082 height 75
drag, startPoint x: 387, startPoint y: 403, endPoint x: 580, endPoint y: 403, distance: 193.3
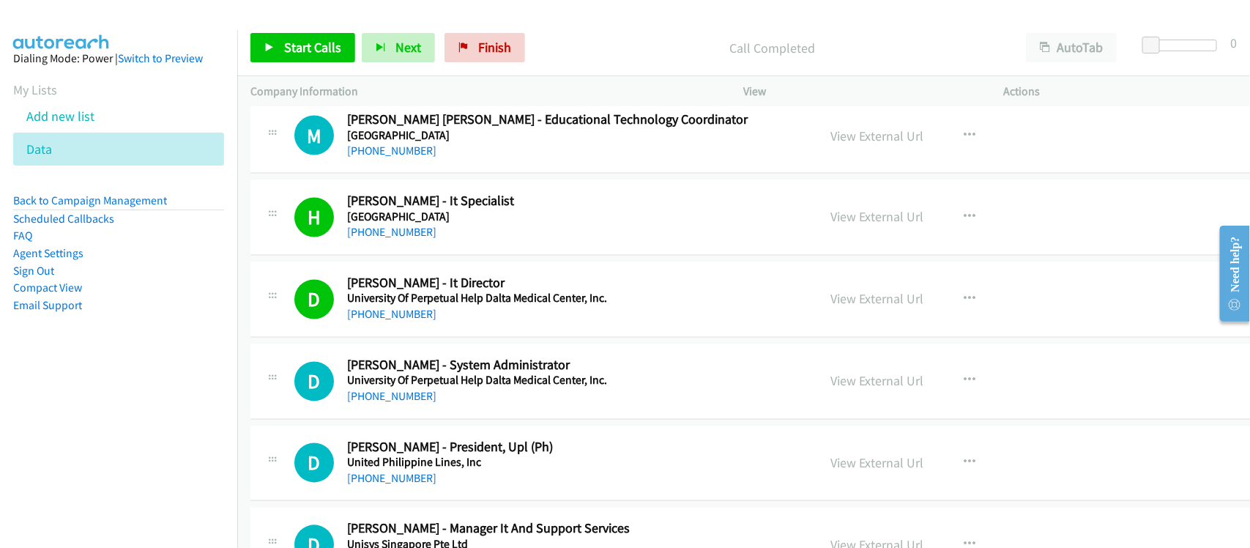
click at [387, 403] on link "[PHONE_NUMBER]" at bounding box center [391, 397] width 89 height 14
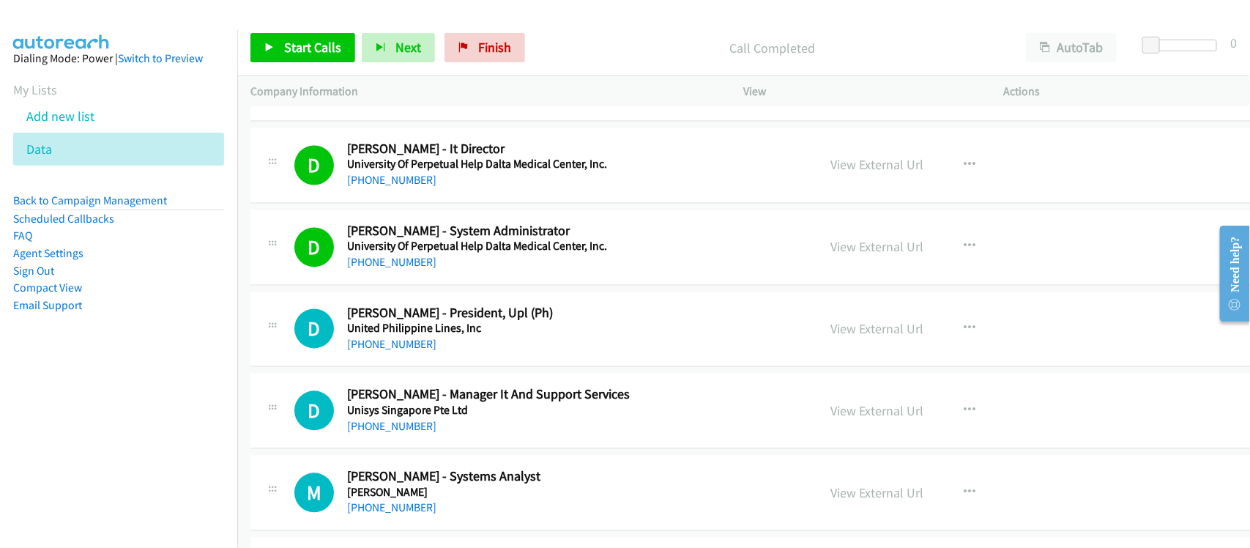
scroll to position [3845, 0]
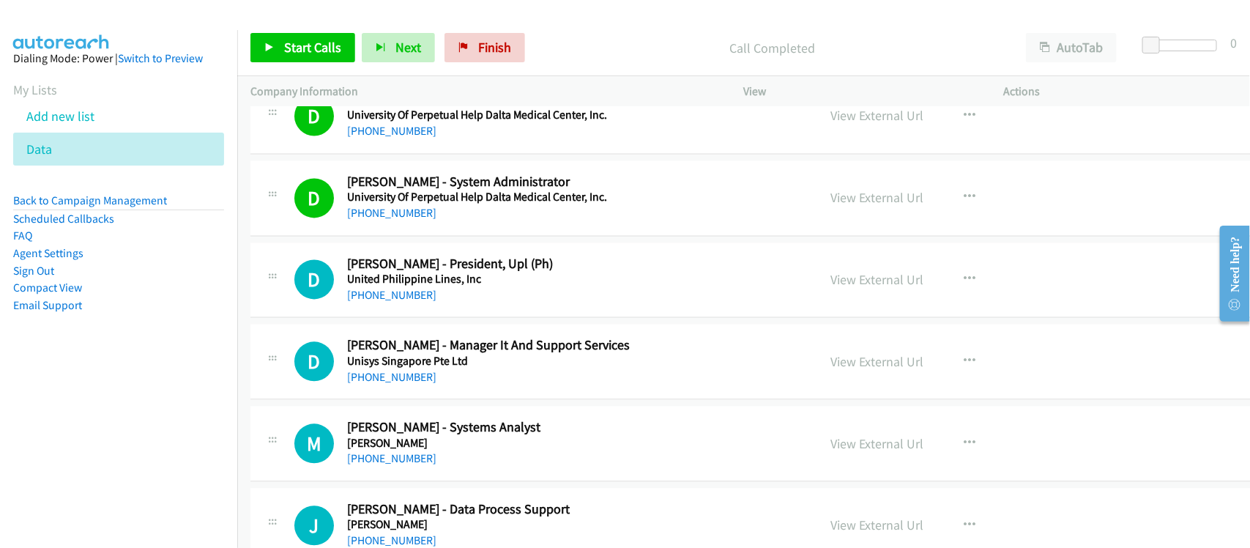
click at [456, 316] on div "D Callback Scheduled [PERSON_NAME] - President, Upl (Ph) United Philippine Line…" at bounding box center [791, 280] width 1082 height 75
click at [401, 297] on link "[PHONE_NUMBER]" at bounding box center [391, 296] width 89 height 14
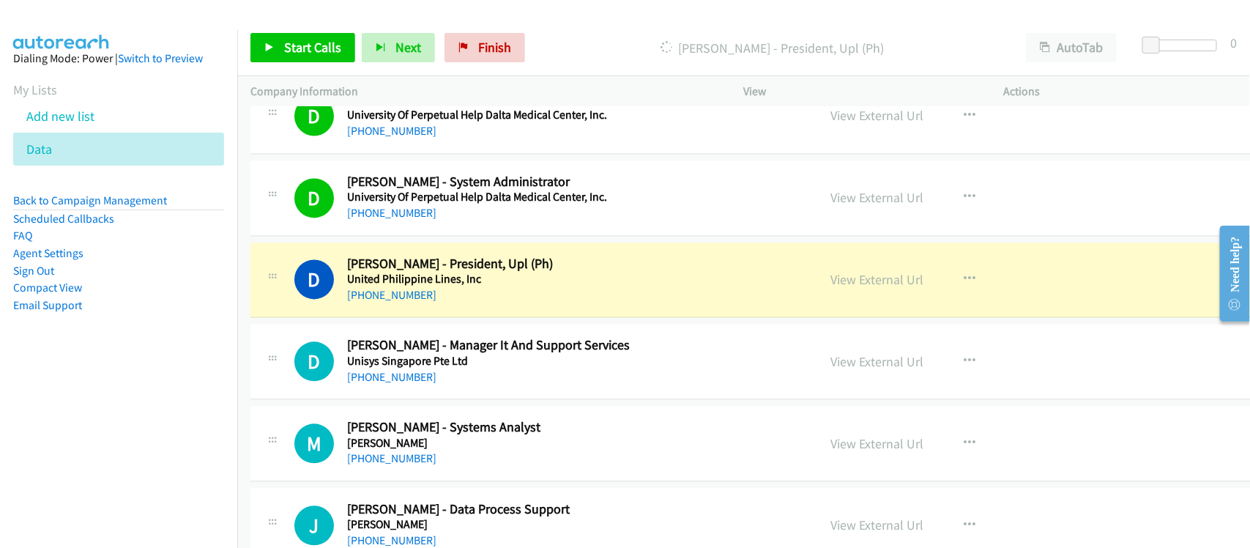
click at [466, 319] on div "D Callback Scheduled [PERSON_NAME] - President, Upl (Ph) United Philippine Line…" at bounding box center [791, 280] width 1082 height 75
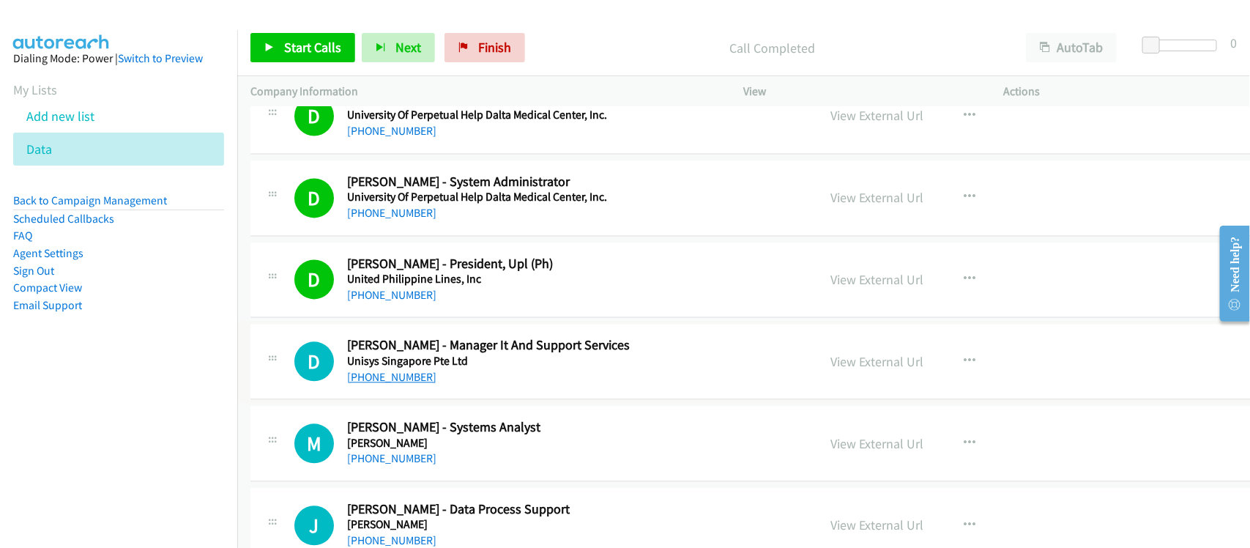
click at [409, 381] on link "[PHONE_NUMBER]" at bounding box center [391, 378] width 89 height 14
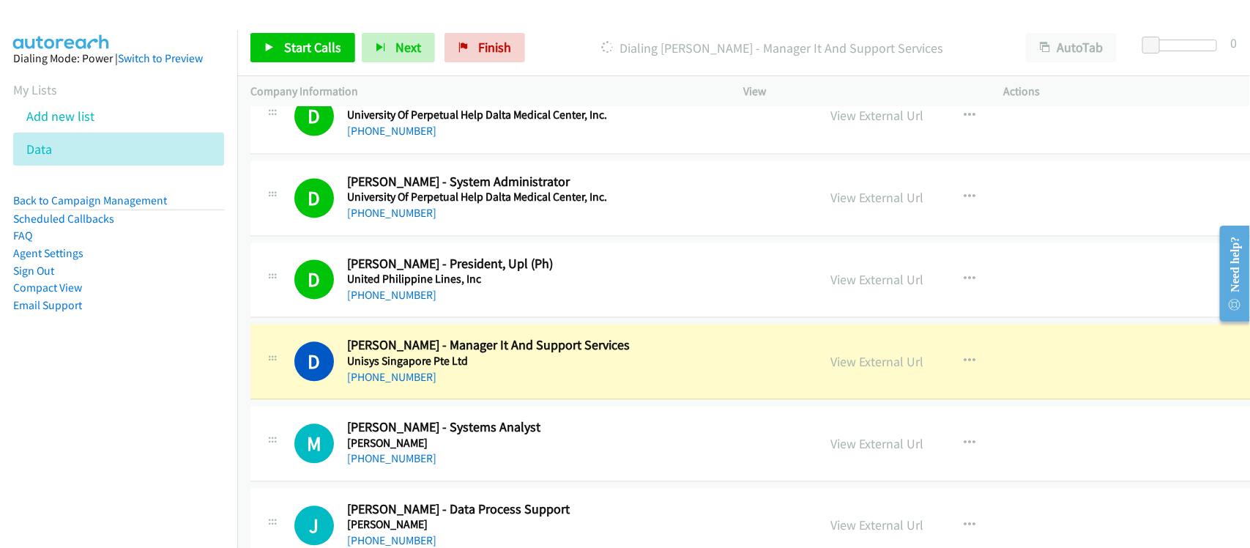
click at [489, 387] on div "[PHONE_NUMBER]" at bounding box center [549, 378] width 404 height 18
click at [831, 371] on link "View External Url" at bounding box center [877, 362] width 93 height 17
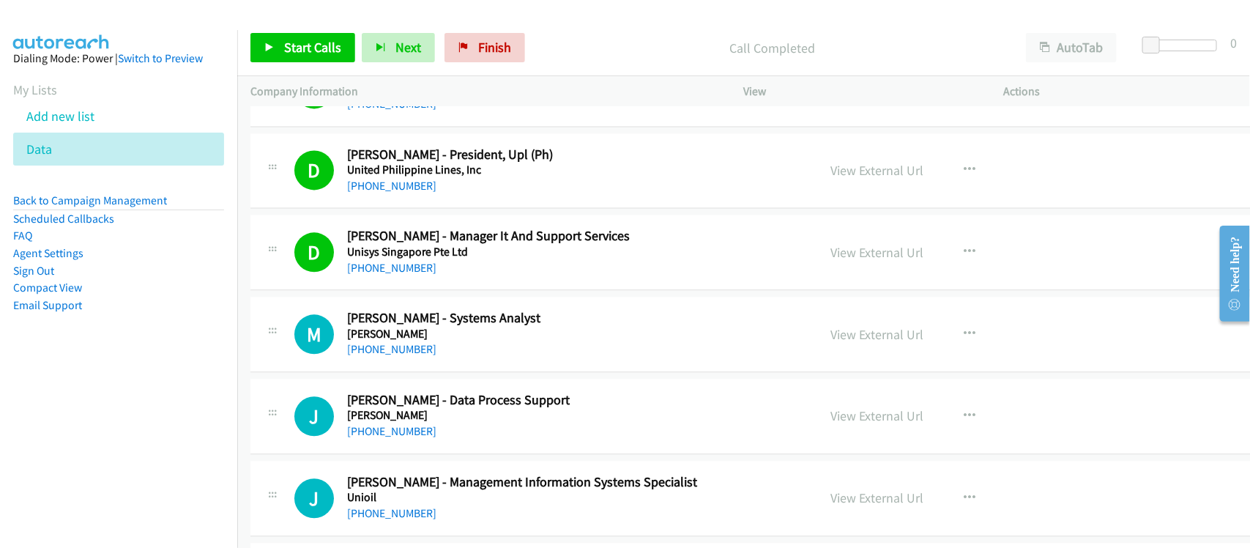
scroll to position [4028, 0]
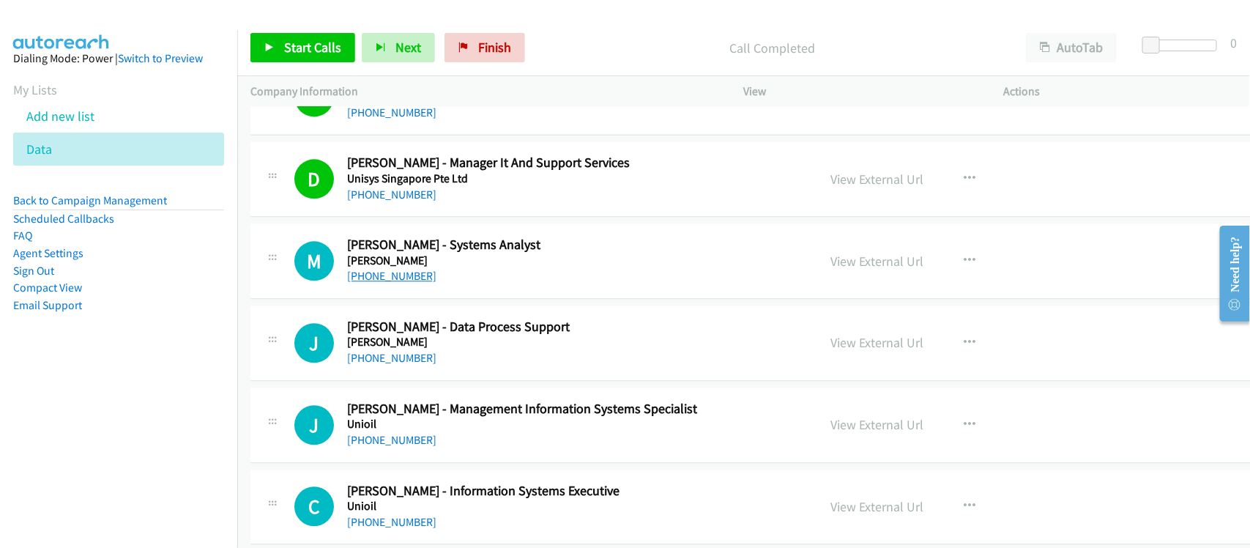
click at [395, 276] on link "[PHONE_NUMBER]" at bounding box center [391, 276] width 89 height 14
drag, startPoint x: 392, startPoint y: 357, endPoint x: 390, endPoint y: 371, distance: 13.3
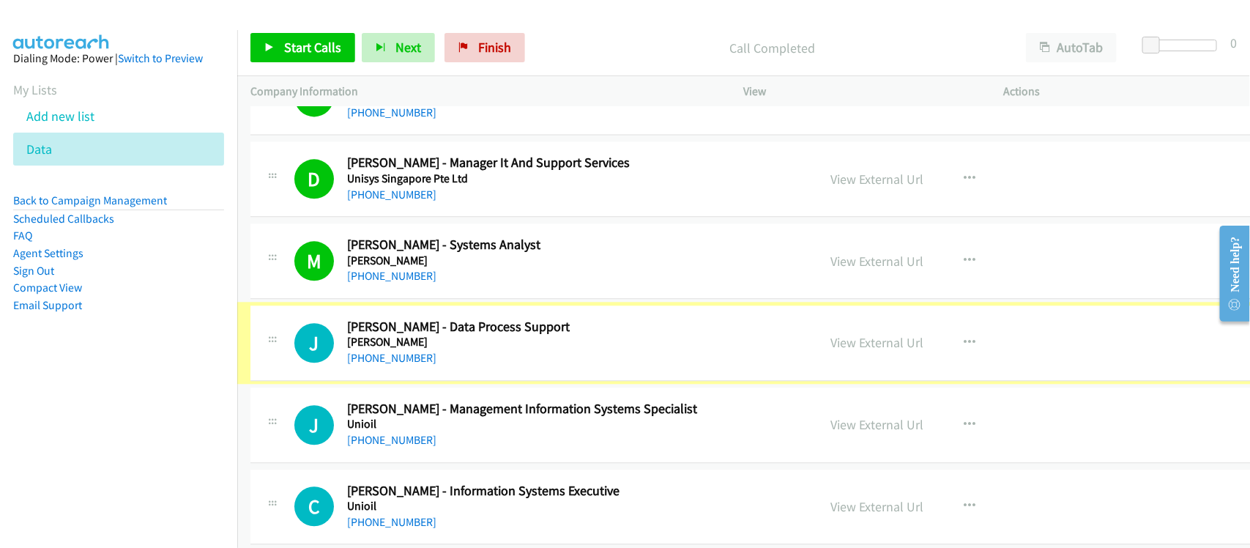
click at [390, 365] on link "[PHONE_NUMBER]" at bounding box center [391, 358] width 89 height 14
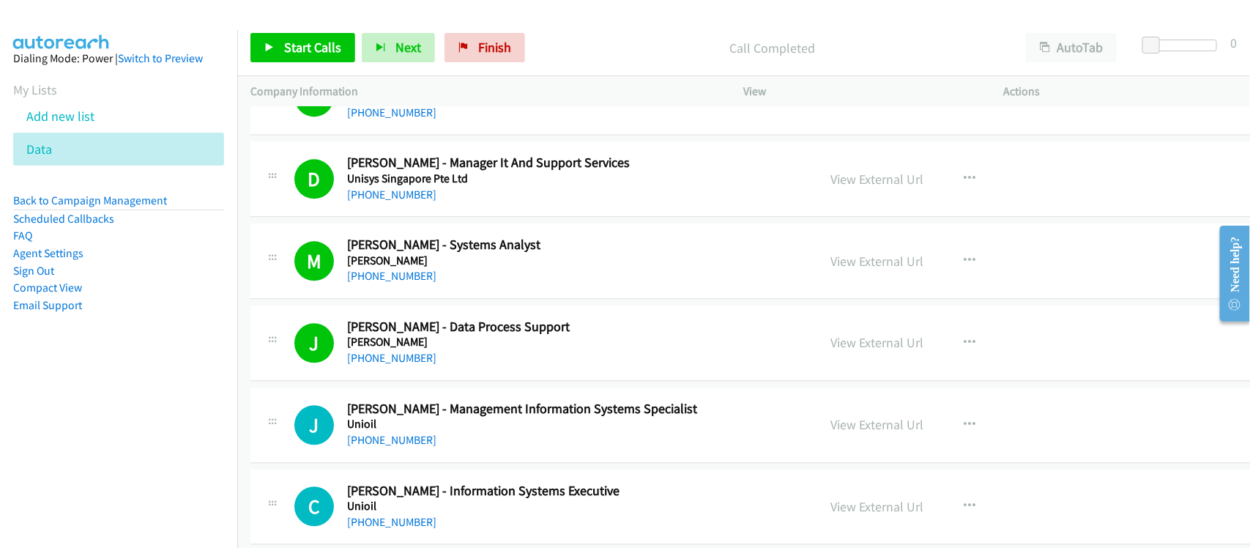
click at [443, 384] on td "J Callback Scheduled [PERSON_NAME] - Data Process Support [PERSON_NAME] [GEOGRA…" at bounding box center [791, 343] width 1108 height 82
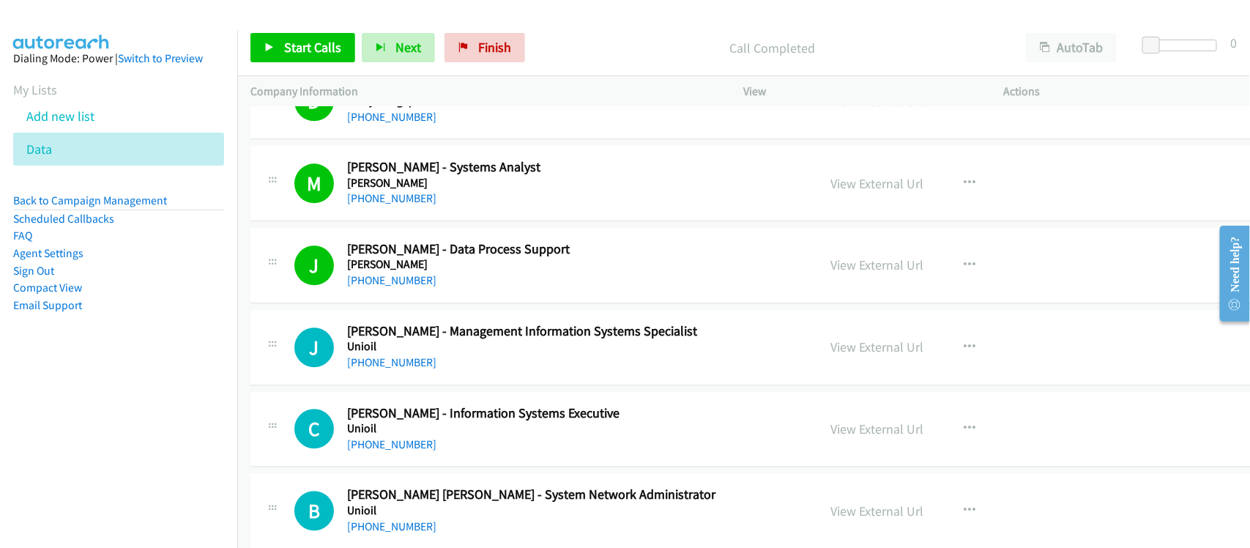
scroll to position [4211, 0]
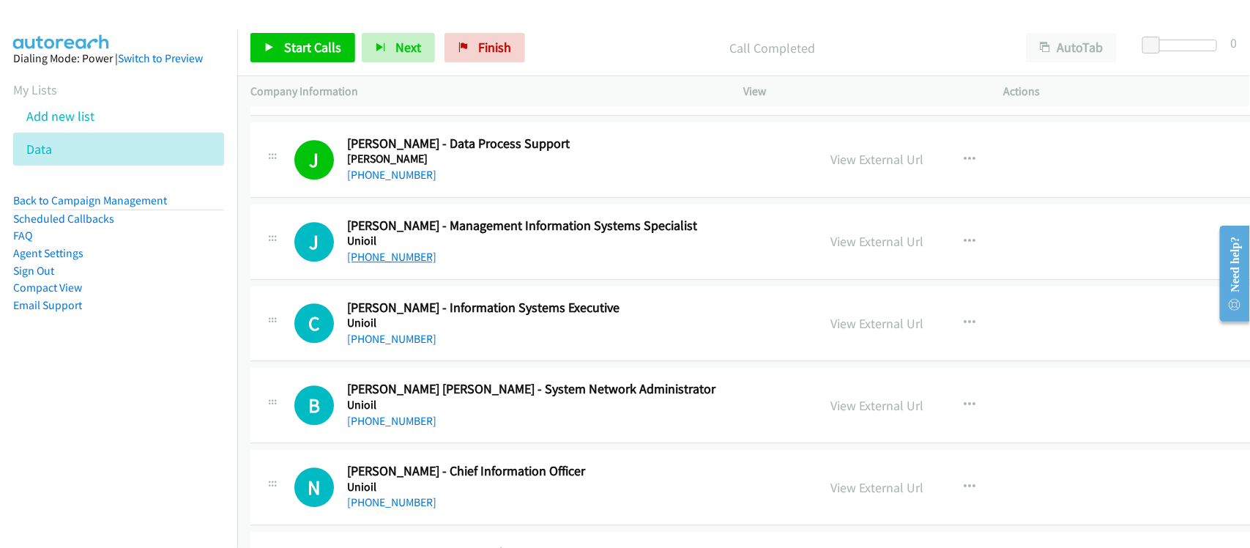
click at [370, 264] on link "[PHONE_NUMBER]" at bounding box center [391, 257] width 89 height 14
drag, startPoint x: 394, startPoint y: 342, endPoint x: 612, endPoint y: 379, distance: 221.3
click at [394, 342] on link "[PHONE_NUMBER]" at bounding box center [391, 339] width 89 height 14
click at [452, 423] on div "[PHONE_NUMBER]" at bounding box center [549, 421] width 404 height 18
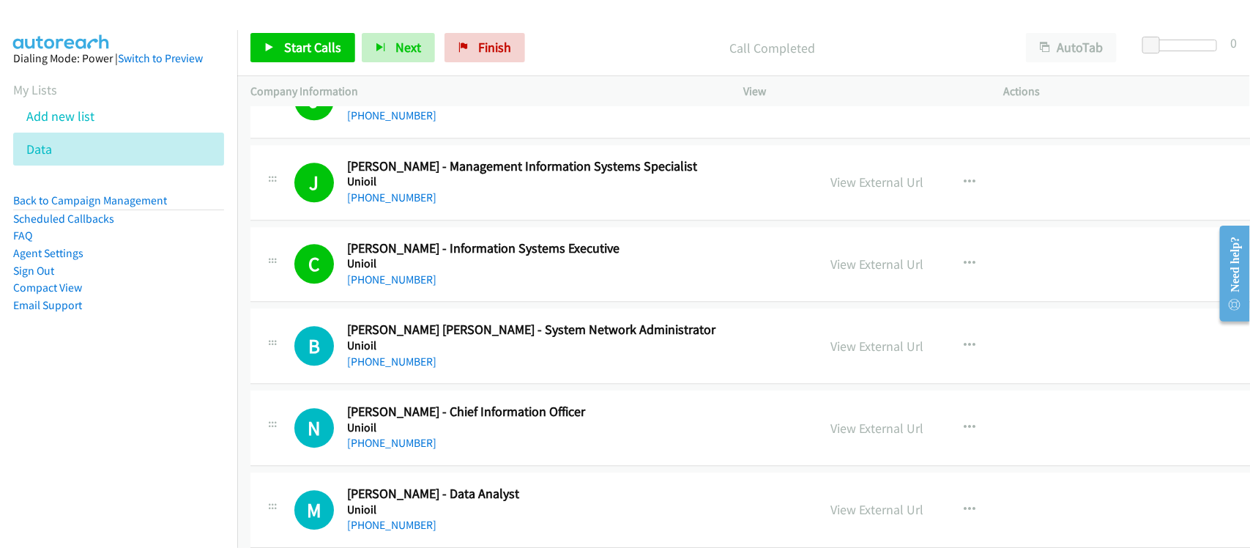
scroll to position [4303, 0]
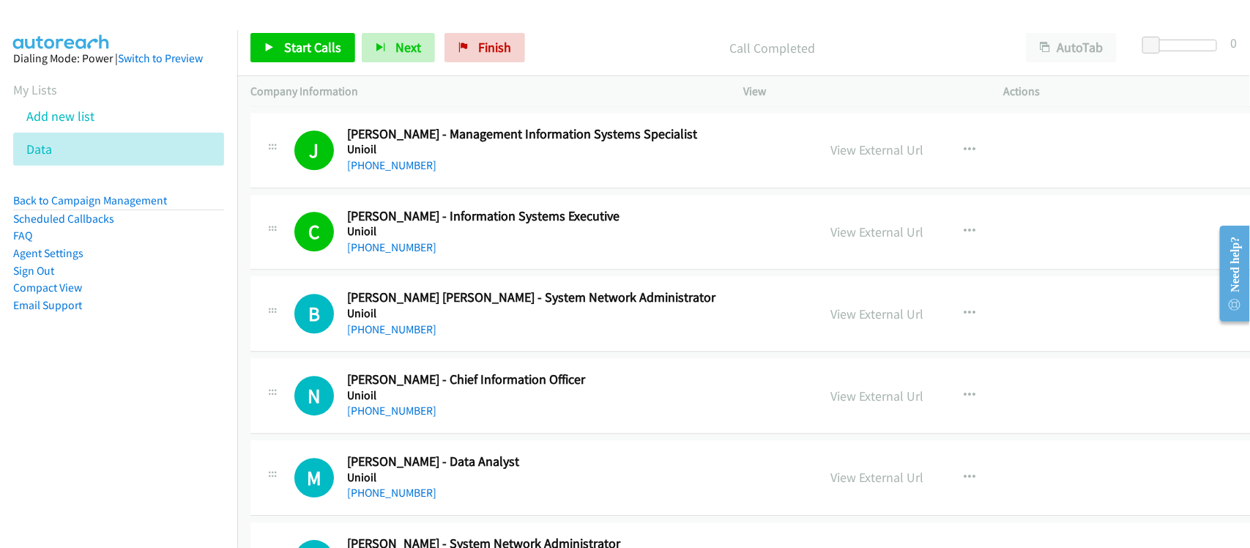
drag, startPoint x: 398, startPoint y: 330, endPoint x: 472, endPoint y: 338, distance: 75.1
click at [398, 330] on link "[PHONE_NUMBER]" at bounding box center [391, 329] width 89 height 14
click at [460, 352] on div "B Callback Scheduled [PERSON_NAME] [PERSON_NAME] - System Network Administrator…" at bounding box center [791, 313] width 1082 height 75
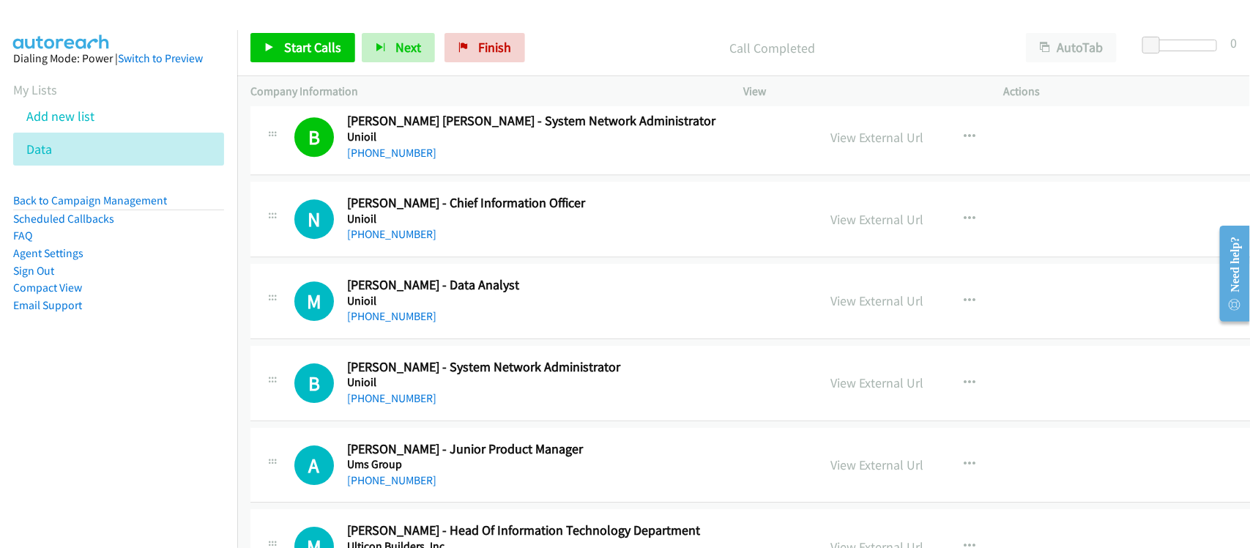
scroll to position [4486, 0]
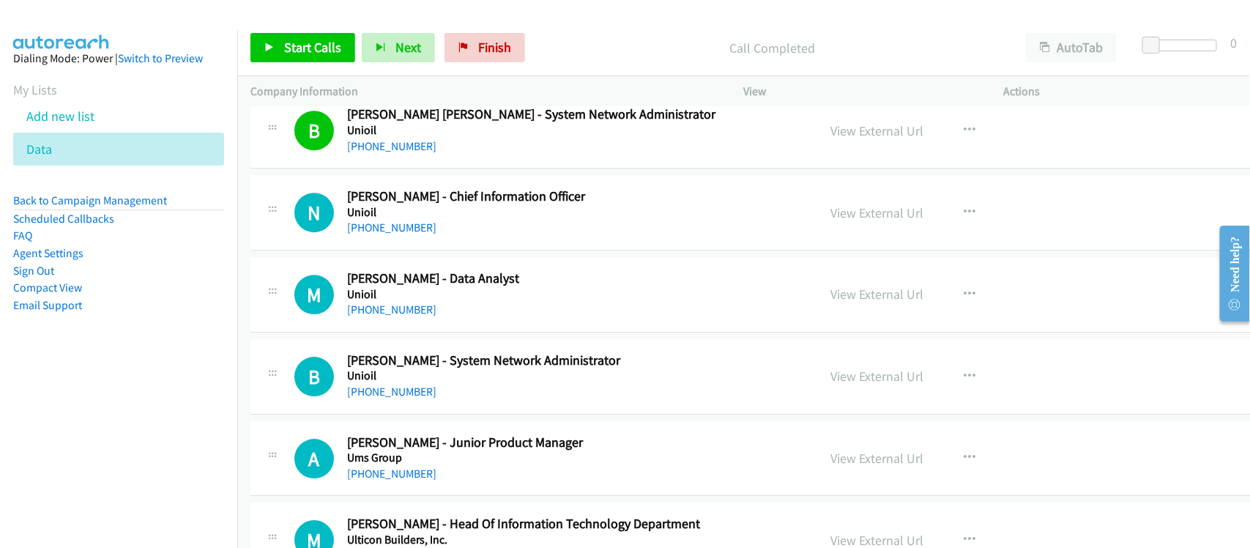
drag, startPoint x: 393, startPoint y: 313, endPoint x: 1085, endPoint y: 445, distance: 703.8
click at [404, 316] on link "[PHONE_NUMBER]" at bounding box center [391, 309] width 89 height 14
click at [470, 417] on td "B Callback Scheduled [PERSON_NAME] - System Network Administrator Unioil [GEOGR…" at bounding box center [791, 376] width 1108 height 82
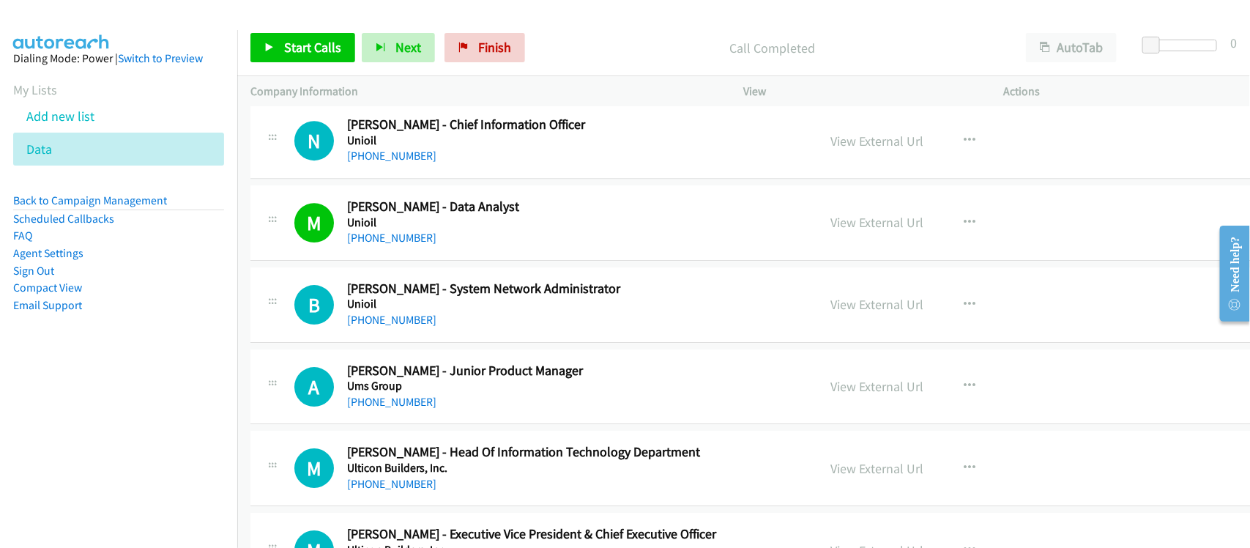
scroll to position [4577, 0]
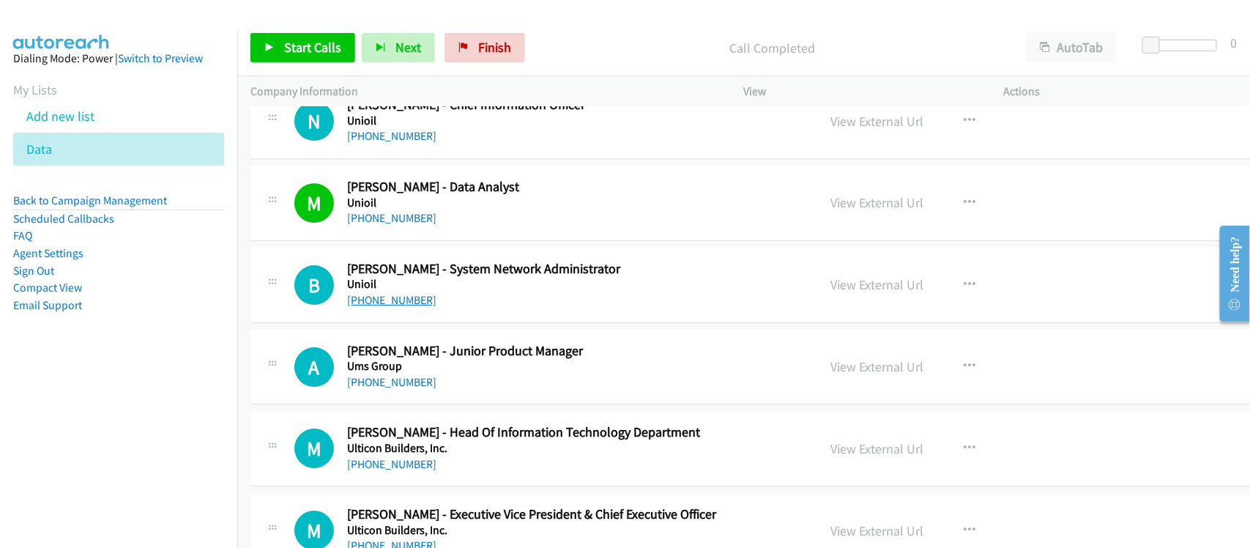
click at [390, 307] on link "[PHONE_NUMBER]" at bounding box center [391, 300] width 89 height 14
click at [218, 437] on nav "Dialing Mode: Power | Switch to Preview My Lists Add new list Data Back to Camp…" at bounding box center [119, 304] width 238 height 548
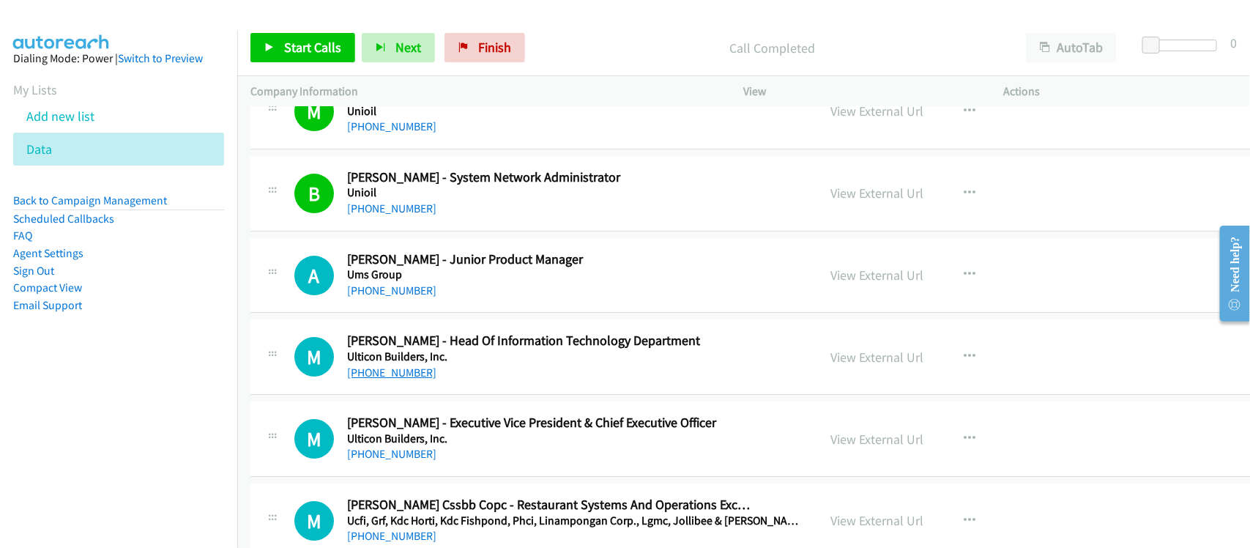
click at [390, 374] on link "[PHONE_NUMBER]" at bounding box center [391, 372] width 89 height 14
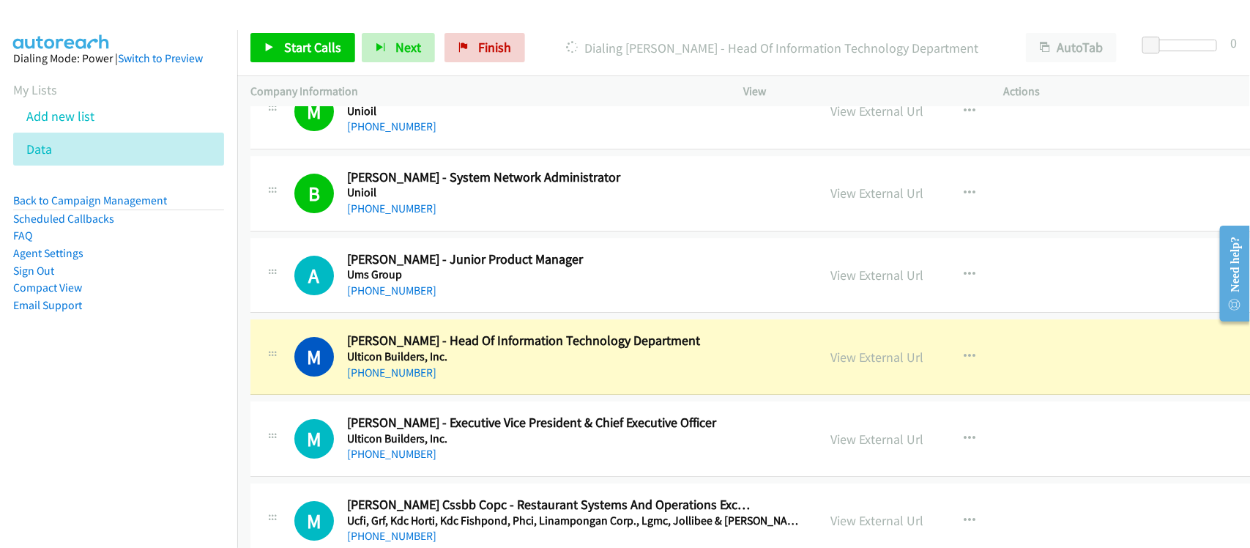
click at [467, 407] on td "M Callback Scheduled [PERSON_NAME] - Executive Vice President & Chief Executive…" at bounding box center [791, 439] width 1108 height 82
click at [484, 456] on div "[PHONE_NUMBER]" at bounding box center [549, 454] width 404 height 18
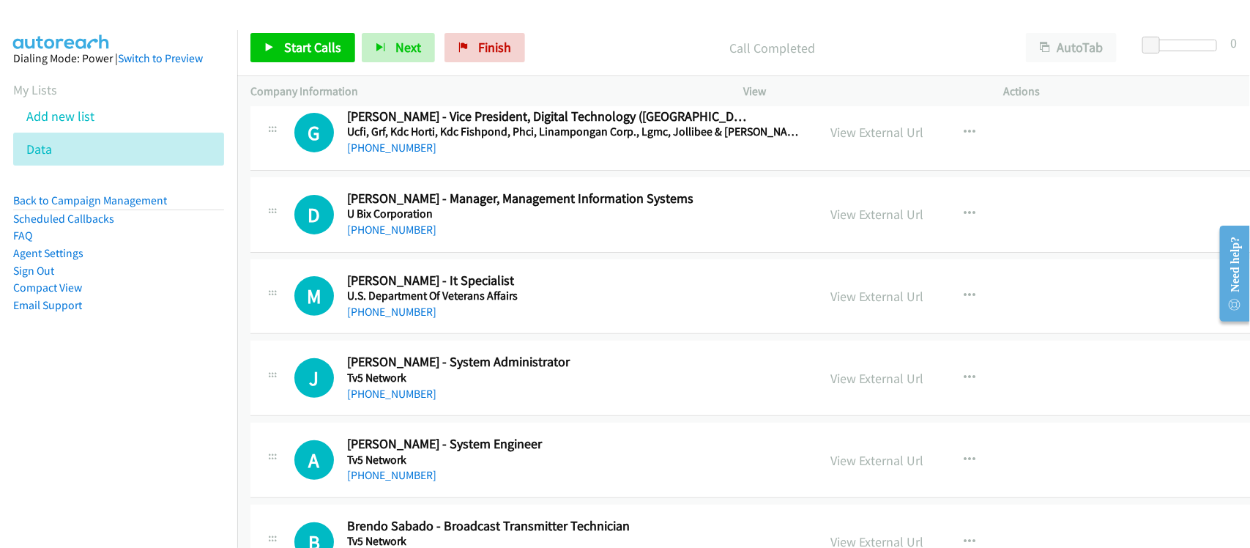
scroll to position [5218, 0]
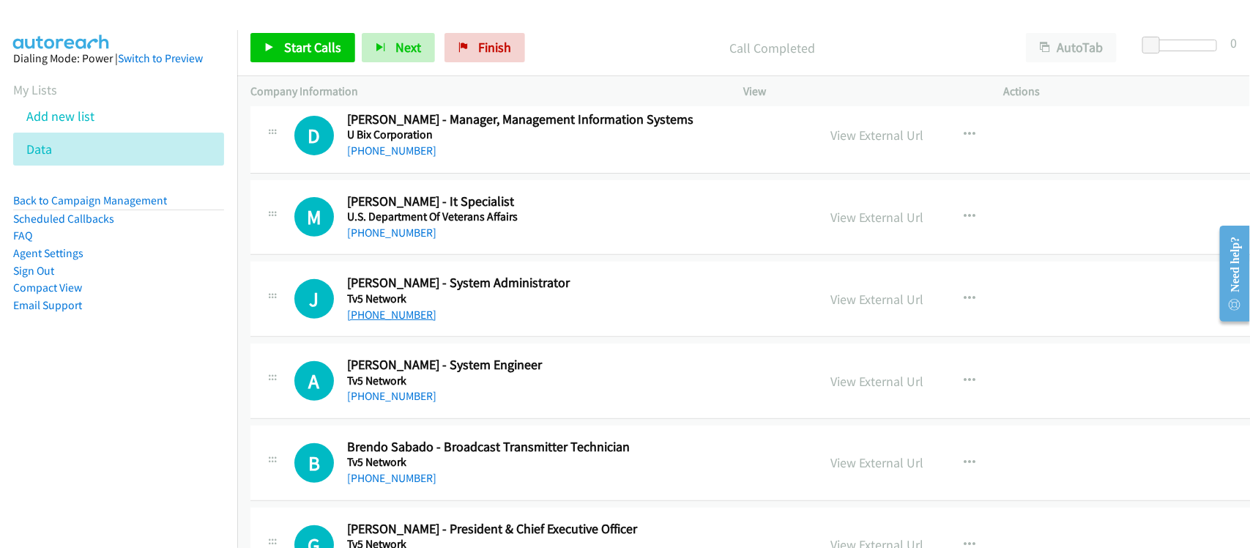
click at [407, 322] on link "[PHONE_NUMBER]" at bounding box center [391, 315] width 89 height 14
click at [403, 403] on link "[PHONE_NUMBER]" at bounding box center [391, 396] width 89 height 14
click at [423, 385] on h5 "Tv5 Network" at bounding box center [549, 381] width 404 height 15
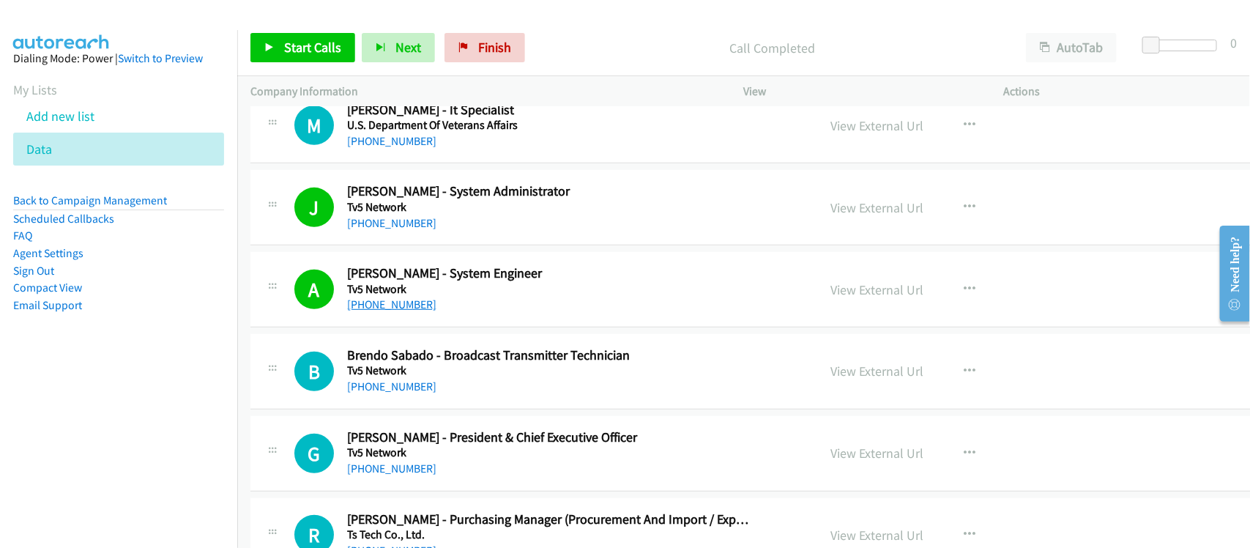
click at [406, 311] on link "[PHONE_NUMBER]" at bounding box center [391, 304] width 89 height 14
click at [383, 375] on h5 "Tv5 Network" at bounding box center [549, 370] width 404 height 15
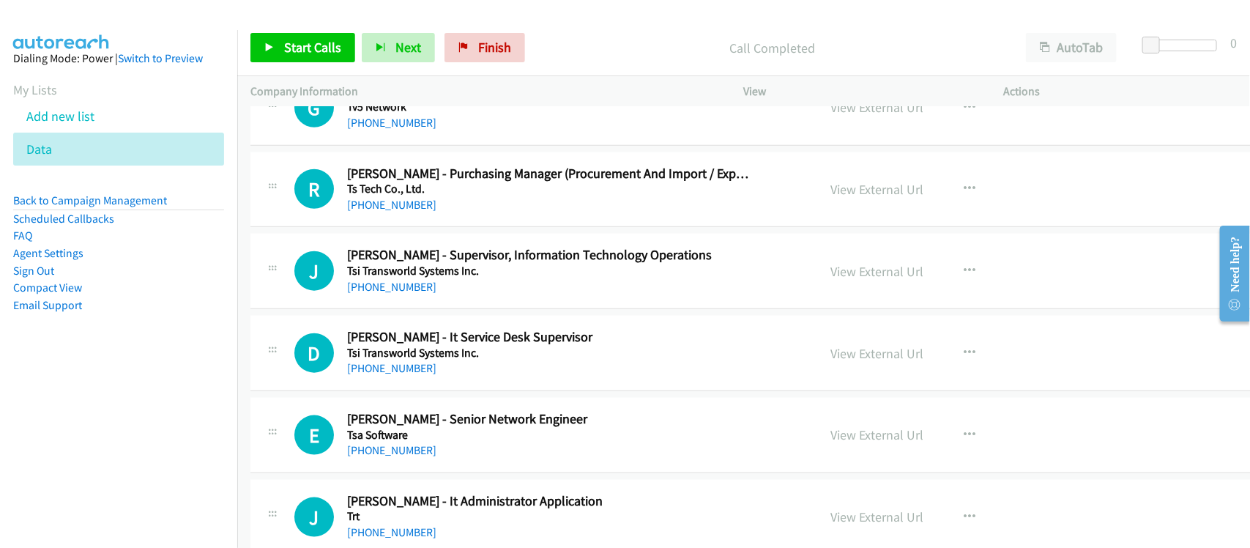
scroll to position [5676, 0]
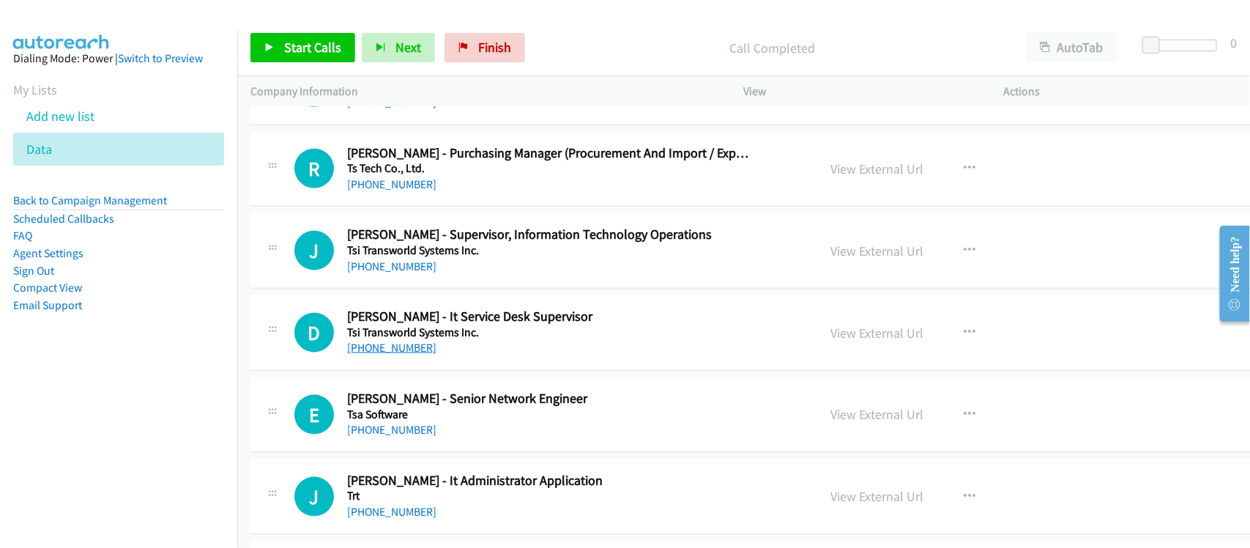
click at [412, 354] on link "[PHONE_NUMBER]" at bounding box center [391, 348] width 89 height 14
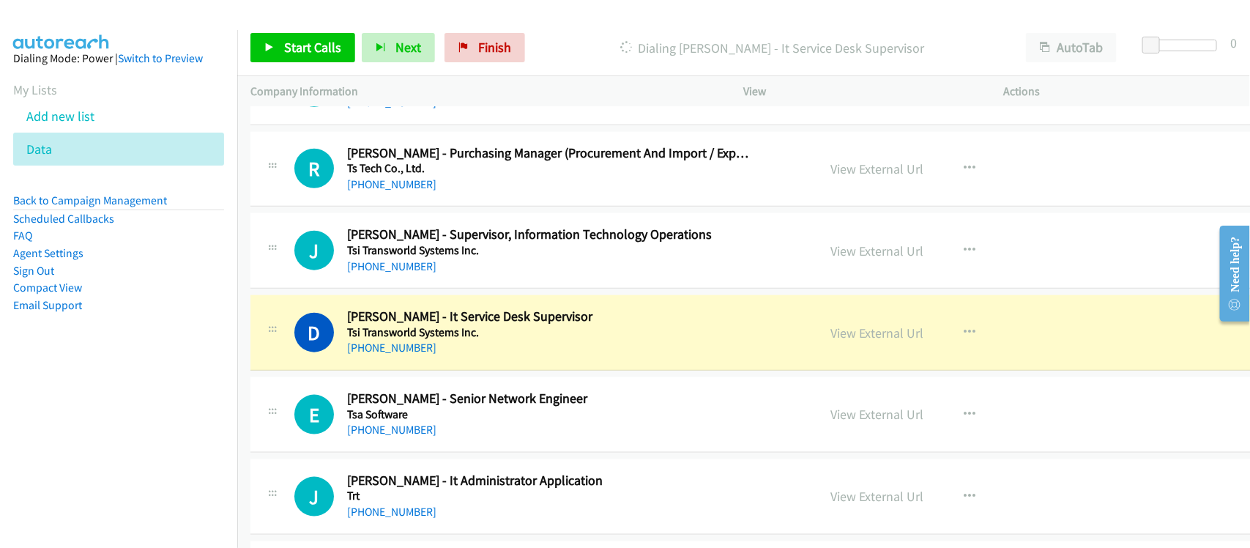
drag, startPoint x: 419, startPoint y: 436, endPoint x: 491, endPoint y: 433, distance: 71.8
click at [419, 436] on link "[PHONE_NUMBER]" at bounding box center [391, 430] width 89 height 14
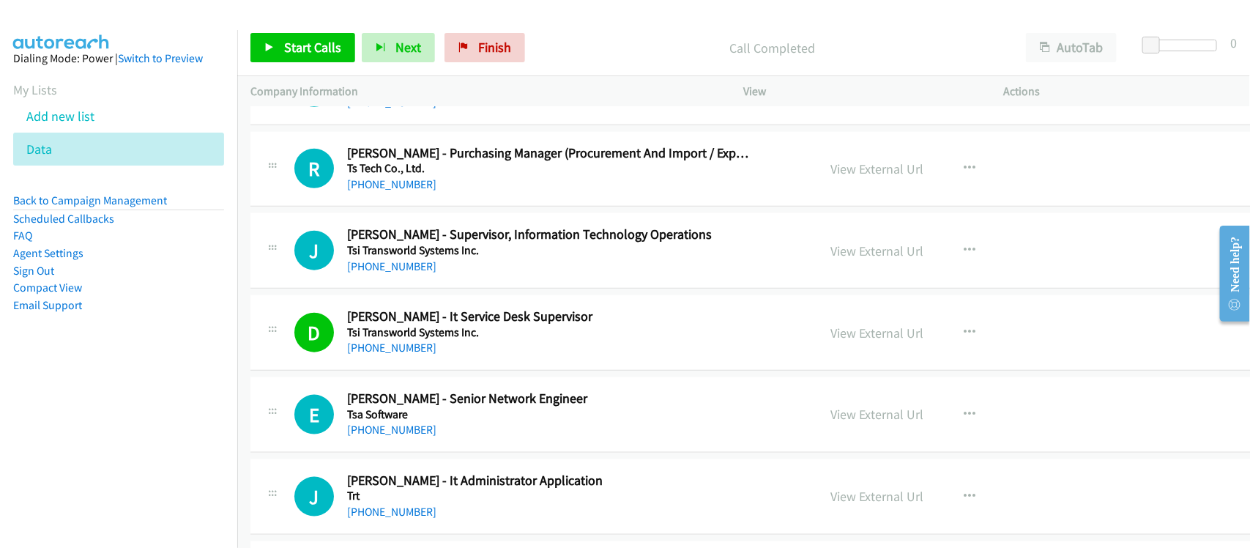
click at [470, 437] on div "[PHONE_NUMBER]" at bounding box center [549, 430] width 404 height 18
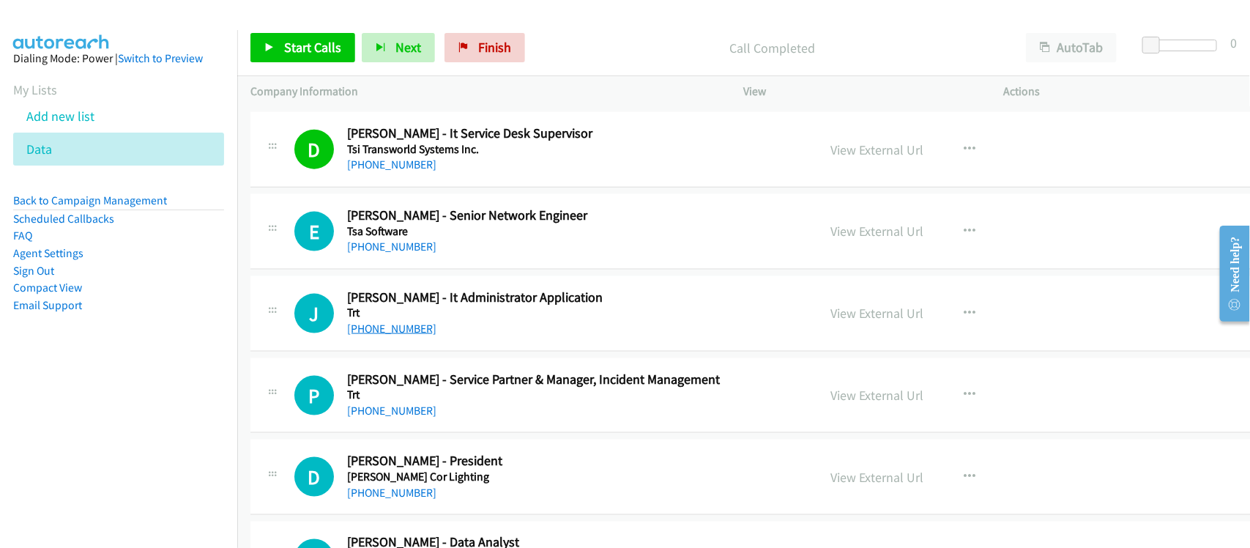
click at [396, 334] on link "[PHONE_NUMBER]" at bounding box center [391, 329] width 89 height 14
drag, startPoint x: 408, startPoint y: 339, endPoint x: 431, endPoint y: 341, distance: 22.8
click at [408, 335] on link "[PHONE_NUMBER]" at bounding box center [391, 329] width 89 height 14
click at [405, 400] on h5 "Trt" at bounding box center [549, 394] width 404 height 15
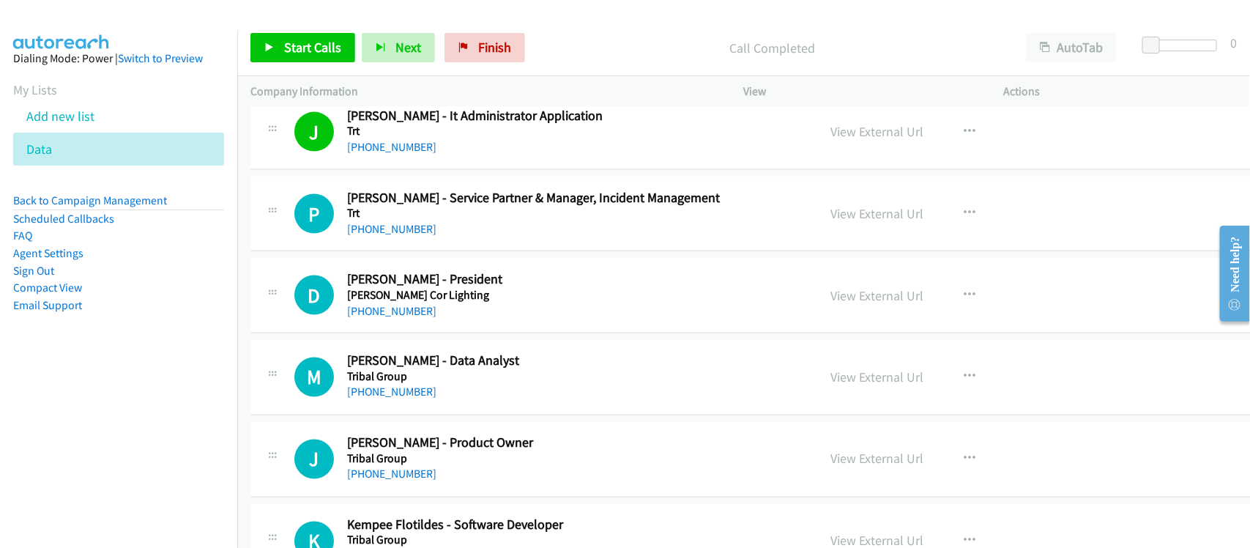
scroll to position [6042, 0]
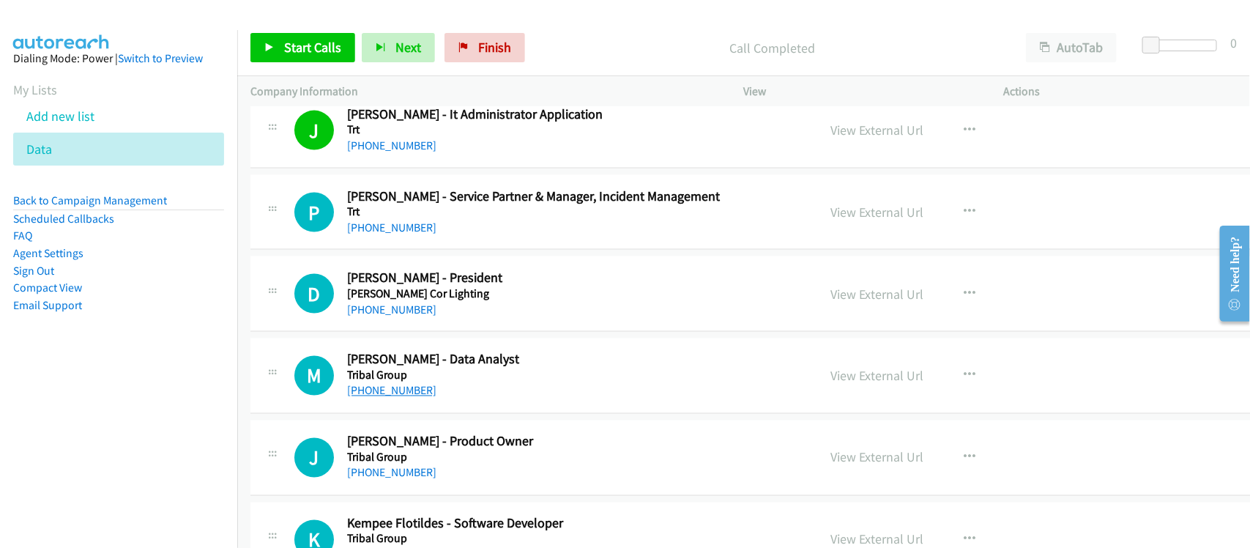
click at [385, 398] on link "[PHONE_NUMBER]" at bounding box center [391, 391] width 89 height 14
click at [366, 400] on div "[PHONE_NUMBER]" at bounding box center [549, 391] width 404 height 18
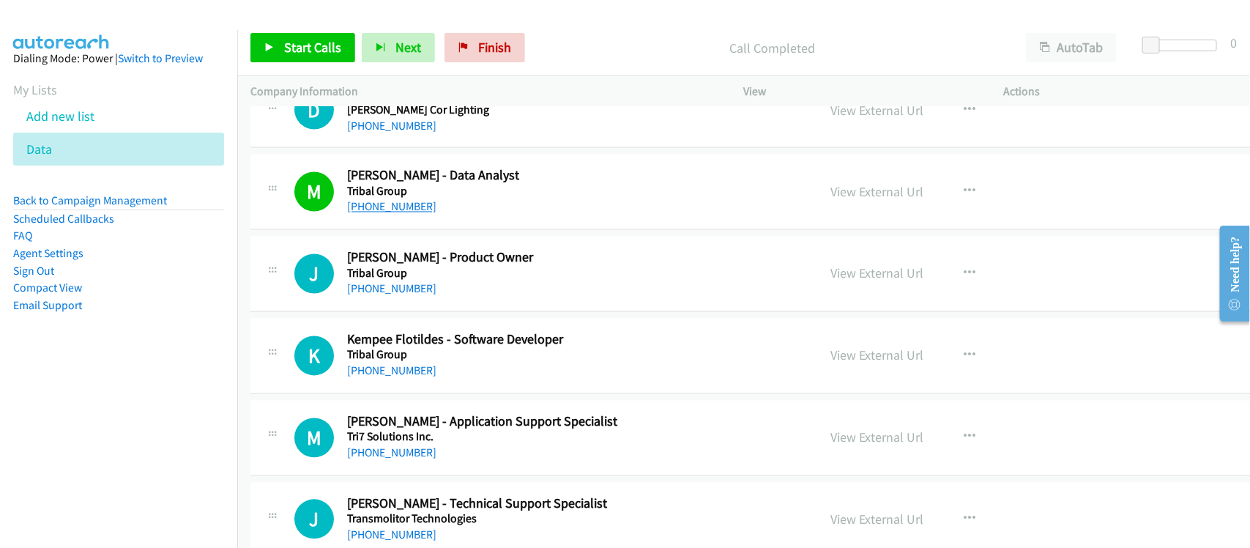
scroll to position [6317, 0]
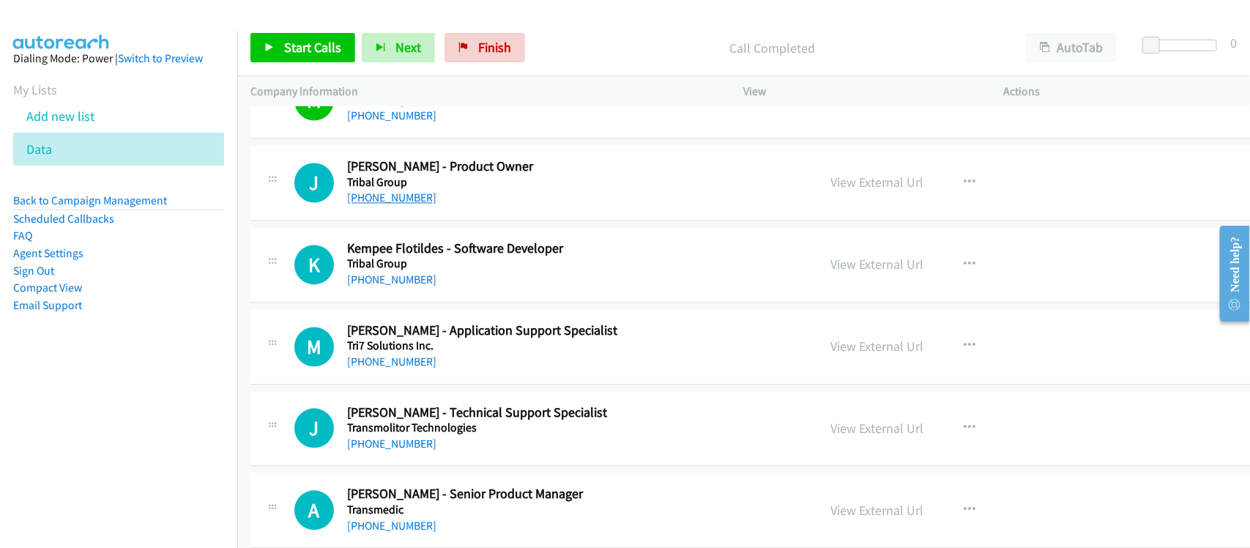
click at [386, 204] on link "[PHONE_NUMBER]" at bounding box center [391, 198] width 89 height 14
click at [456, 271] on h5 "Tribal Group" at bounding box center [549, 264] width 404 height 15
click at [408, 287] on link "[PHONE_NUMBER]" at bounding box center [391, 280] width 89 height 14
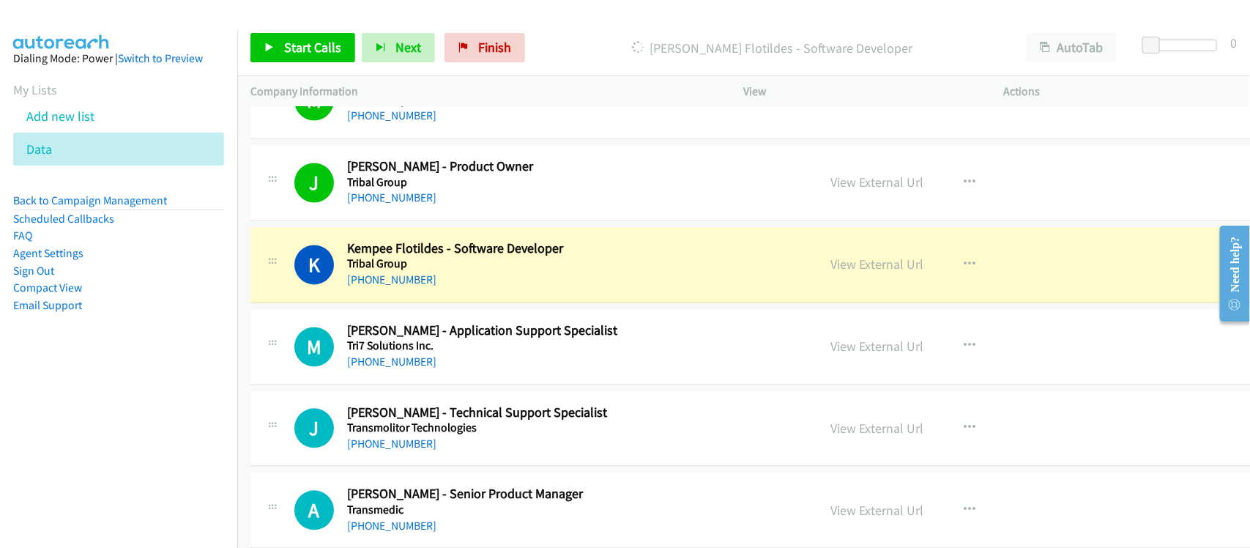
click at [481, 301] on div "K Callback Scheduled Kempee Flotildes - Software Developer Tribal Group [GEOGRA…" at bounding box center [791, 265] width 1082 height 75
click at [852, 272] on link "View External Url" at bounding box center [877, 264] width 93 height 17
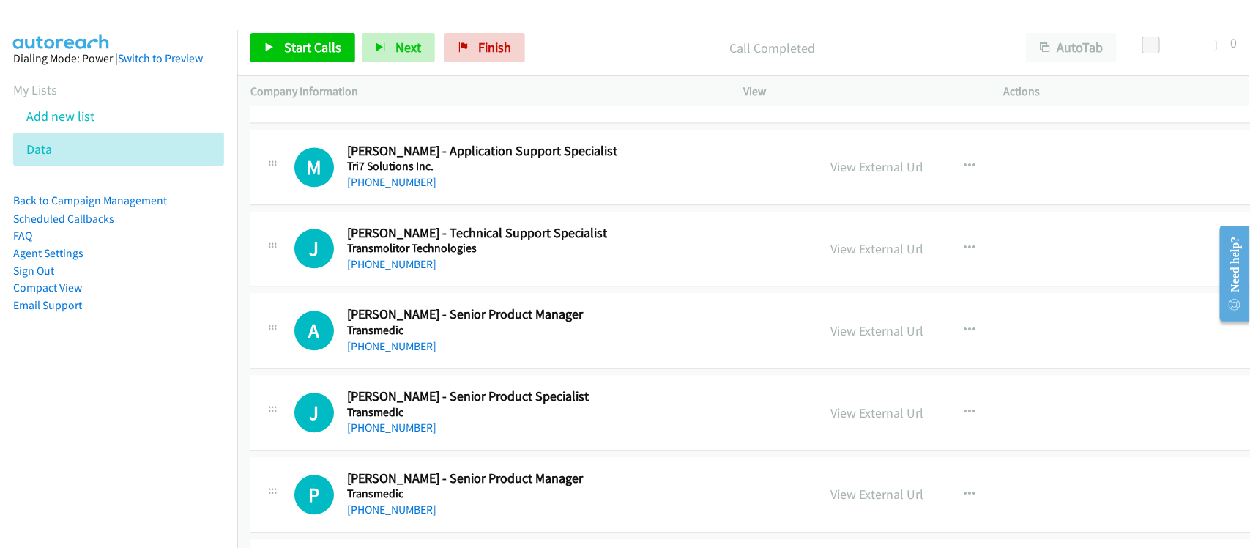
scroll to position [6500, 0]
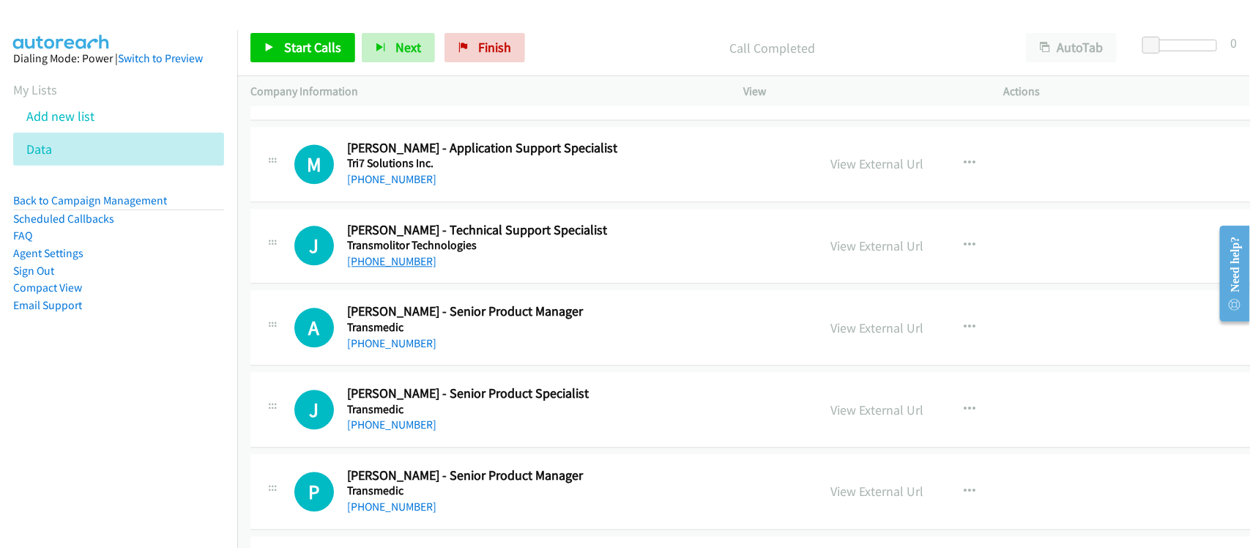
click at [382, 268] on link "[PHONE_NUMBER]" at bounding box center [391, 261] width 89 height 14
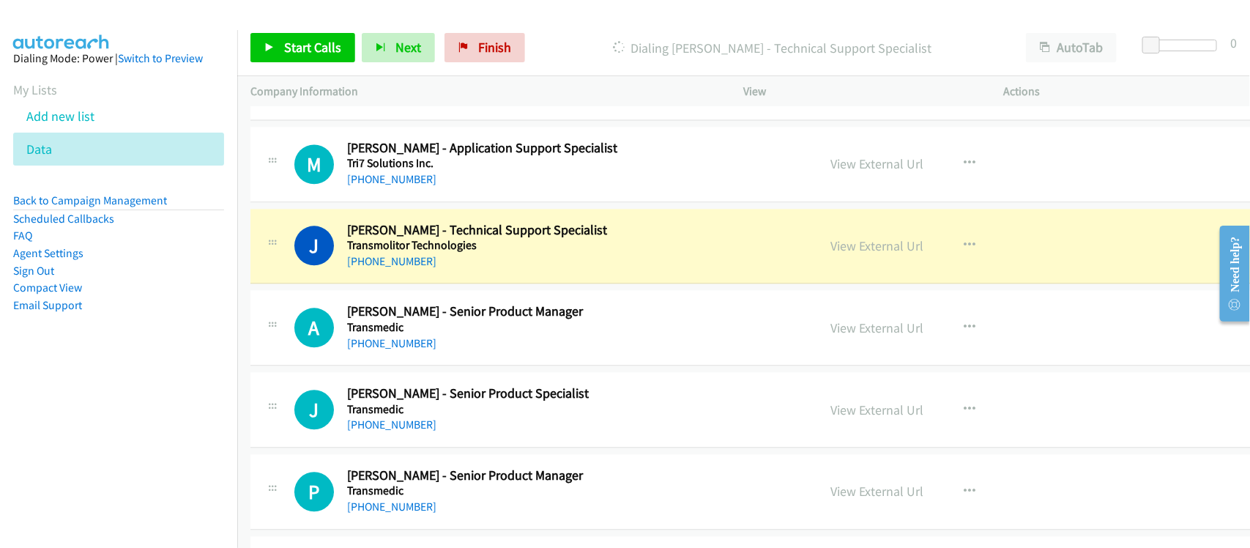
click at [460, 281] on div "J Callback Scheduled [PERSON_NAME] - Technical Support Specialist Transmolitor …" at bounding box center [791, 246] width 1082 height 75
click at [836, 250] on link "View External Url" at bounding box center [877, 245] width 93 height 17
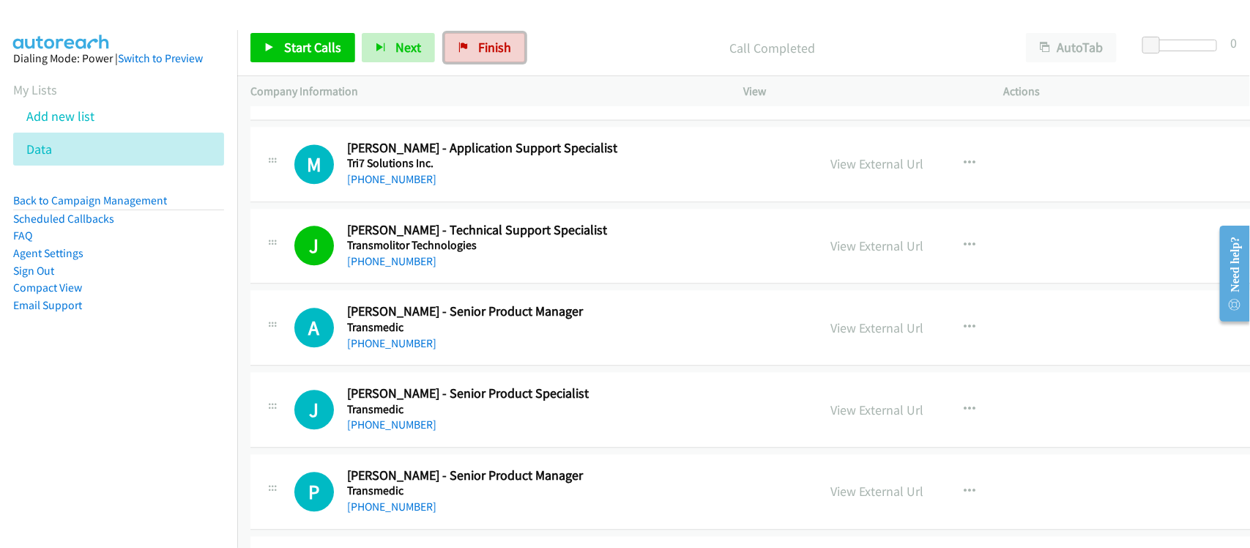
drag, startPoint x: 492, startPoint y: 45, endPoint x: 722, endPoint y: 66, distance: 230.9
click at [492, 45] on span "Finish" at bounding box center [494, 47] width 33 height 17
